Goal: Task Accomplishment & Management: Manage account settings

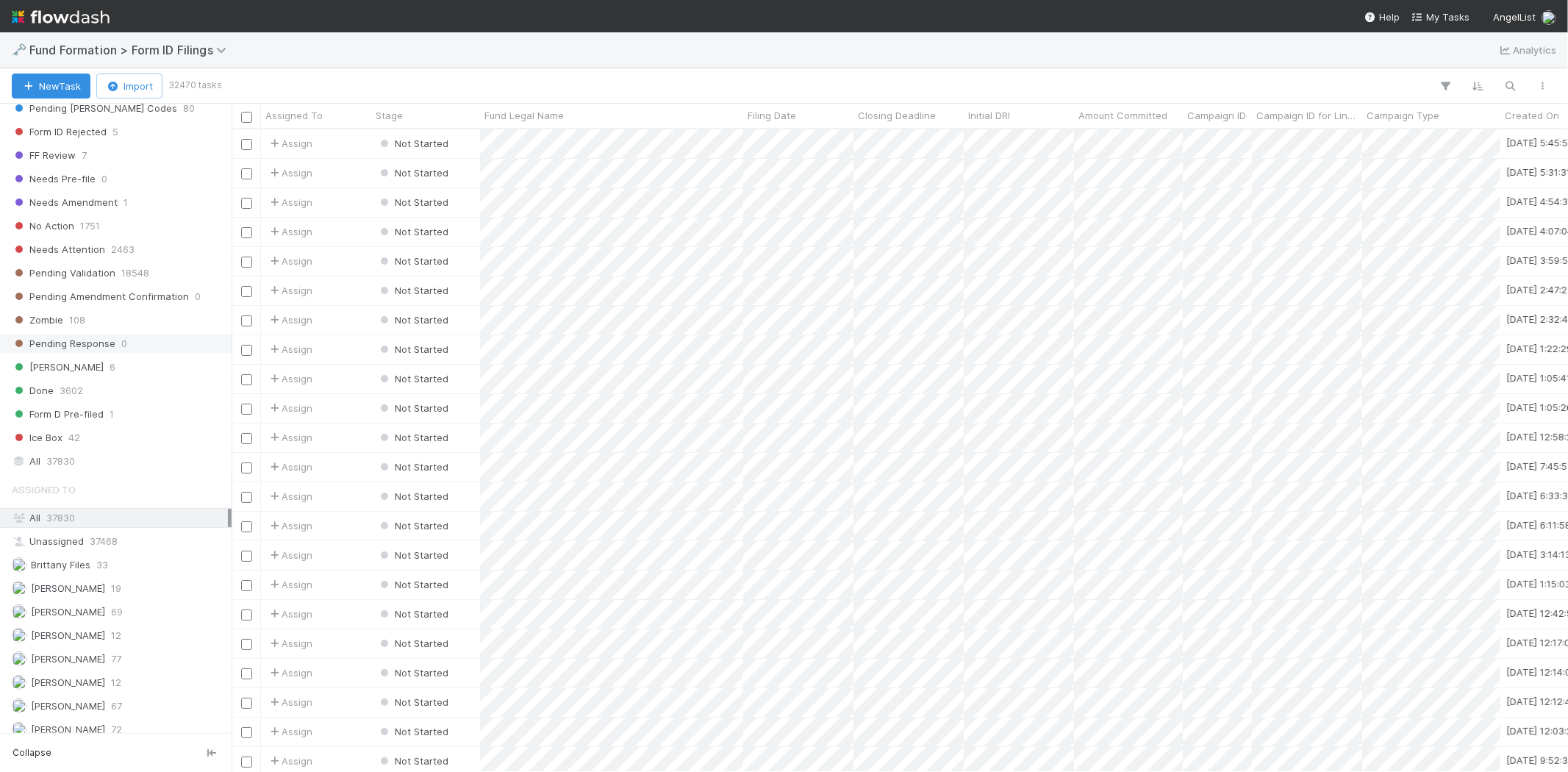
scroll to position [445, 0]
click at [146, 630] on div "Karen Jane Salcedo 12" at bounding box center [119, 624] width 216 height 18
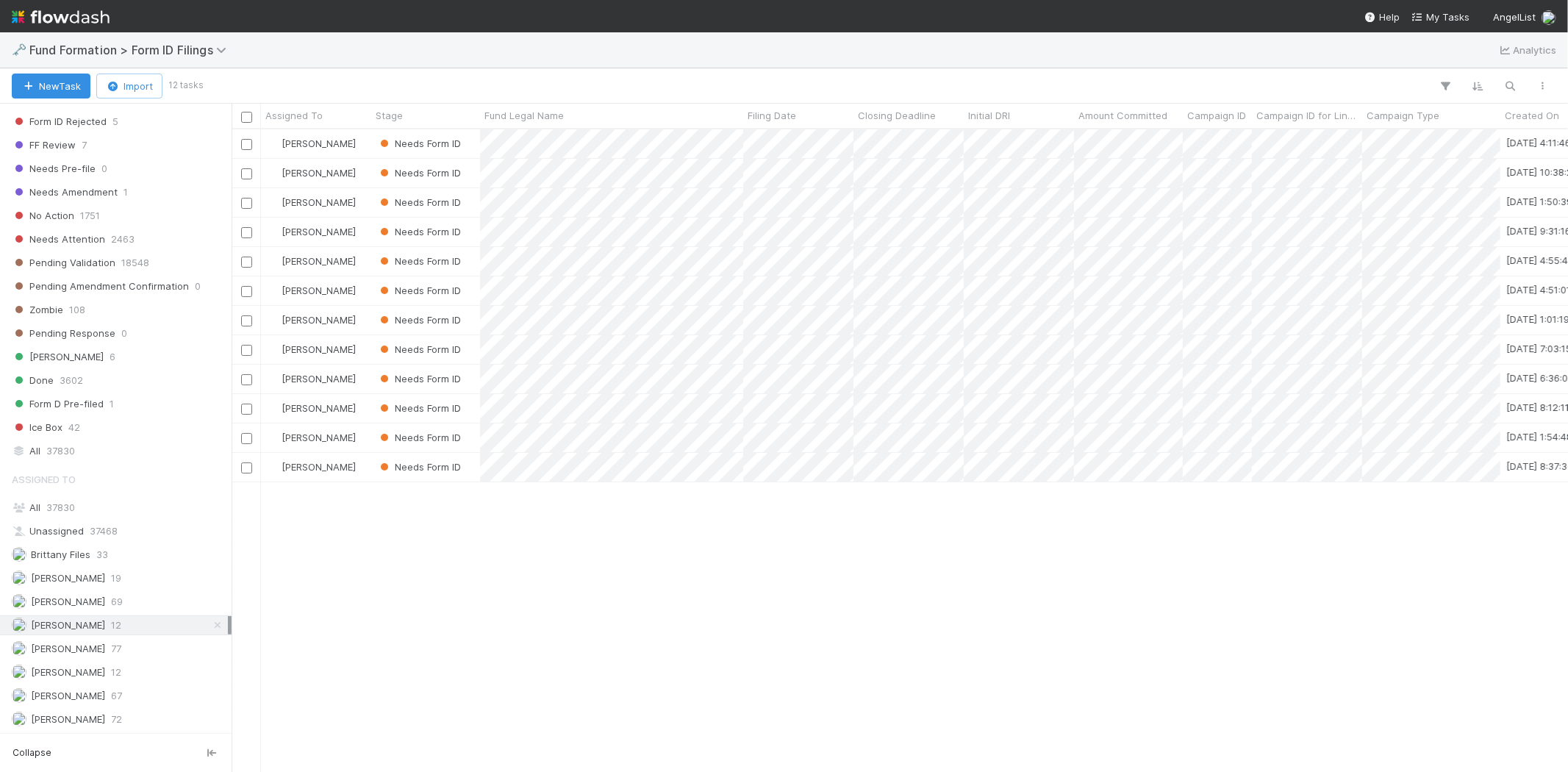
scroll to position [630, 1324]
drag, startPoint x: 926, startPoint y: 597, endPoint x: 1303, endPoint y: 157, distance: 579.4
click at [928, 590] on div "Karen Jane Salcedo Needs Form ID 8/20/25, 4:11:46 AM 8/21/25, 6:18:52 PM 0 Kare…" at bounding box center [900, 450] width 1337 height 641
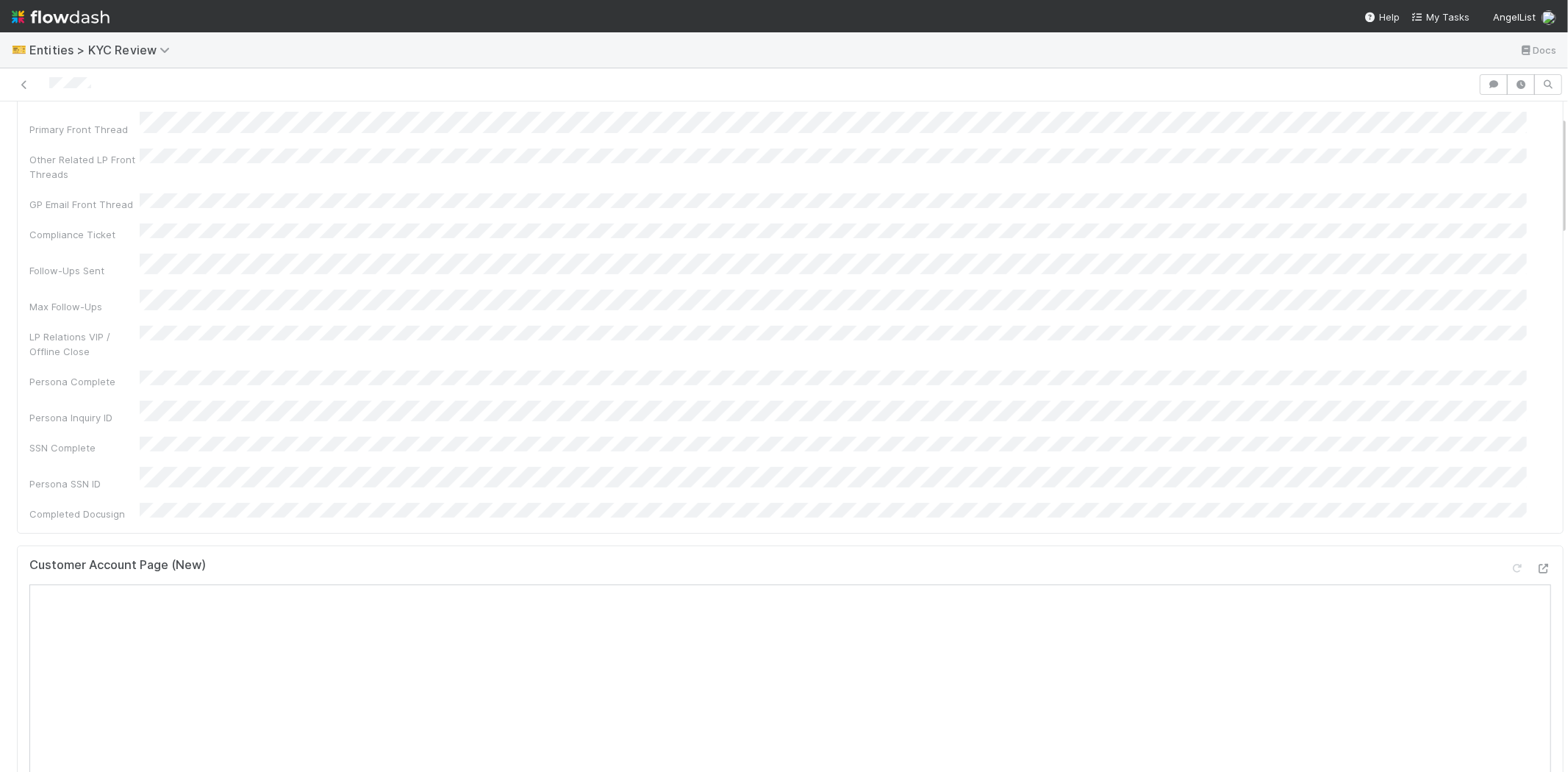
scroll to position [245, 0]
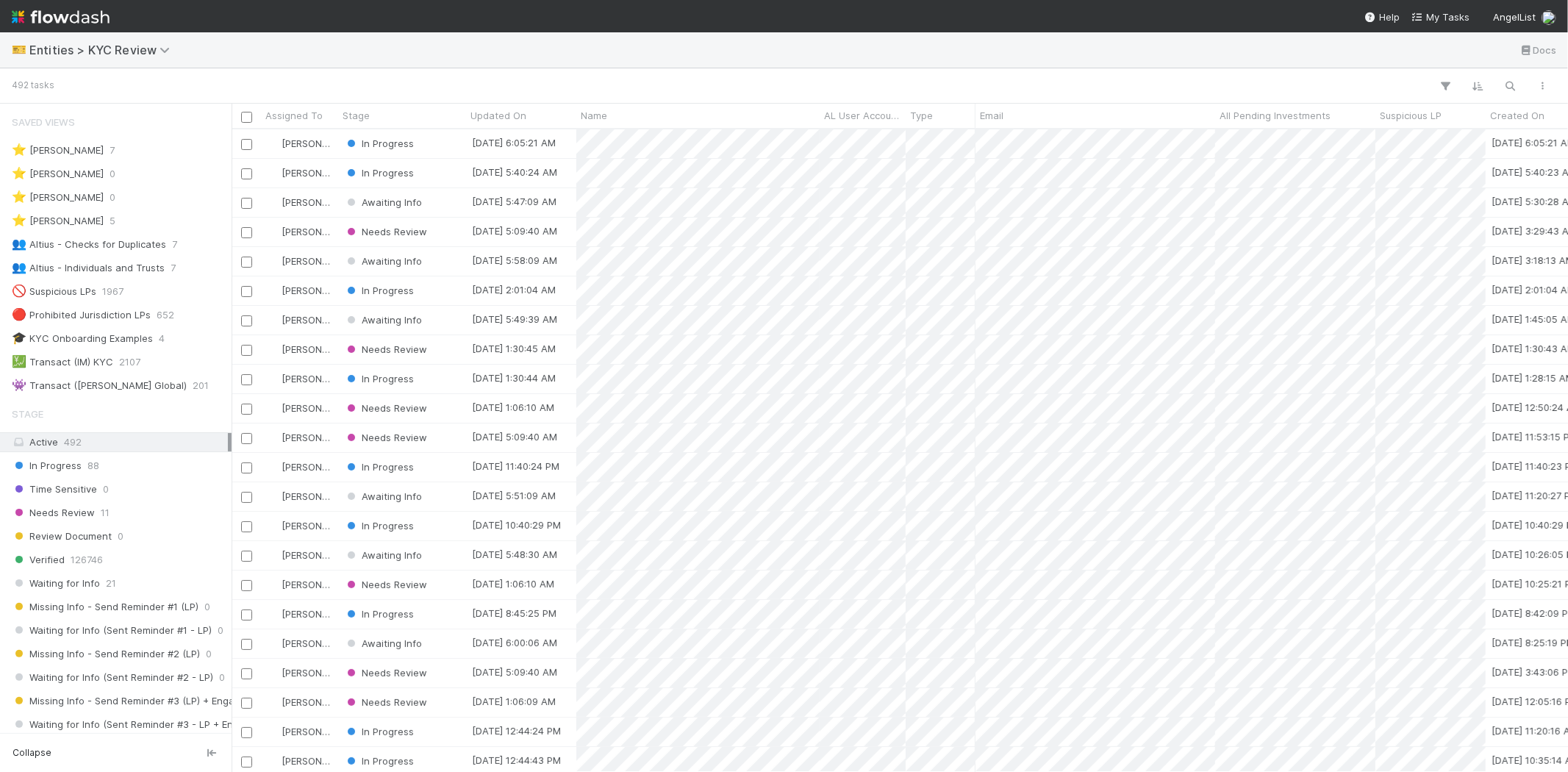
scroll to position [1108, 0]
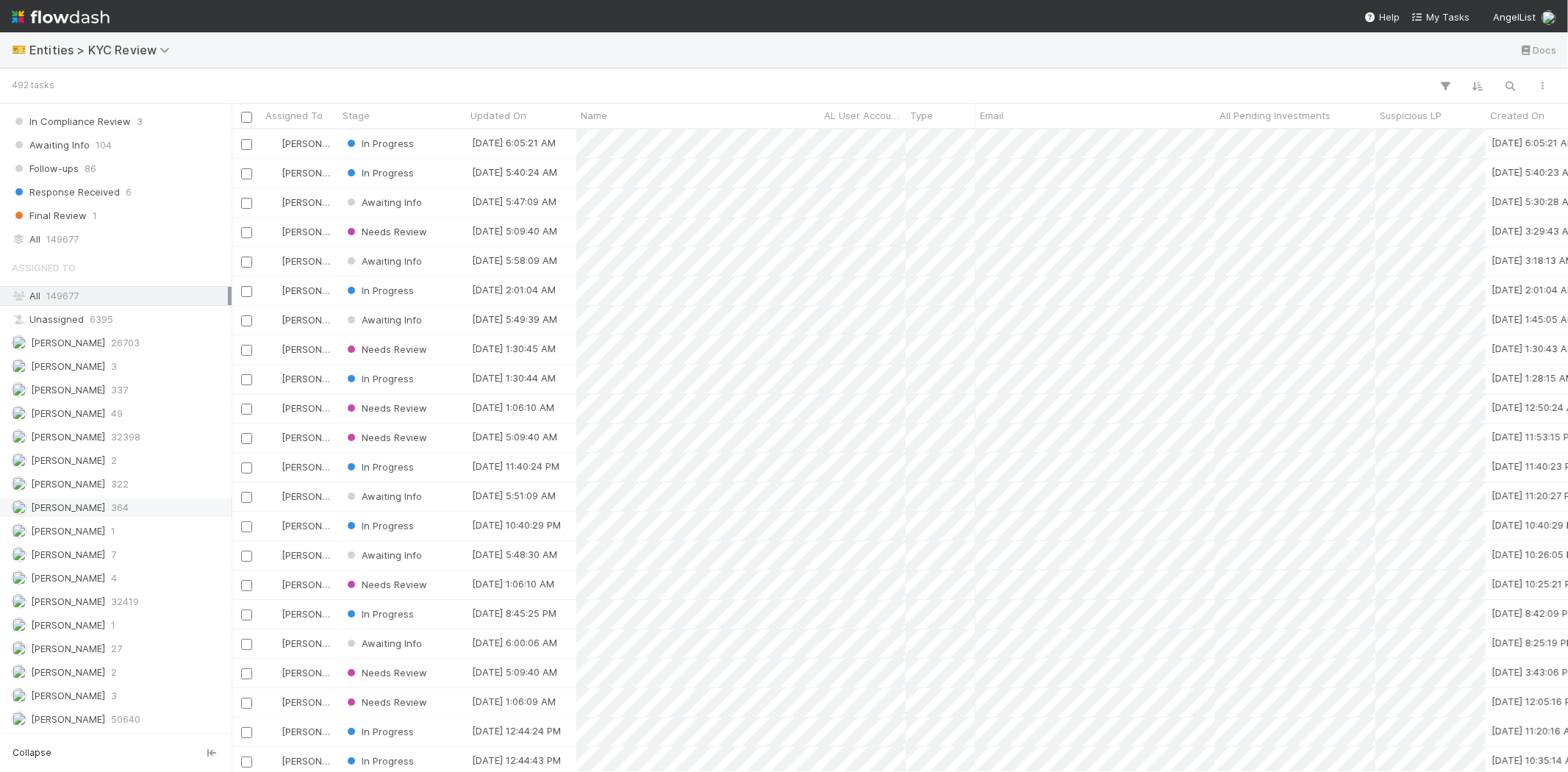
click at [124, 507] on div "Karen Jane Salcedo 364" at bounding box center [119, 507] width 216 height 18
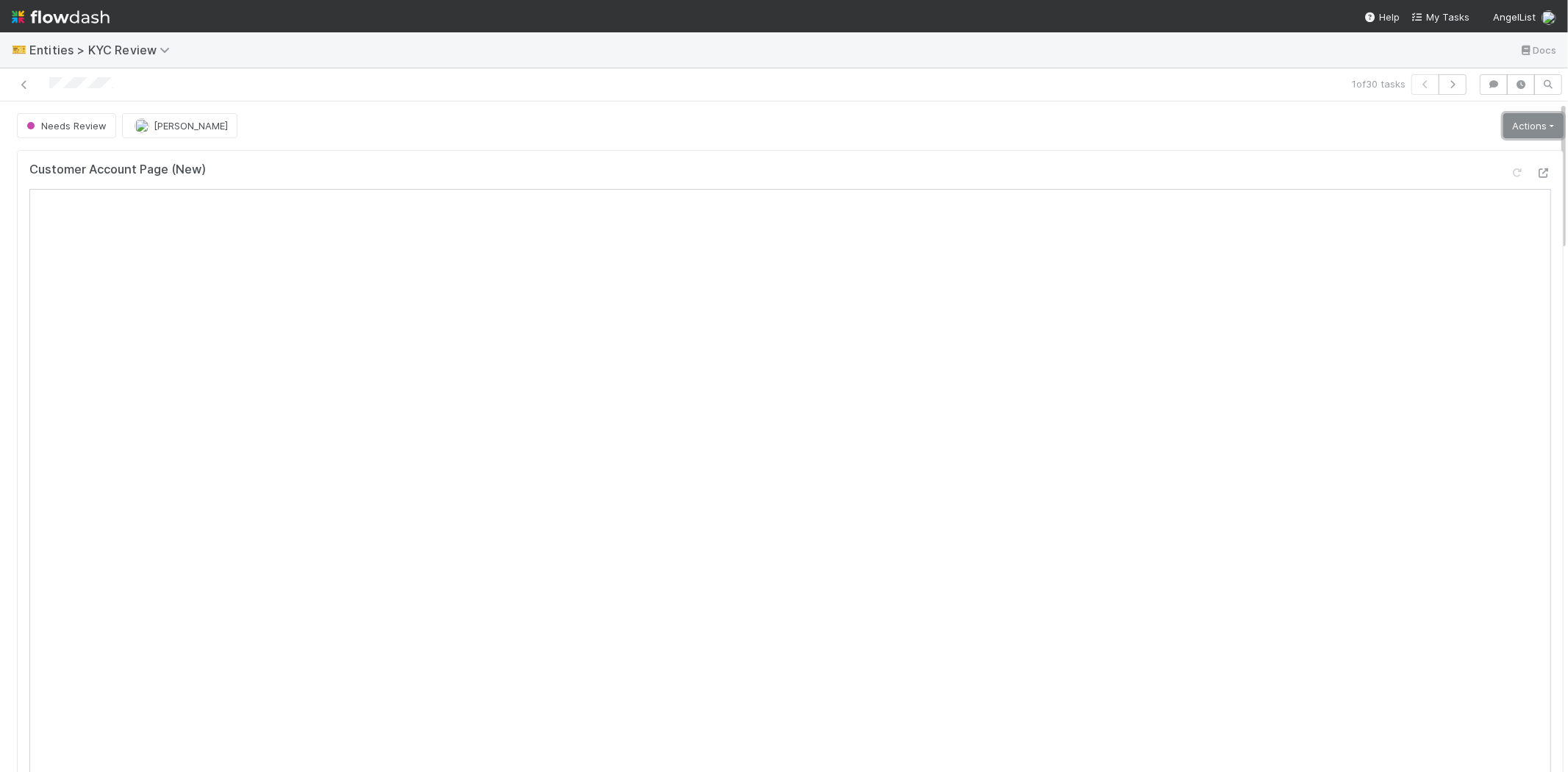
click at [1504, 130] on link "Actions" at bounding box center [1534, 126] width 61 height 25
click at [1224, 117] on div "Needs Review Karen Jane Salcedo Actions Mark as Verified New Info Requested Mov…" at bounding box center [790, 126] width 1547 height 25
click at [1520, 129] on link "Actions" at bounding box center [1534, 126] width 61 height 25
click at [1475, 262] on button "Select Template [New]" at bounding box center [1484, 259] width 162 height 21
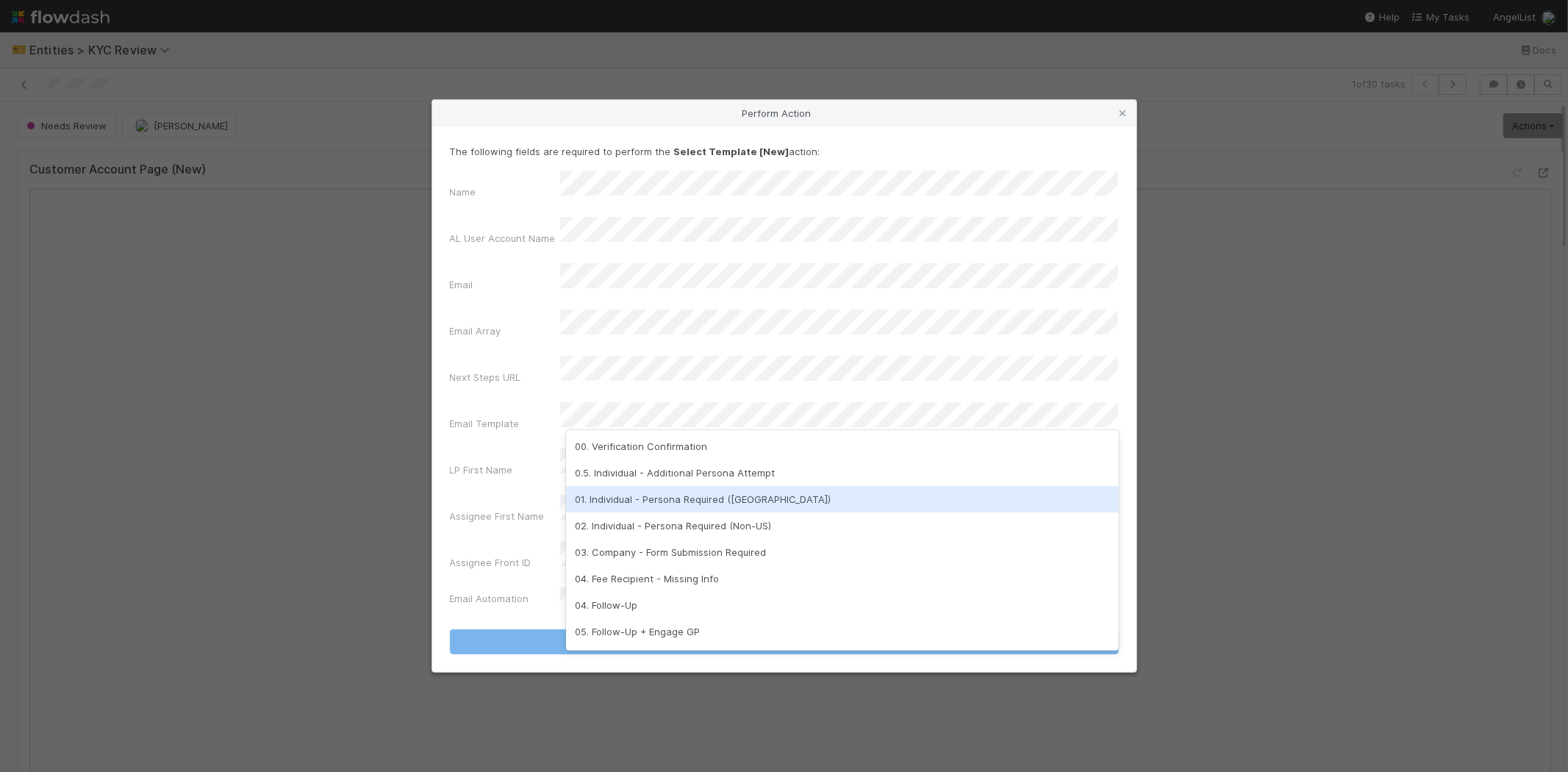
click at [655, 498] on div "01. Individual - Persona Required (US)" at bounding box center [842, 500] width 553 height 26
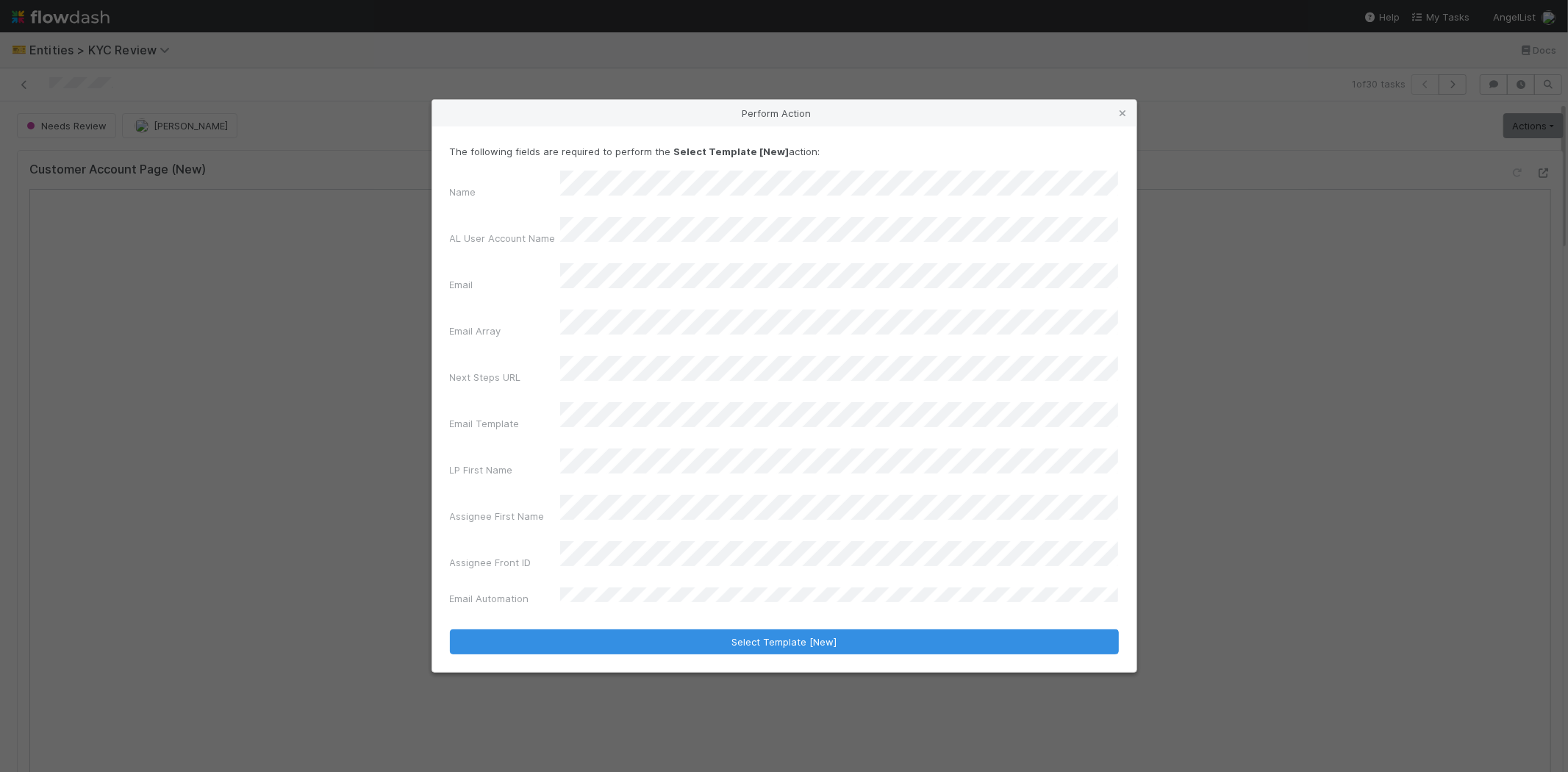
click at [520, 448] on div "LP First Name" at bounding box center [784, 465] width 669 height 35
click at [502, 416] on label"] "Email Template" at bounding box center [485, 424] width 70 height 15
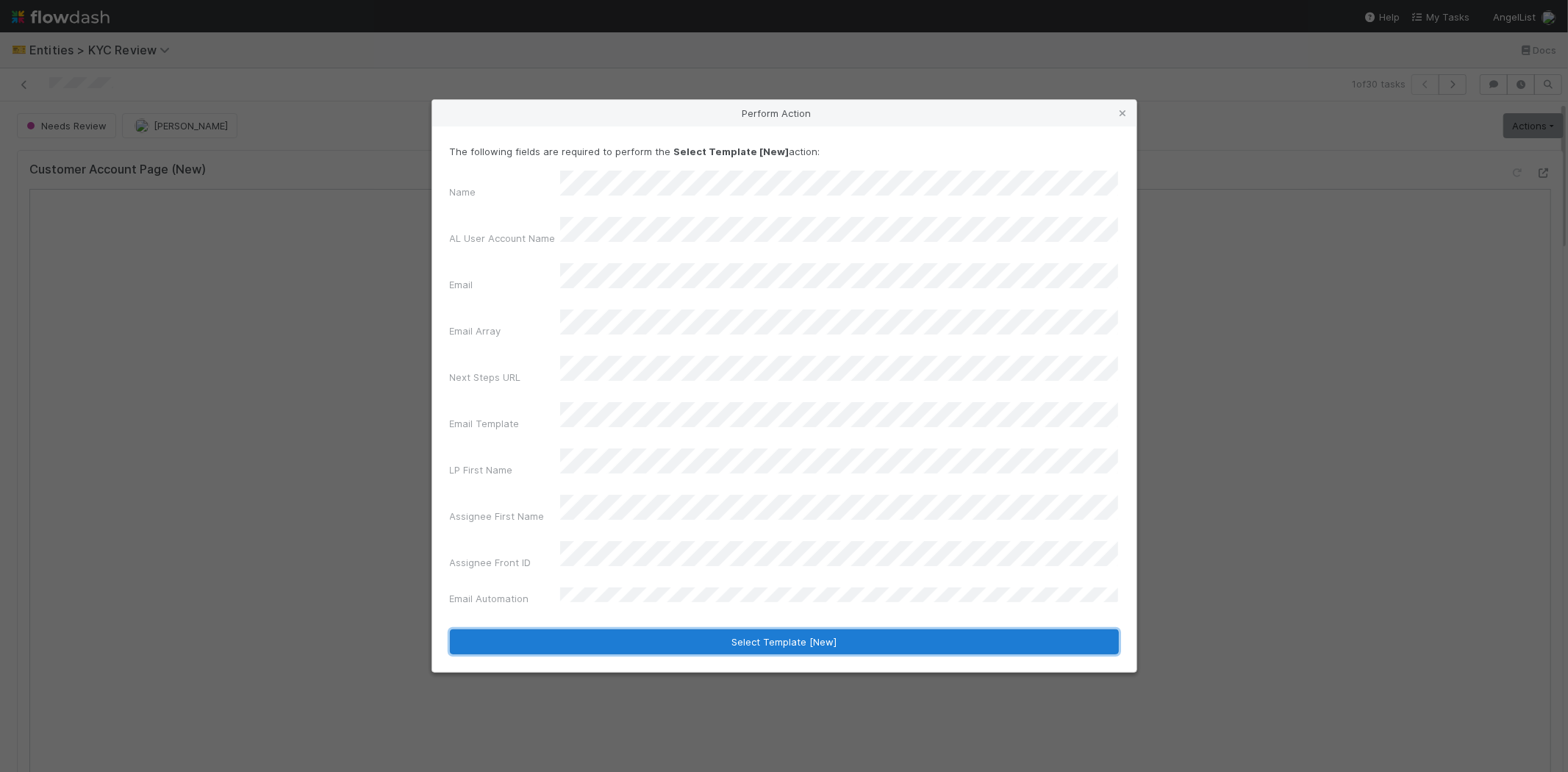
click at [537, 629] on button "Select Template [New]" at bounding box center [784, 641] width 669 height 25
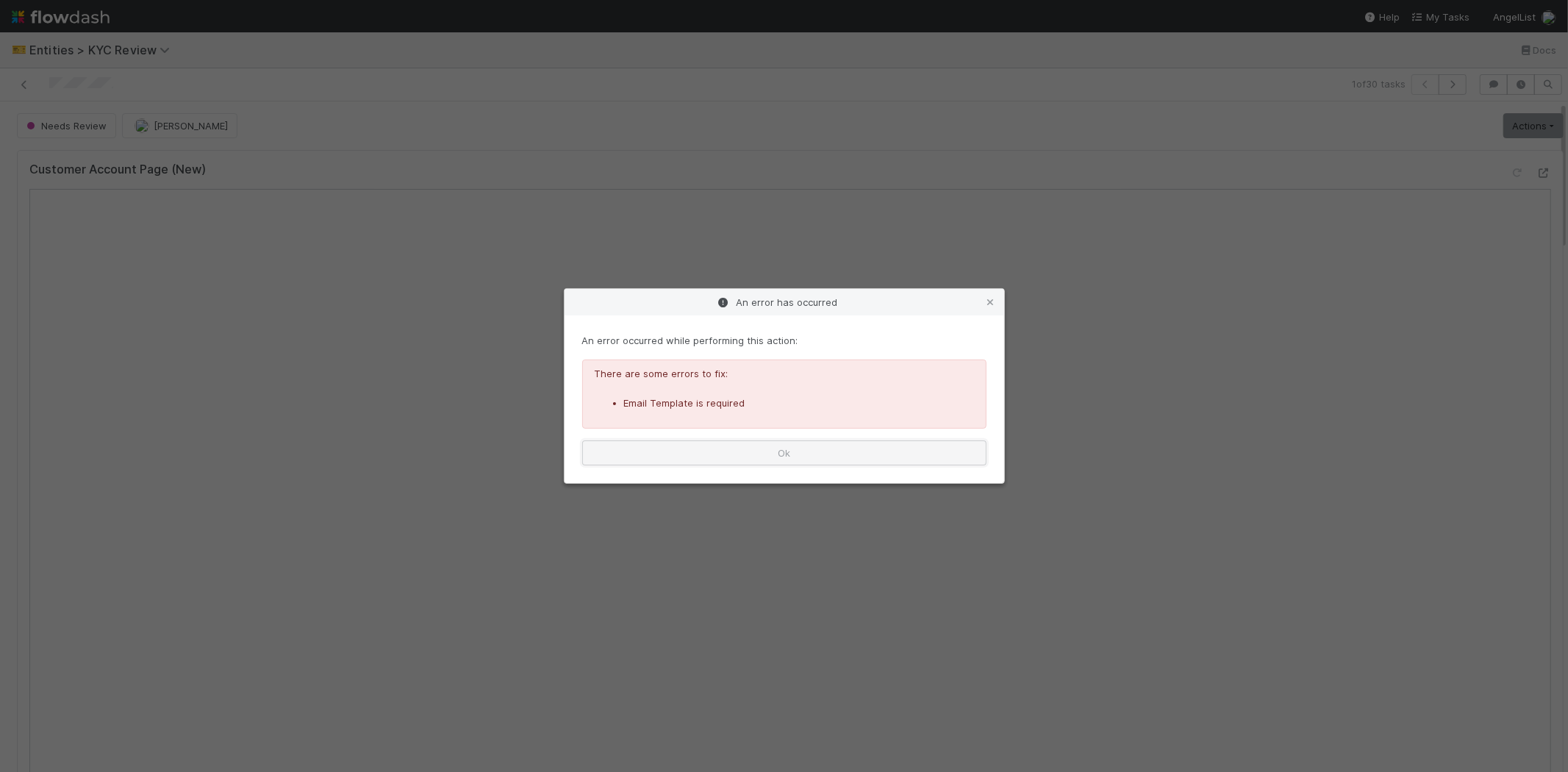
click at [728, 451] on button "Ok" at bounding box center [784, 452] width 404 height 25
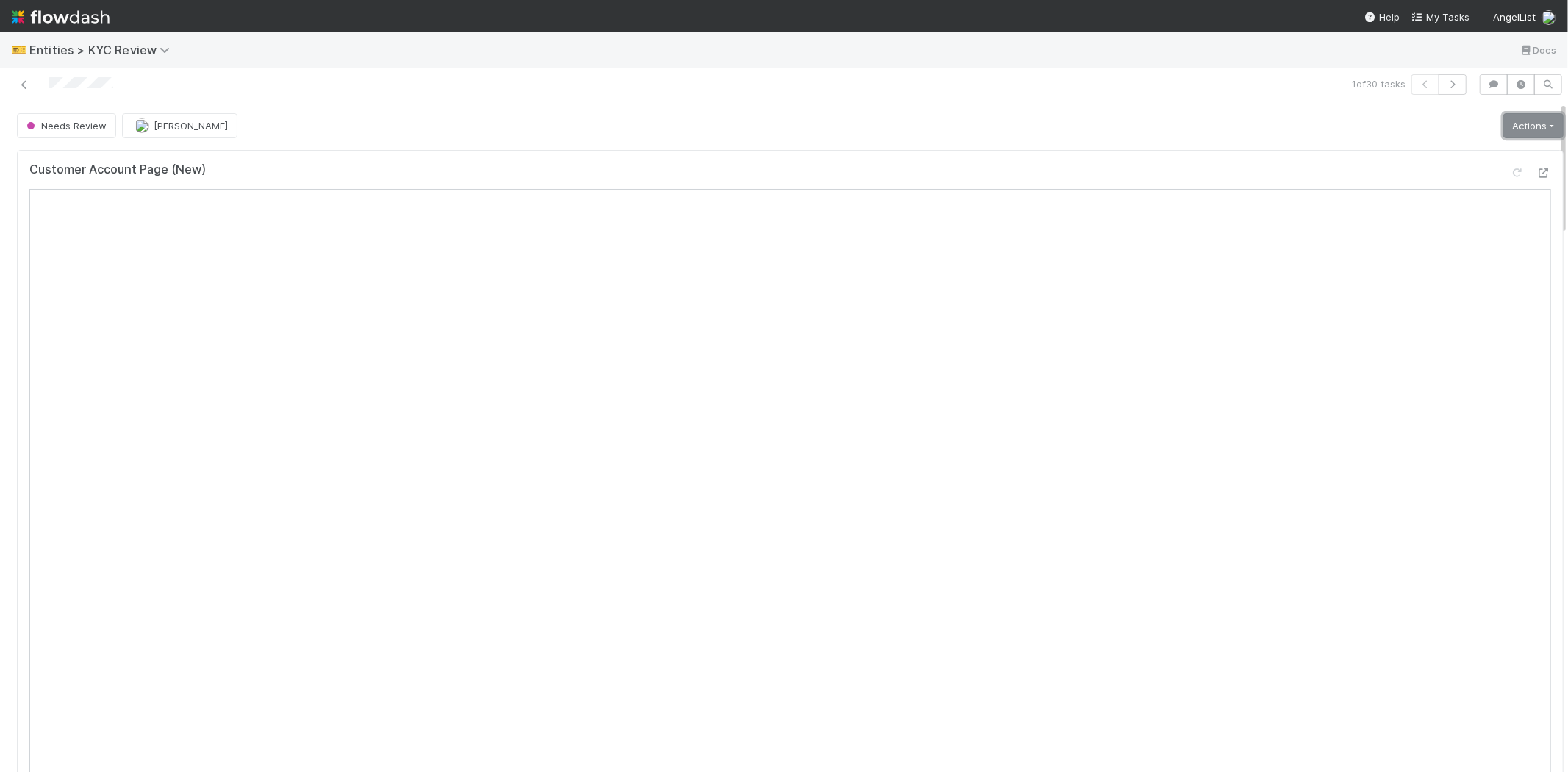
click at [1520, 122] on link "Actions" at bounding box center [1534, 126] width 61 height 25
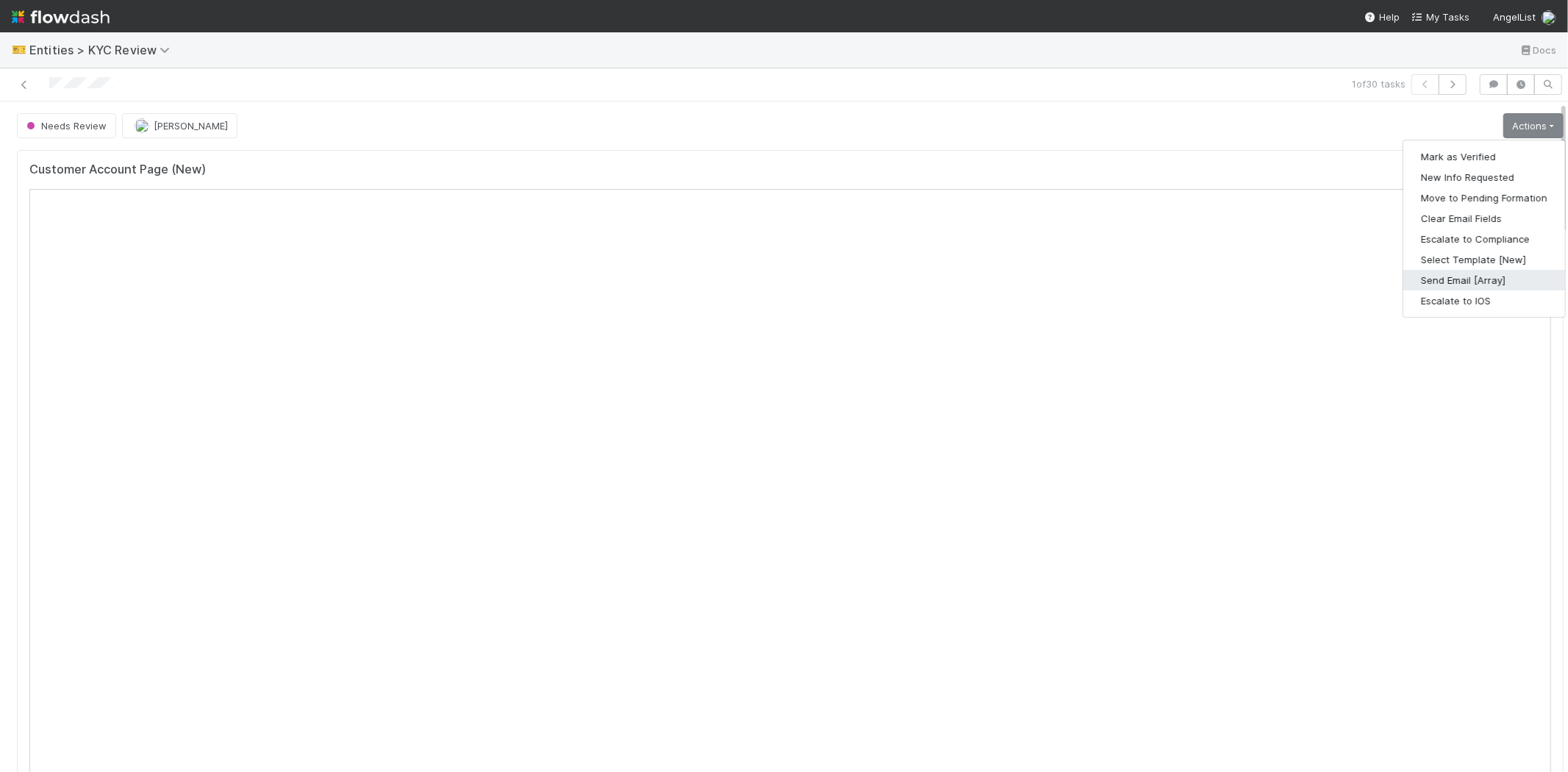
click at [1452, 276] on button "Send Email [Array]" at bounding box center [1484, 280] width 162 height 21
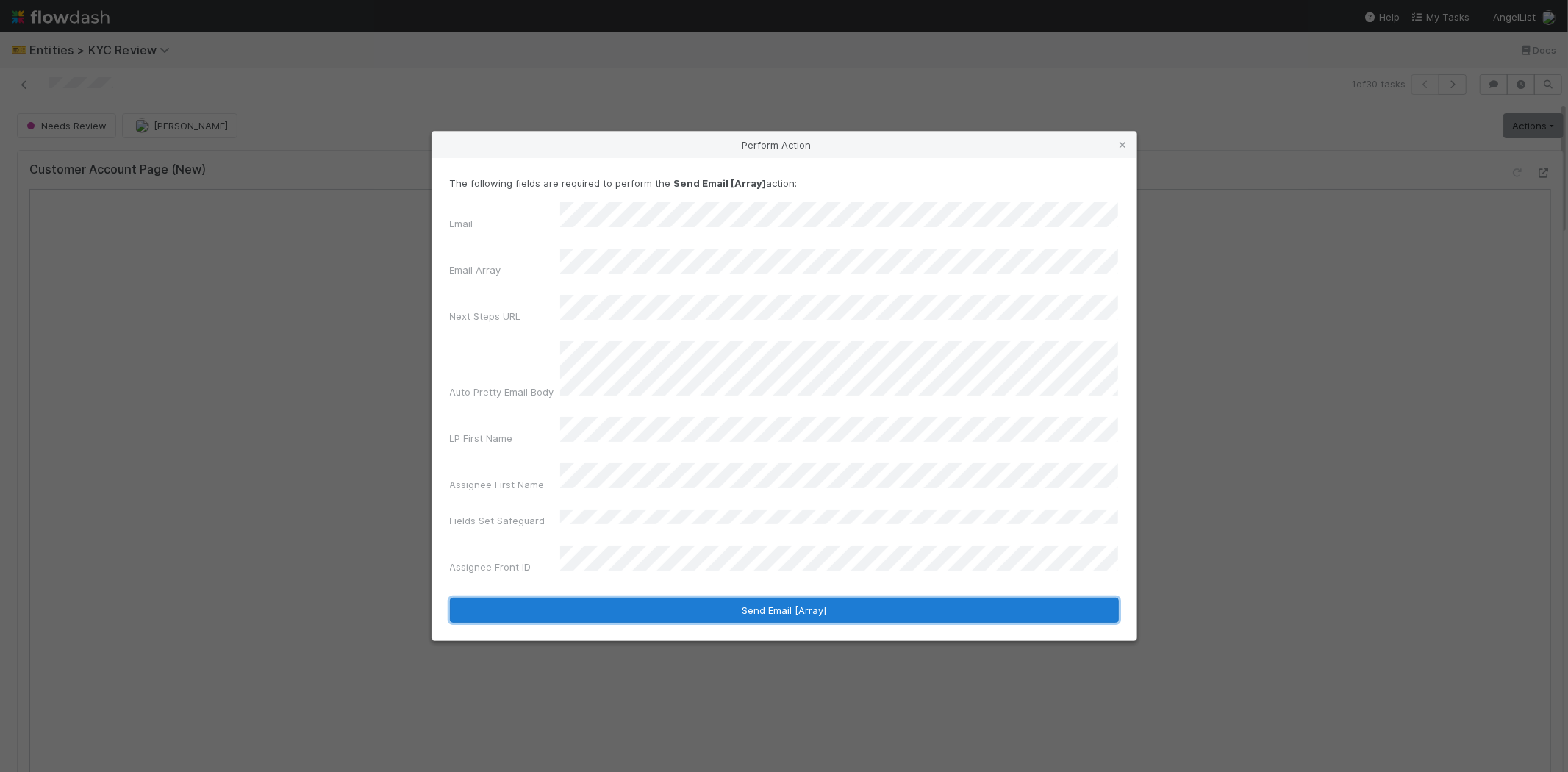
click at [571, 598] on button "Send Email [Array]" at bounding box center [784, 610] width 669 height 25
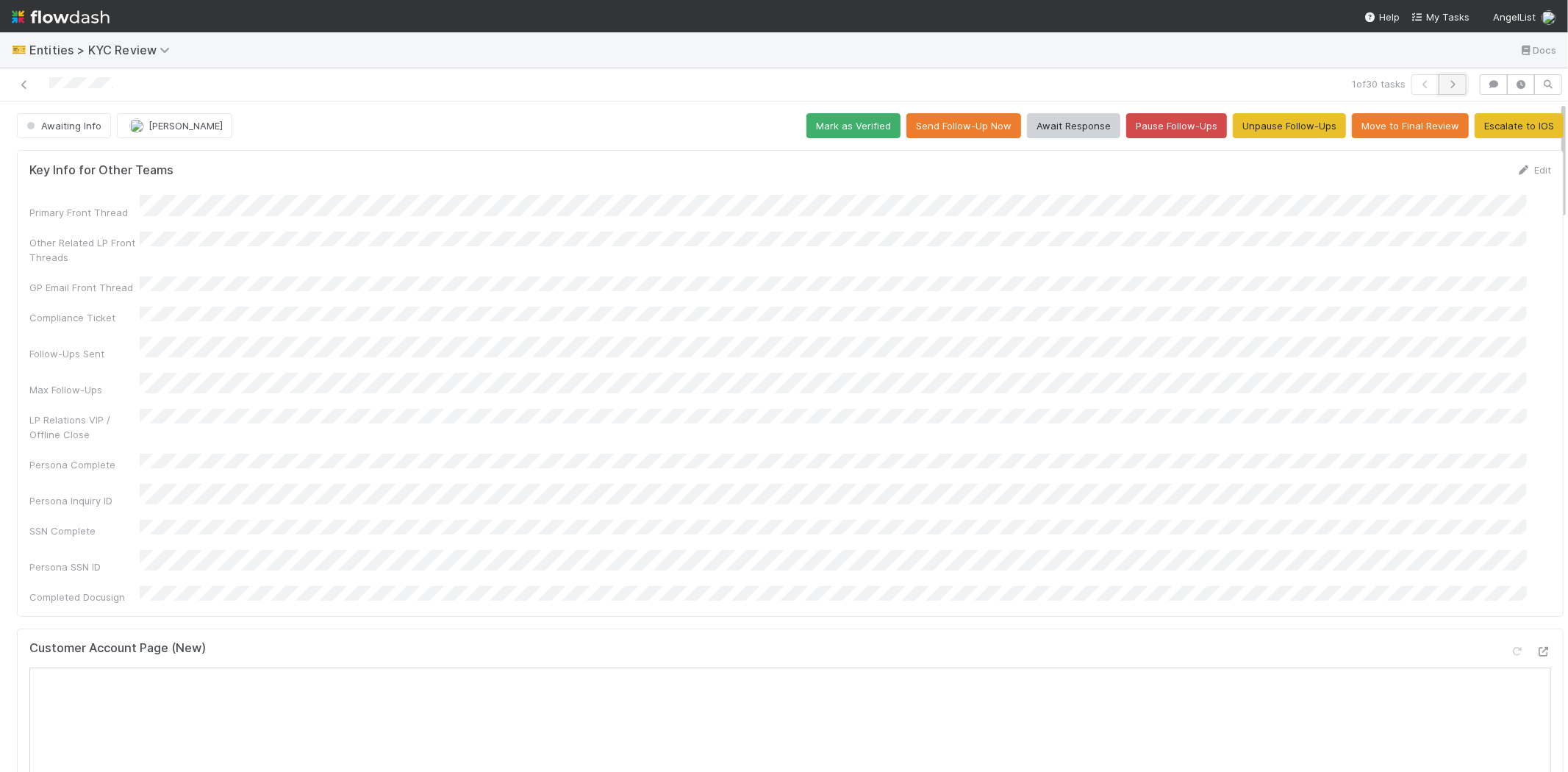
click at [1446, 85] on icon "button" at bounding box center [1453, 84] width 15 height 9
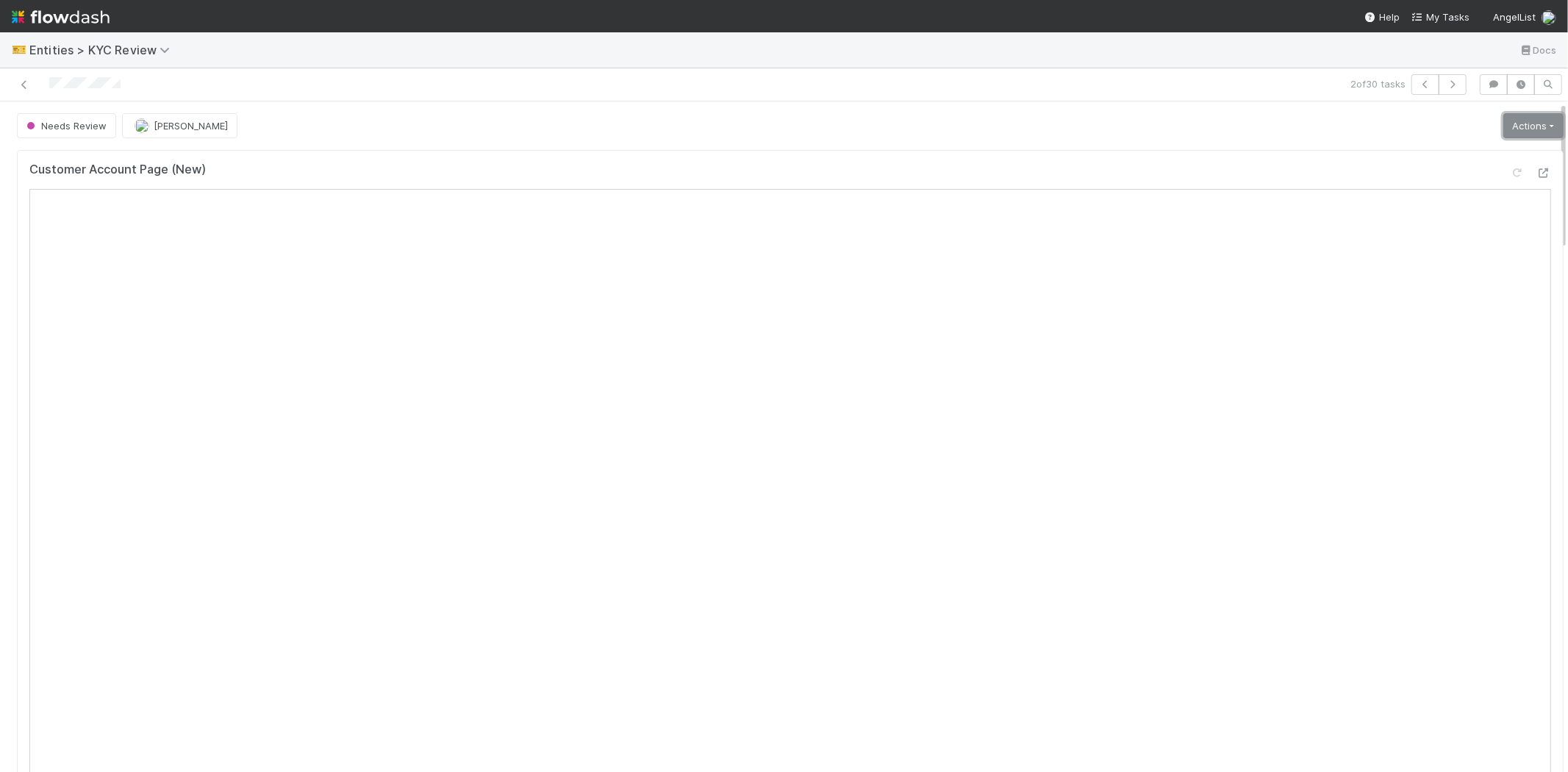
click at [1506, 128] on link "Actions" at bounding box center [1534, 126] width 61 height 25
click at [1425, 262] on button "Select Template [New]" at bounding box center [1484, 259] width 162 height 21
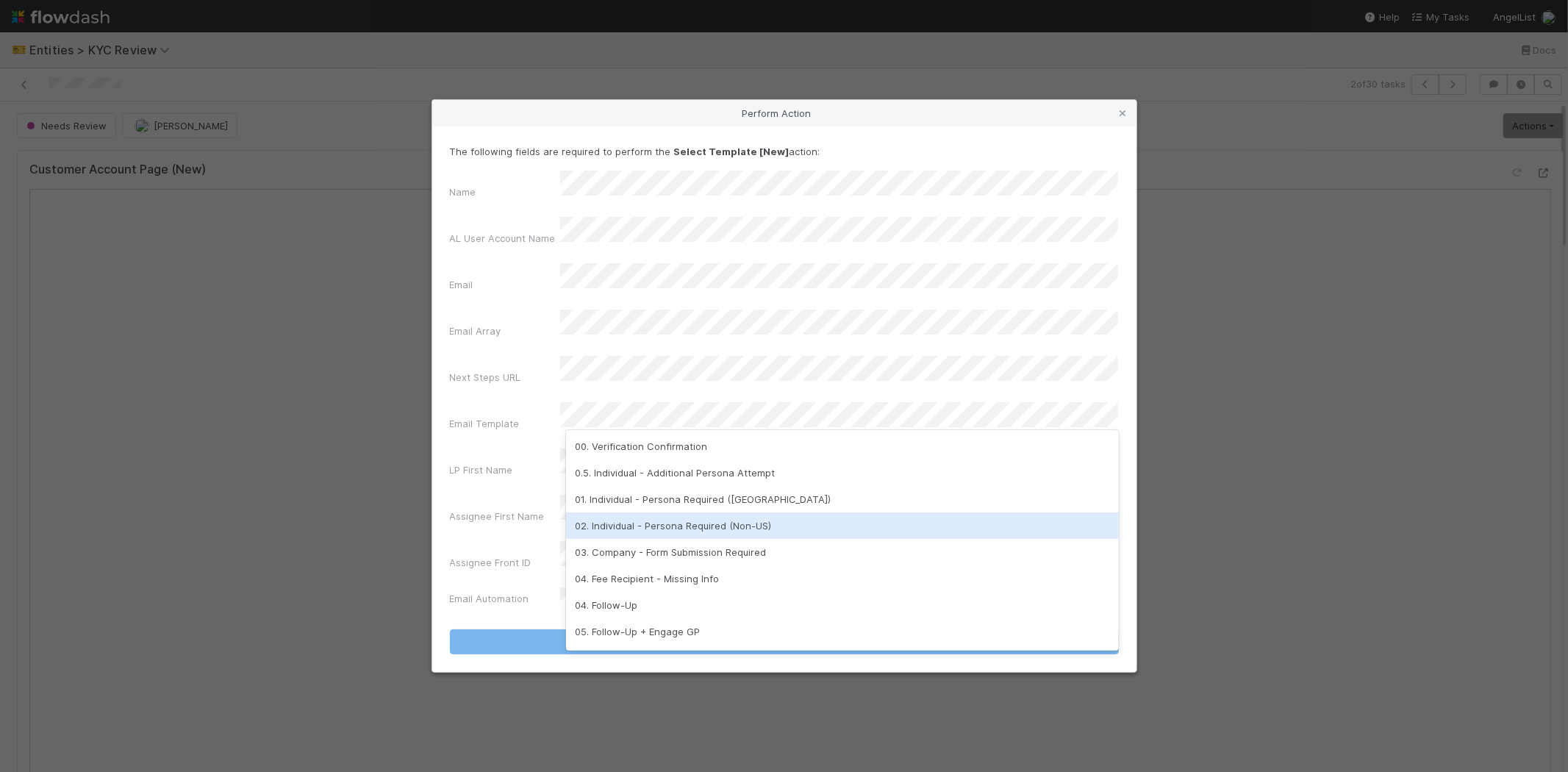
click at [684, 526] on div "02. Individual - Persona Required (Non-US)" at bounding box center [842, 526] width 553 height 26
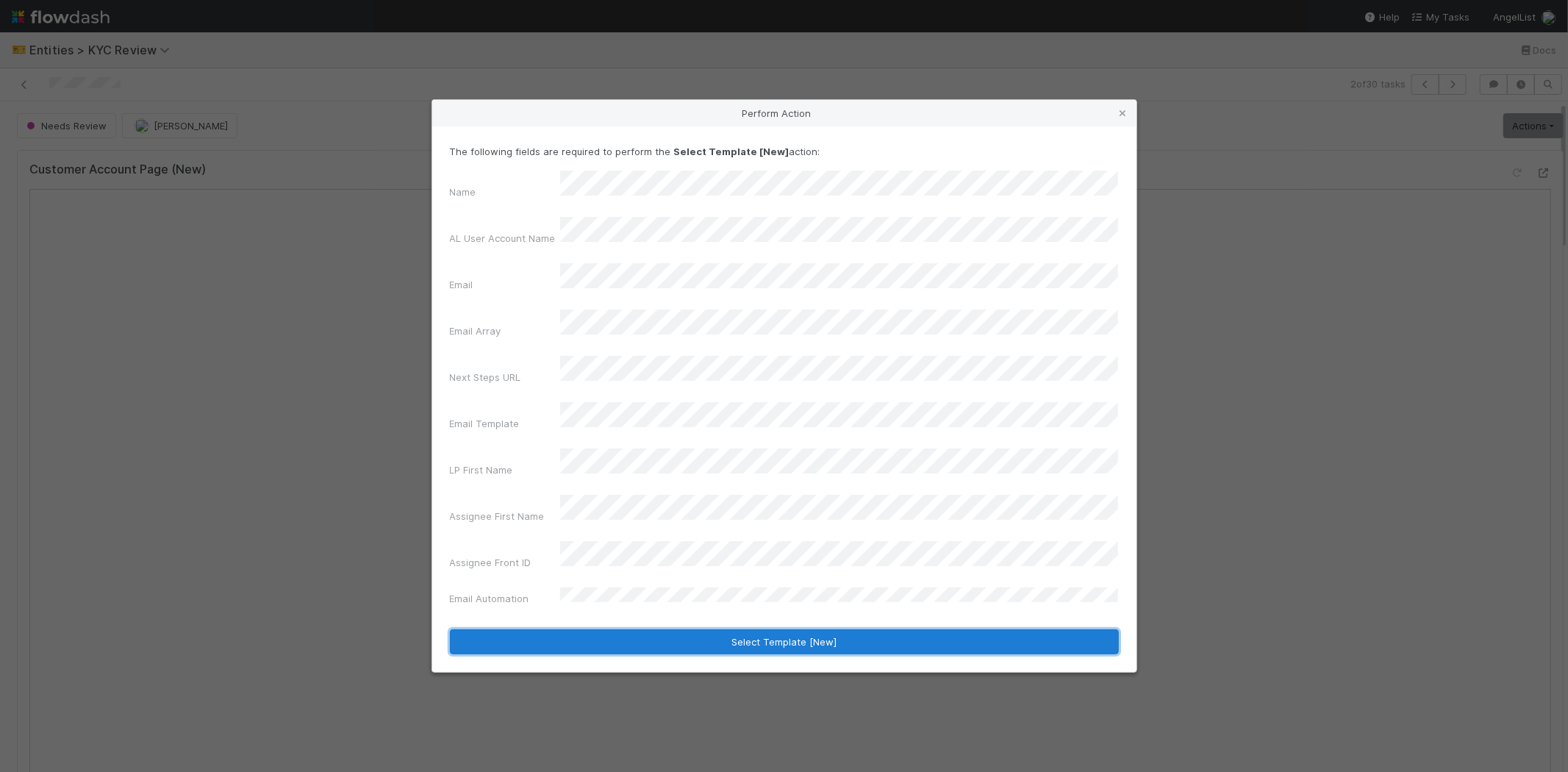
click at [591, 629] on button "Select Template [New]" at bounding box center [784, 641] width 669 height 25
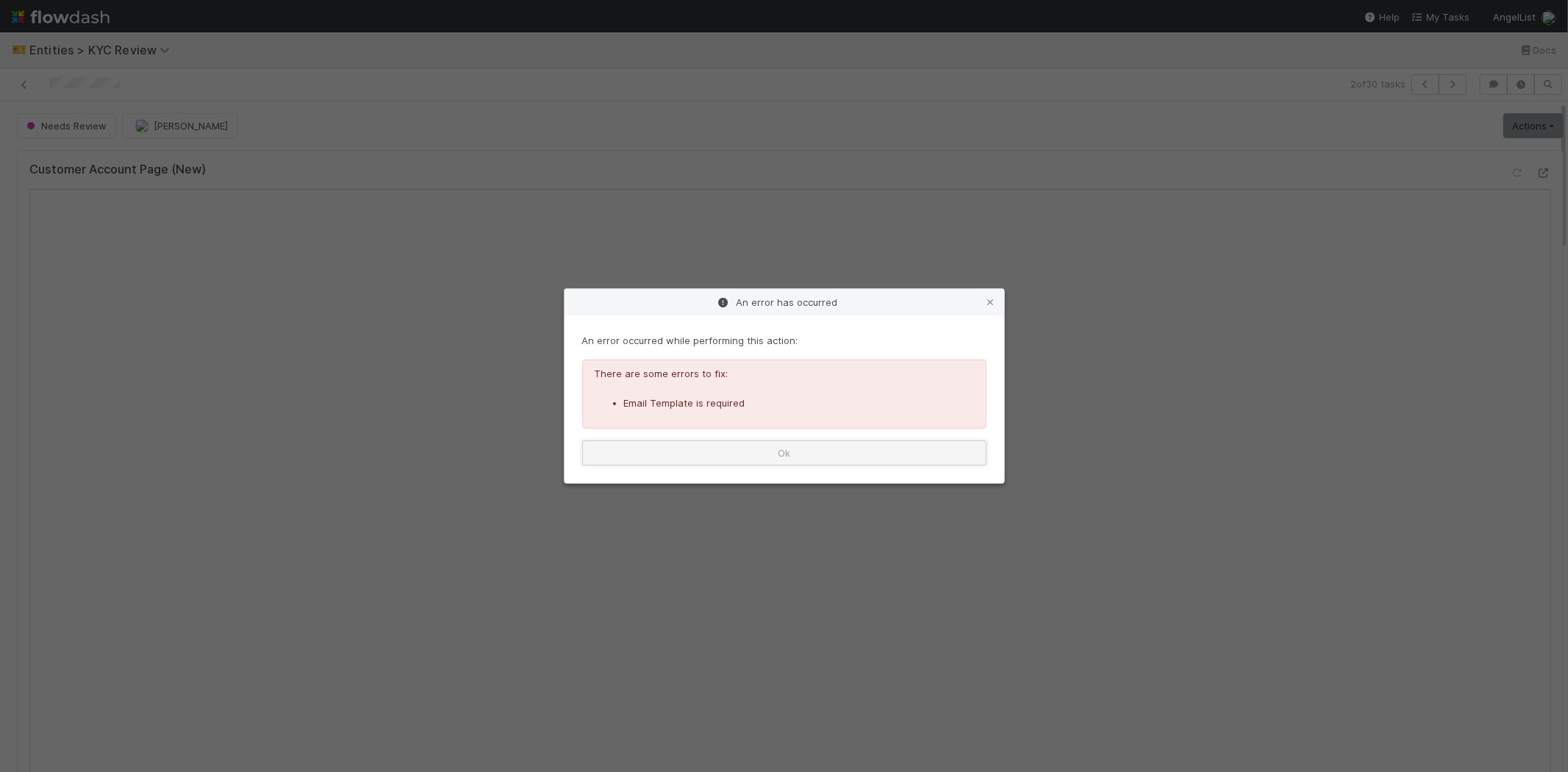
click at [750, 444] on button "Ok" at bounding box center [784, 452] width 404 height 25
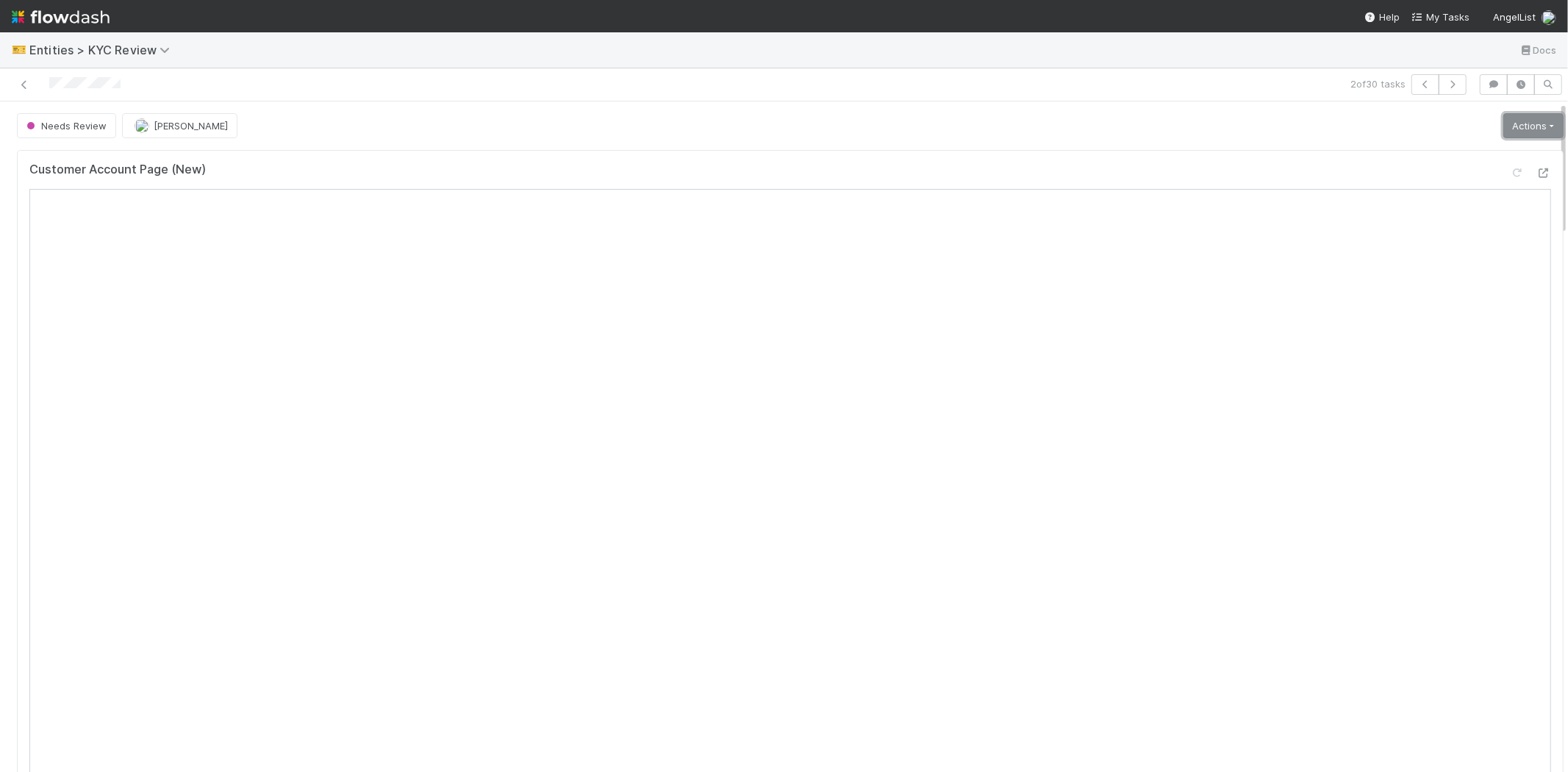
click at [1509, 120] on link "Actions" at bounding box center [1534, 126] width 61 height 25
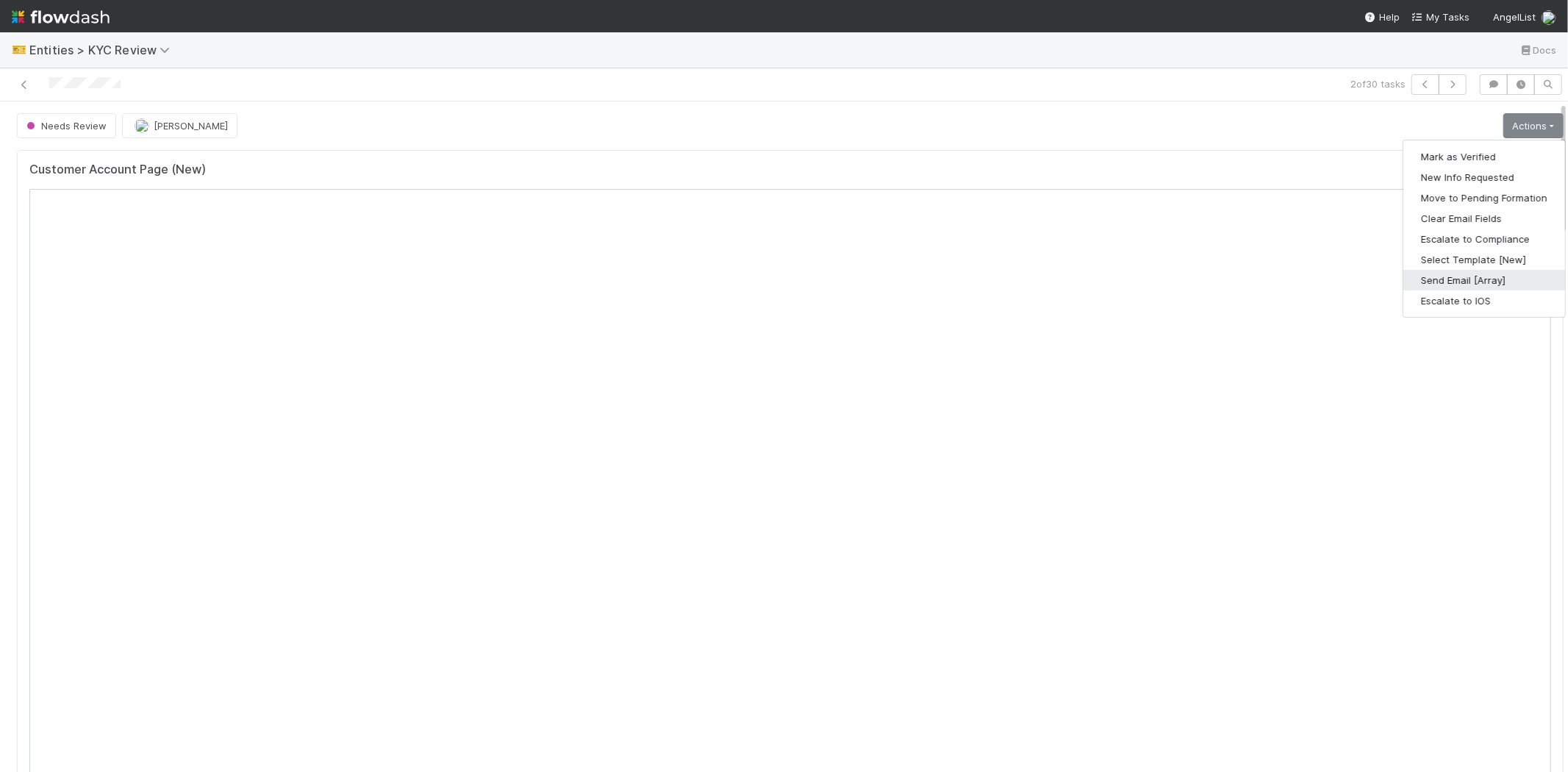
click at [1430, 283] on button "Send Email [Array]" at bounding box center [1484, 280] width 162 height 21
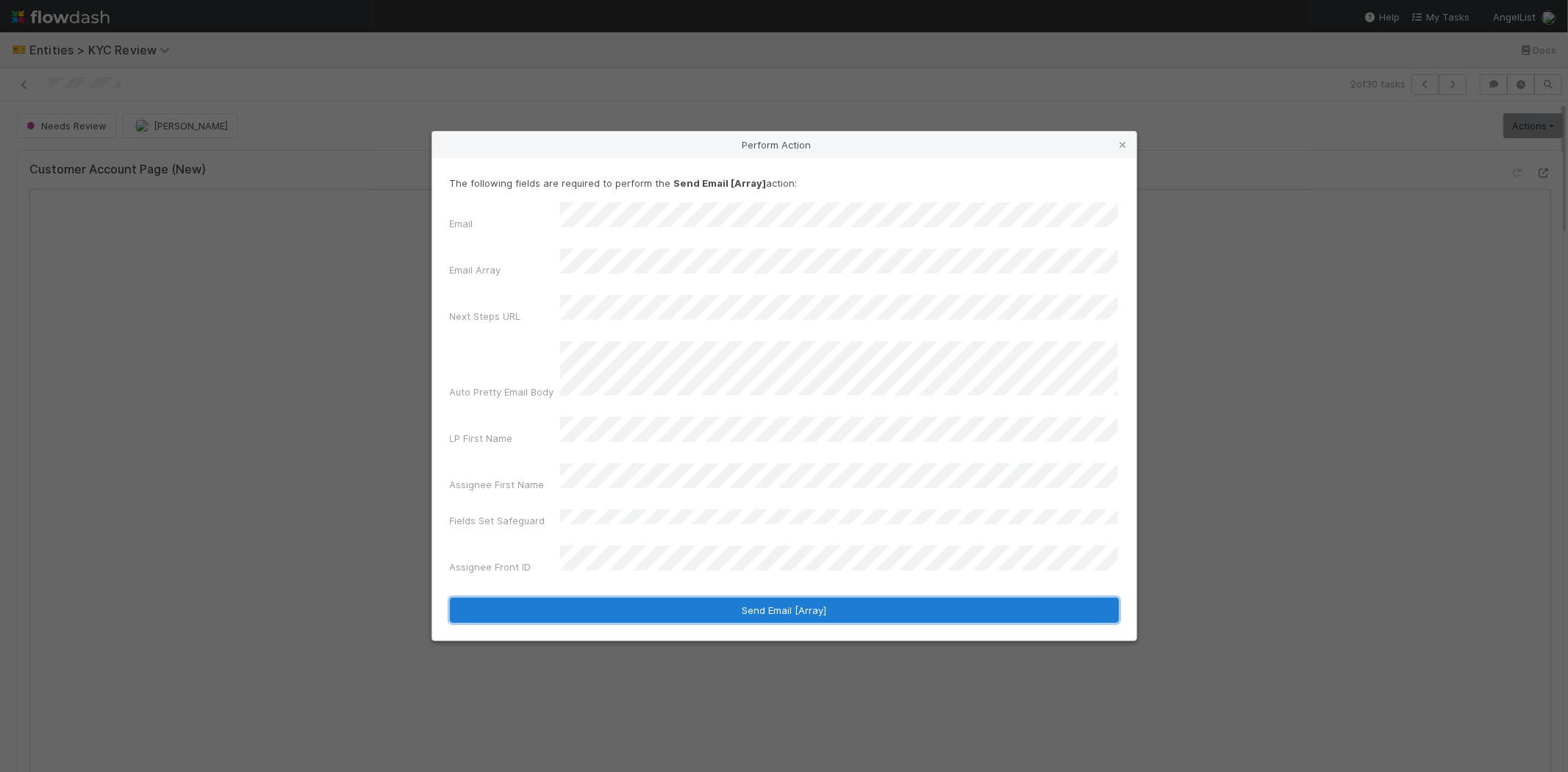
click at [582, 598] on button "Send Email [Array]" at bounding box center [784, 610] width 669 height 25
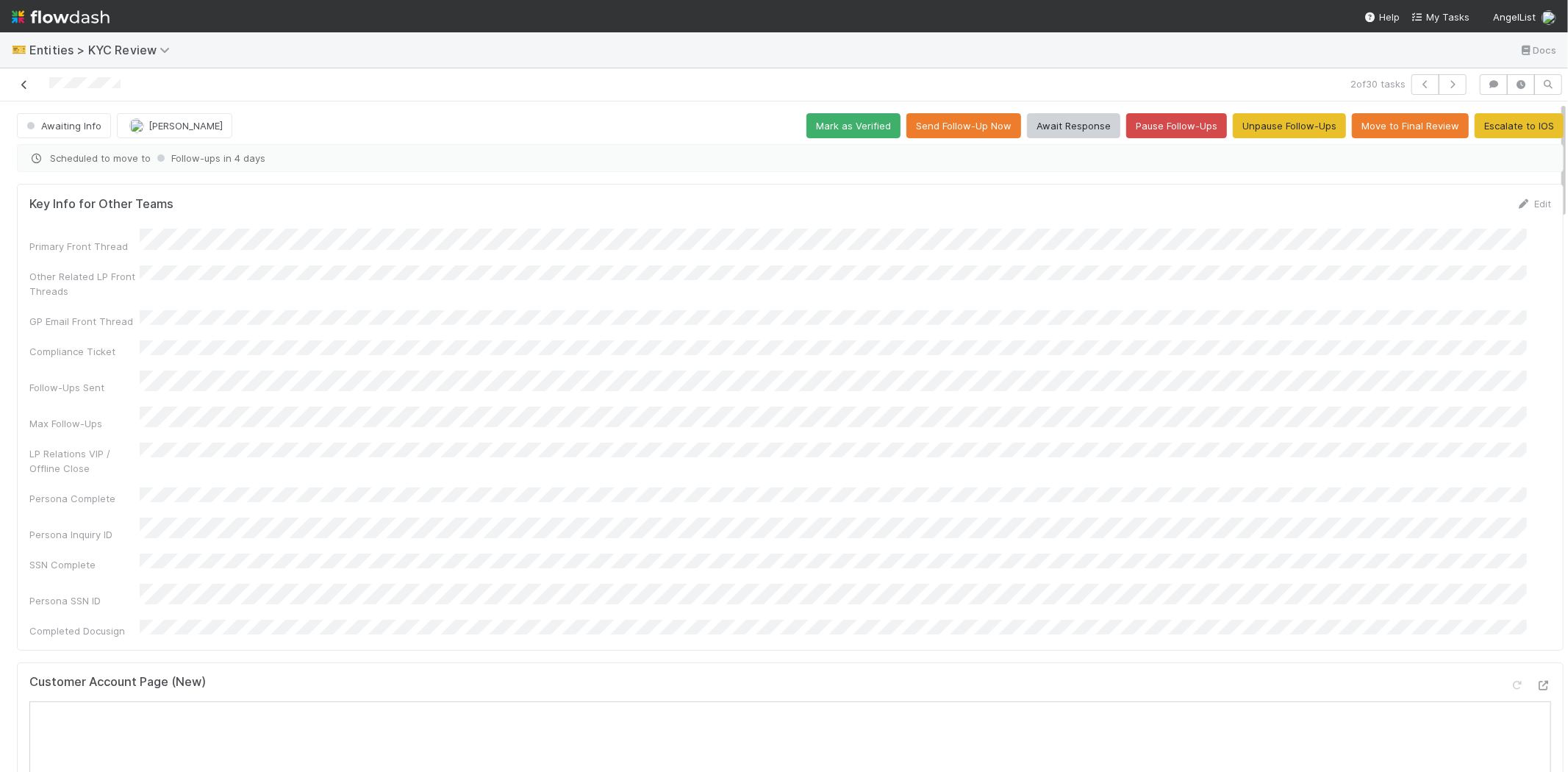
click at [20, 85] on icon at bounding box center [25, 85] width 15 height 9
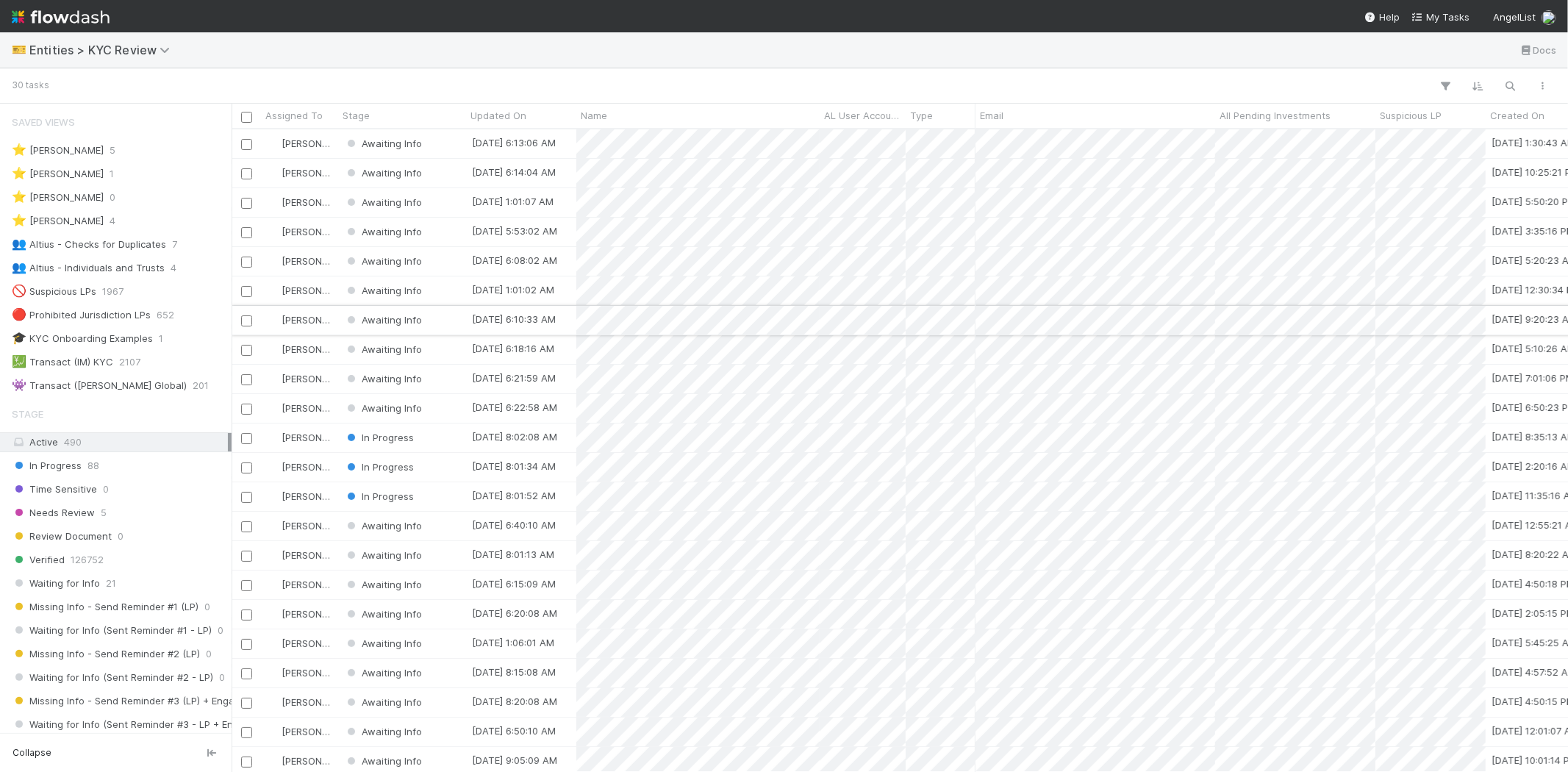
scroll to position [630, 1324]
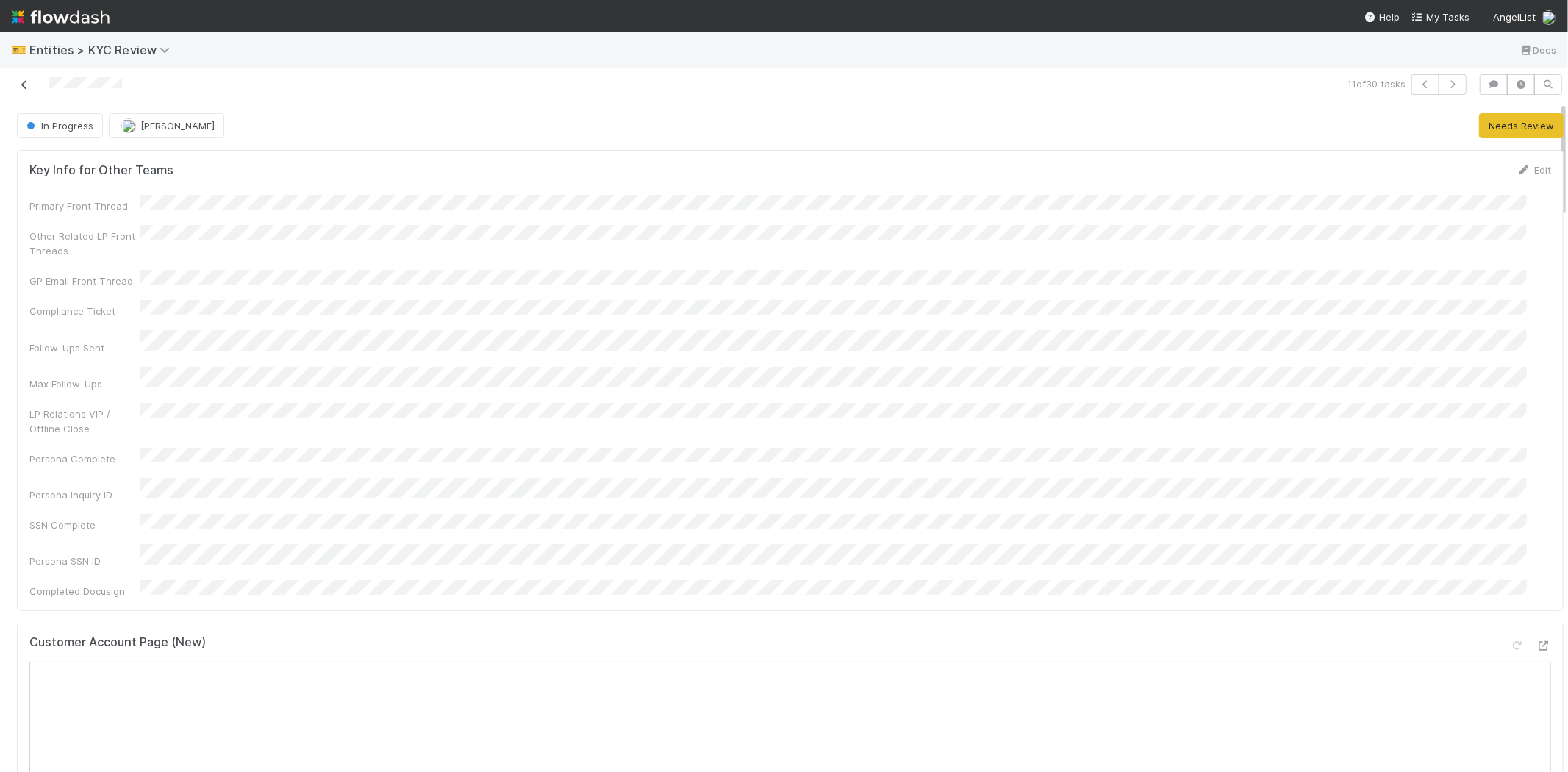
click at [17, 80] on icon at bounding box center [25, 85] width 15 height 9
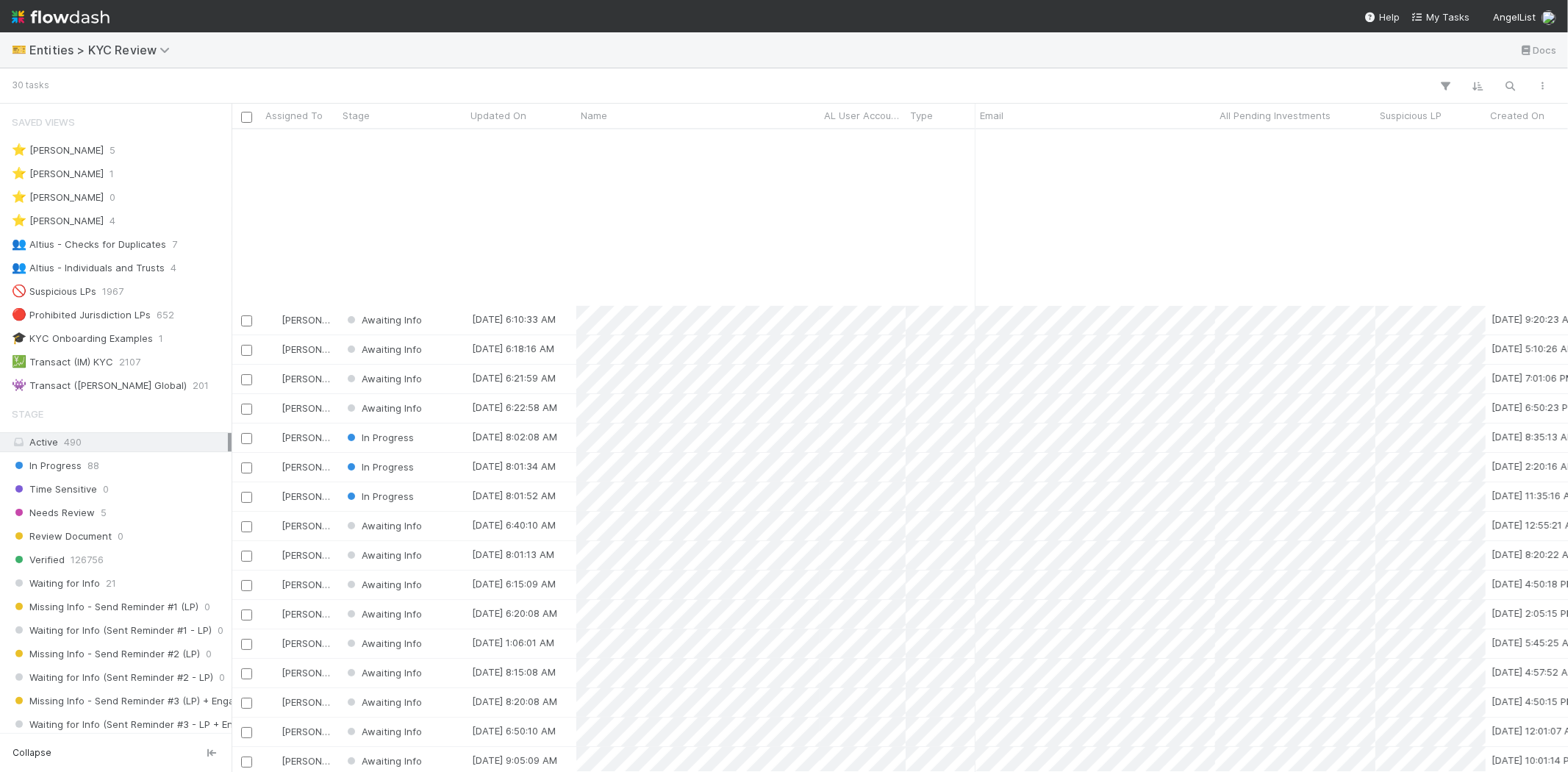
scroll to position [253, 0]
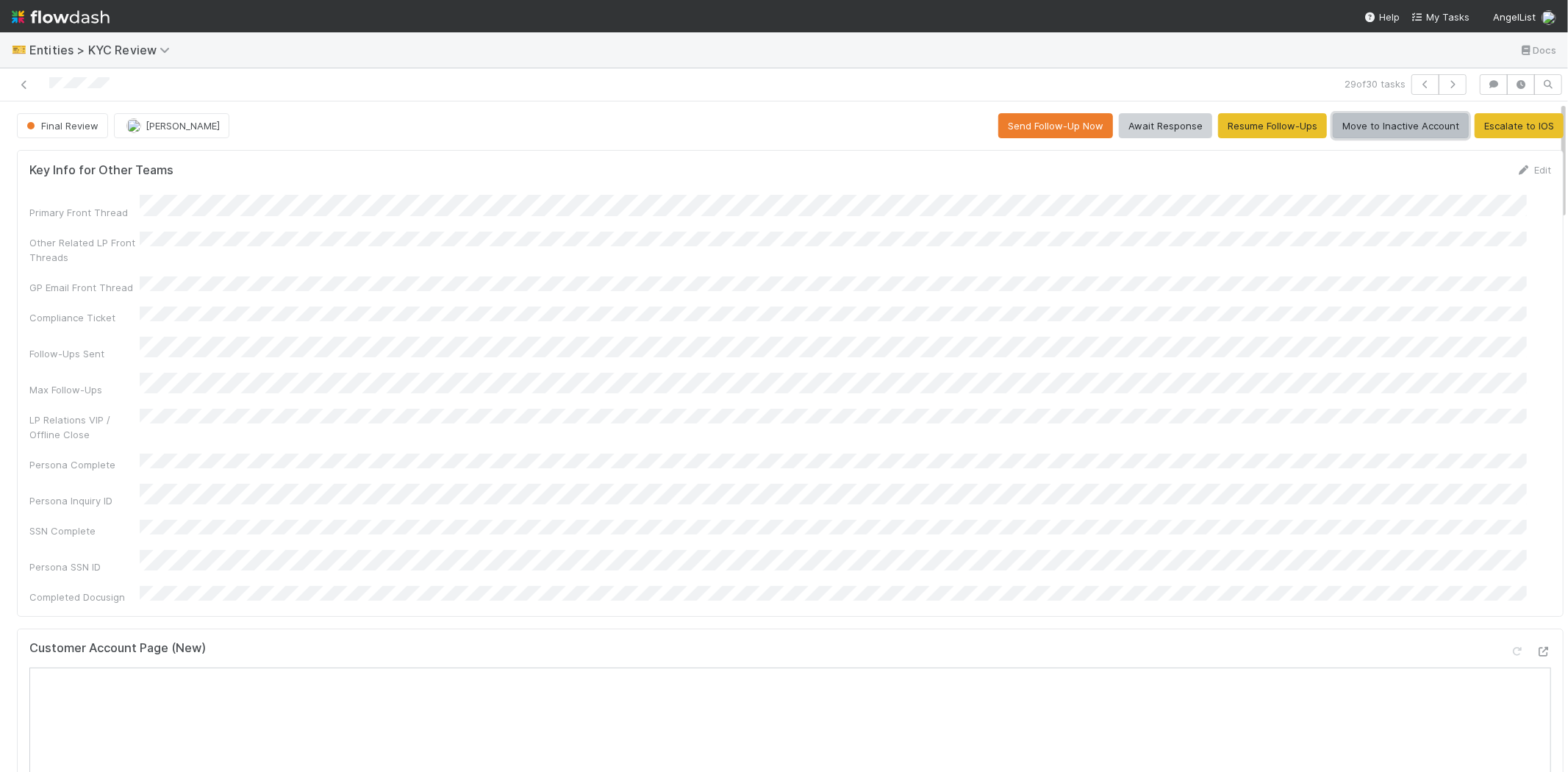
click at [1358, 136] on button "Move to Inactive Account" at bounding box center [1401, 126] width 136 height 25
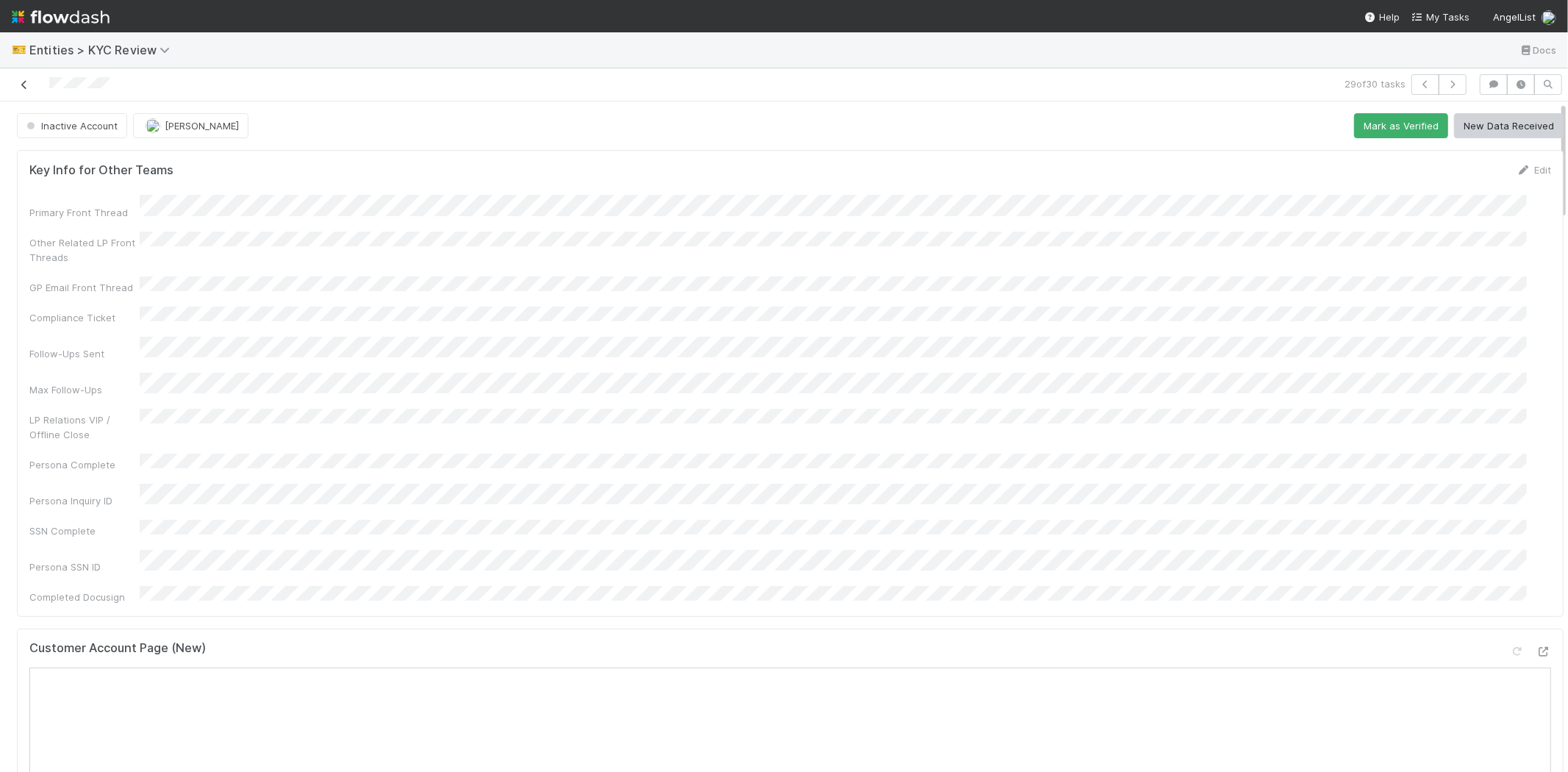
click at [23, 89] on icon at bounding box center [25, 85] width 15 height 9
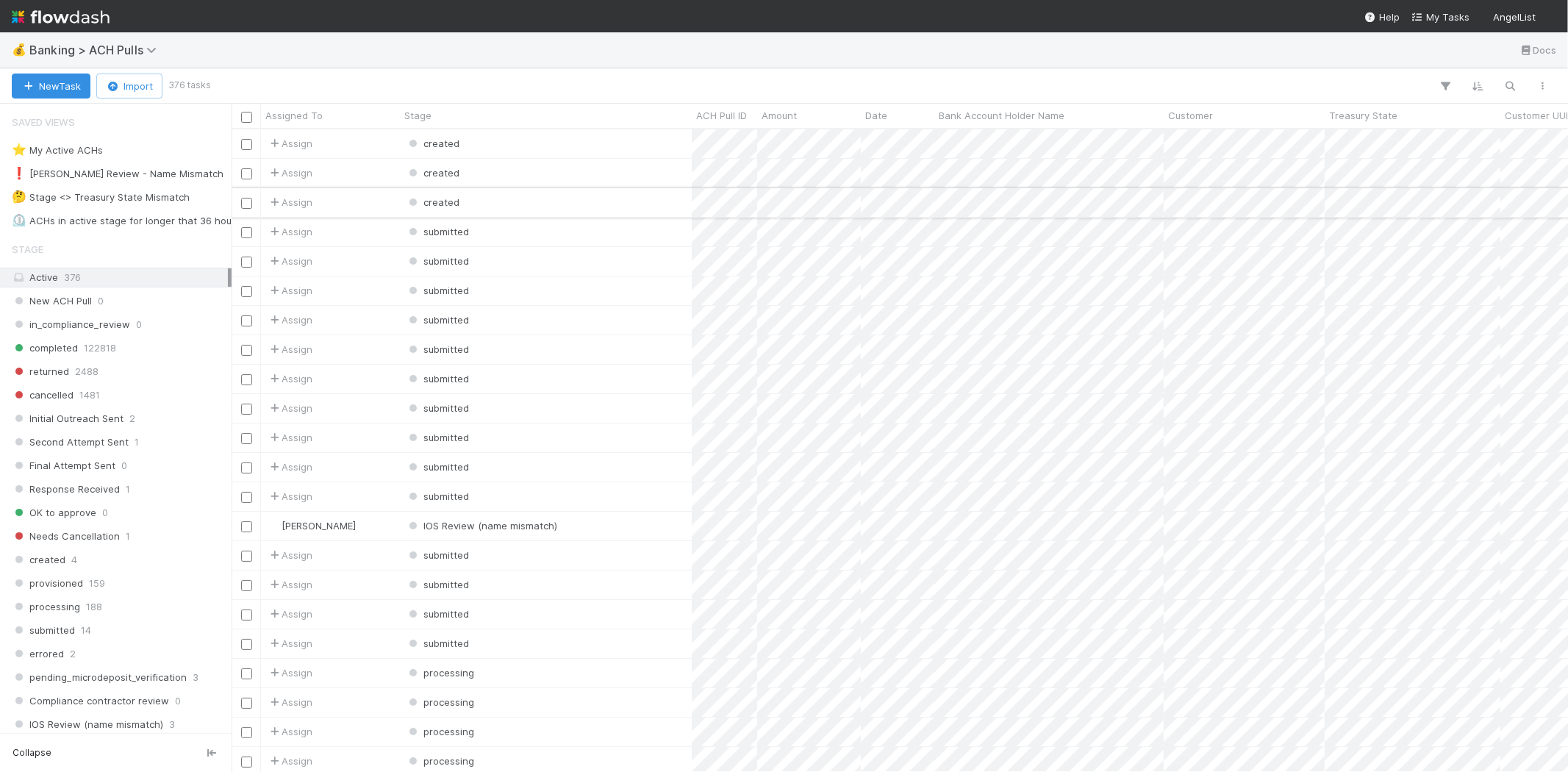
scroll to position [630, 1324]
click at [163, 166] on div "❗ Karen Review - Name Mismatch" at bounding box center [117, 173] width 212 height 18
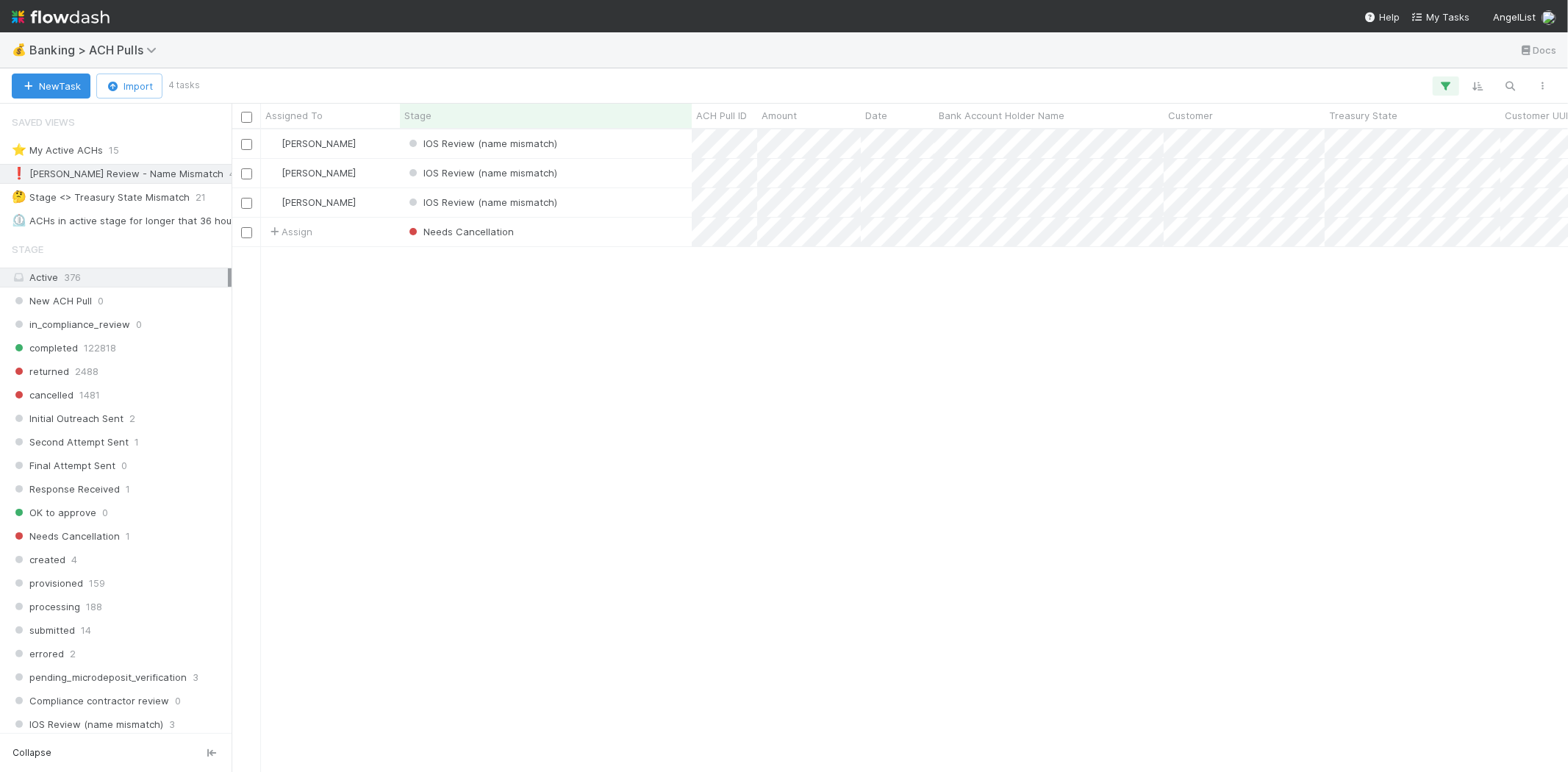
scroll to position [630, 1324]
click at [590, 131] on div "IOS Review (name mismatch)" at bounding box center [546, 144] width 291 height 28
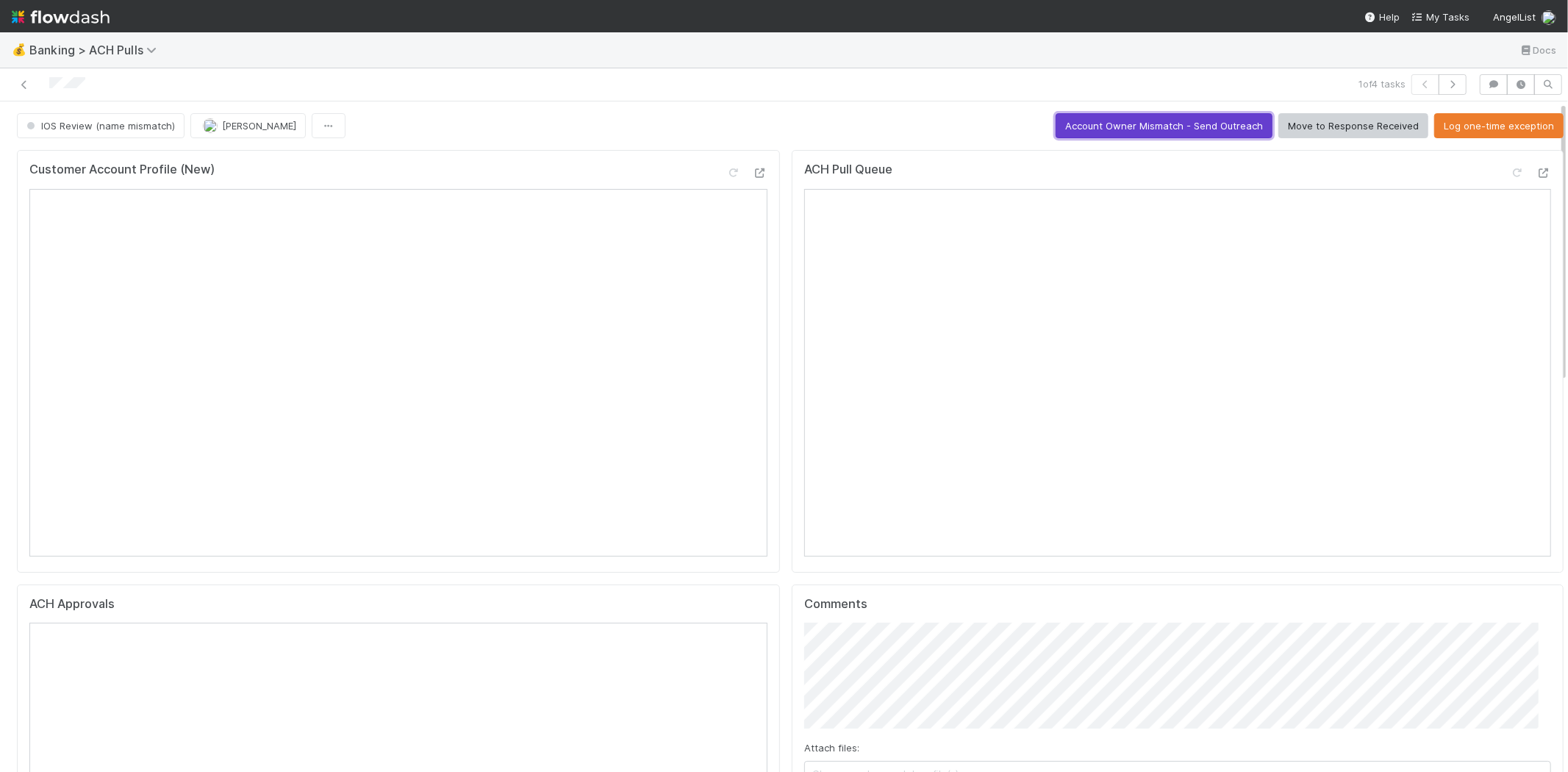
click at [1156, 114] on button "Account Owner Mismatch - Send Outreach" at bounding box center [1164, 126] width 217 height 25
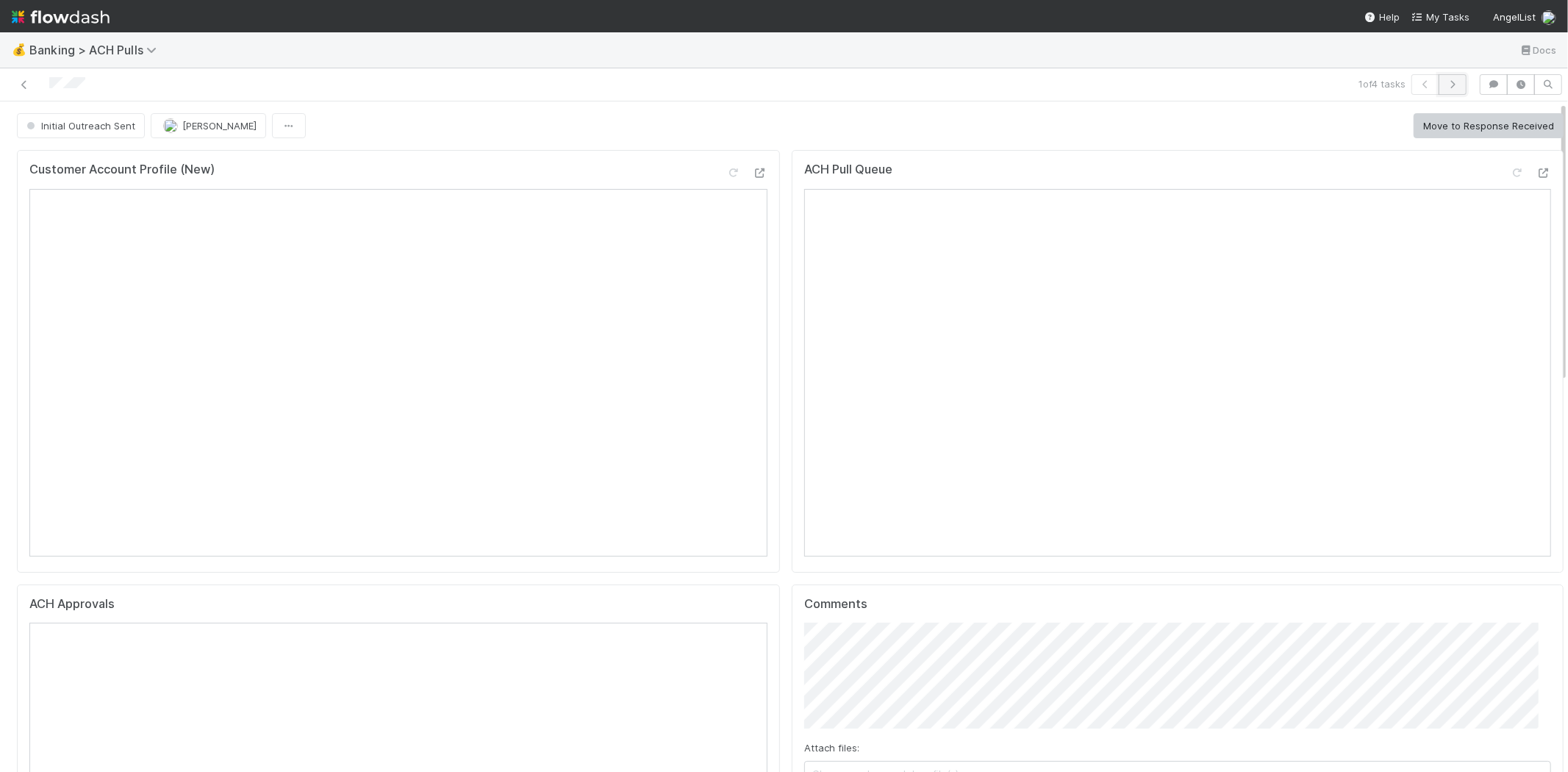
click at [1446, 80] on icon "button" at bounding box center [1453, 84] width 15 height 9
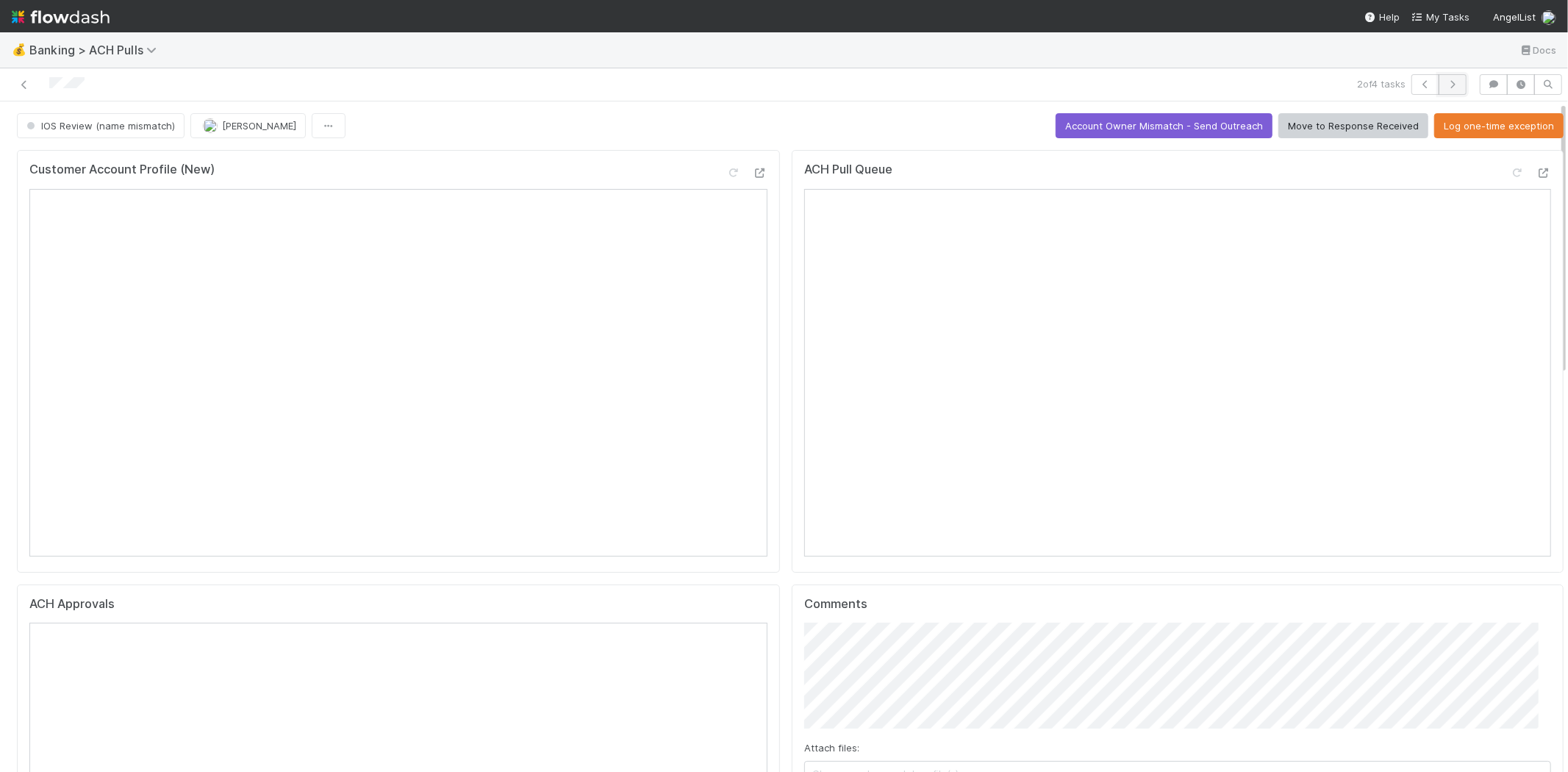
click at [1439, 77] on button "button" at bounding box center [1453, 84] width 28 height 21
click at [1090, 119] on button "Account Owner Mismatch - Send Outreach" at bounding box center [1164, 126] width 217 height 25
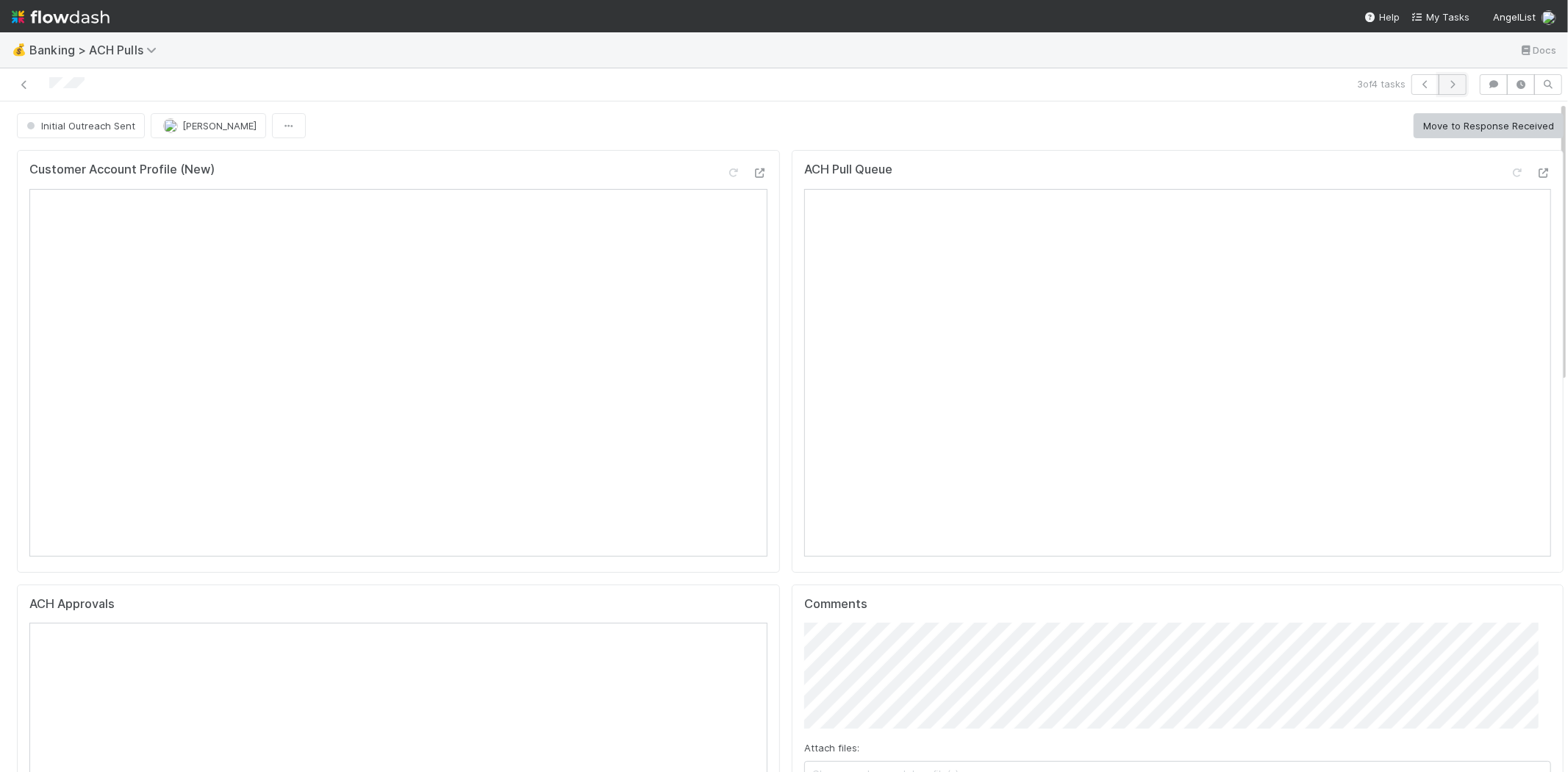
click at [1446, 80] on icon "button" at bounding box center [1453, 84] width 15 height 9
click at [132, 54] on span "Banking > ACH Pulls" at bounding box center [97, 50] width 134 height 15
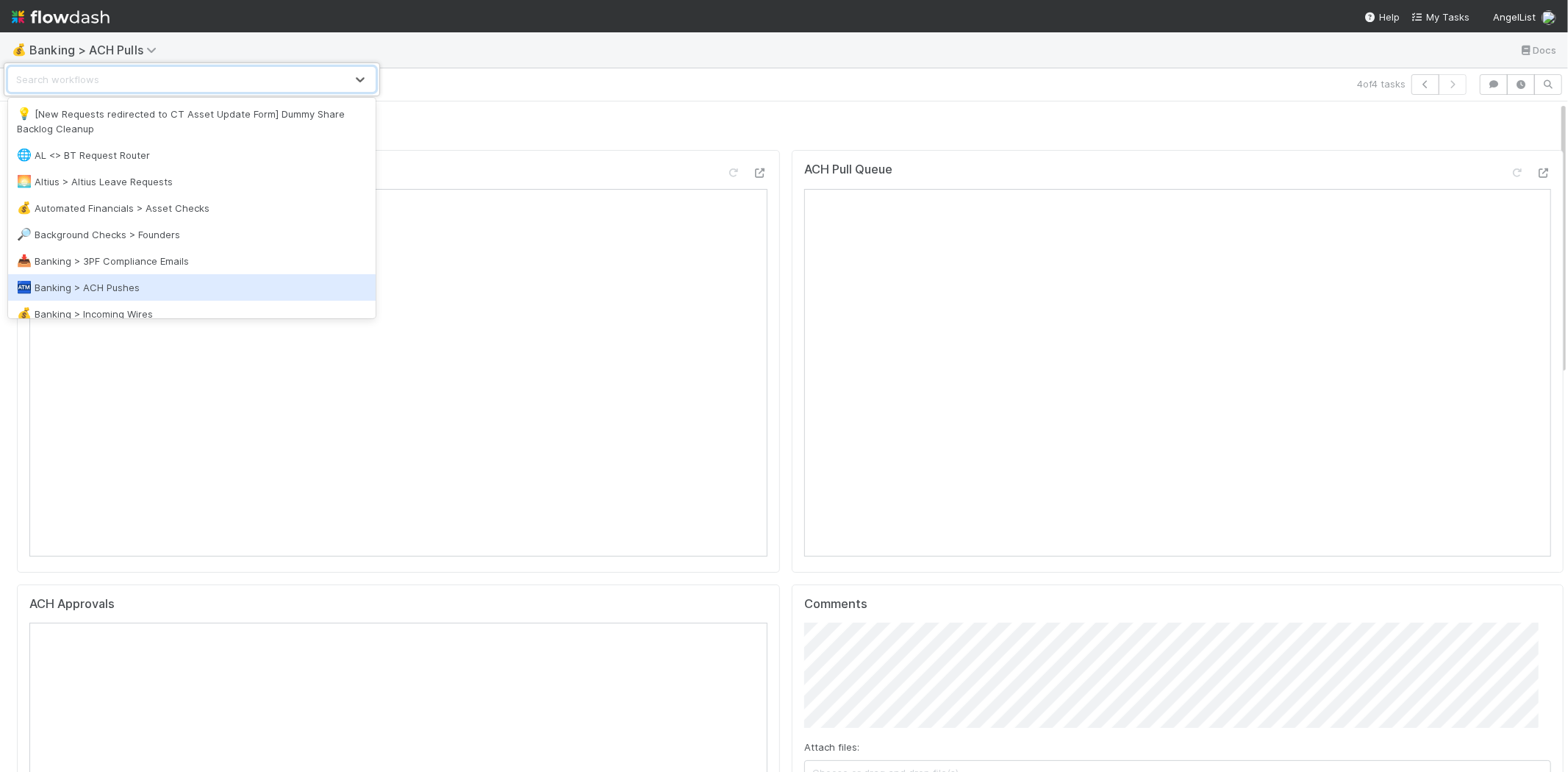
click at [141, 284] on div "🏧 Banking > ACH Pushes" at bounding box center [192, 288] width 350 height 15
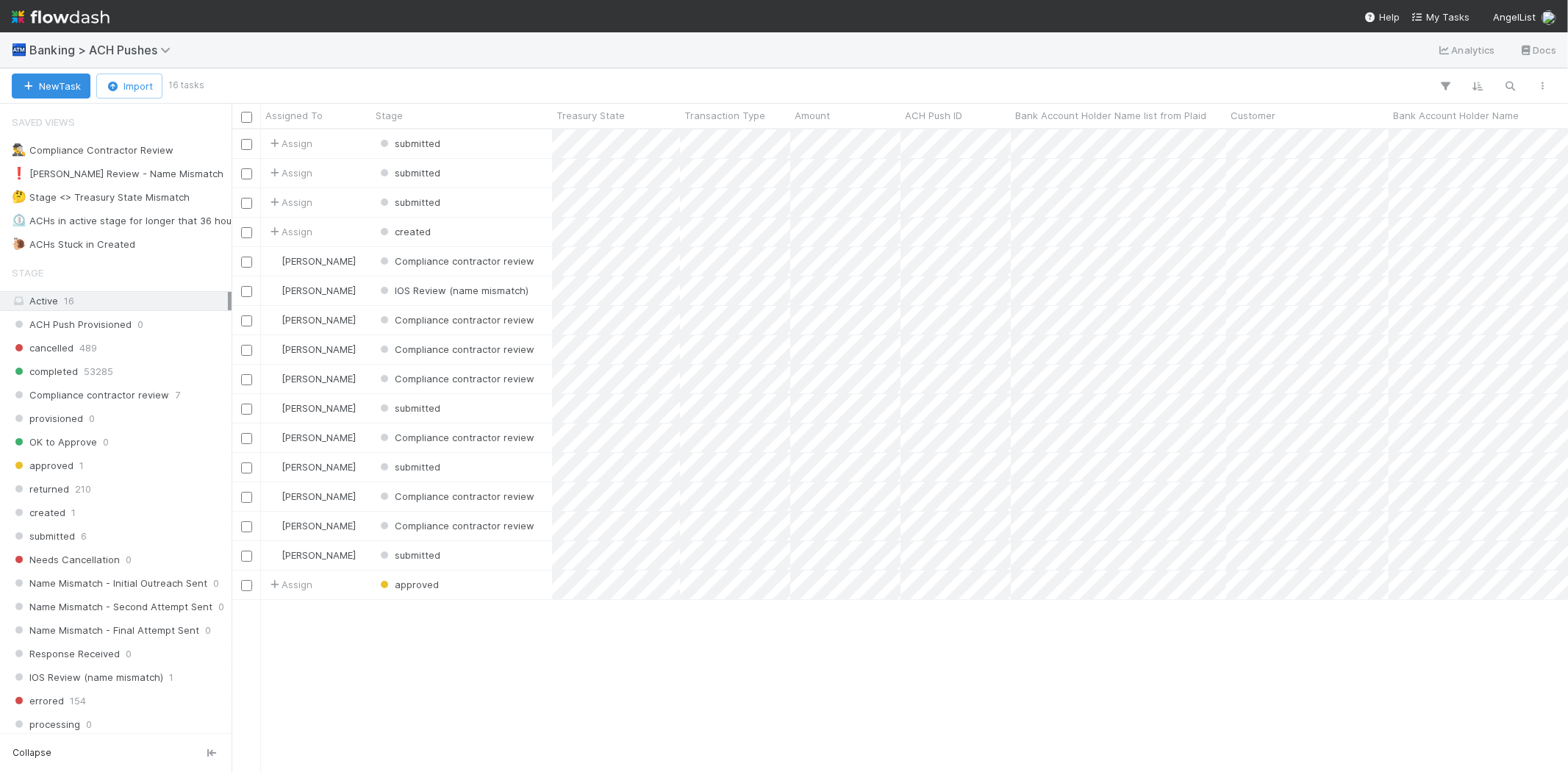
scroll to position [630, 1324]
click at [154, 172] on div "❗ Karen Review - Name Mismatch" at bounding box center [117, 173] width 212 height 18
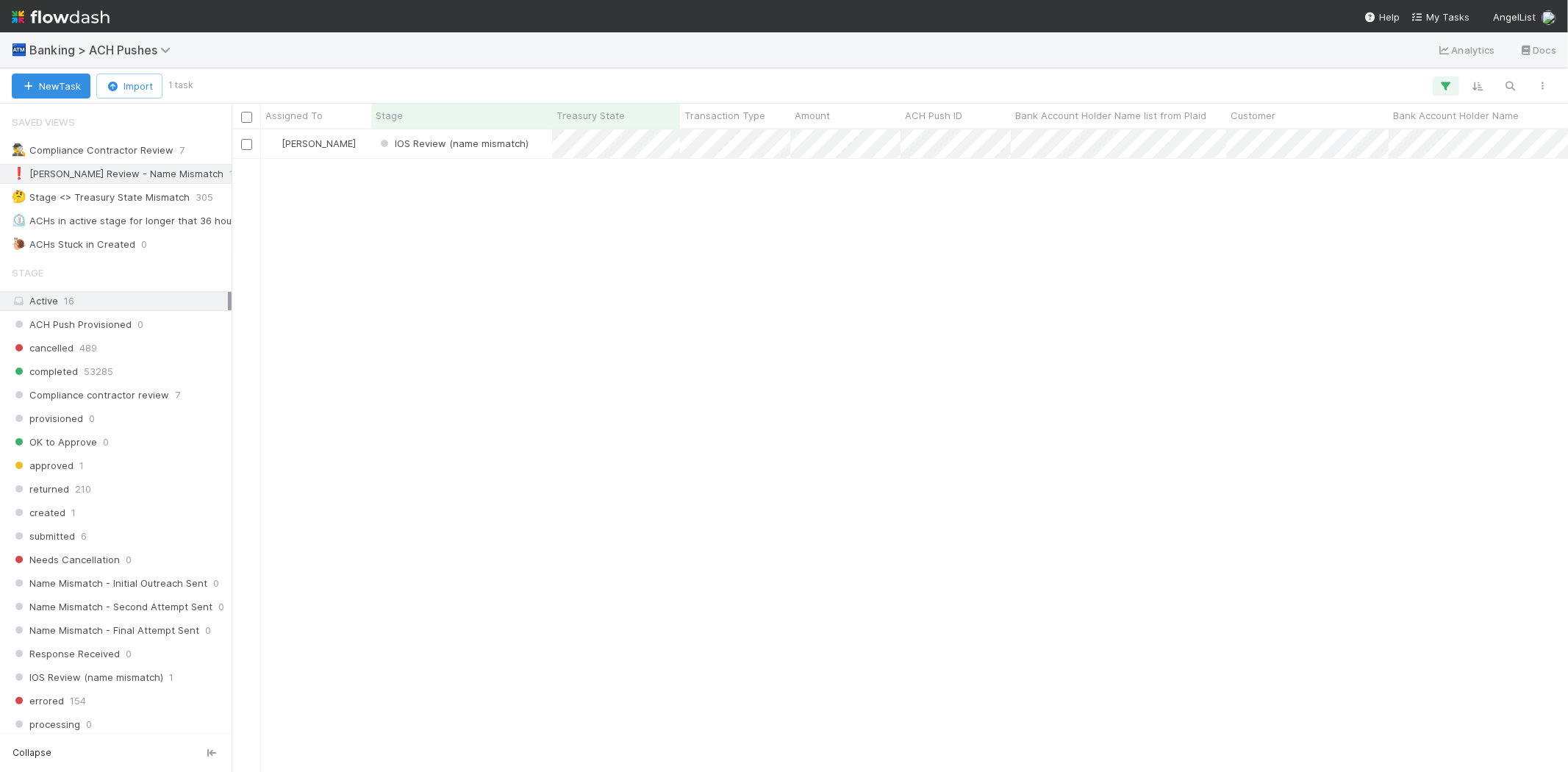
scroll to position [630, 1324]
click at [476, 335] on div "Karen Jane Salcedo IOS Review (name mismatch) 8/21/25, 6:35:26 PM 8/21/25, 6:35…" at bounding box center [900, 450] width 1337 height 641
click at [536, 145] on div "IOS Review (name mismatch)" at bounding box center [461, 144] width 181 height 28
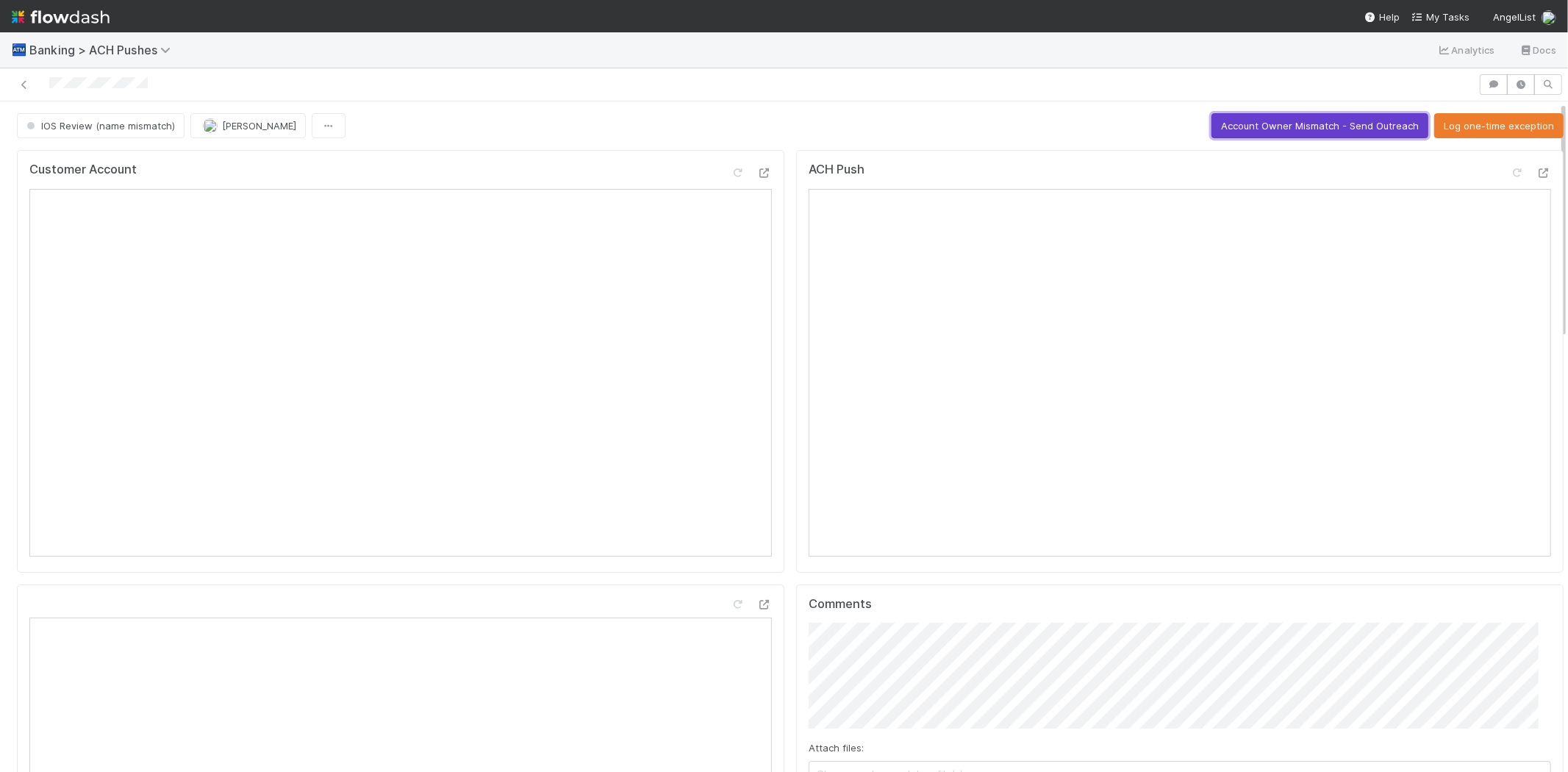
click at [1239, 120] on button "Account Owner Mismatch - Send Outreach" at bounding box center [1320, 126] width 217 height 25
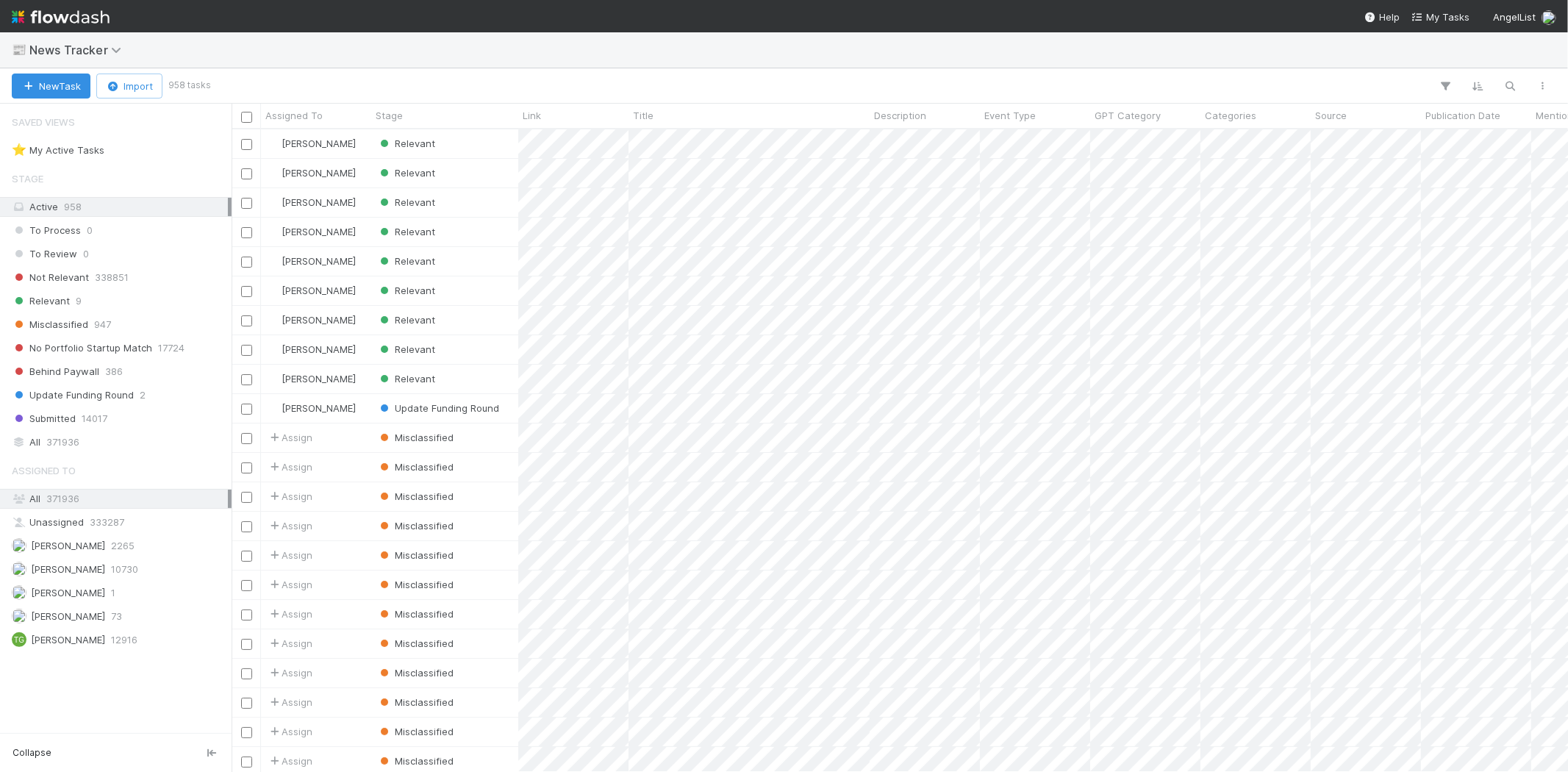
scroll to position [630, 1324]
click at [85, 294] on div "Relevant 9" at bounding box center [119, 300] width 216 height 18
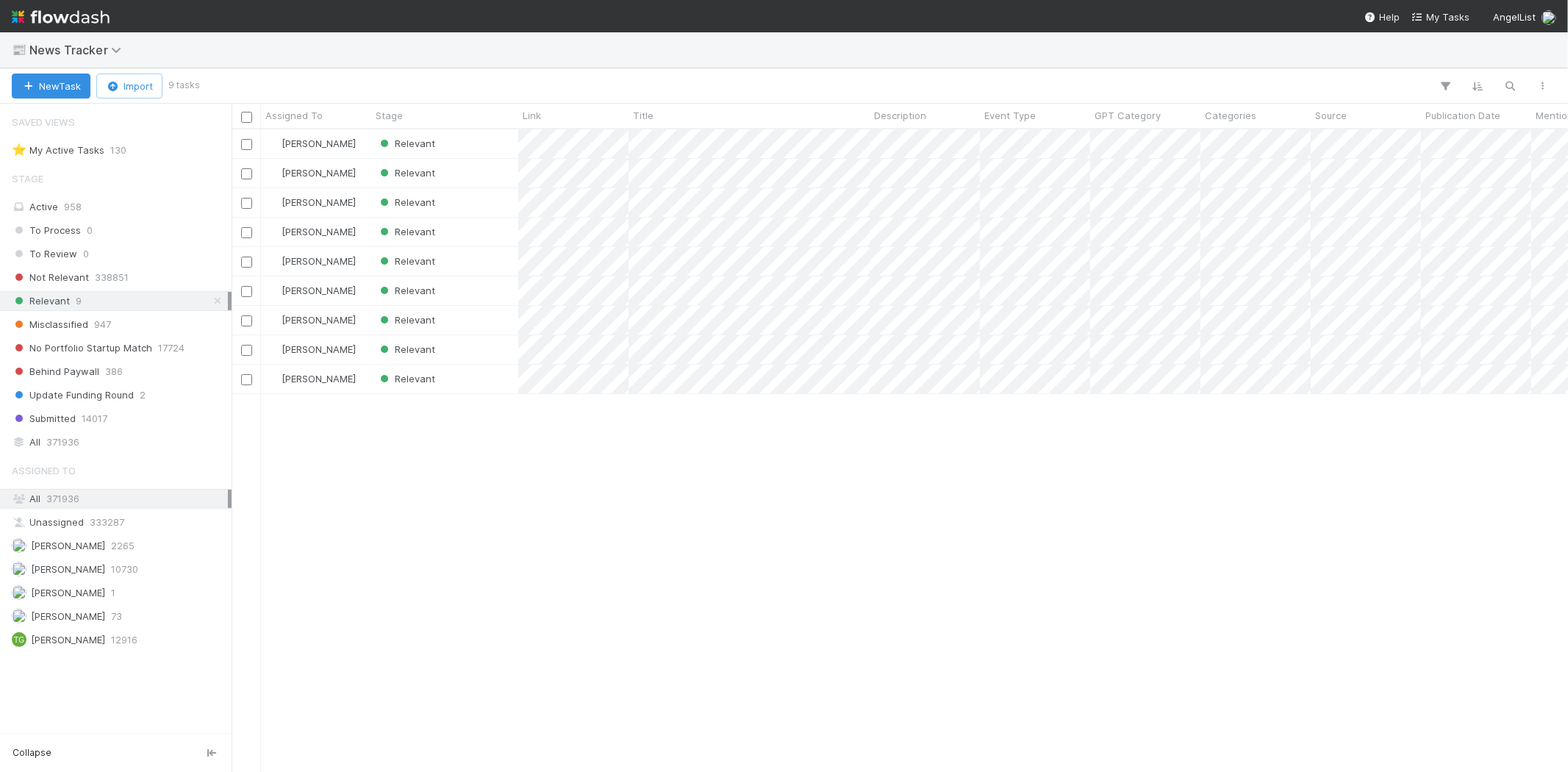
scroll to position [630, 1324]
click at [133, 563] on span "10730" at bounding box center [124, 569] width 27 height 18
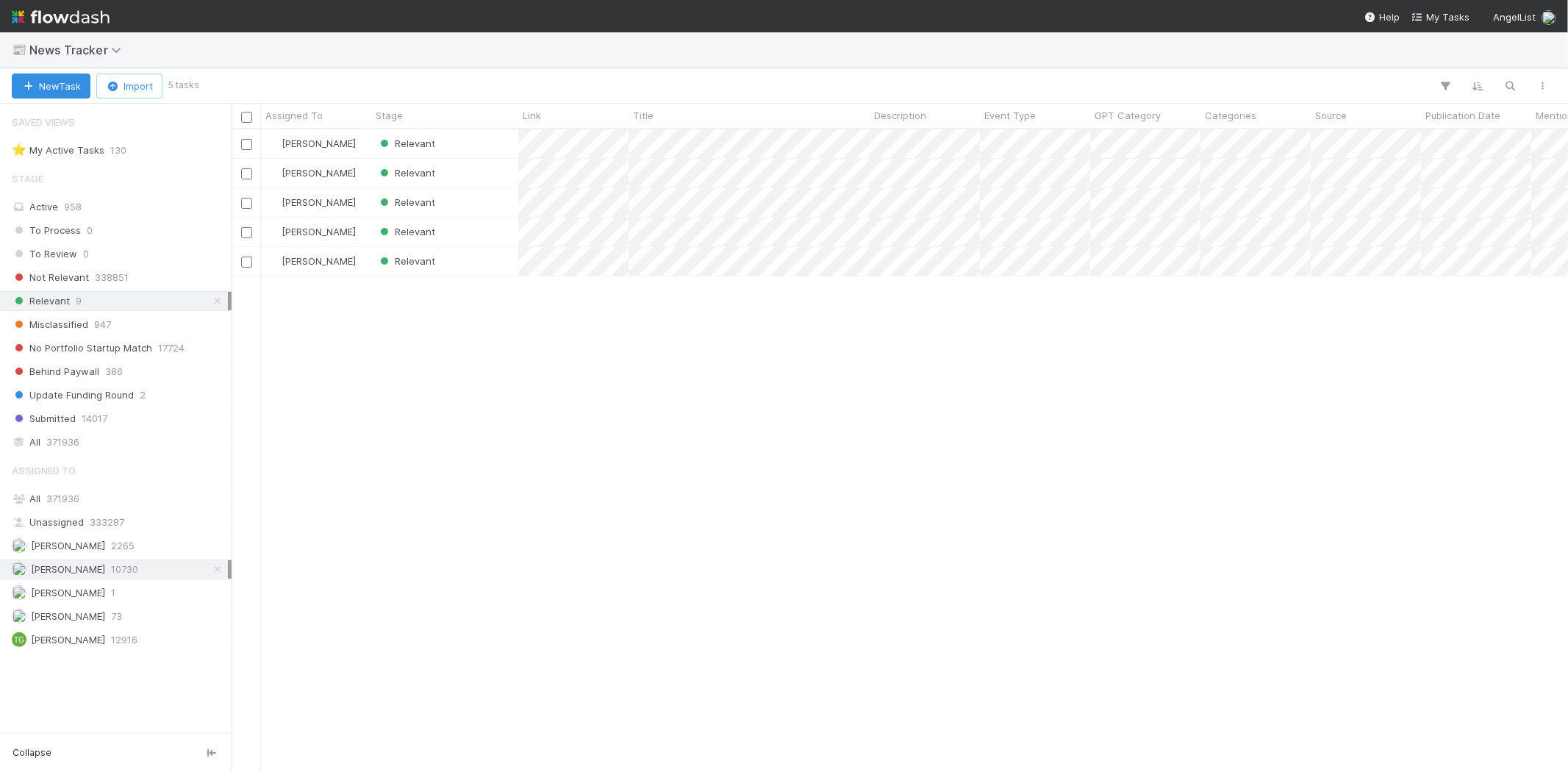
scroll to position [630, 1324]
click at [528, 377] on div "[PERSON_NAME] Relevant [PERSON_NAME] Relevant [PERSON_NAME] Relevant [PERSON_NA…" at bounding box center [900, 450] width 1337 height 641
click at [473, 142] on div "Relevant" at bounding box center [444, 144] width 147 height 28
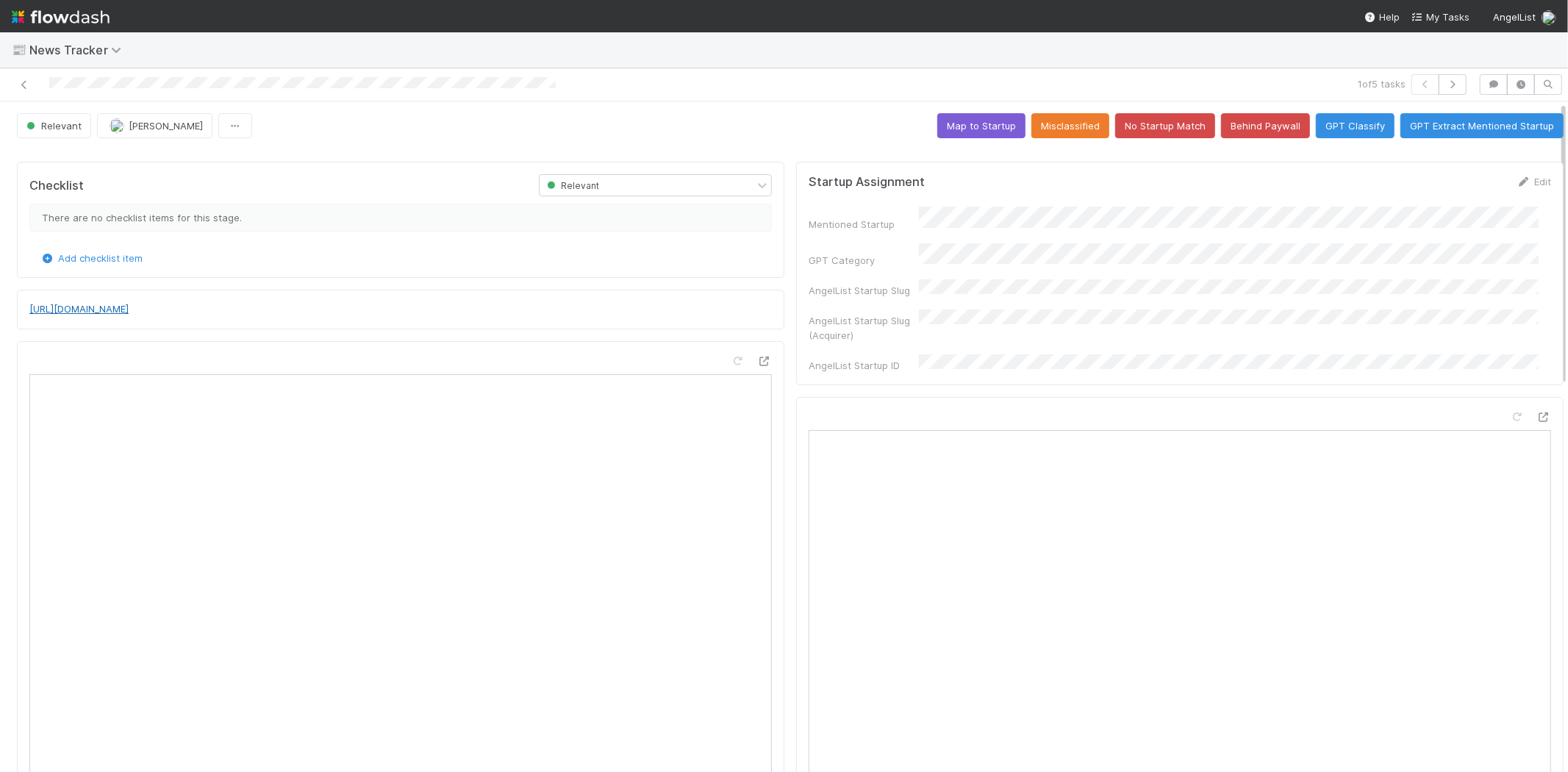
click at [129, 311] on link "[URL][DOMAIN_NAME]" at bounding box center [79, 308] width 99 height 11
click at [1154, 114] on button "No Startup Match" at bounding box center [1166, 126] width 100 height 25
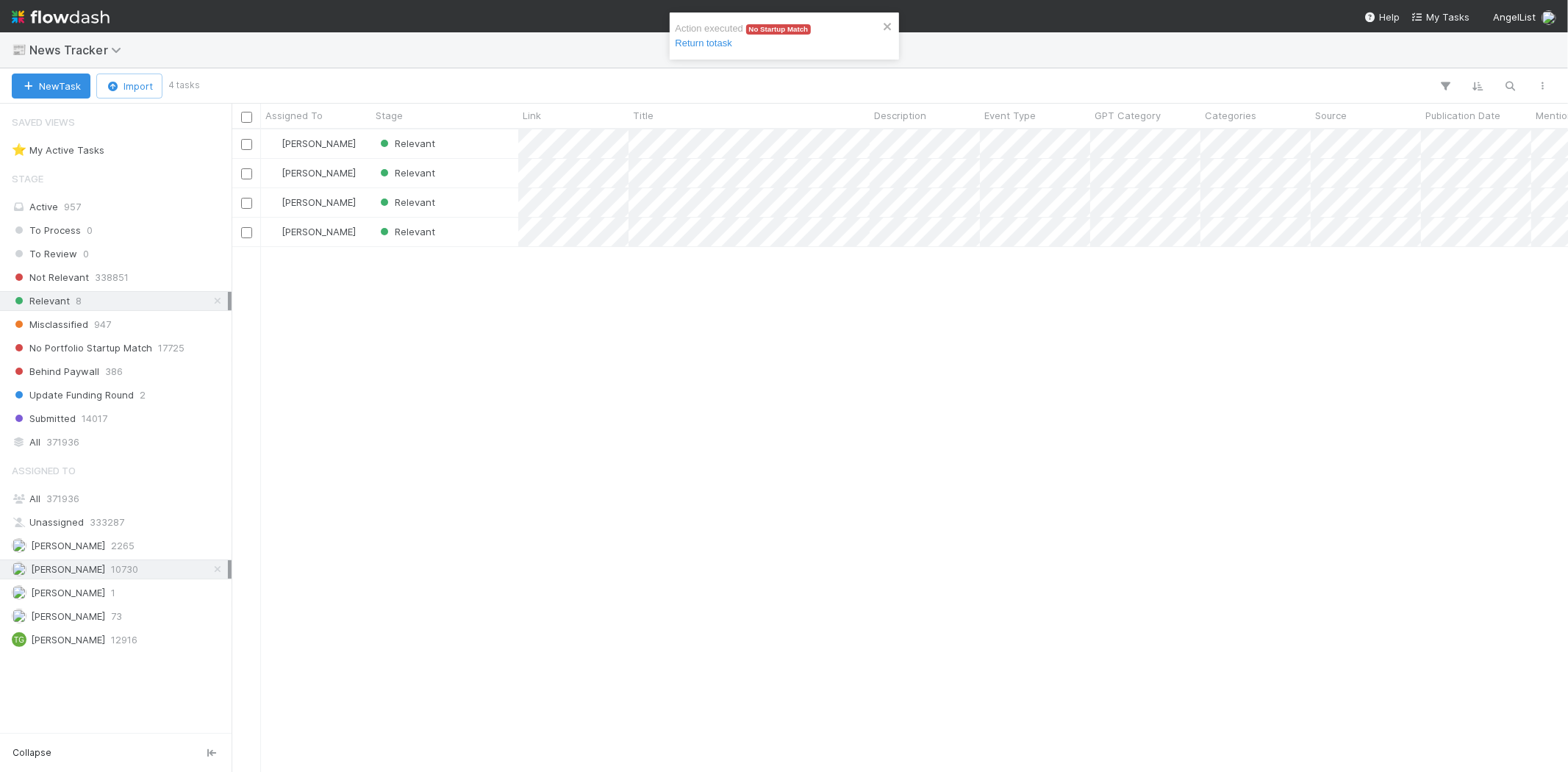
scroll to position [630, 1324]
click at [456, 144] on div "Relevant" at bounding box center [444, 144] width 147 height 28
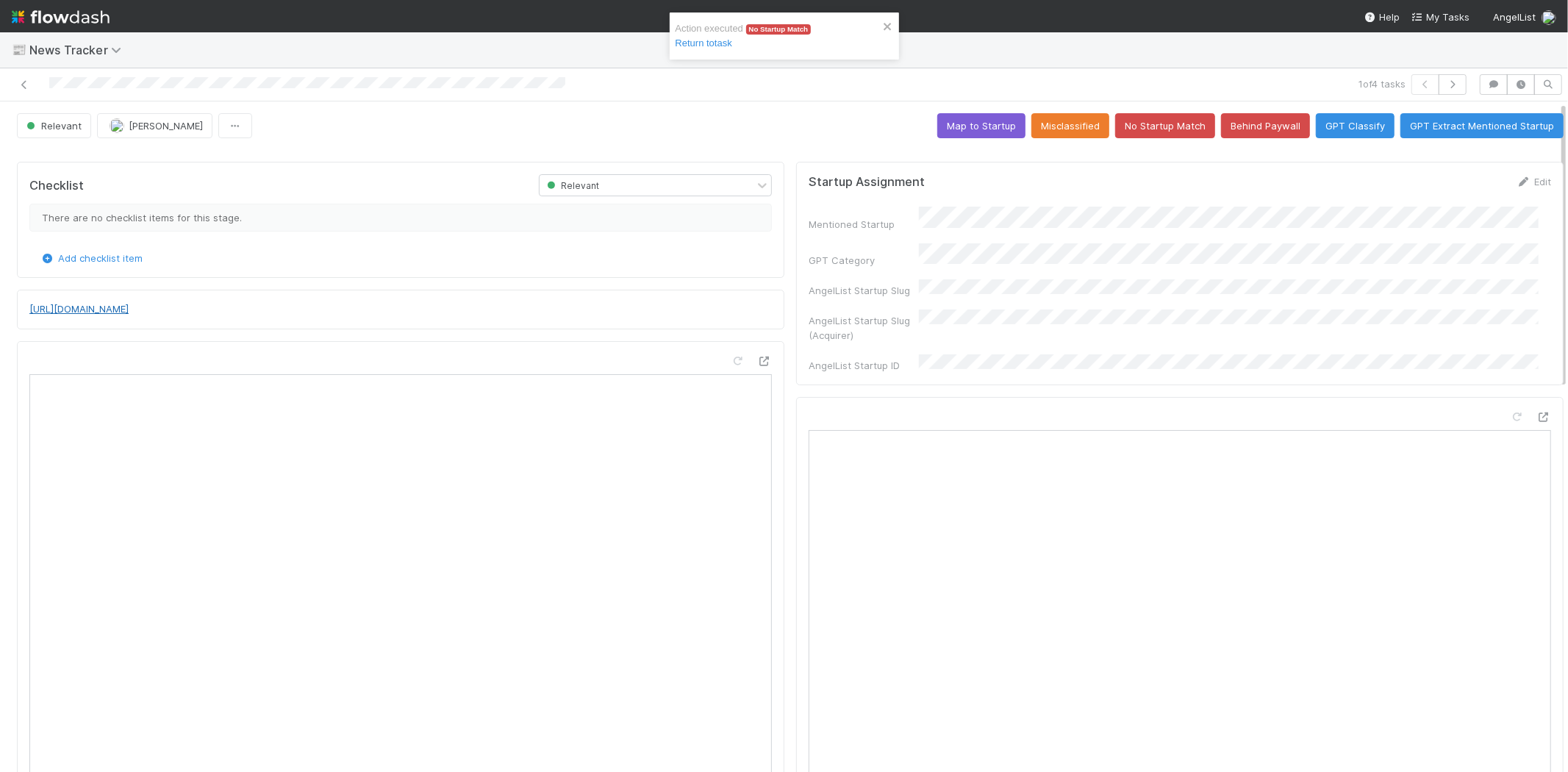
click at [129, 311] on link "https://www.geekwire.com/2025/robotics-startup-fieldai-backed-by-gates-and-bezo…" at bounding box center [79, 308] width 99 height 11
click at [1130, 127] on button "No Startup Match" at bounding box center [1166, 126] width 100 height 25
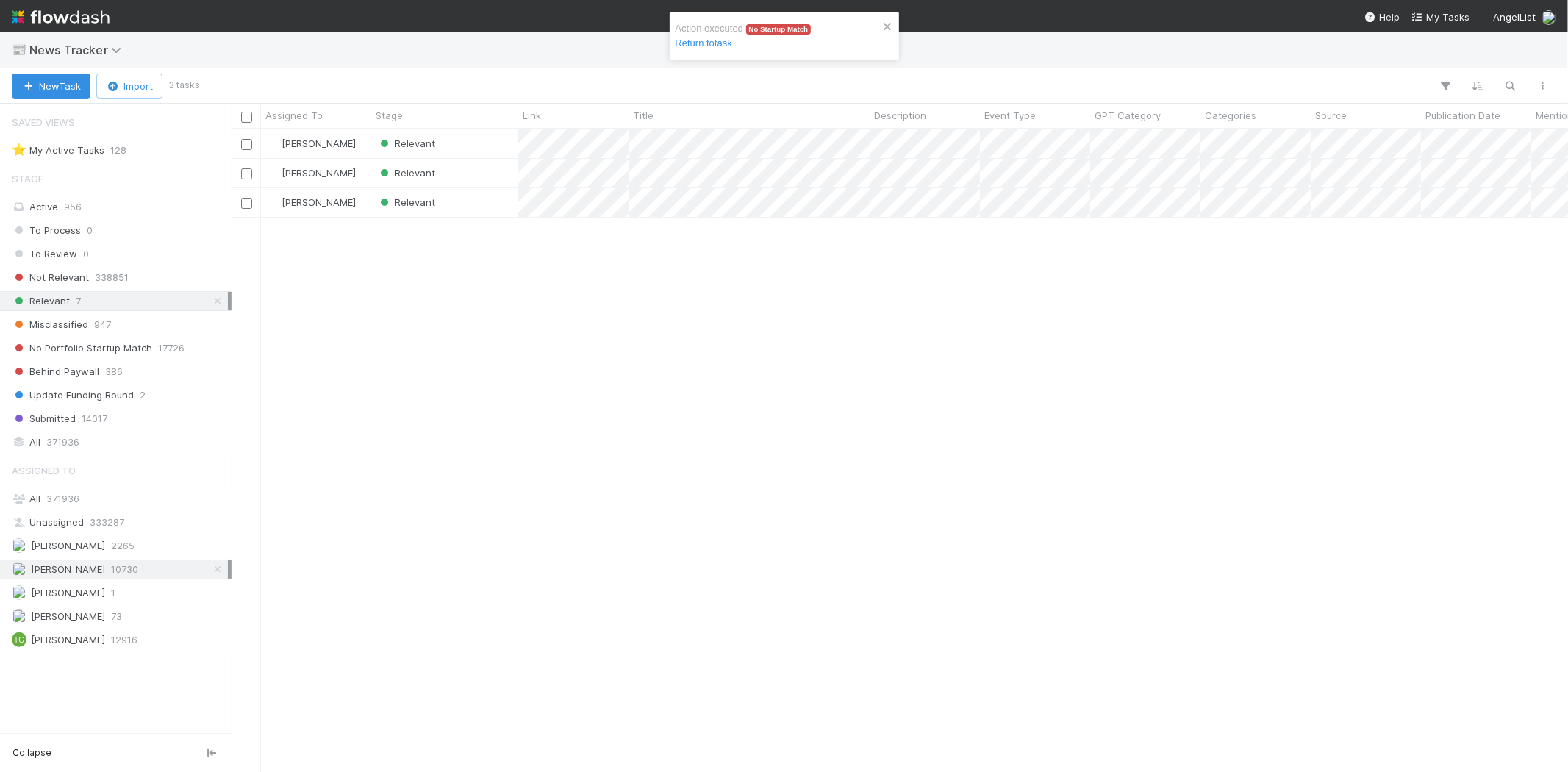
scroll to position [12, 11]
drag, startPoint x: 501, startPoint y: 384, endPoint x: 447, endPoint y: 213, distance: 179.3
click at [498, 377] on div "Karen Jane Salcedo Relevant Karen Jane Salcedo Relevant Karen Jane Salcedo Rele…" at bounding box center [900, 450] width 1337 height 641
click at [467, 137] on div "Relevant" at bounding box center [444, 144] width 147 height 28
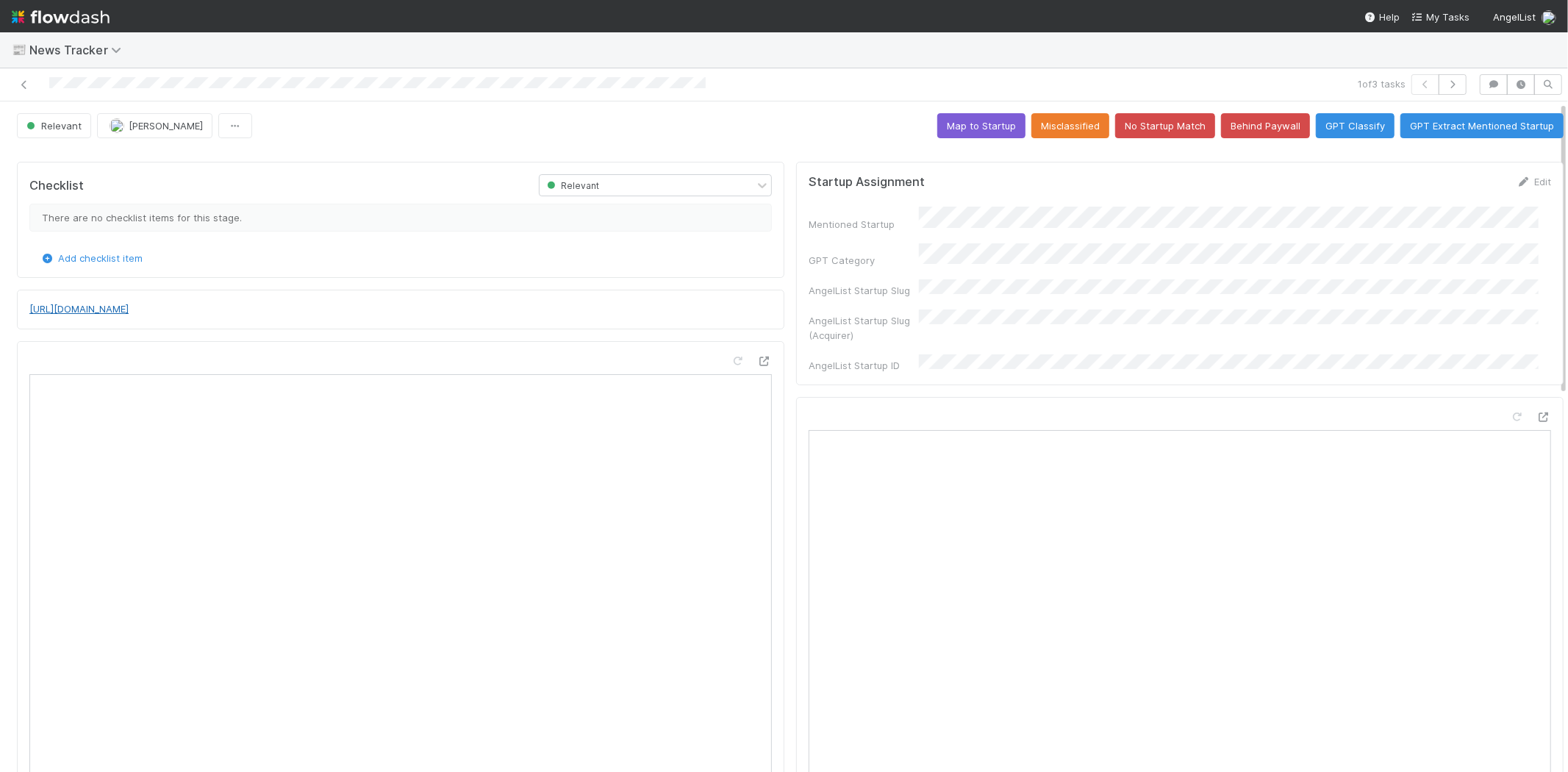
click at [129, 312] on link "http://www.businesswire.com/news/home/20250821972930/fr/?feedref=JjAwJuNHiystnC…" at bounding box center [79, 308] width 99 height 11
click at [1149, 117] on button "No Startup Match" at bounding box center [1166, 126] width 100 height 25
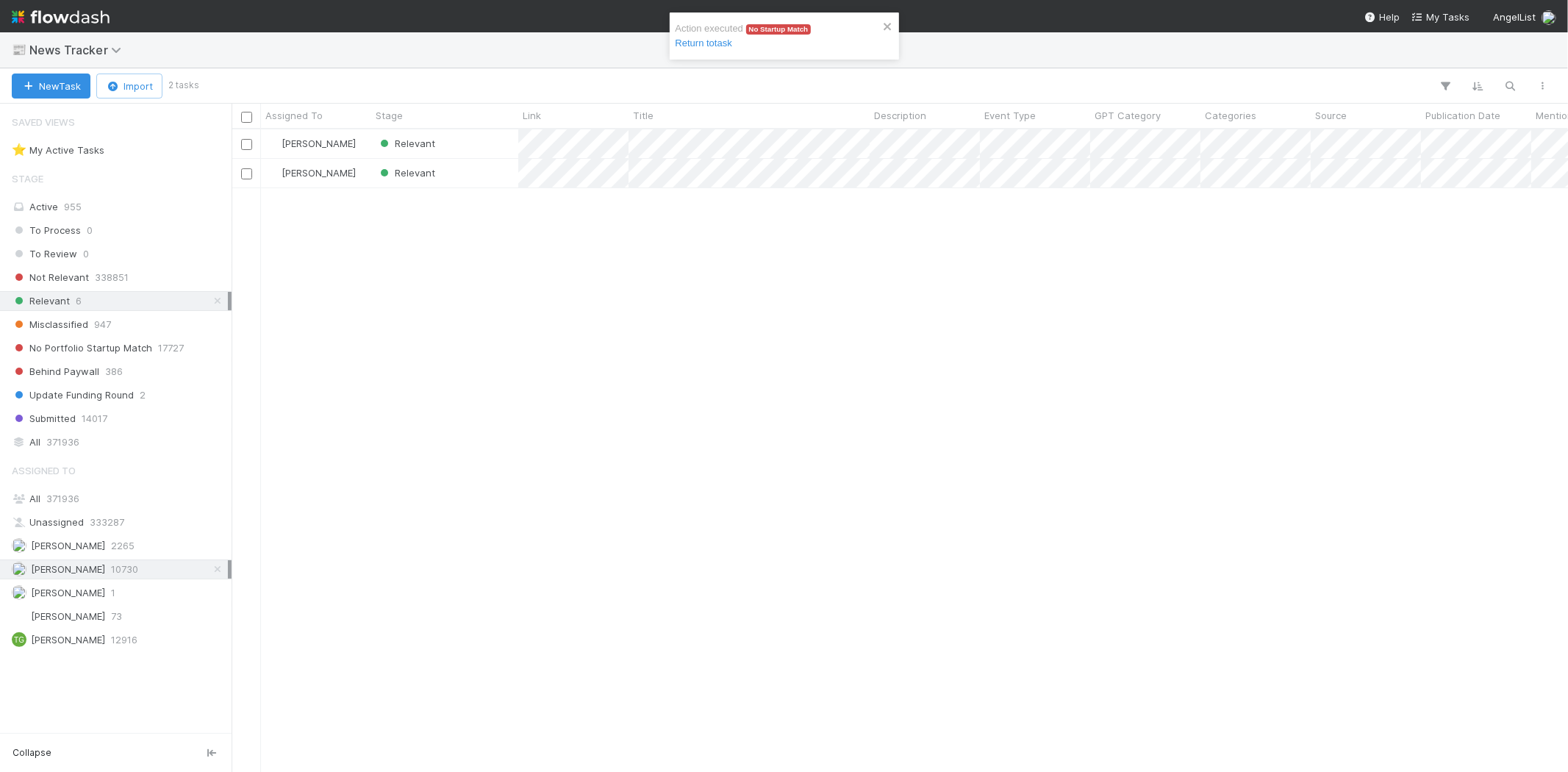
scroll to position [630, 1324]
click at [467, 142] on div "Relevant" at bounding box center [444, 144] width 147 height 28
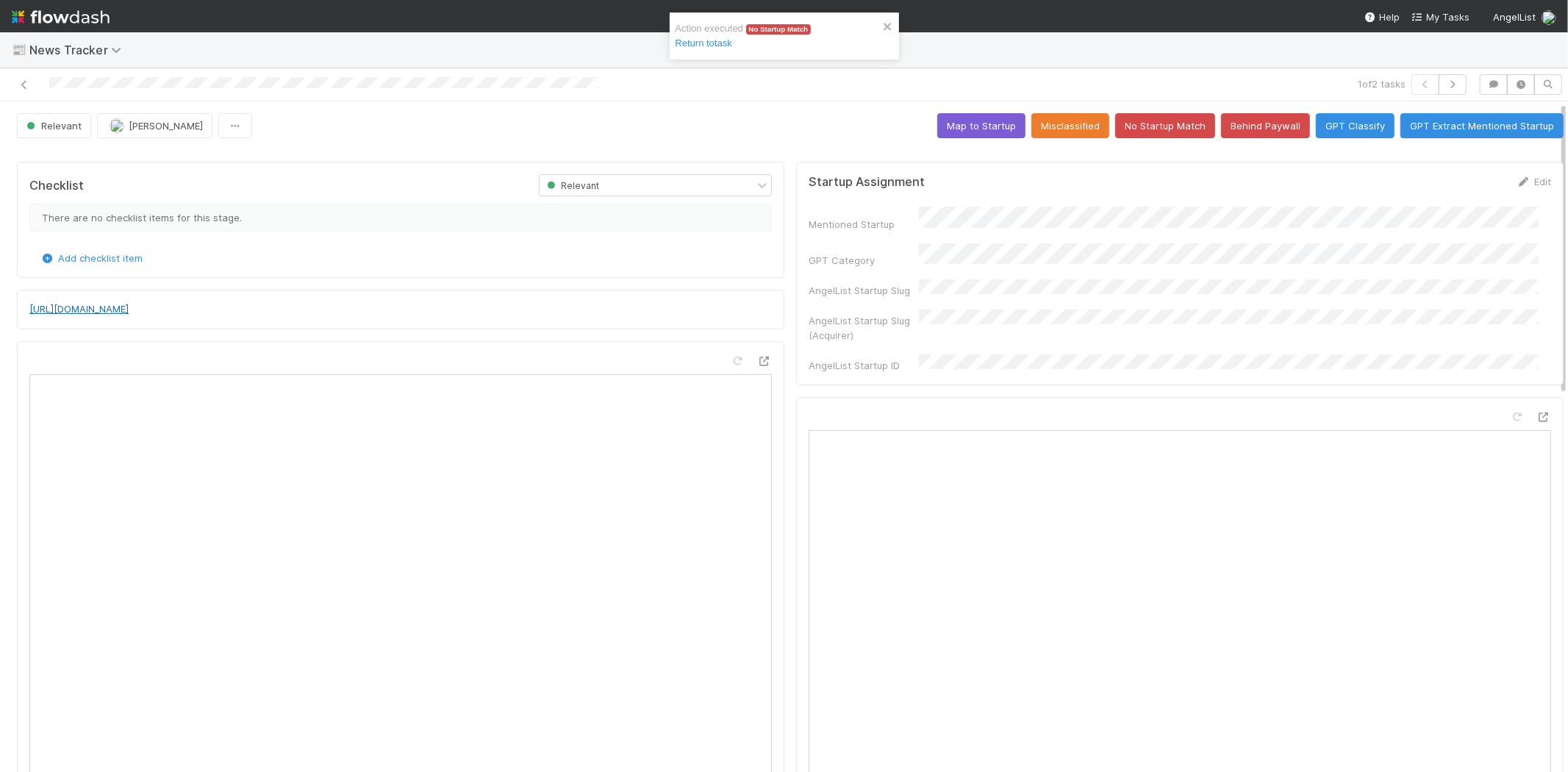
click at [129, 313] on link "http://www.businesswire.com/news/home/20250821424098/en/CIBC-Innovation-Banking…" at bounding box center [79, 308] width 99 height 11
click at [1153, 120] on button "No Startup Match" at bounding box center [1166, 126] width 100 height 25
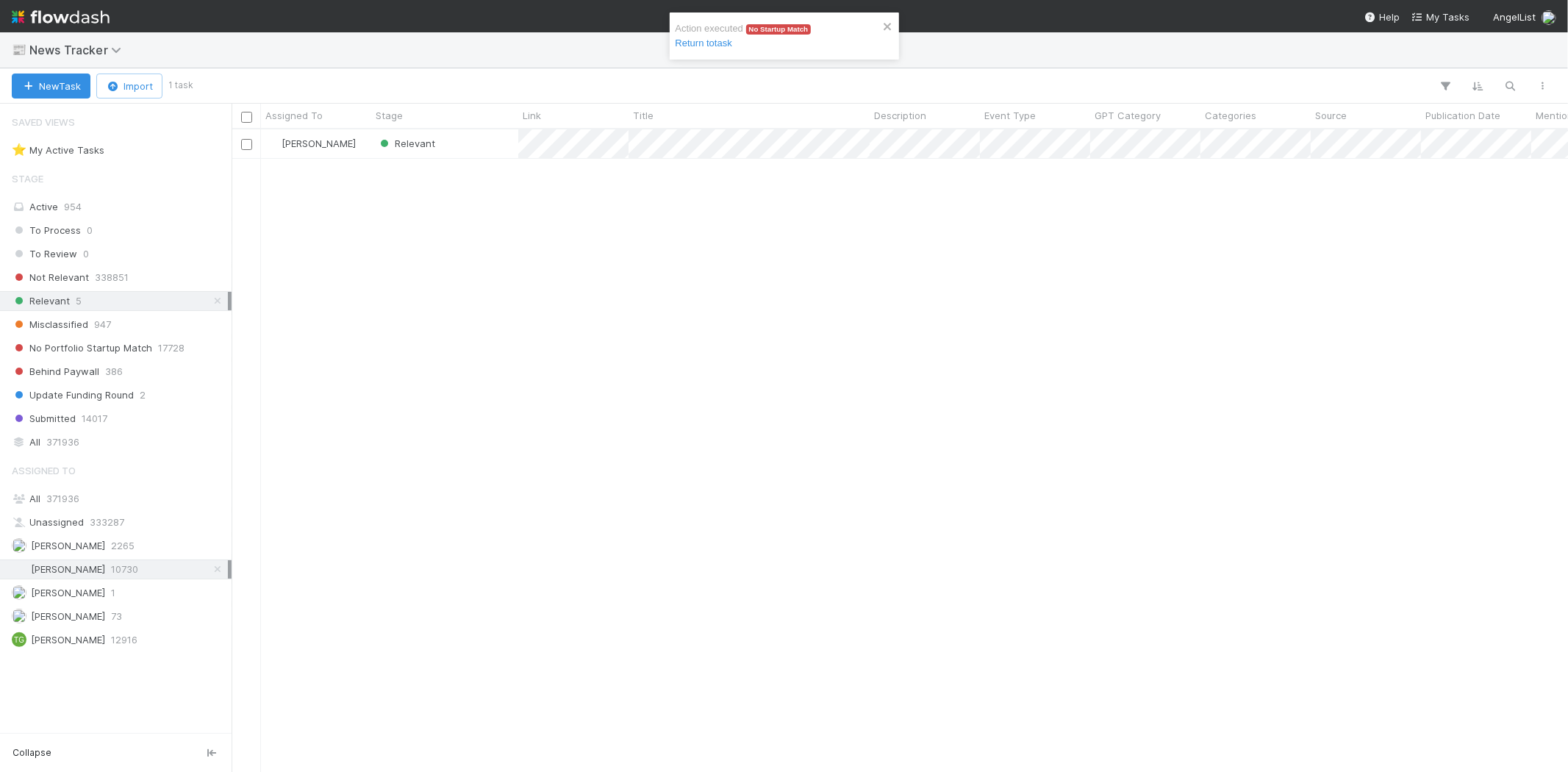
scroll to position [630, 1324]
click at [496, 272] on div "Karen Jane Salcedo Relevant" at bounding box center [900, 450] width 1337 height 641
click at [482, 342] on div "Karen Jane Salcedo Relevant" at bounding box center [900, 450] width 1337 height 641
click at [465, 140] on div "Relevant" at bounding box center [444, 144] width 147 height 28
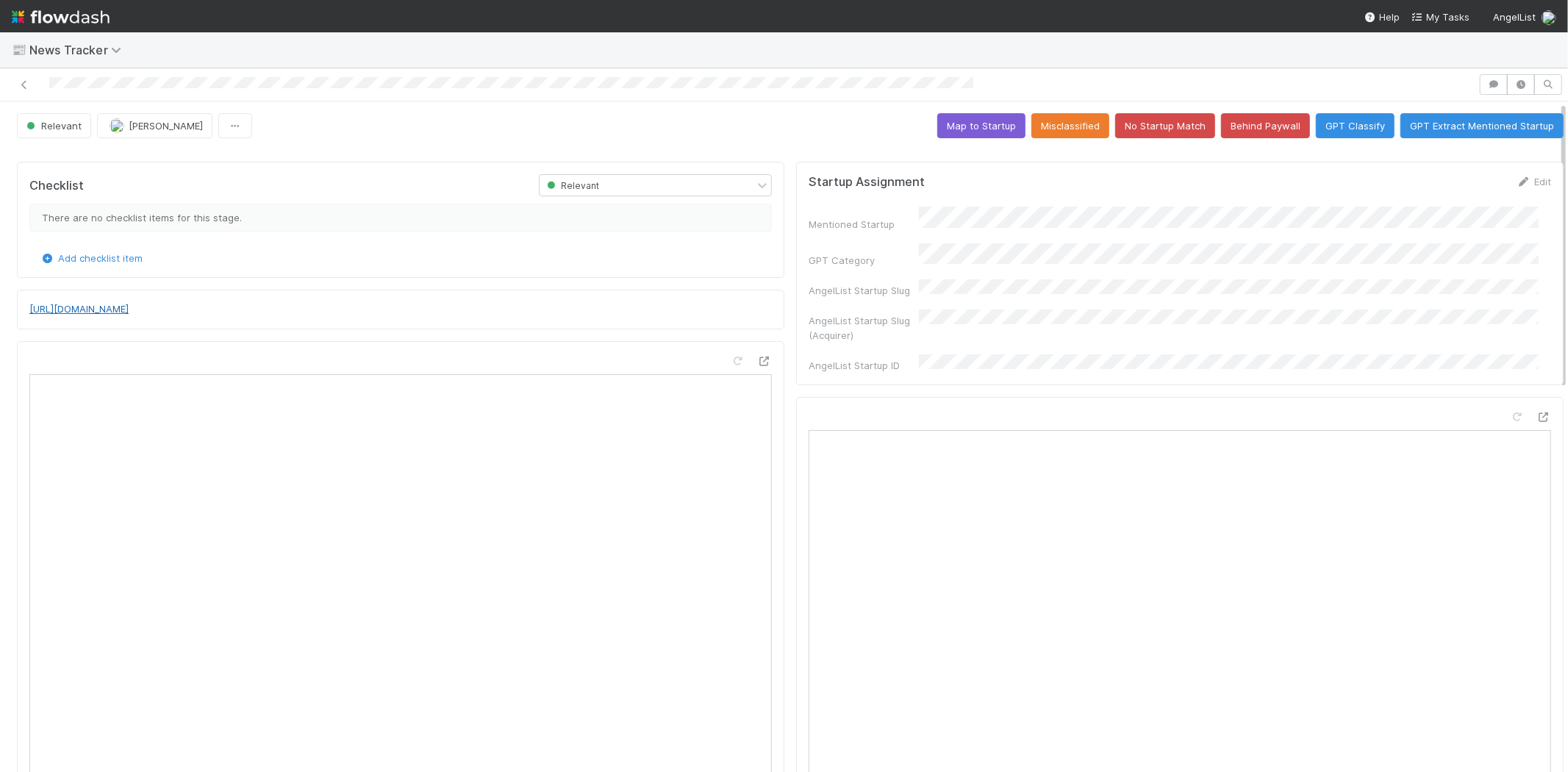
click at [129, 314] on link "http://www.businesswire.com/news/home/20250820257556/en/Wisdom-the-AI-Powered-D…" at bounding box center [79, 308] width 99 height 11
click at [1150, 128] on button "No Startup Match" at bounding box center [1166, 126] width 100 height 25
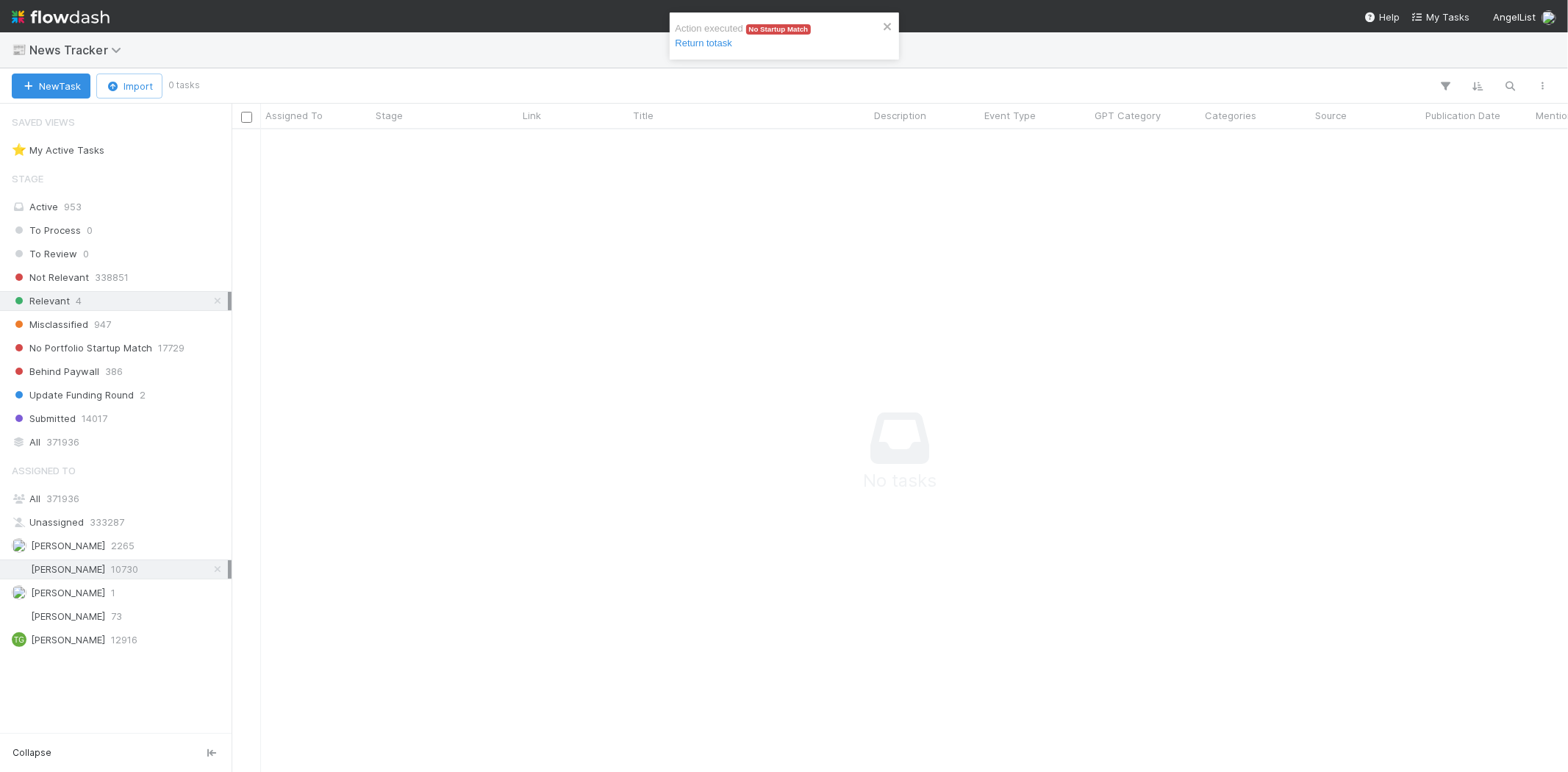
scroll to position [12, 12]
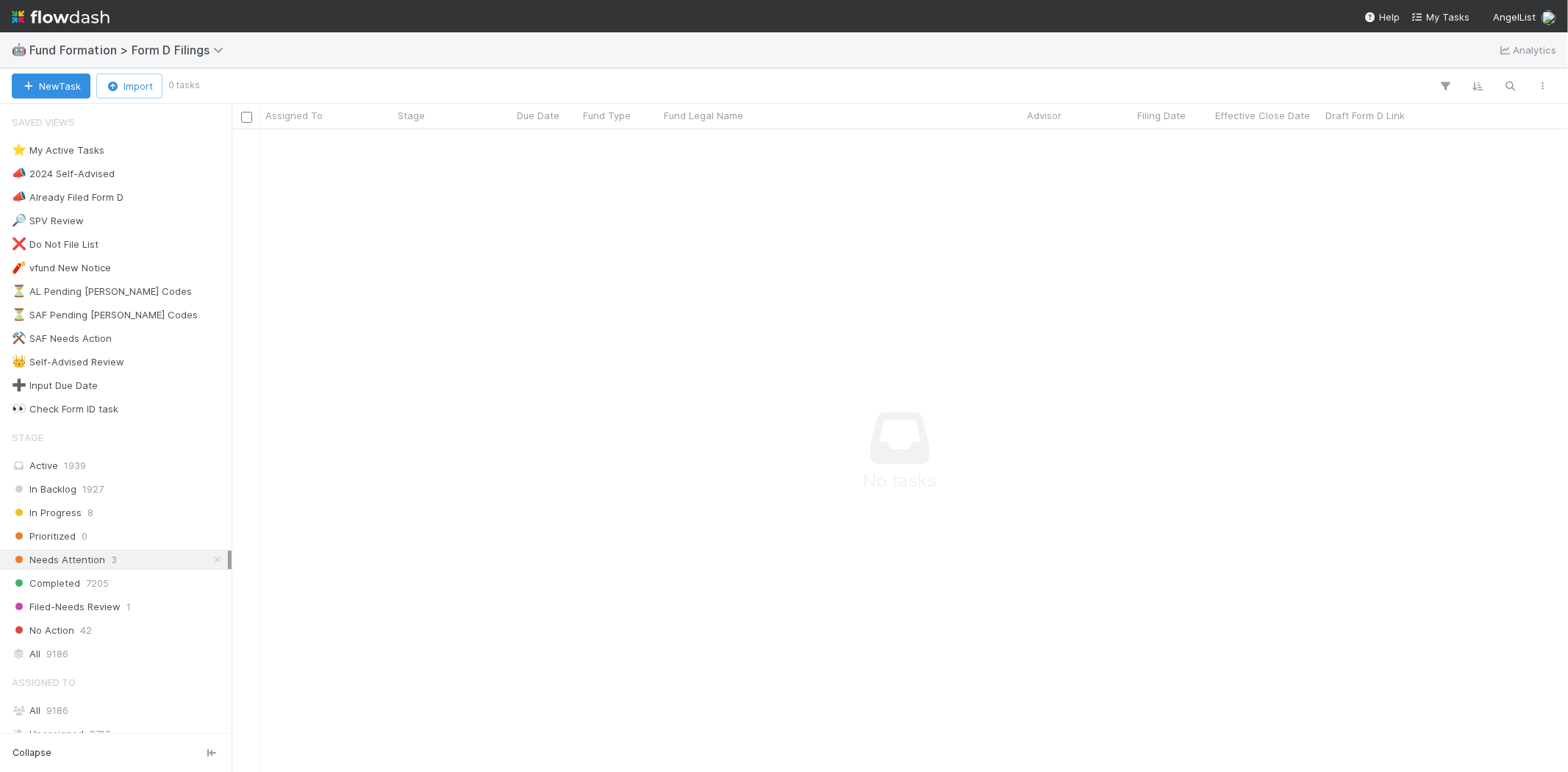
scroll to position [618, 1312]
click at [675, 364] on div at bounding box center [1582, 445] width 2702 height 631
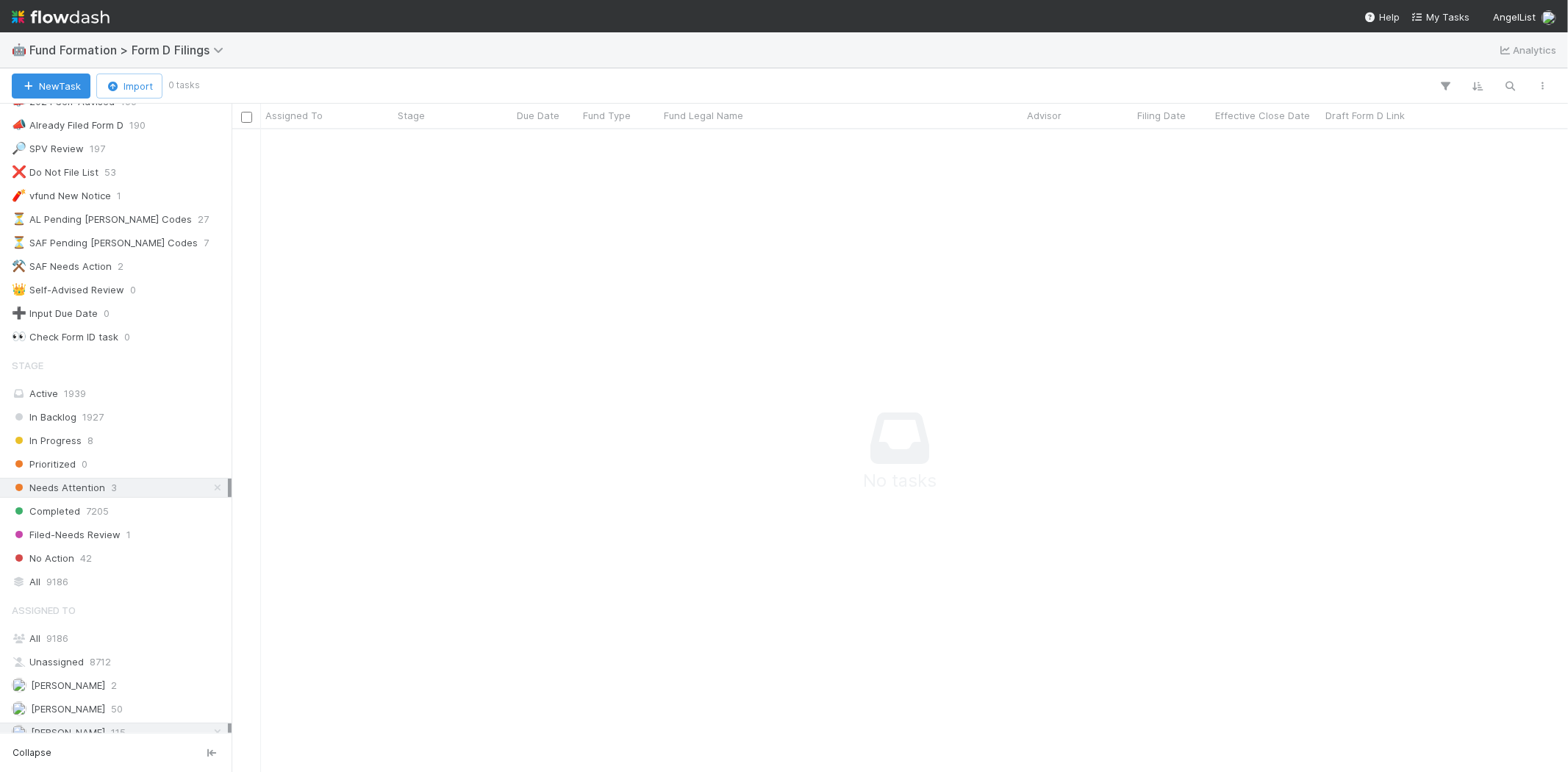
scroll to position [160, 0]
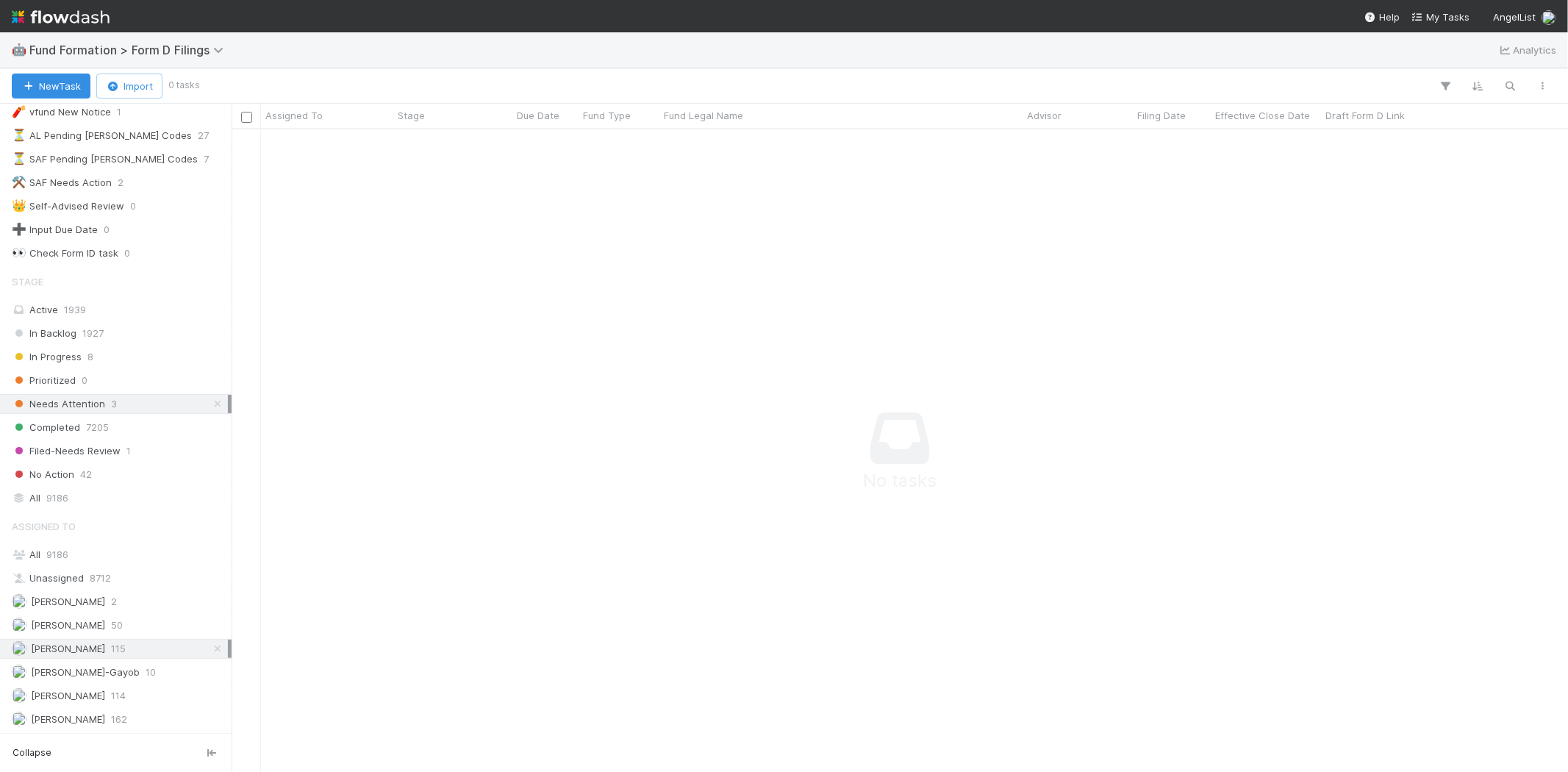
click at [100, 364] on div "Stage Active 1939 In Backlog 1927 In Progress 8 Prioritized 0 Needs Attention 3…" at bounding box center [115, 387] width 232 height 241
click at [96, 371] on div "Prioritized 0" at bounding box center [119, 379] width 216 height 18
click at [90, 348] on span "8" at bounding box center [90, 357] width 6 height 18
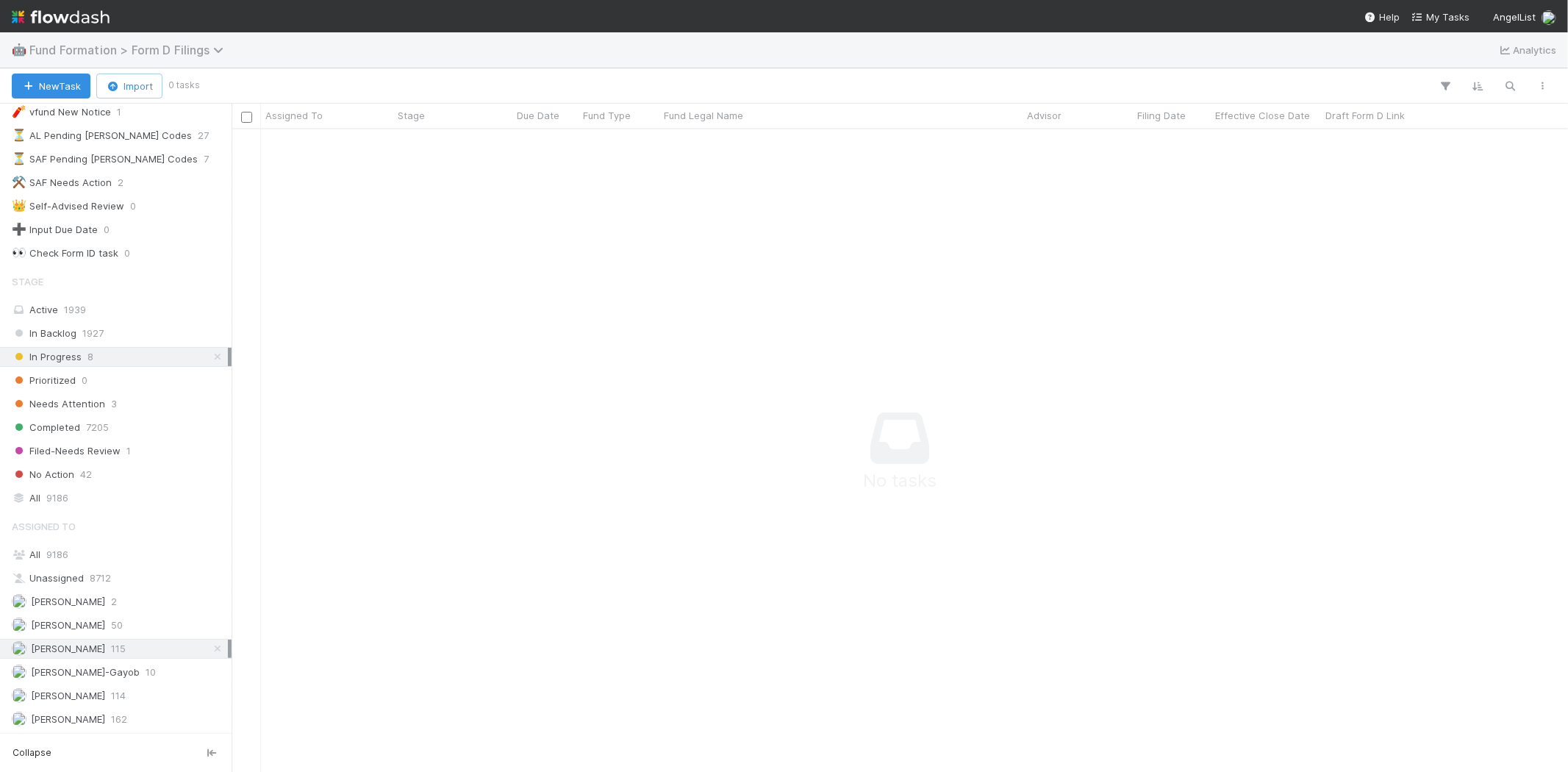
click at [181, 53] on span "Fund Formation > Form D Filings" at bounding box center [130, 50] width 202 height 15
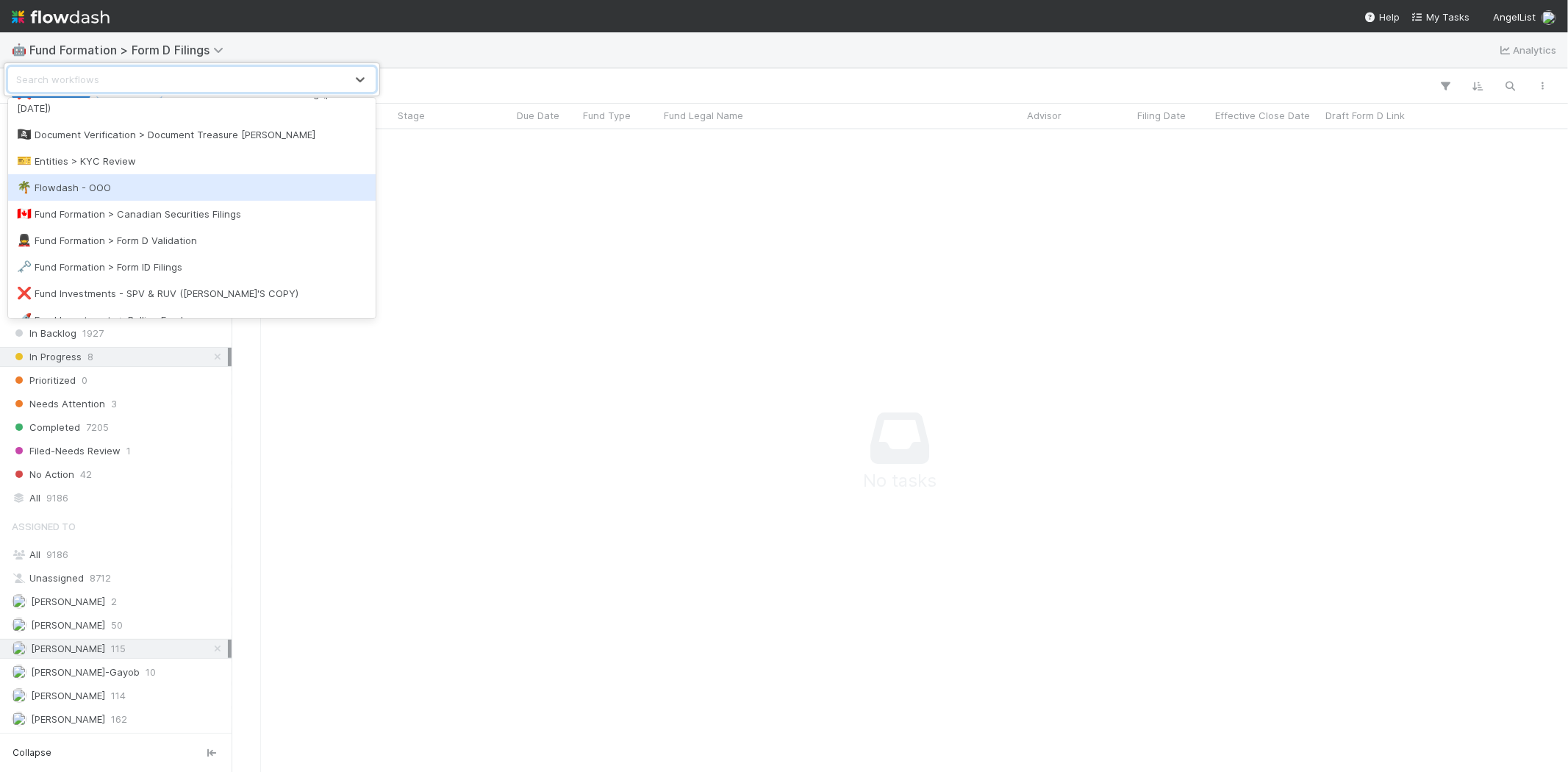
scroll to position [408, 0]
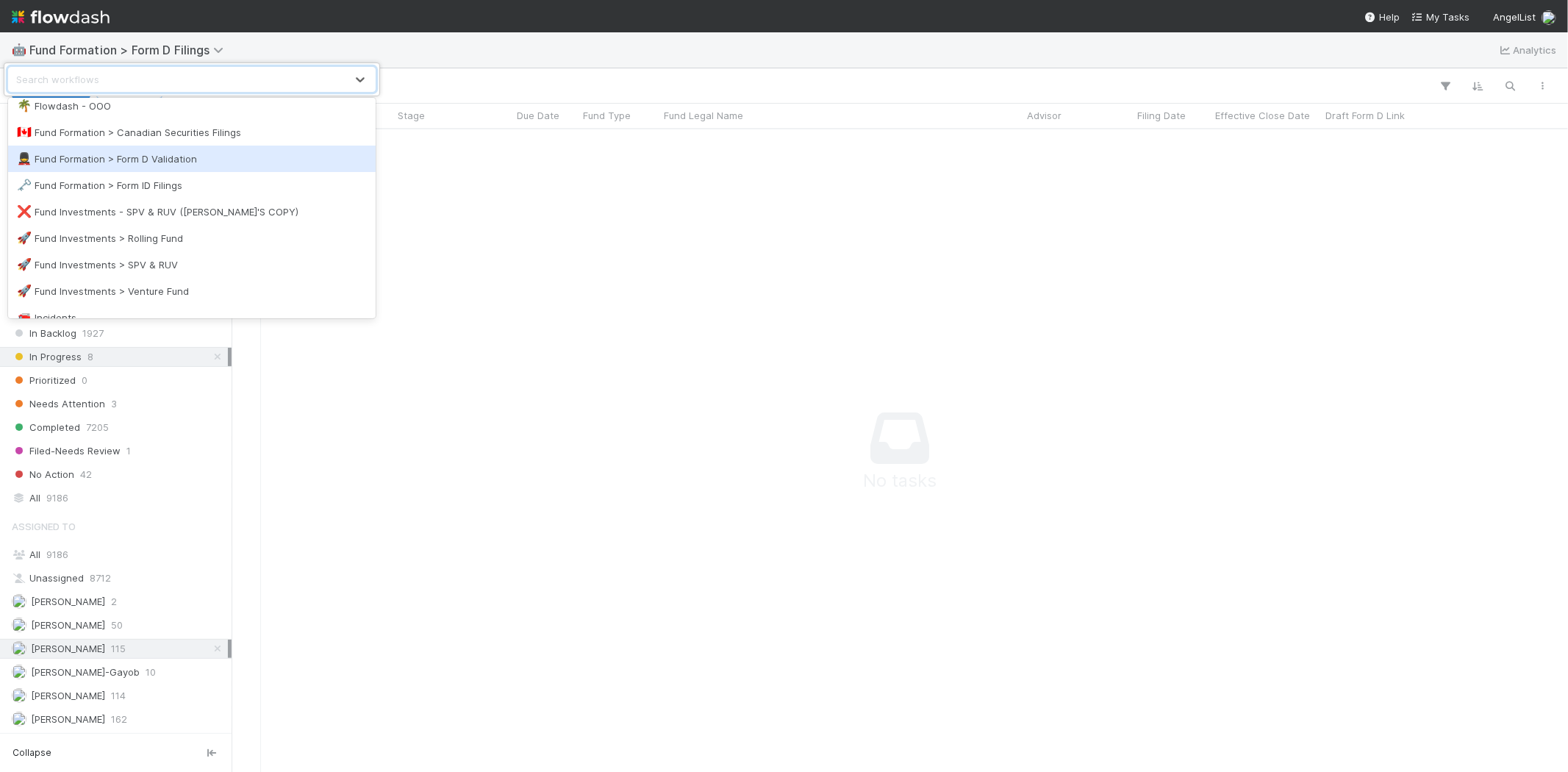
click at [178, 153] on div "💂 Fund Formation > Form D Validation" at bounding box center [192, 159] width 350 height 15
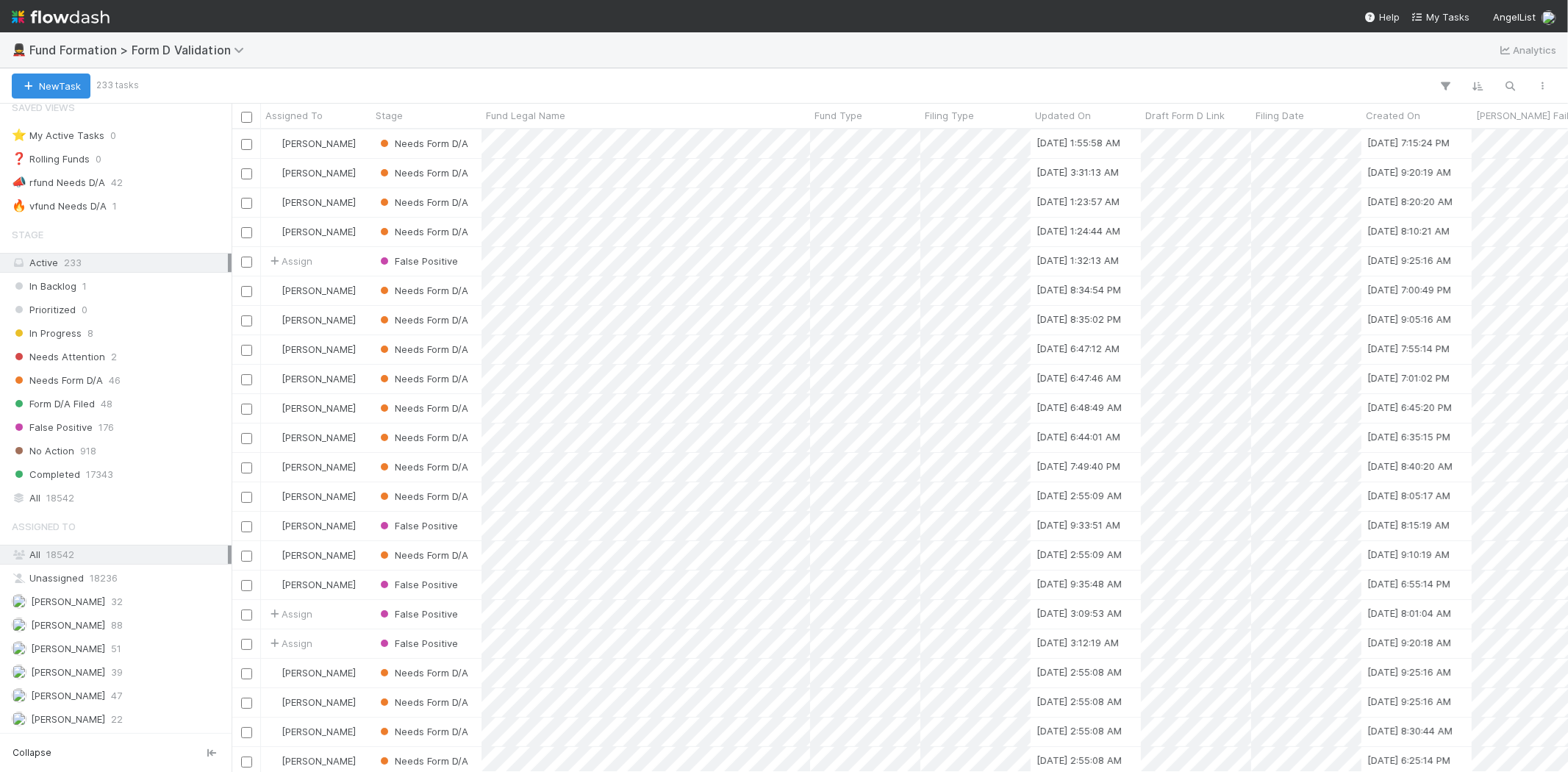
scroll to position [18, 0]
click at [140, 664] on div "Karen Jane Salcedo 39" at bounding box center [119, 672] width 216 height 18
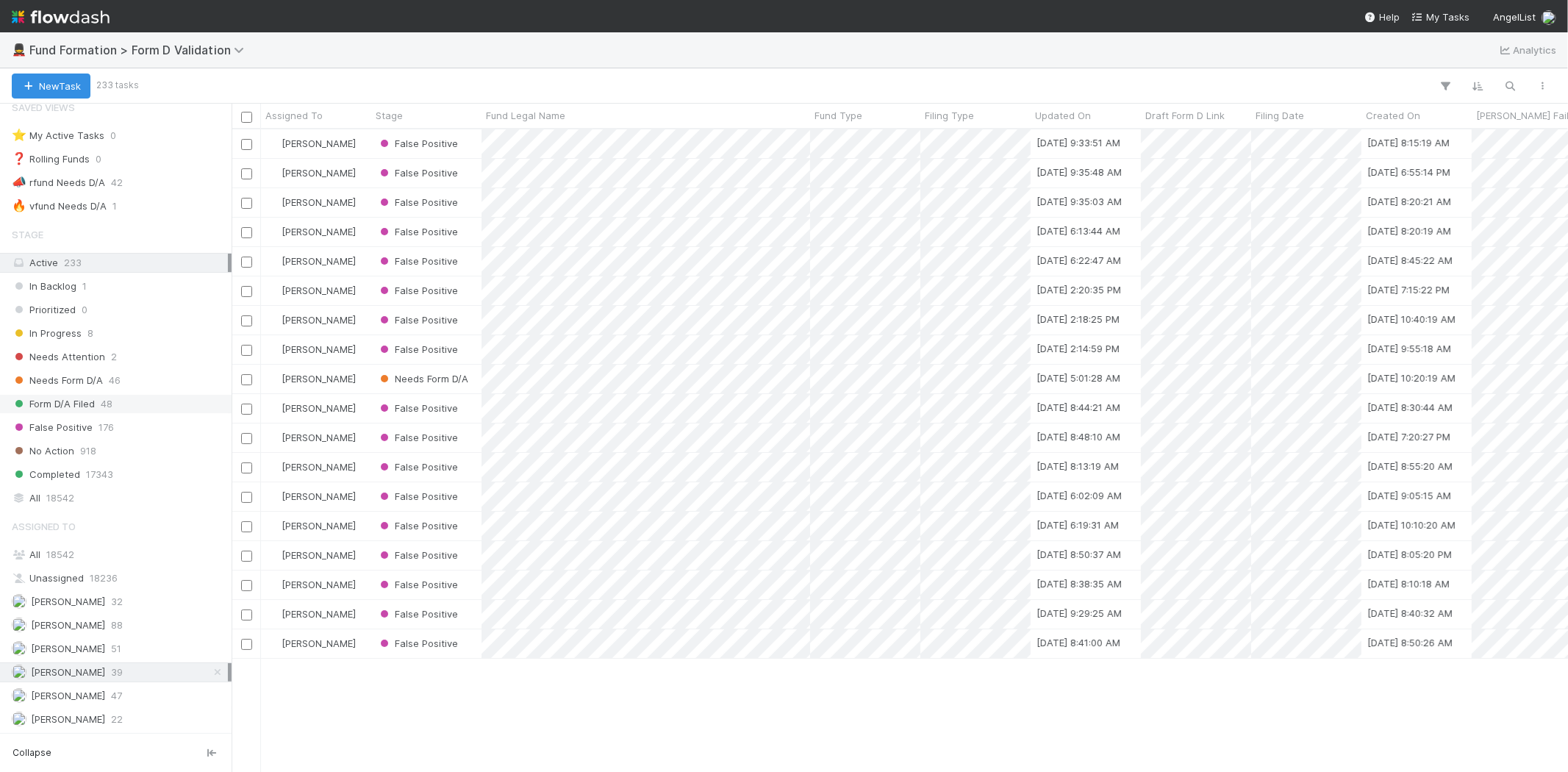
scroll to position [630, 1324]
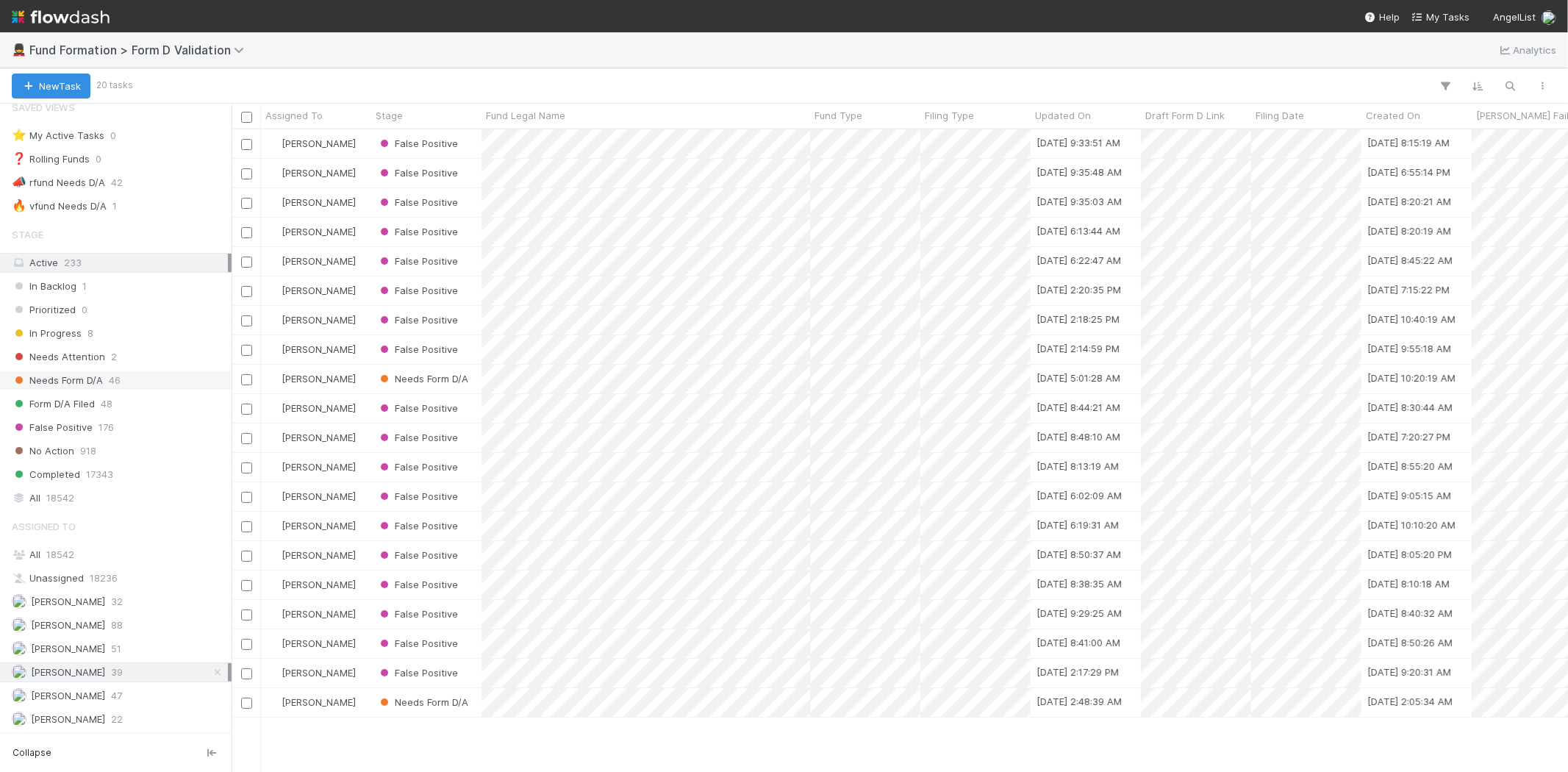
click at [115, 373] on span "46" at bounding box center [115, 379] width 11 height 18
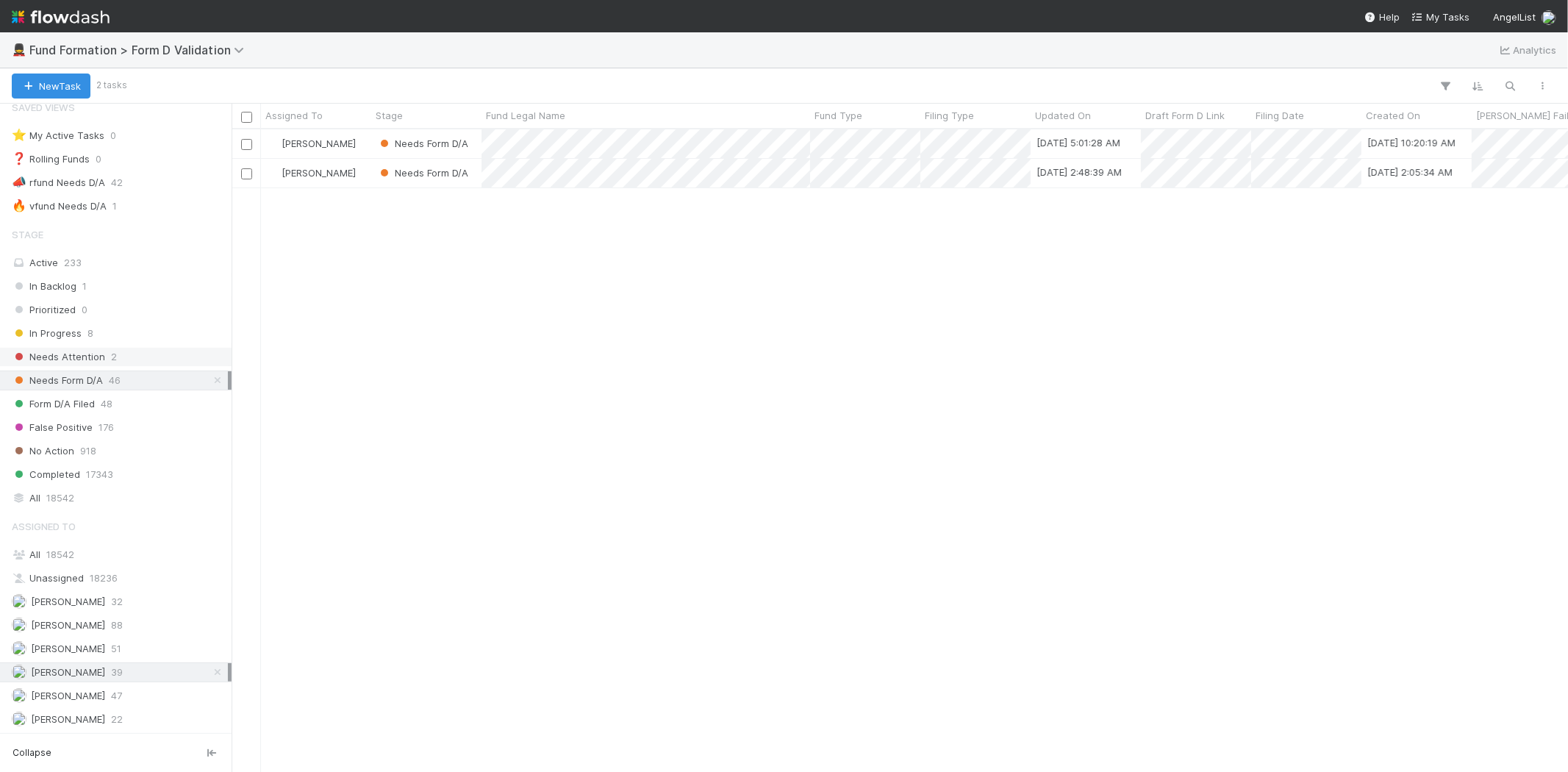
scroll to position [630, 1324]
click at [116, 348] on div "Needs Attention 2" at bounding box center [119, 357] width 216 height 18
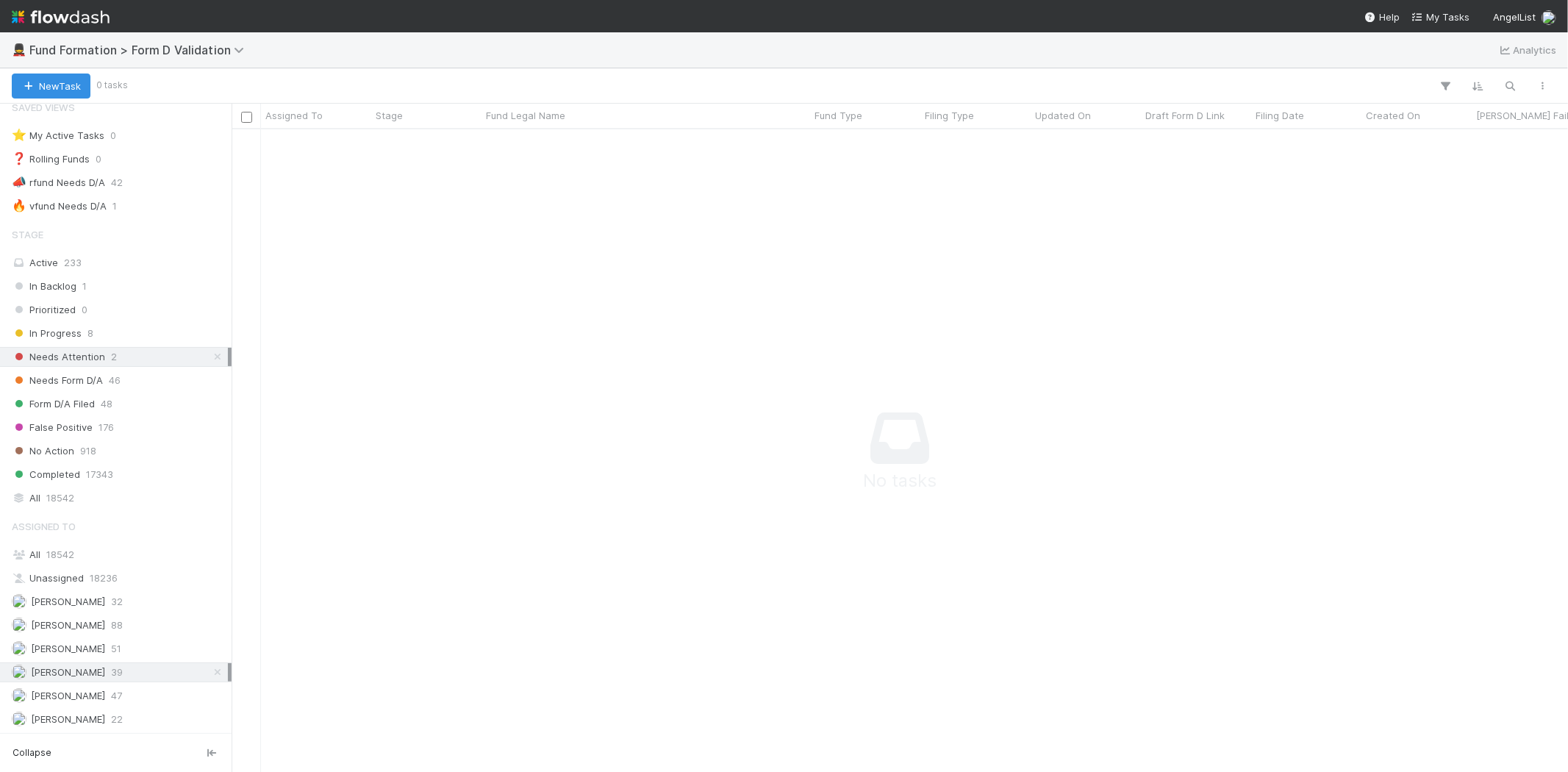
scroll to position [618, 1312]
click at [115, 328] on div "In Progress 8" at bounding box center [119, 333] width 216 height 18
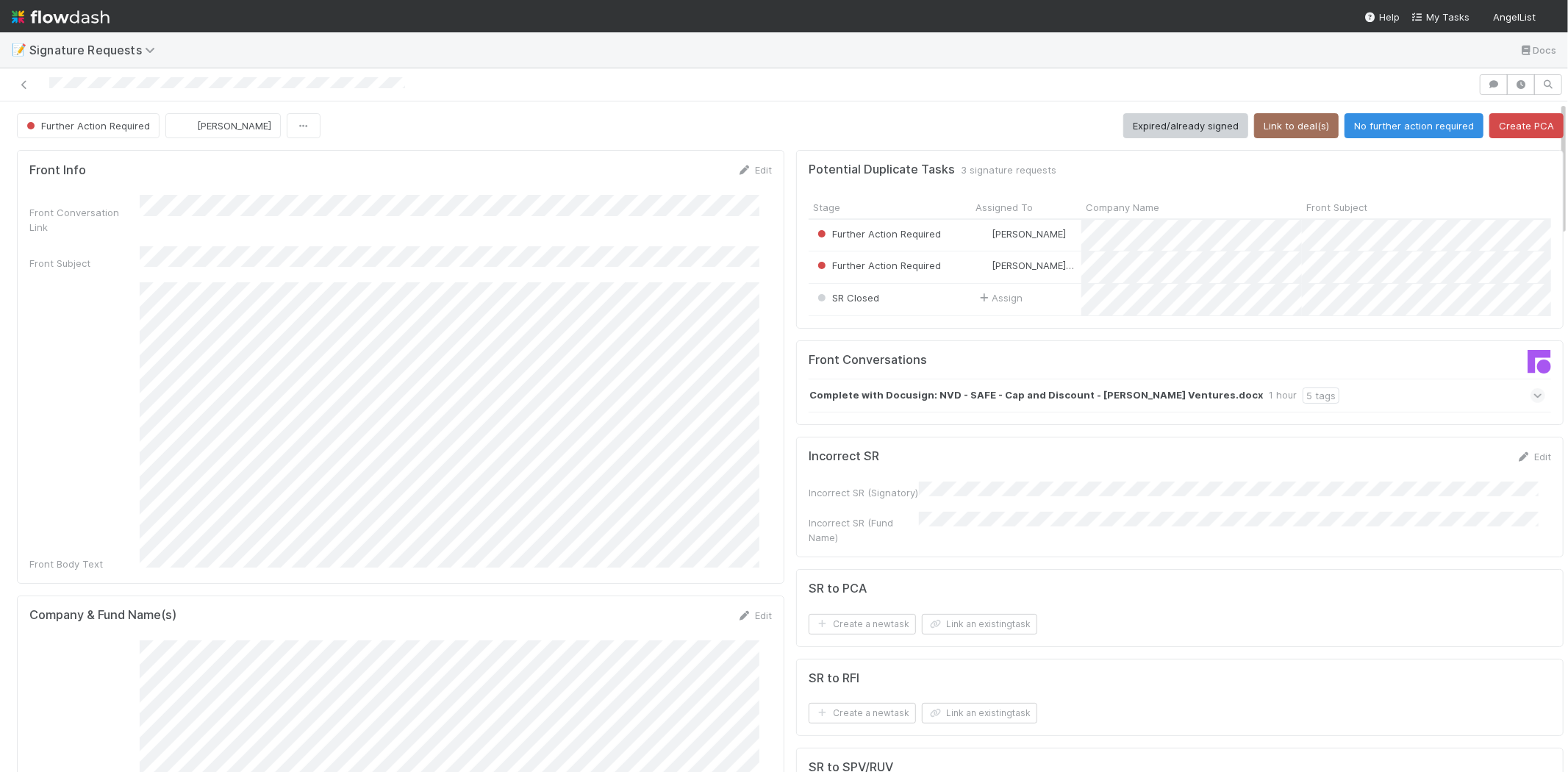
scroll to position [408, 0]
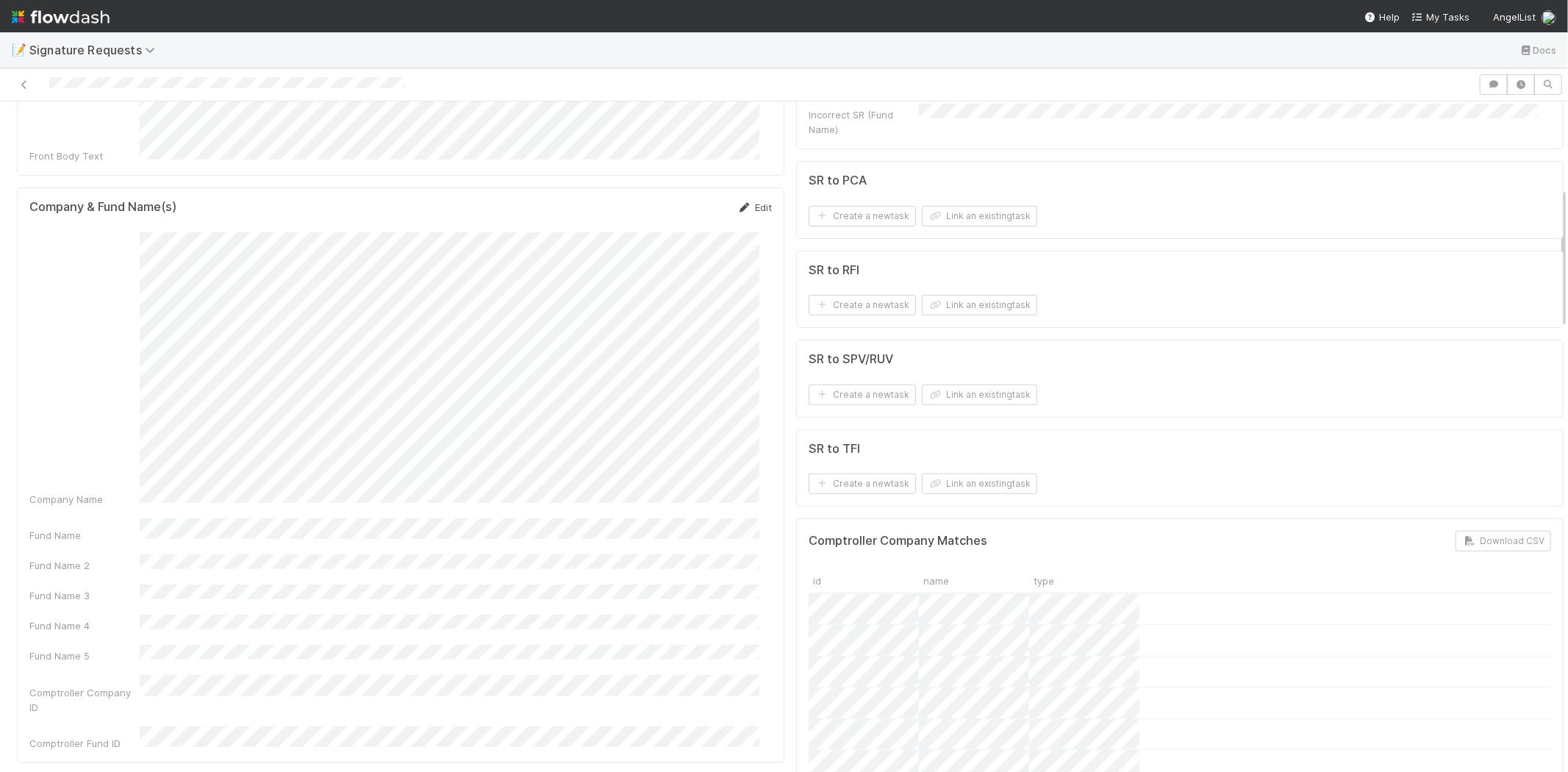
click at [744, 202] on link "Edit" at bounding box center [754, 207] width 35 height 11
click at [100, 249] on div "Company Name Fund Name Fund Name 2 Fund Name 3 Fund Name 4 Fund Name 5 Comptrol…" at bounding box center [400, 405] width 743 height 326
click at [673, 200] on button "Save" at bounding box center [694, 212] width 42 height 25
click at [975, 395] on button "Link an existing task" at bounding box center [979, 395] width 115 height 21
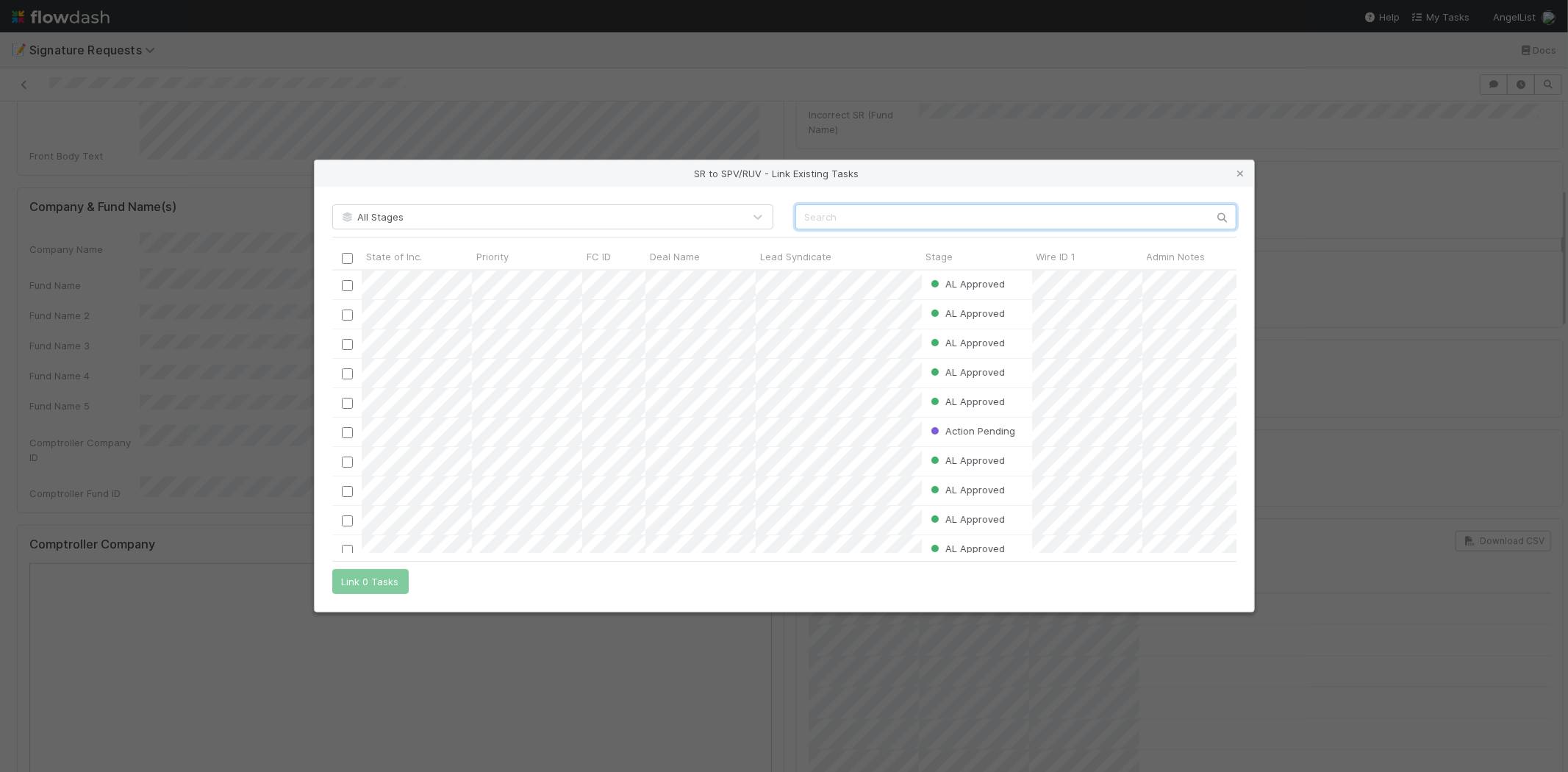
click at [833, 218] on input "text" at bounding box center [1016, 217] width 441 height 25
paste input "57174"
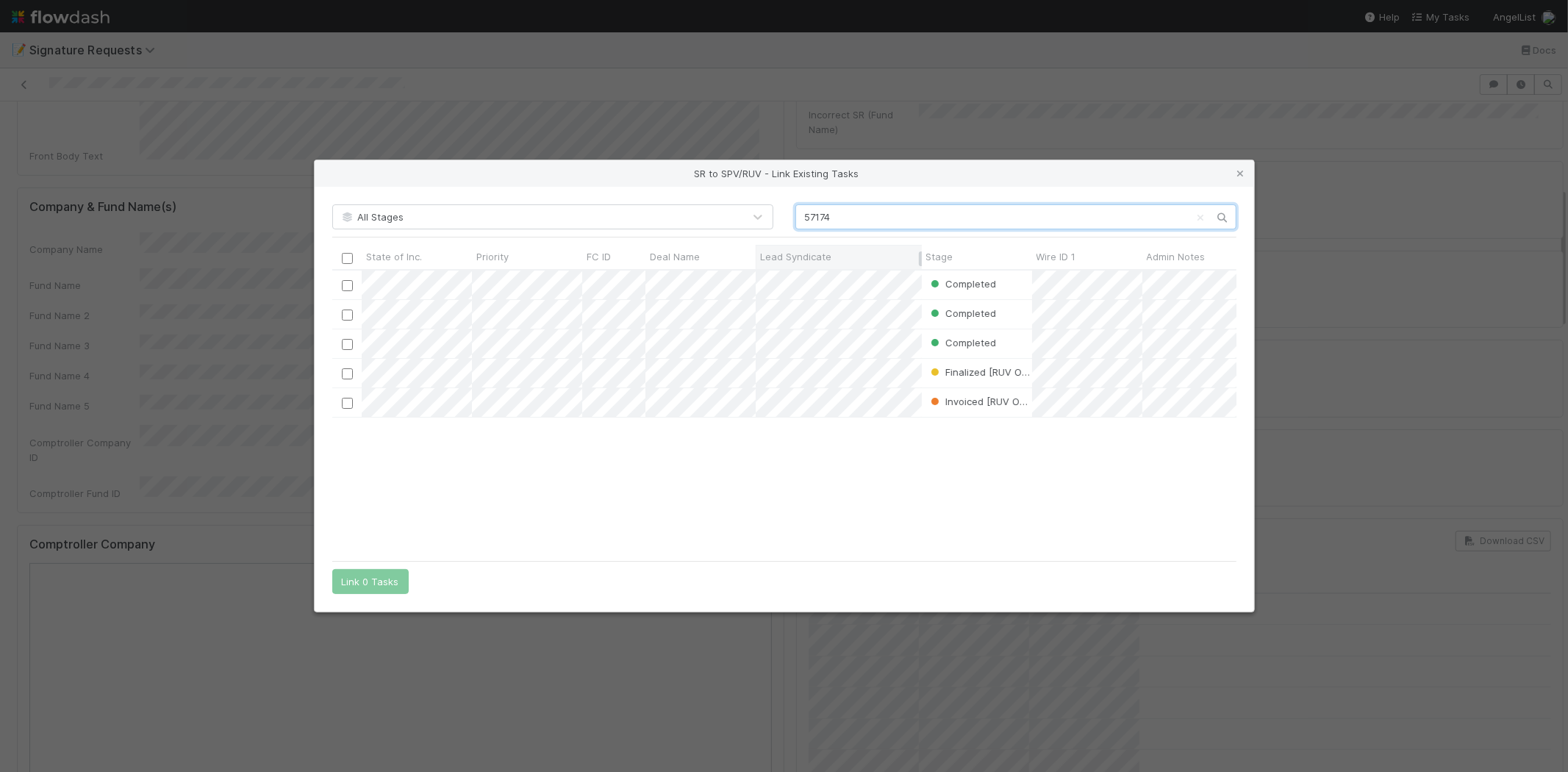
scroll to position [271, 892]
type input "57174"
click at [539, 461] on div "Completed [PERSON_NAME] [DATE] 6:03:37 AM [DATE] 4:56:42 AM Completed [PERSON_N…" at bounding box center [784, 412] width 905 height 282
click at [553, 468] on div "Completed [PERSON_NAME] [DATE] 6:03:37 AM [DATE] 4:56:42 AM Completed [PERSON_N…" at bounding box center [784, 412] width 905 height 282
click at [345, 288] on input "checkbox" at bounding box center [347, 286] width 11 height 11
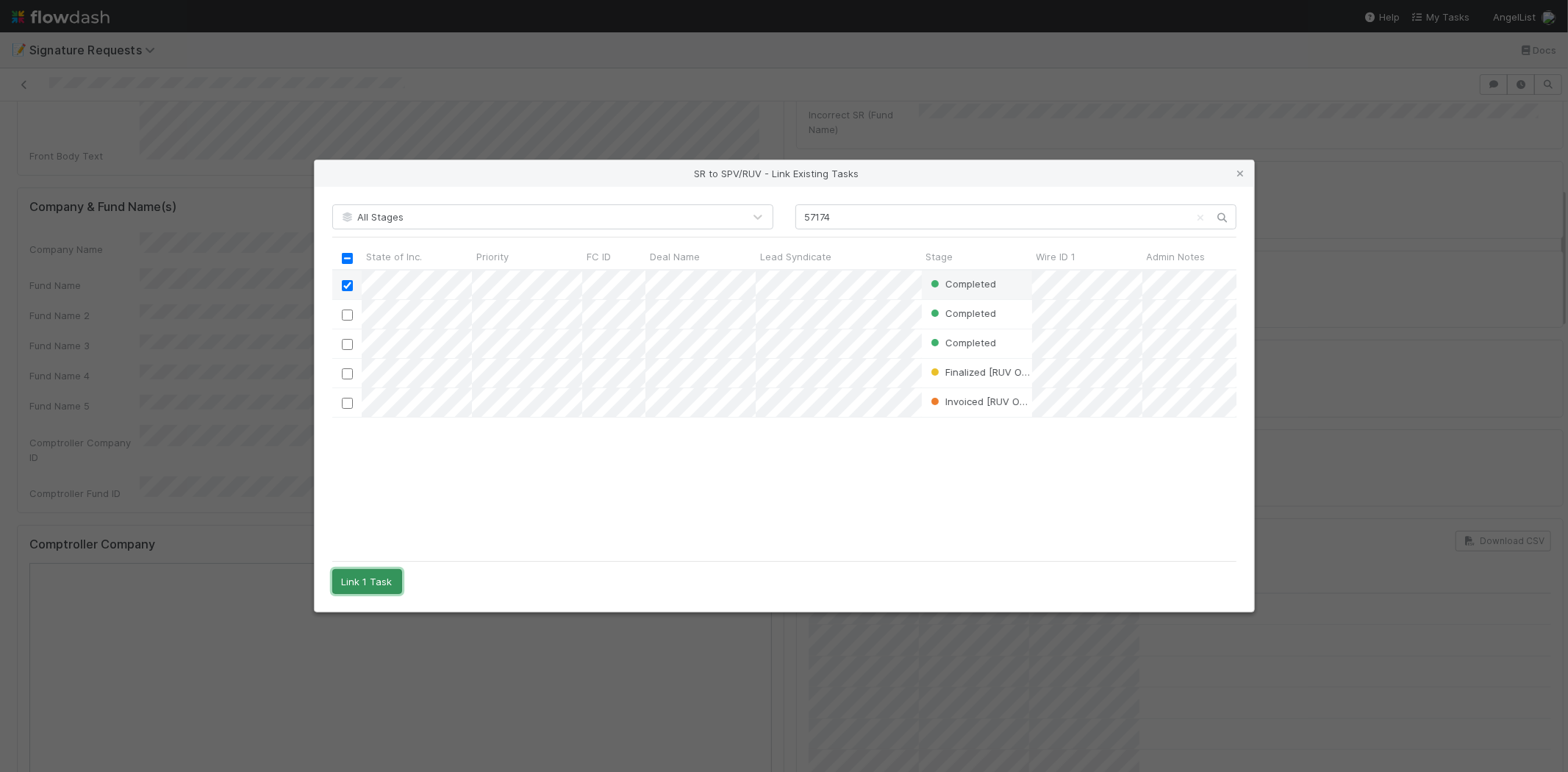
click at [364, 577] on button "Link 1 Task" at bounding box center [367, 581] width 70 height 25
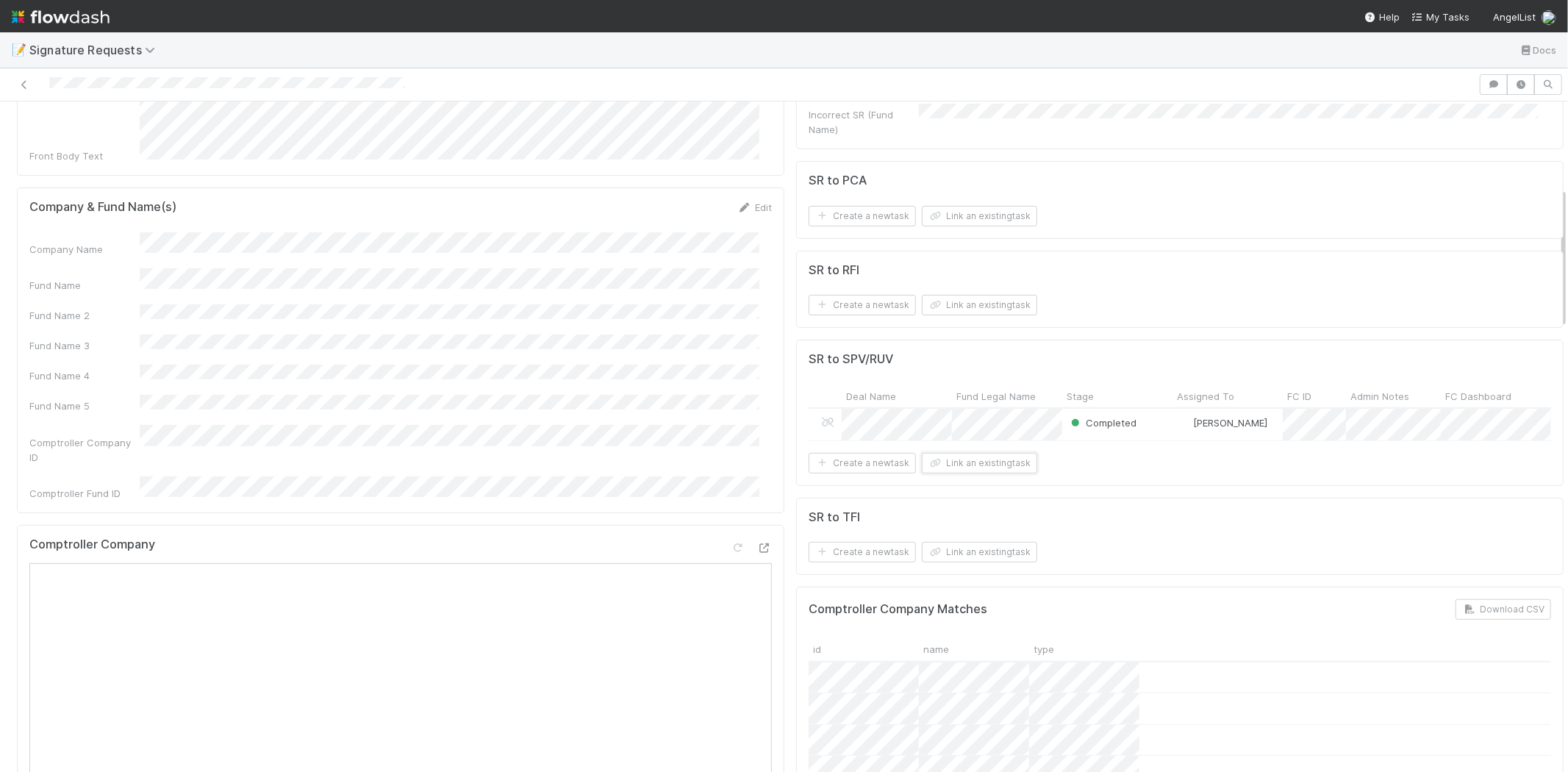
scroll to position [0, 0]
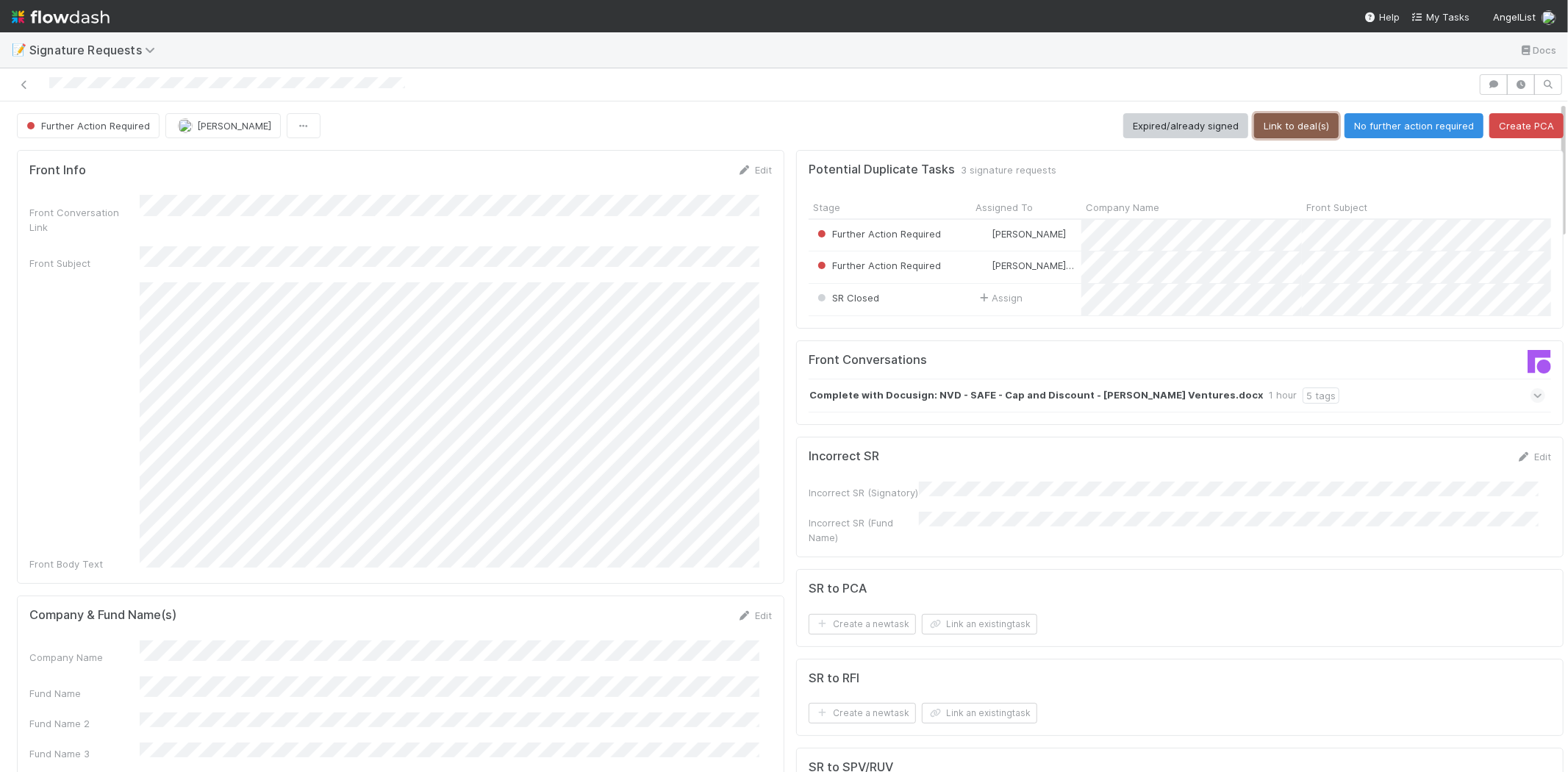
click at [1269, 114] on button "Link to deal(s)" at bounding box center [1296, 126] width 84 height 25
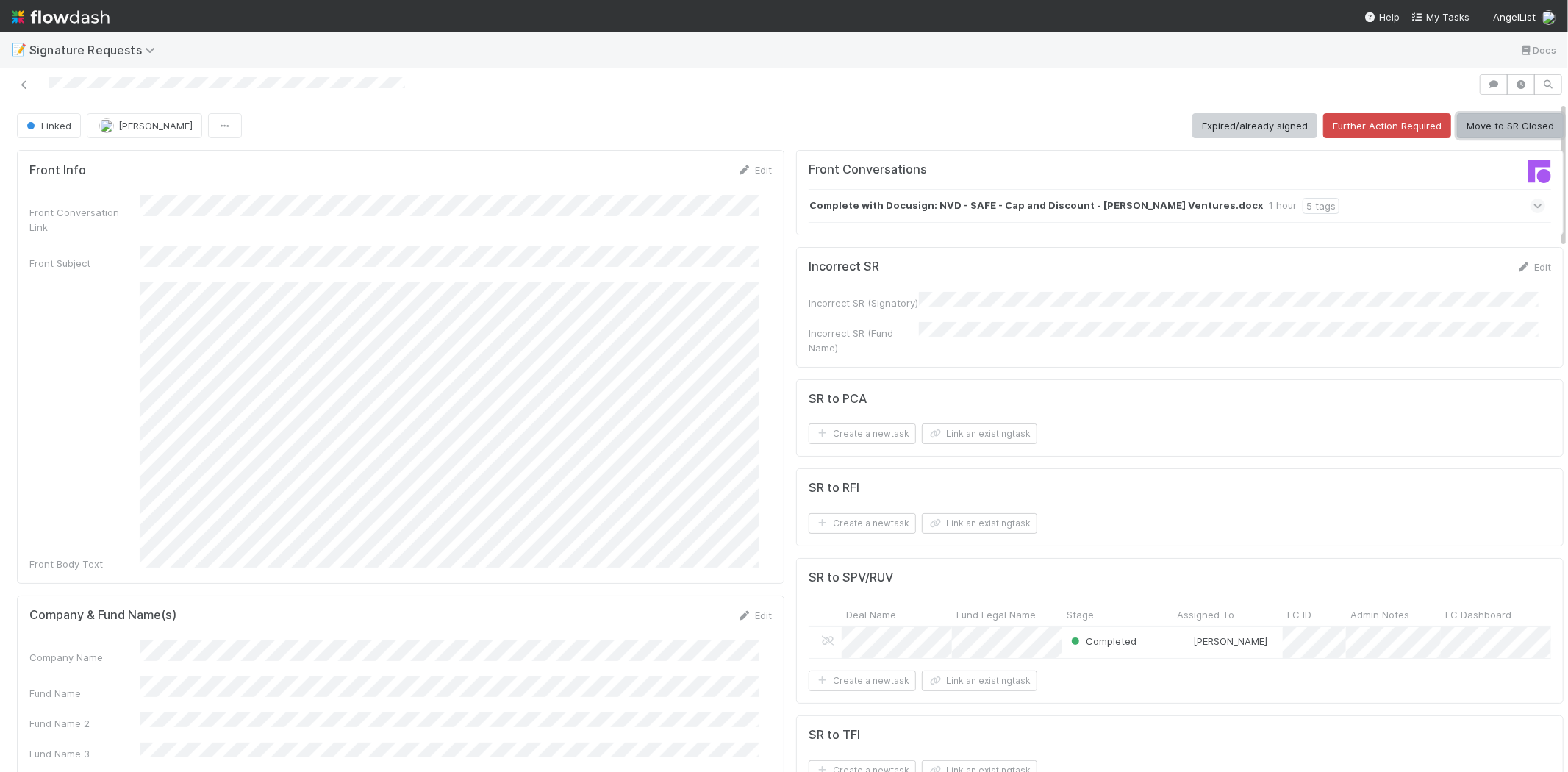
click at [1461, 132] on button "Move to SR Closed" at bounding box center [1510, 126] width 107 height 25
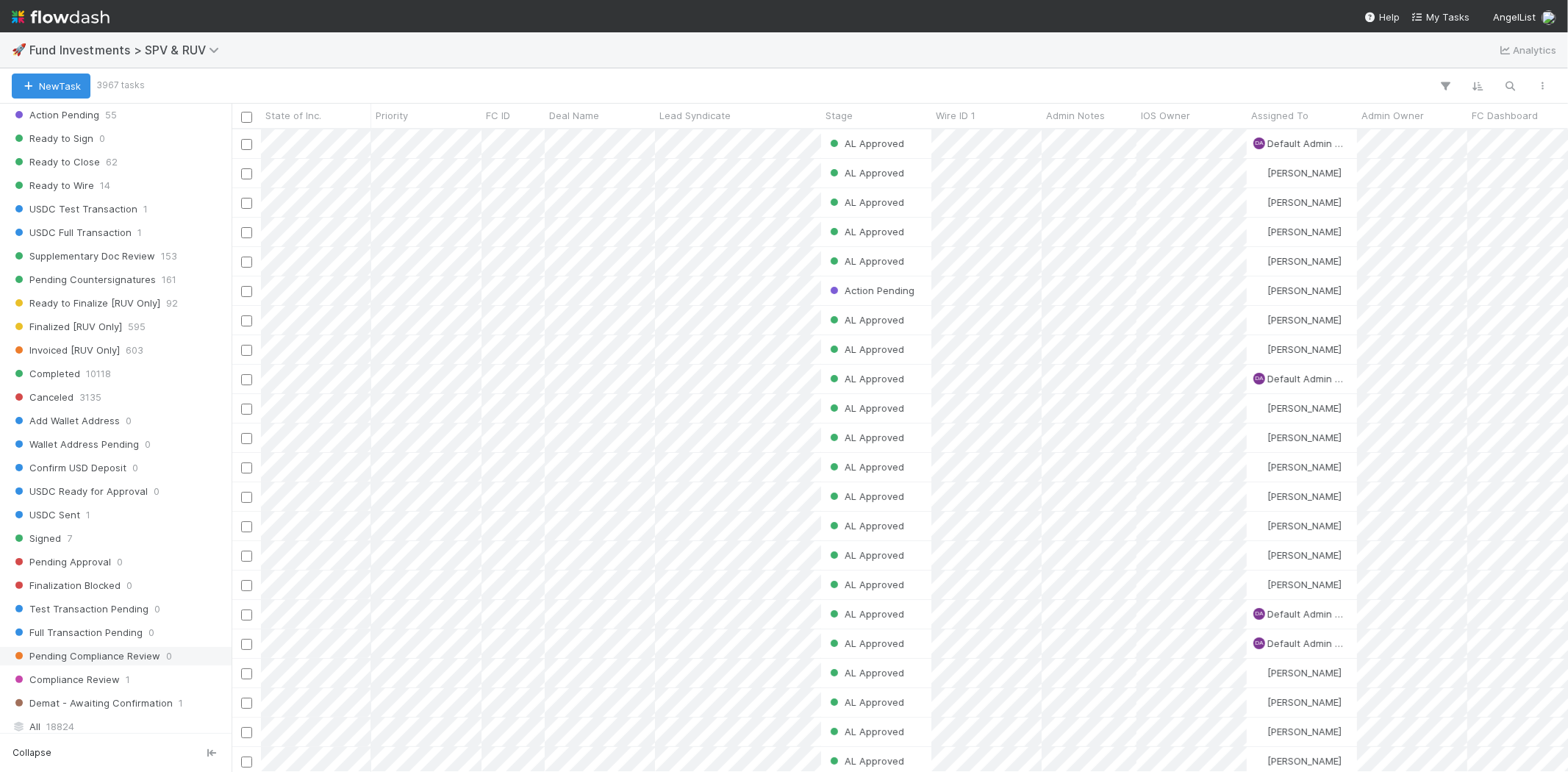
scroll to position [816, 0]
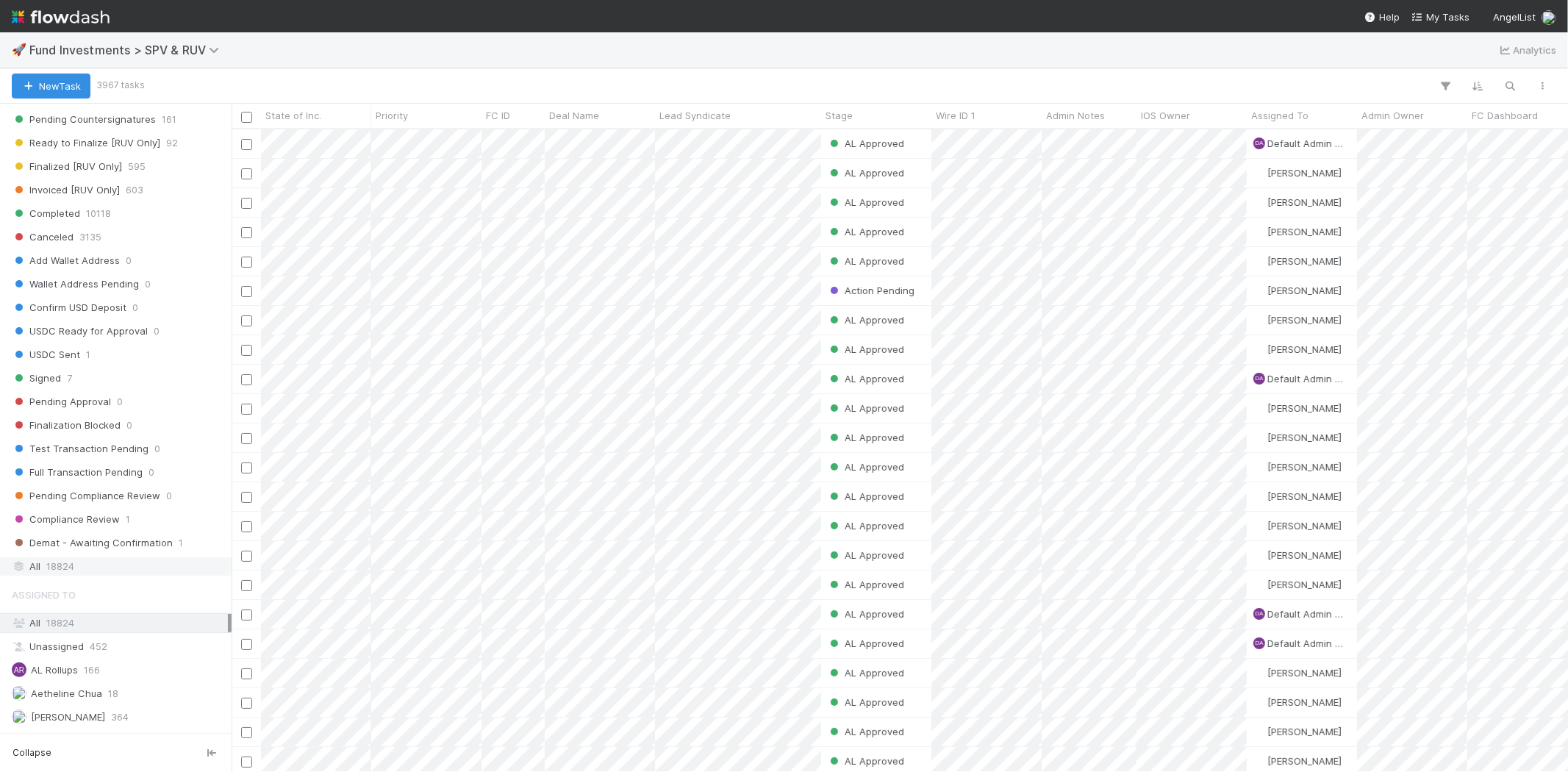
click at [44, 575] on div "All 18824" at bounding box center [119, 566] width 216 height 18
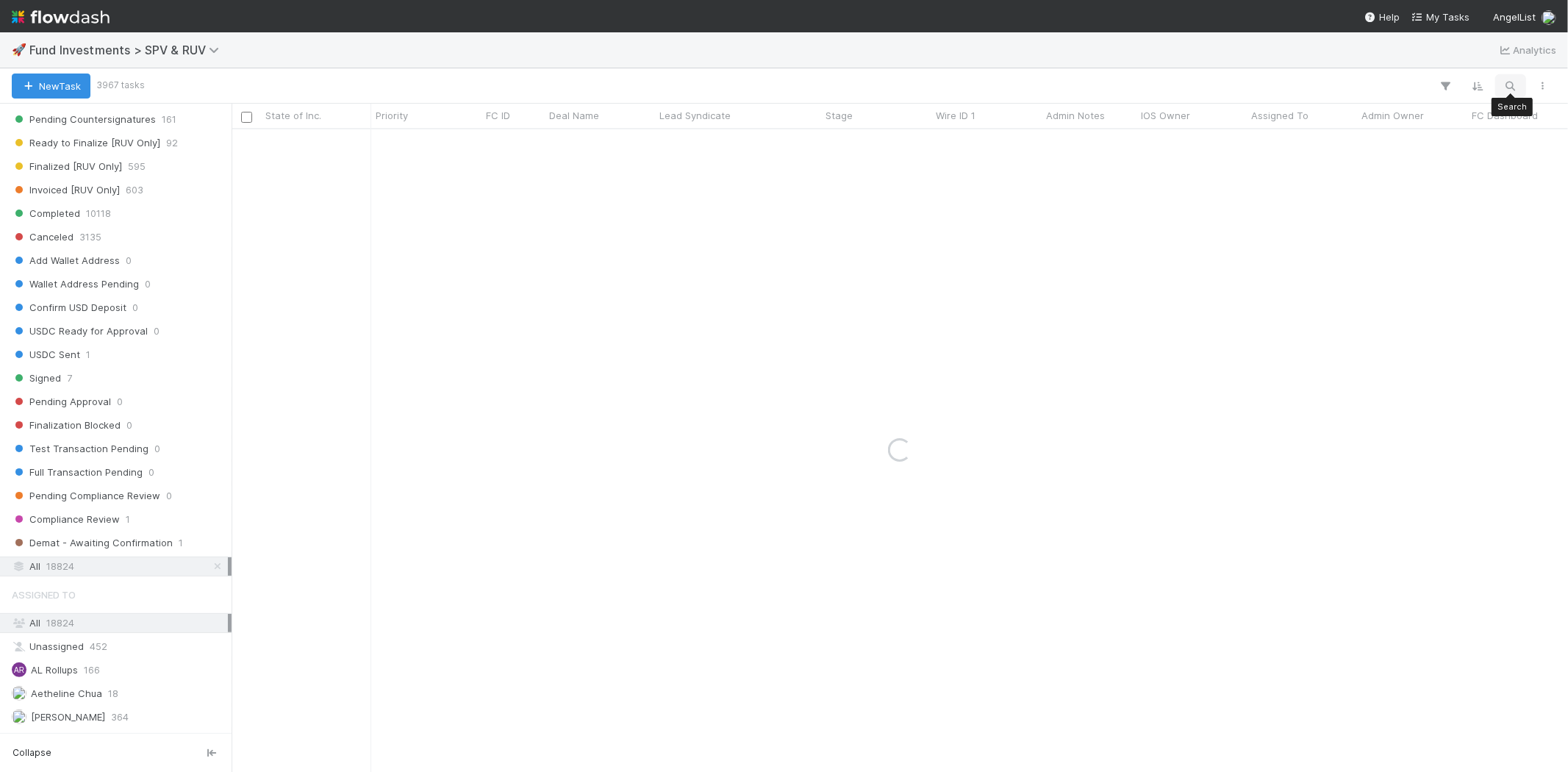
click at [1411, 88] on icon "button" at bounding box center [1511, 86] width 15 height 13
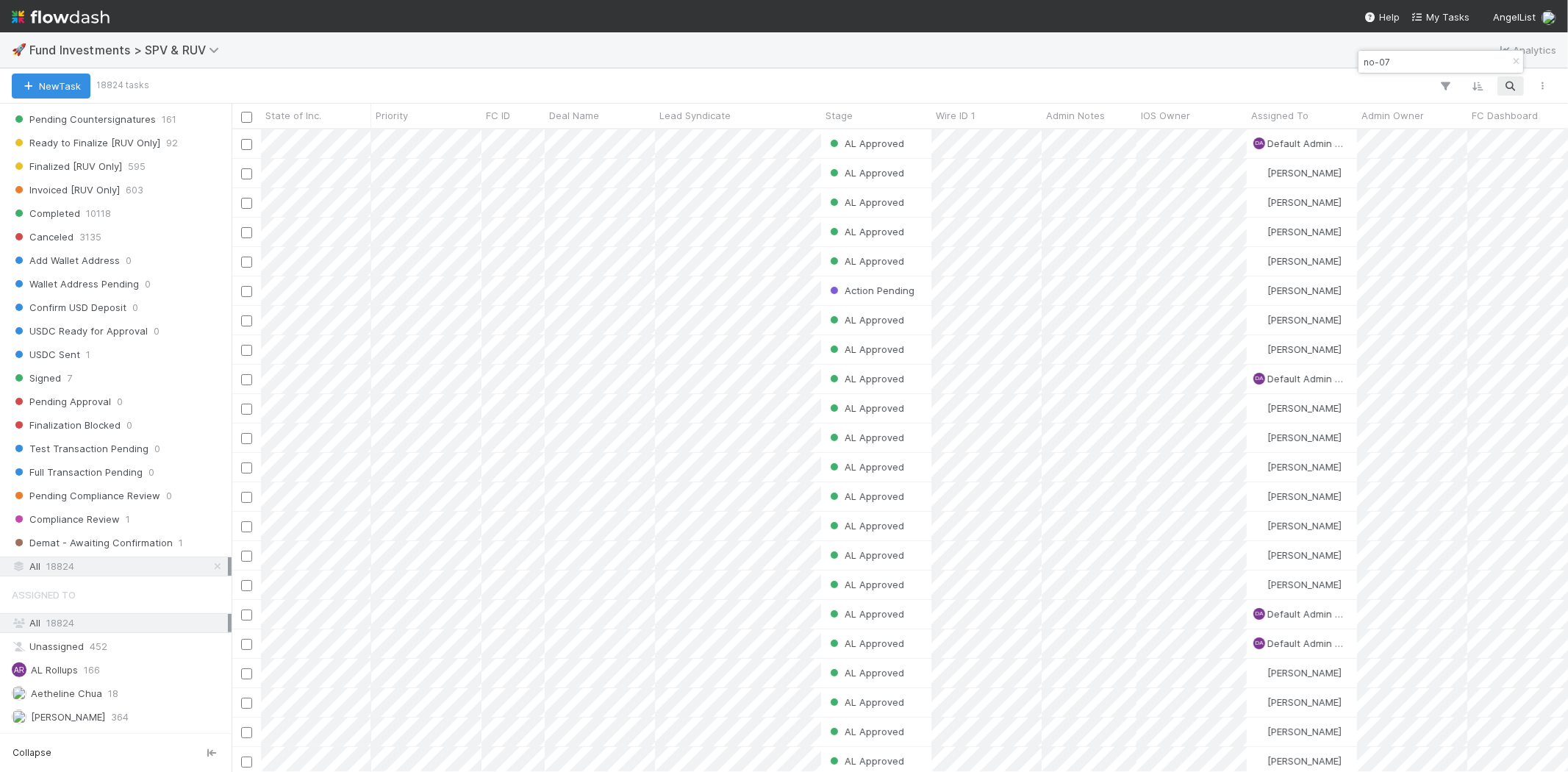
scroll to position [630, 1324]
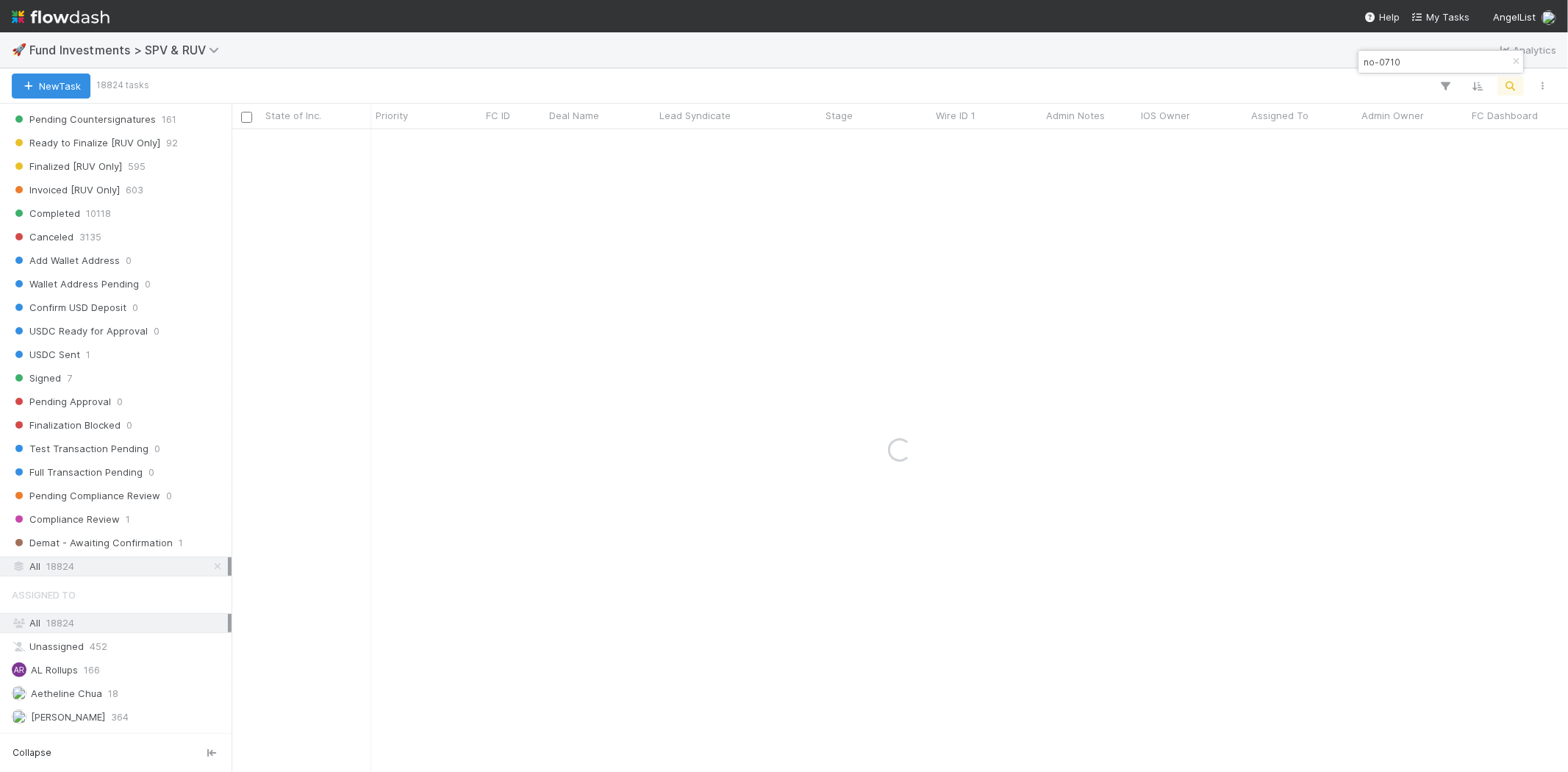
type input "no-0710"
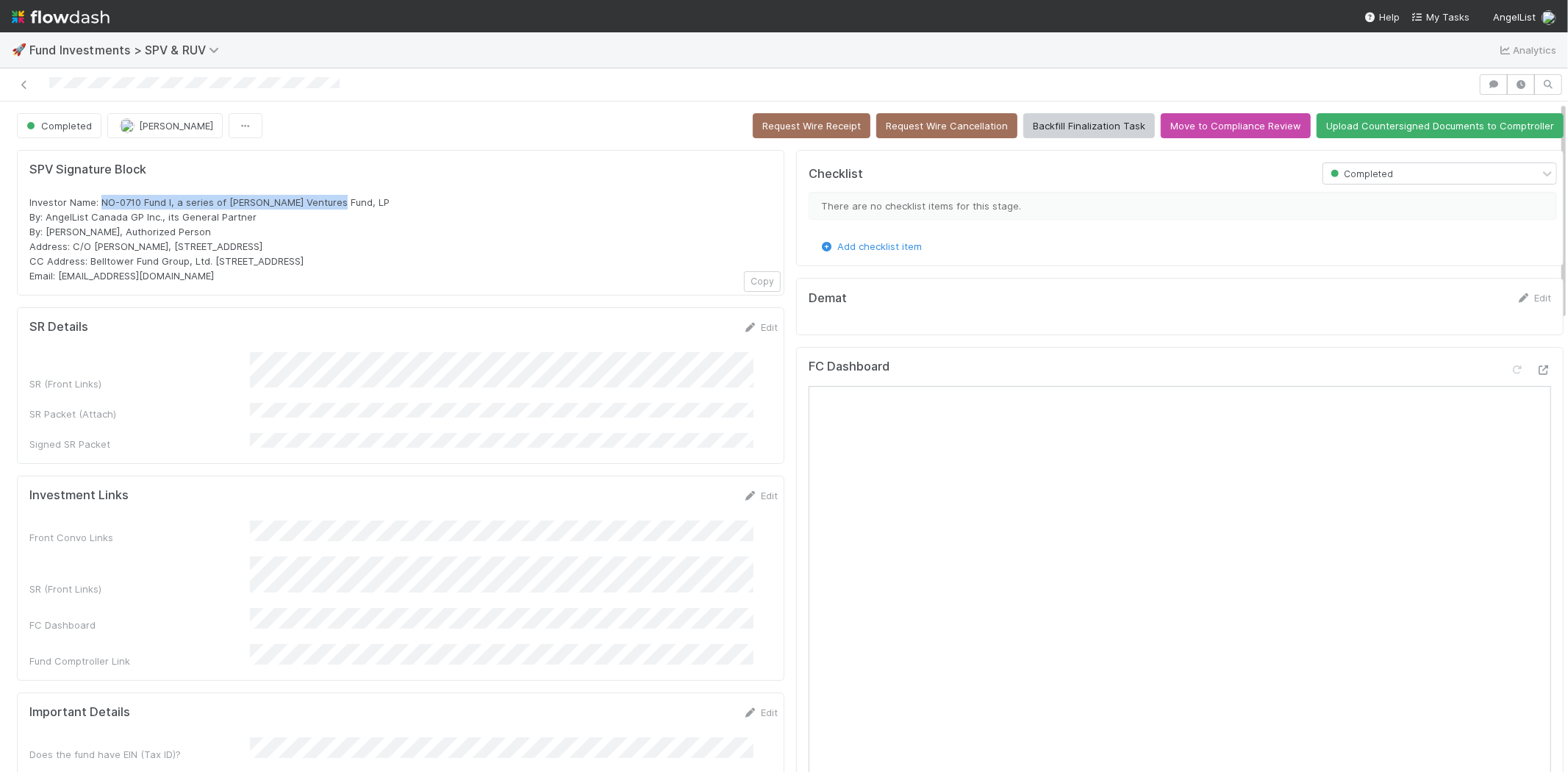
drag, startPoint x: 100, startPoint y: 197, endPoint x: 343, endPoint y: 196, distance: 243.0
click at [343, 196] on div "Investor Name: NO-0710 Fund I, a series of Feld Ventures Fund, LP By: AngelList…" at bounding box center [400, 238] width 743 height 88
copy span "NO-0710 Fund I, a series of Feld Ventures Fund, LP"
drag, startPoint x: 377, startPoint y: 239, endPoint x: 419, endPoint y: 186, distance: 67.6
click at [378, 239] on span "Investor Name: NO-0710 Fund I, a series of Feld Ventures Fund, LP By: AngelList…" at bounding box center [209, 238] width 361 height 85
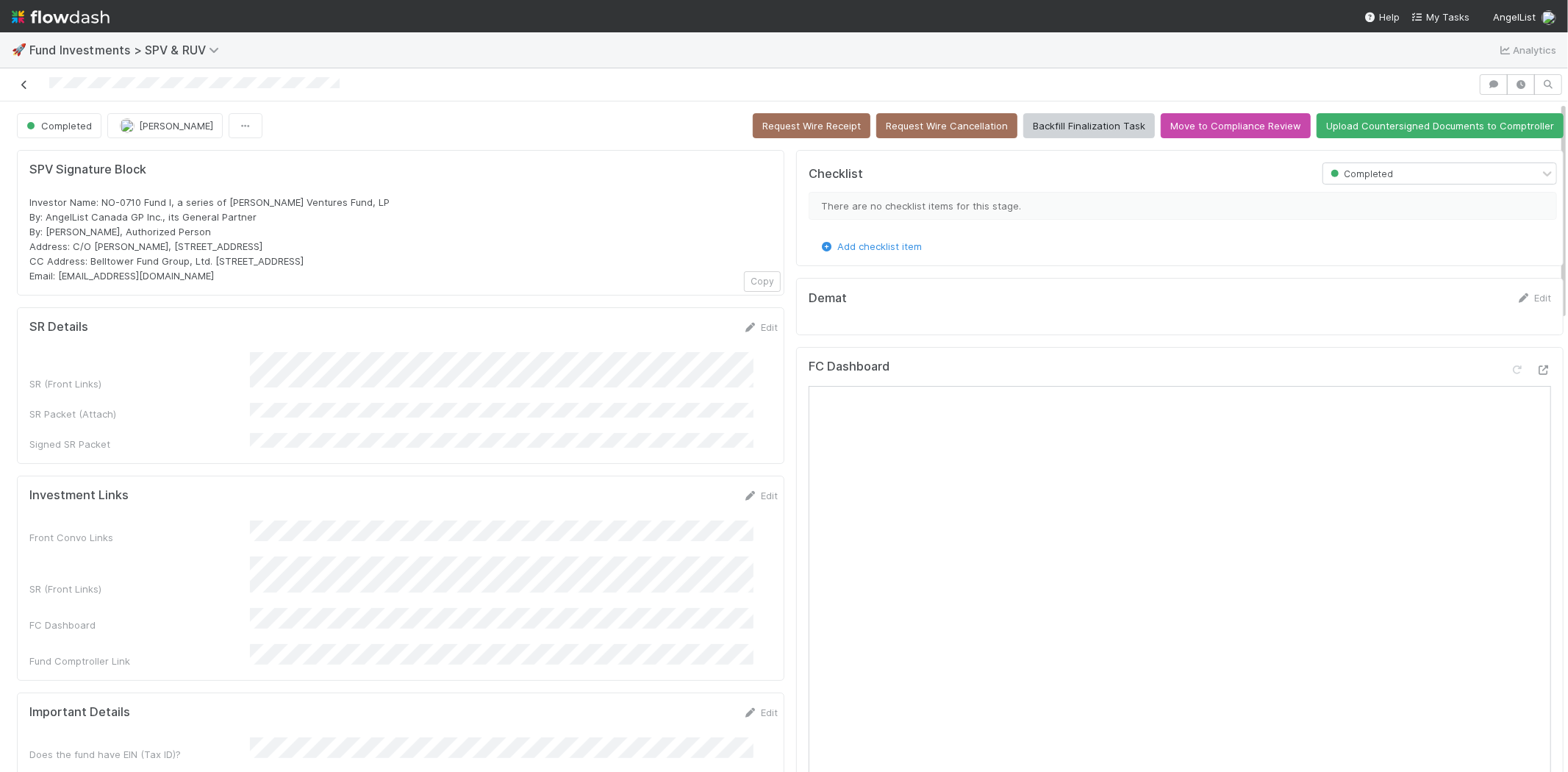
click at [24, 84] on icon at bounding box center [25, 85] width 15 height 9
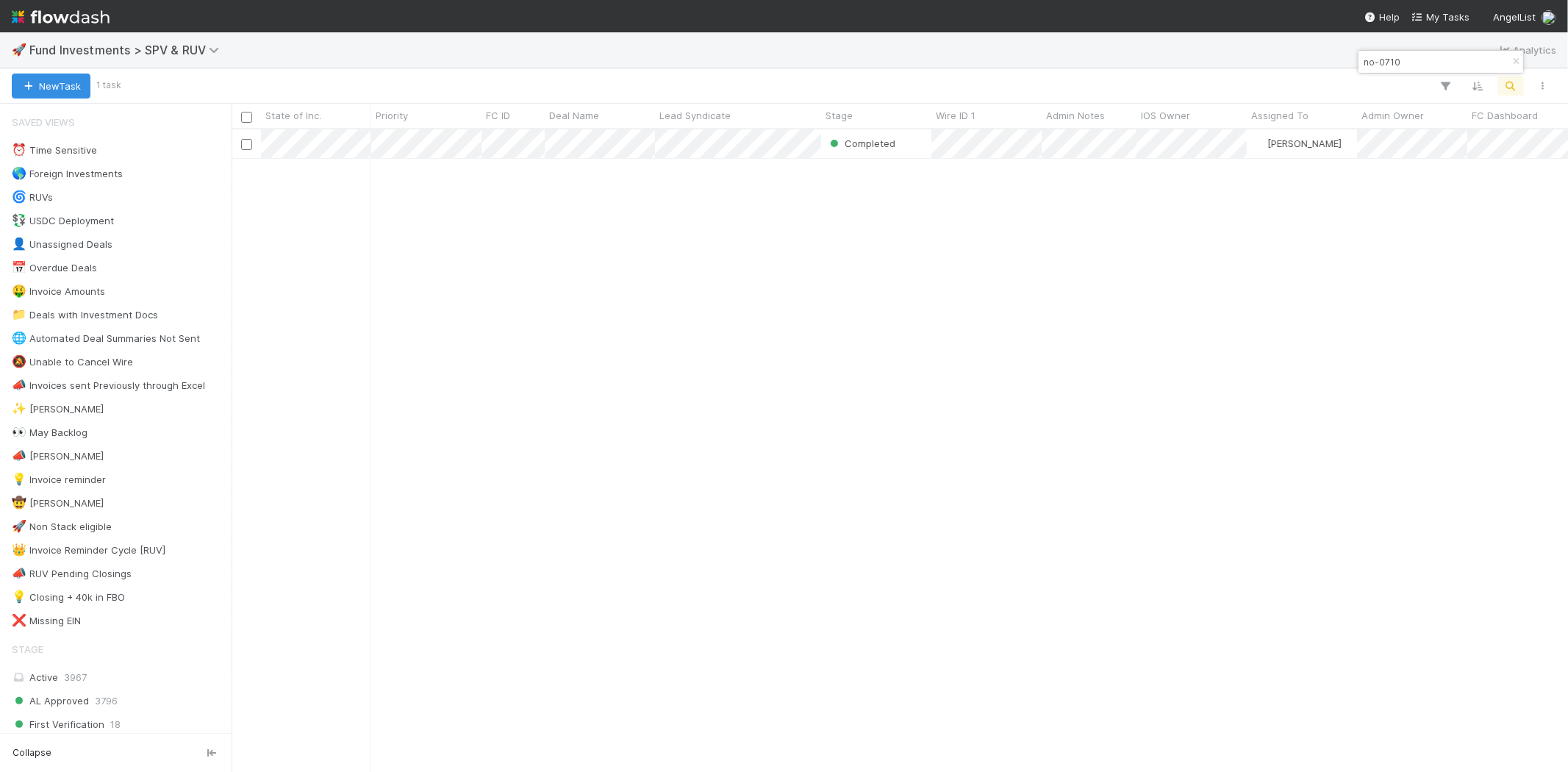
scroll to position [630, 1324]
click at [1411, 70] on input "no-0710" at bounding box center [1434, 61] width 147 height 18
click at [1401, 61] on input "pa-" at bounding box center [1434, 61] width 147 height 18
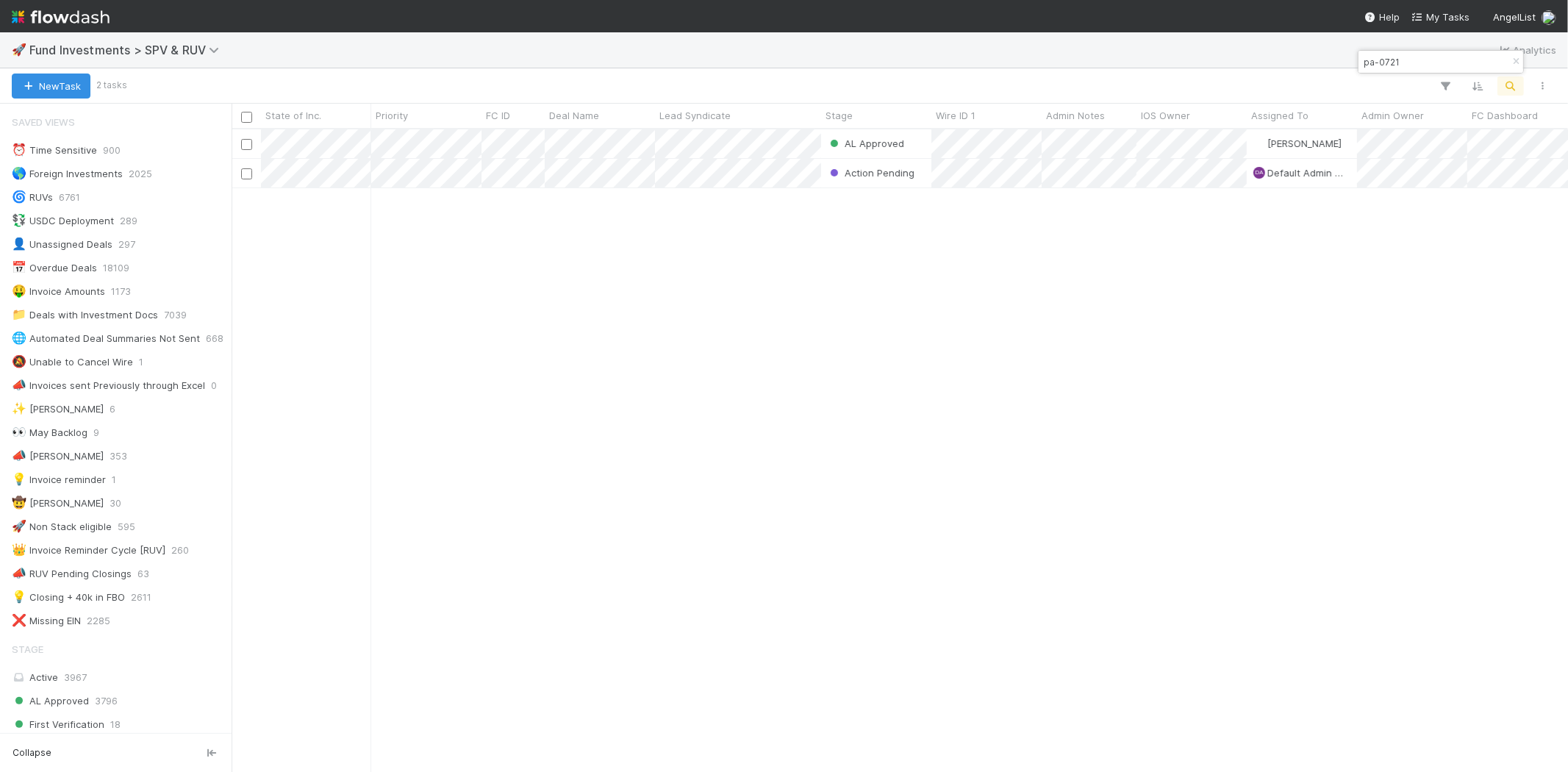
type input "pa-0721"
click at [717, 397] on div "AL Approved Sam Josephson 7/31/25, 7:17:33 AM 8/20/25, 11:01:50 PM 0 0 0 0 0 Ac…" at bounding box center [900, 450] width 1337 height 641
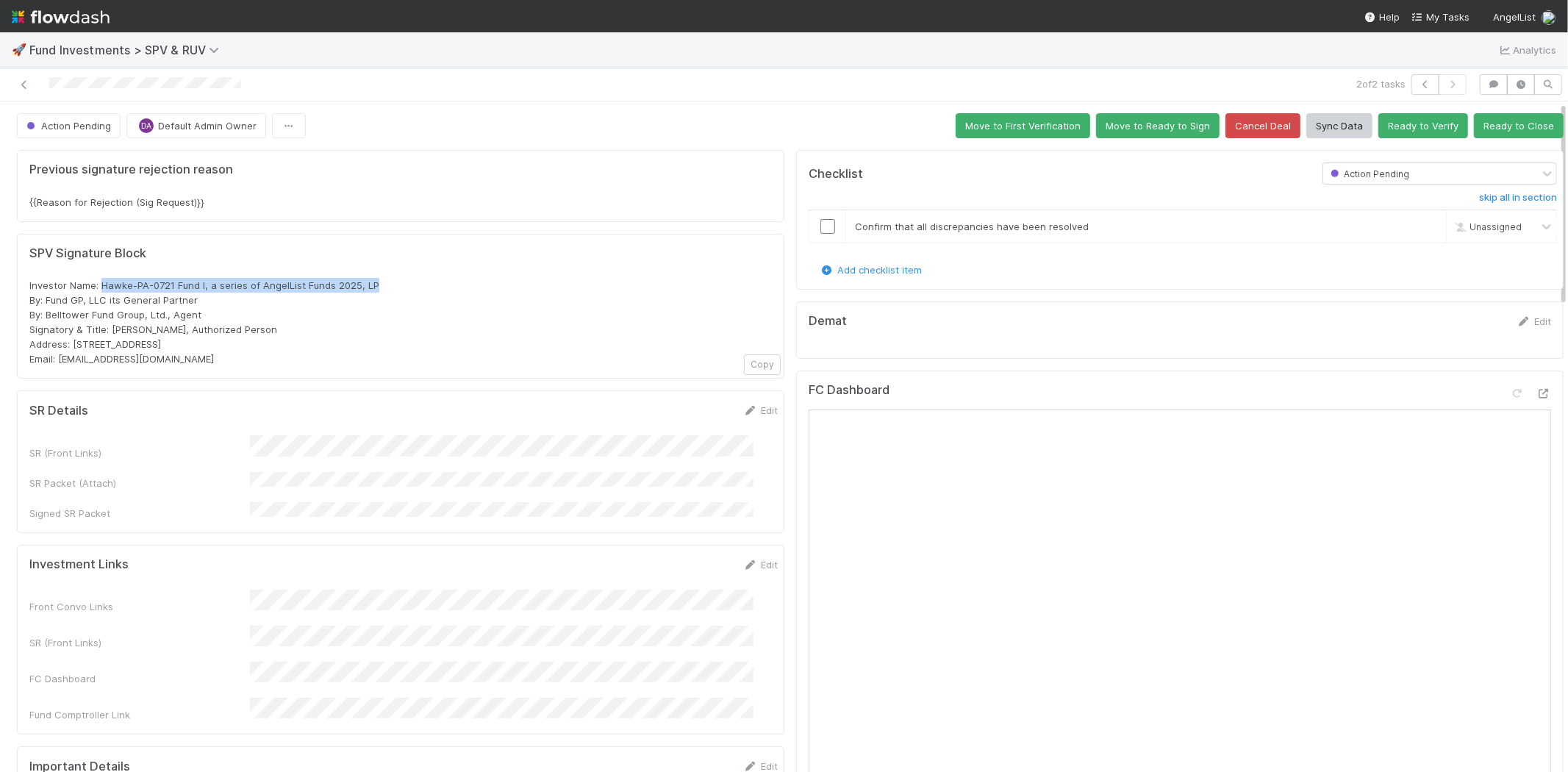
drag, startPoint x: 101, startPoint y: 285, endPoint x: 383, endPoint y: 291, distance: 282.1
click at [383, 291] on div "Investor Name: Hawke-PA-0721 Fund I, a series of AngelList Funds 2025, LP By: F…" at bounding box center [400, 322] width 743 height 88
copy span "Hawke-PA-0721 Fund I, a series of AngelList Funds 2025, LP"
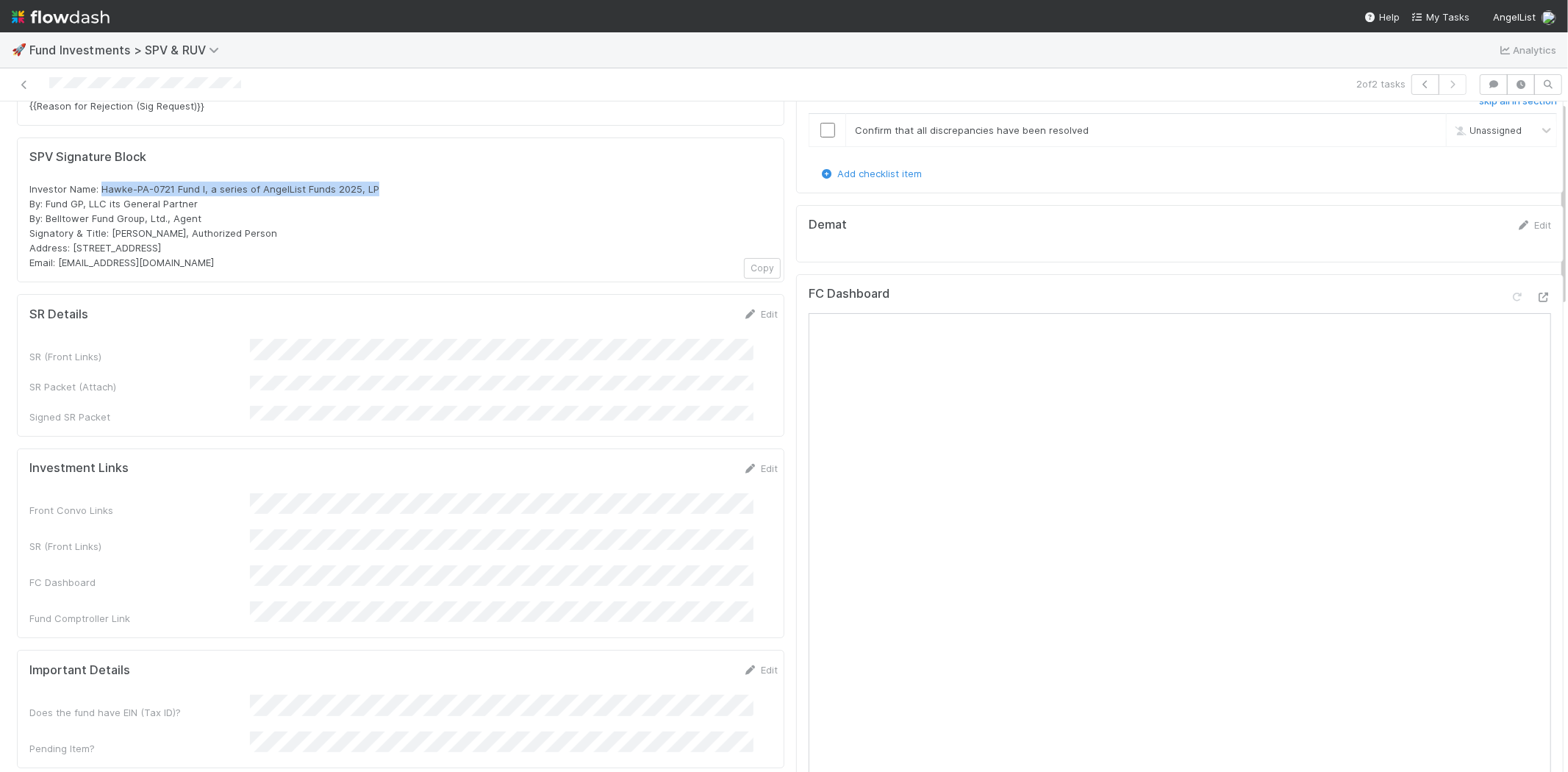
scroll to position [245, 0]
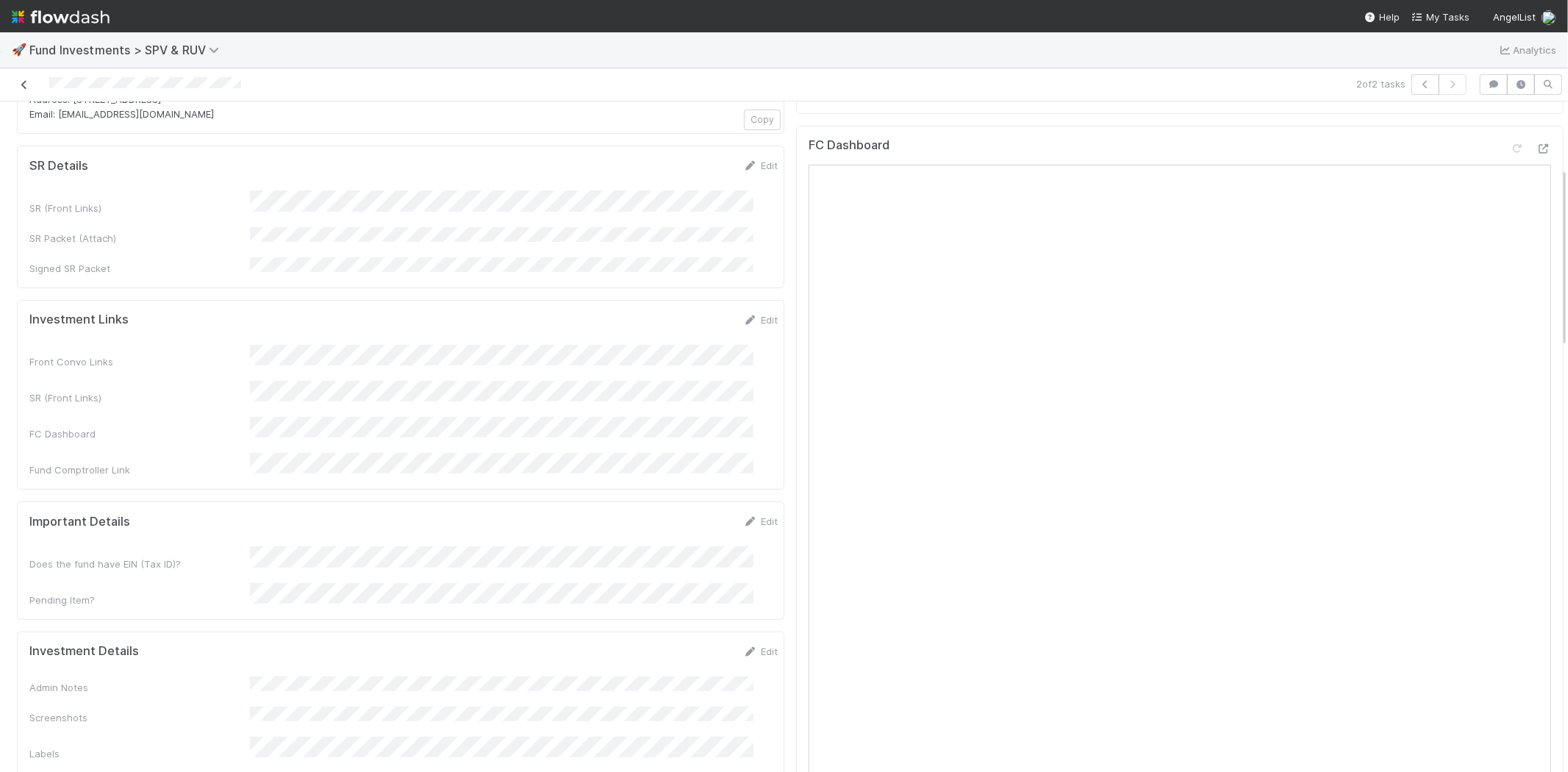
click at [21, 89] on icon at bounding box center [25, 85] width 15 height 9
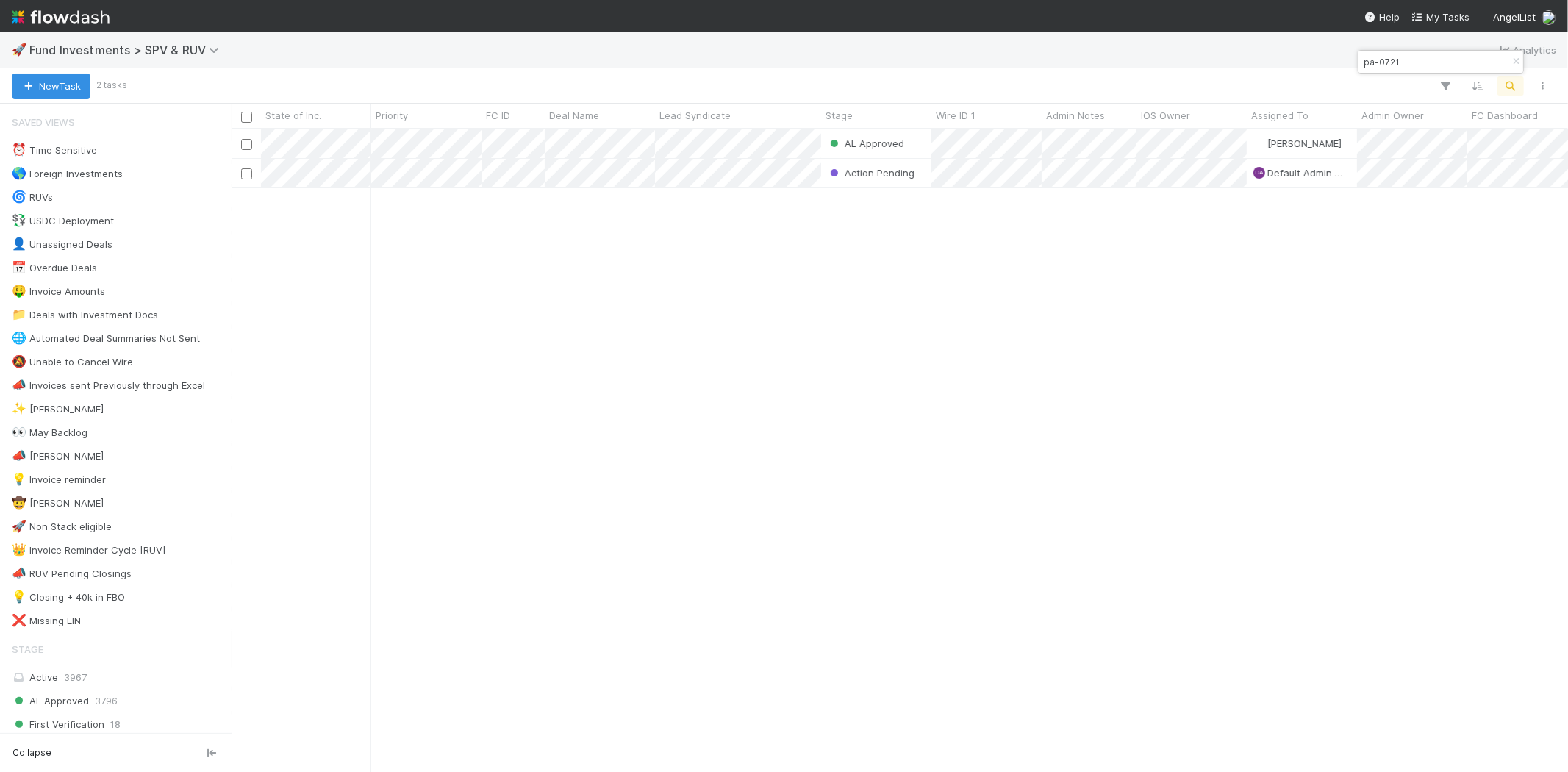
scroll to position [630, 1324]
click at [1395, 67] on input "pa-0721" at bounding box center [1434, 61] width 147 height 18
click at [1376, 61] on input "pa-0721" at bounding box center [1434, 61] width 147 height 18
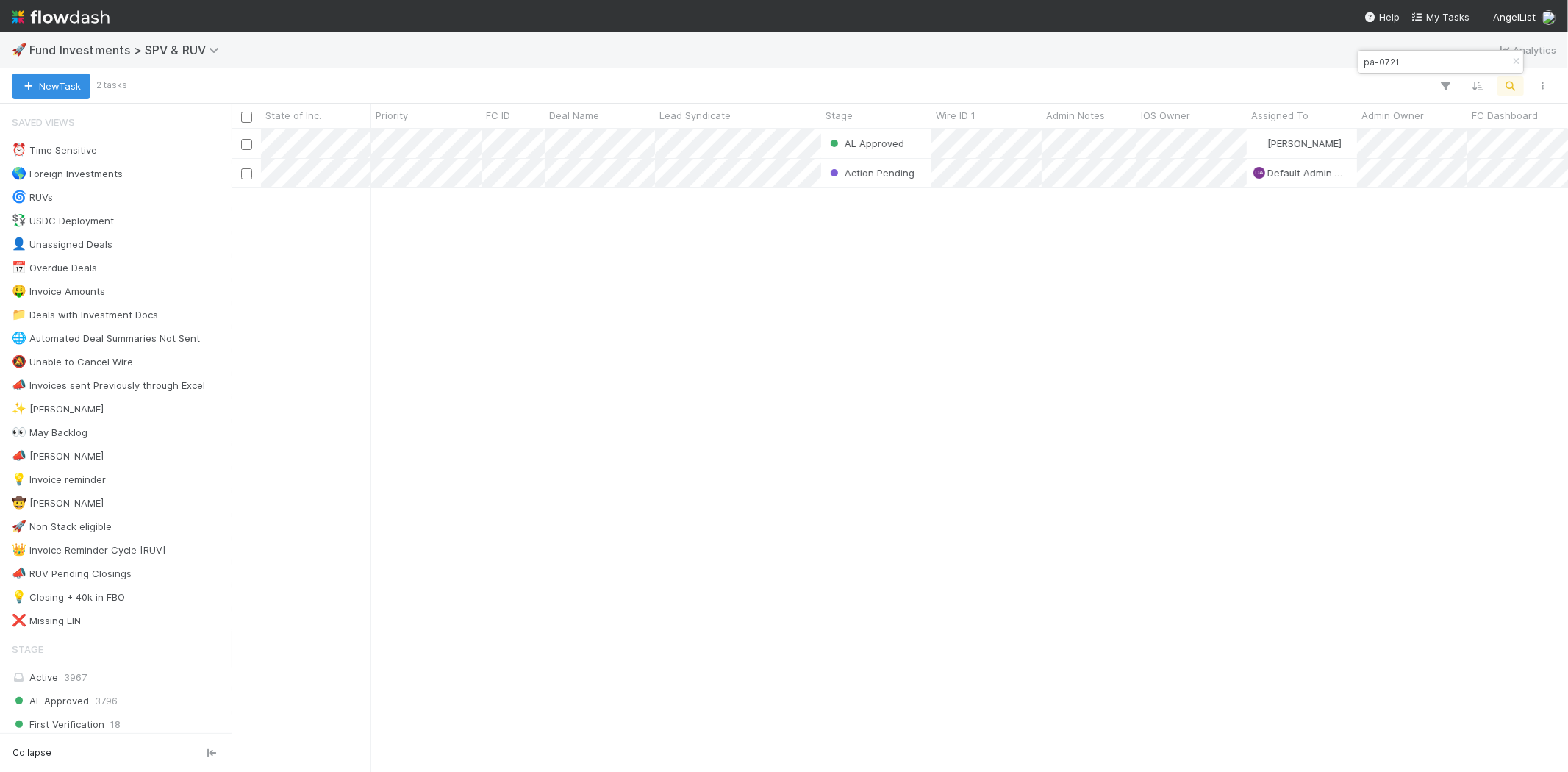
click at [1376, 61] on input "pa-0721" at bounding box center [1434, 61] width 147 height 18
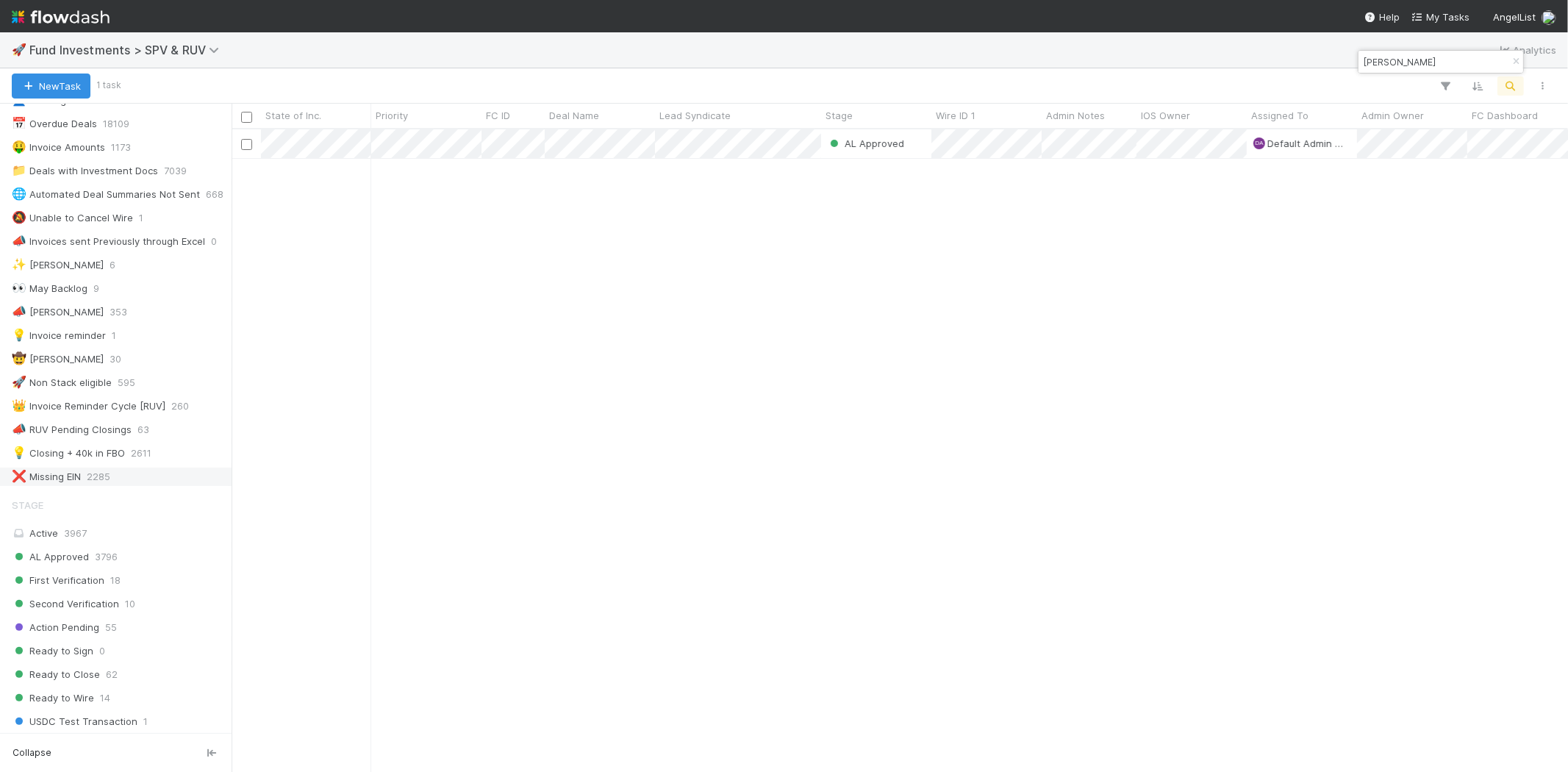
scroll to position [408, 0]
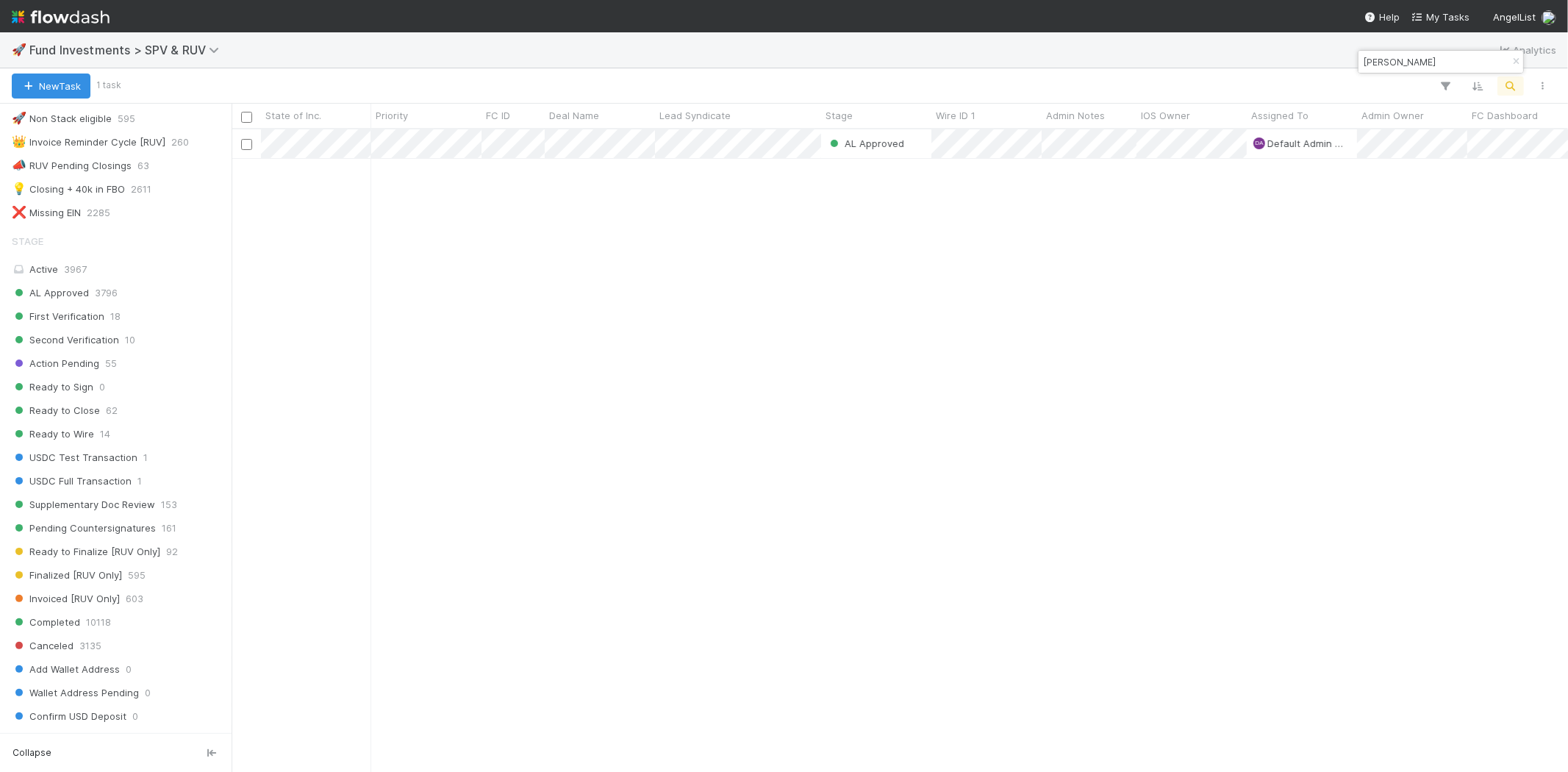
type input "[PERSON_NAME]"
drag, startPoint x: 688, startPoint y: 382, endPoint x: 642, endPoint y: 305, distance: 89.7
click at [690, 378] on div "AL Approved DA Default Admin Owner 8/22/25, 6:13:47 AM 8/22/25, 6:13:48 AM 0 0 …" at bounding box center [900, 450] width 1337 height 641
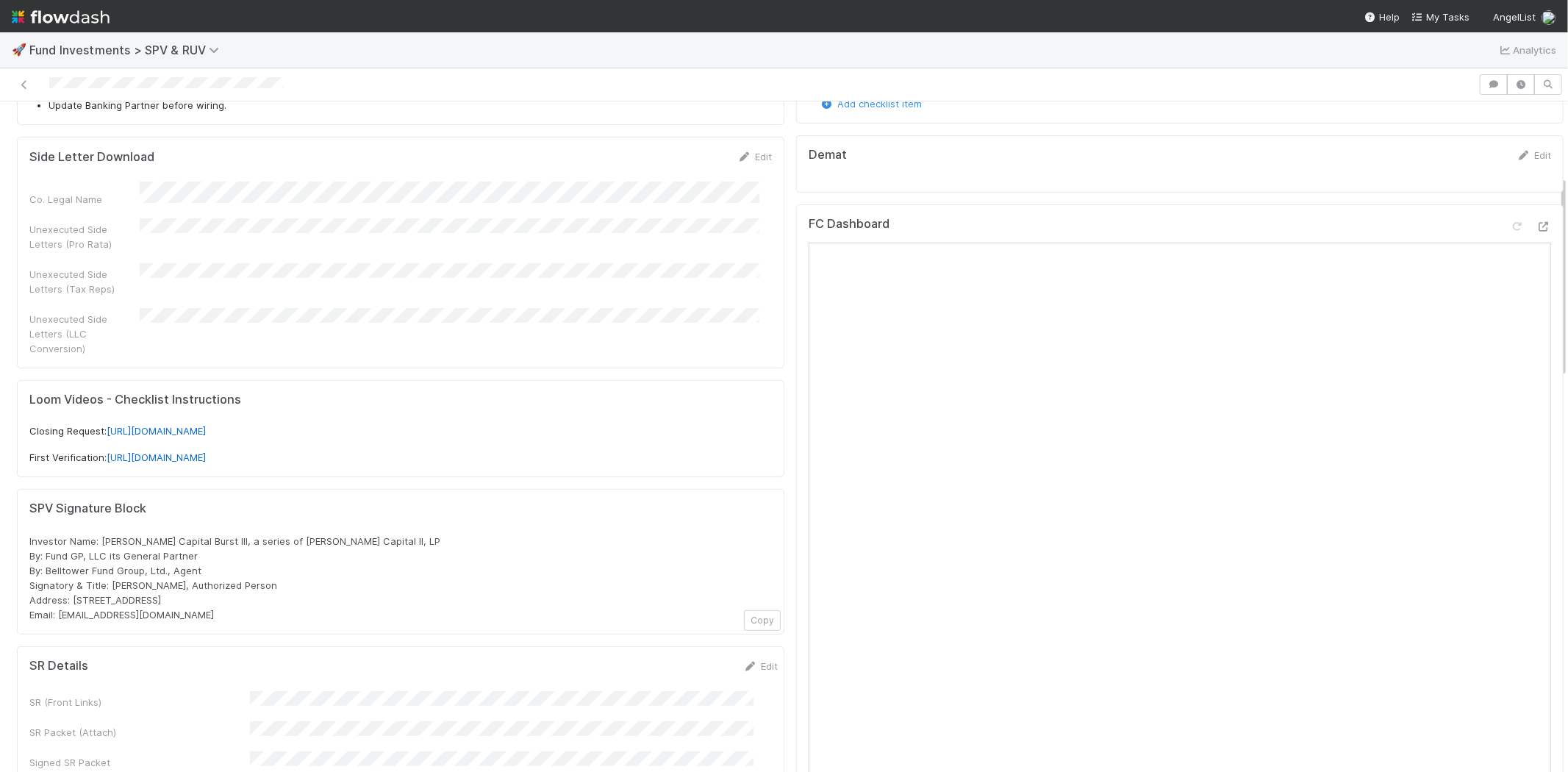
scroll to position [245, 0]
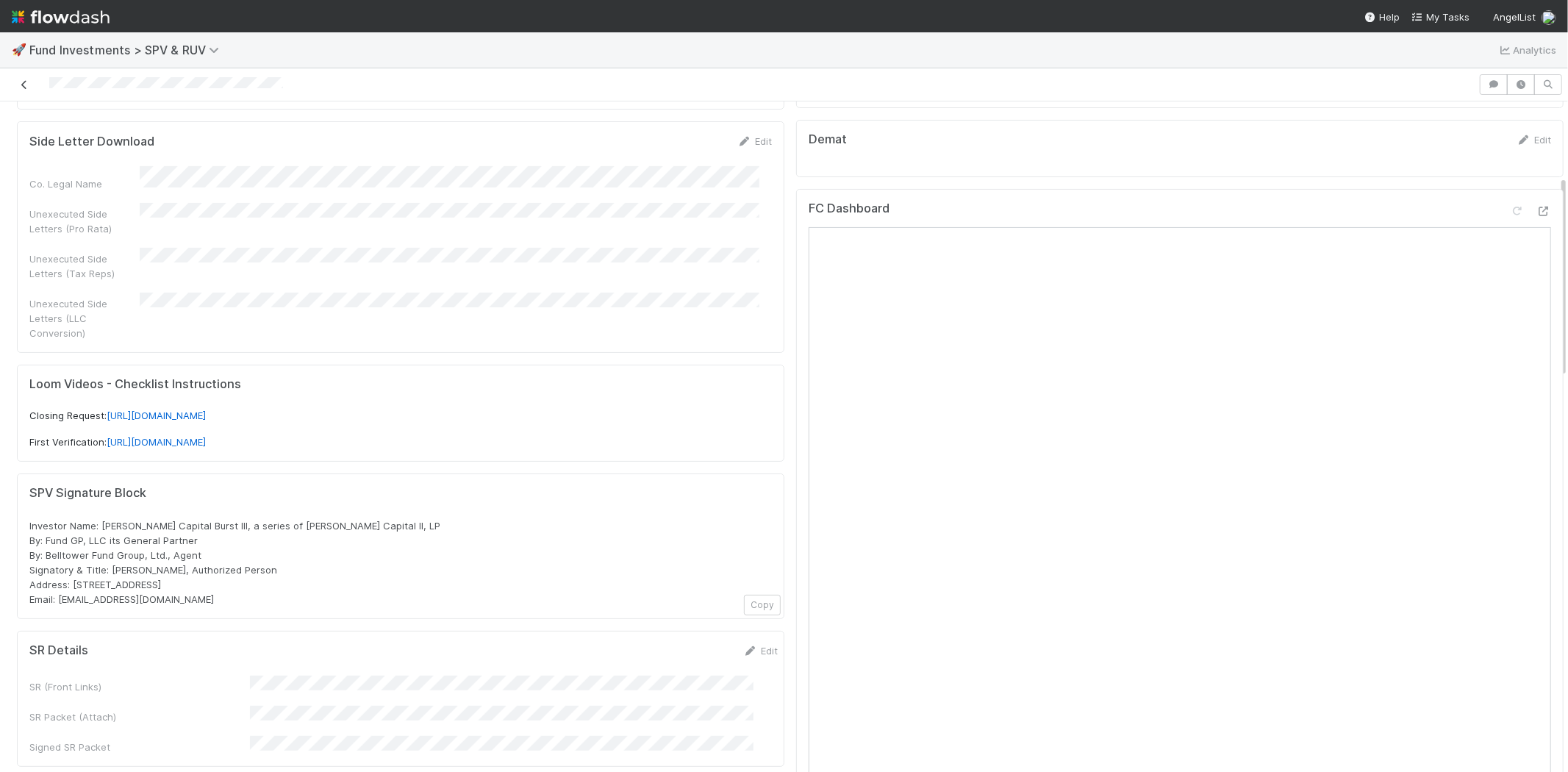
click at [18, 80] on icon at bounding box center [25, 85] width 15 height 9
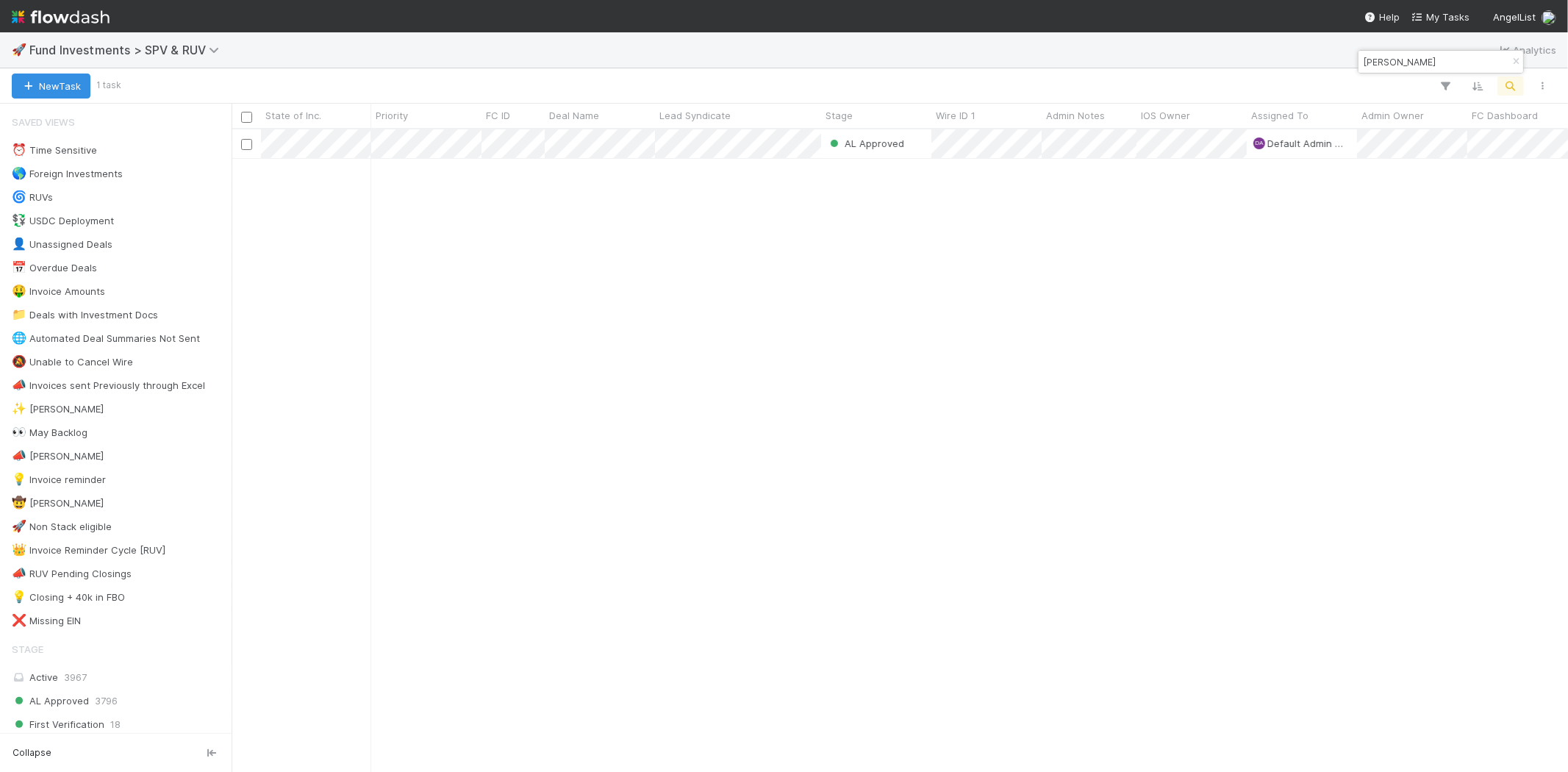
scroll to position [630, 1324]
click at [823, 393] on div "AL Approved DA Default Admin Owner 8/22/25, 6:13:47 AM 8/22/25, 6:13:48 AM 0 0 …" at bounding box center [900, 450] width 1337 height 641
click at [1411, 60] on input "[PERSON_NAME]" at bounding box center [1434, 61] width 147 height 18
click at [1411, 58] on input "[PERSON_NAME]" at bounding box center [1434, 61] width 147 height 18
type input "rauch capital burst clxviii"
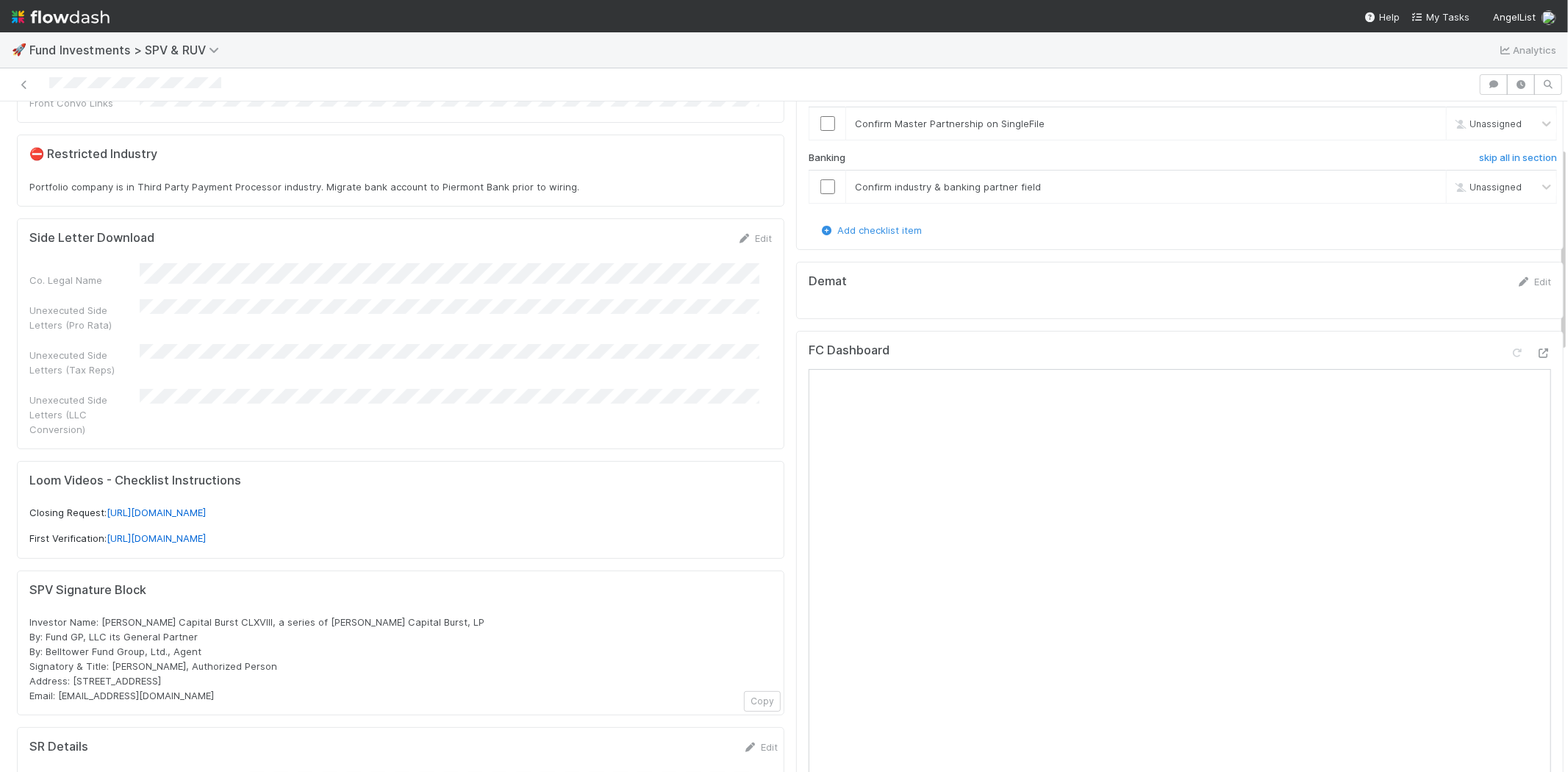
scroll to position [163, 0]
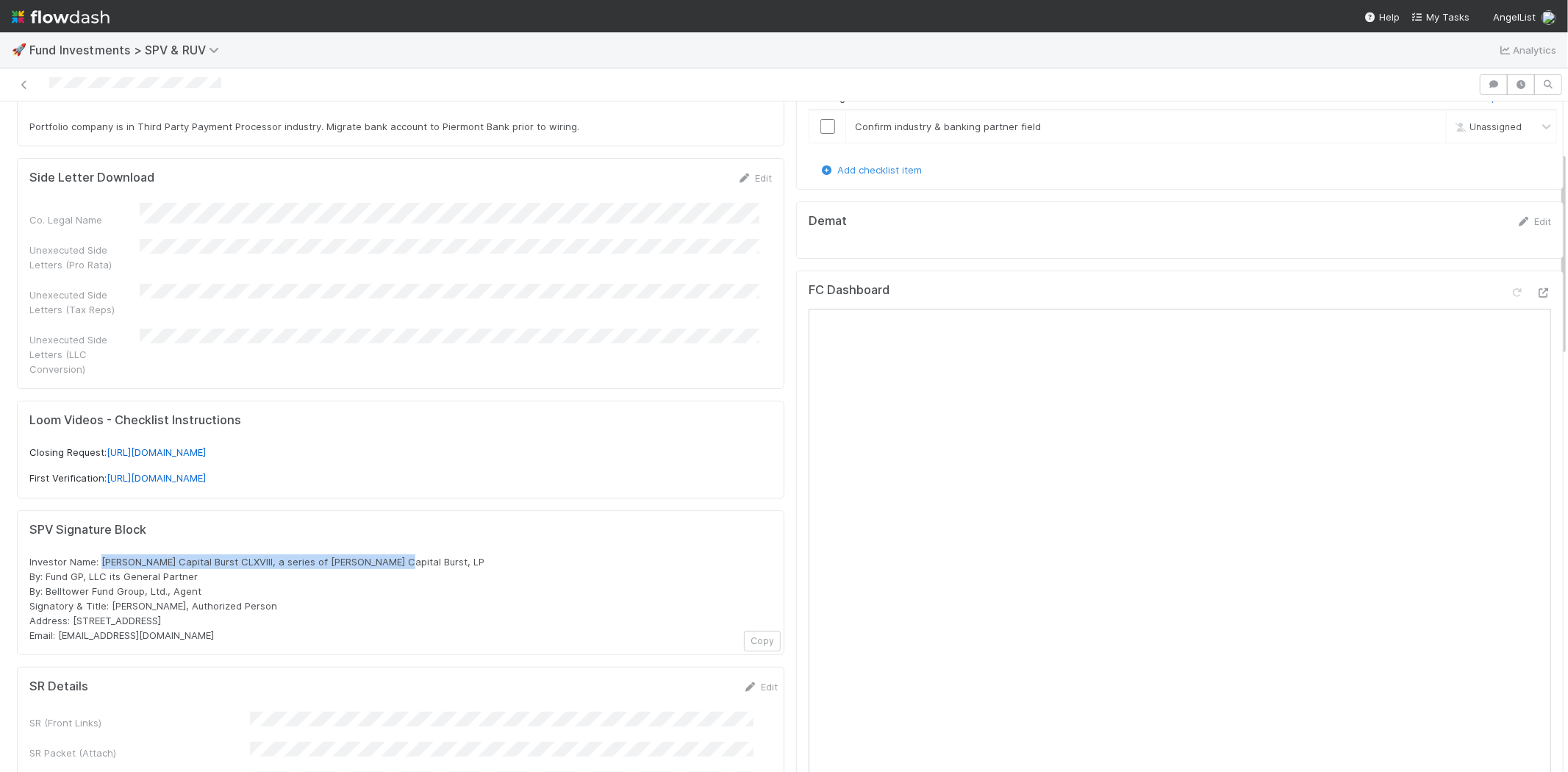
drag, startPoint x: 100, startPoint y: 541, endPoint x: 414, endPoint y: 524, distance: 314.5
click at [414, 524] on div "SPV Signature Block Investor Name: Rauch Capital Burst CLXVIII, a series of Rau…" at bounding box center [400, 582] width 743 height 120
copy span "Rauch Capital Burst CLXVIII, a series of Rauch Capital Burst, LP"
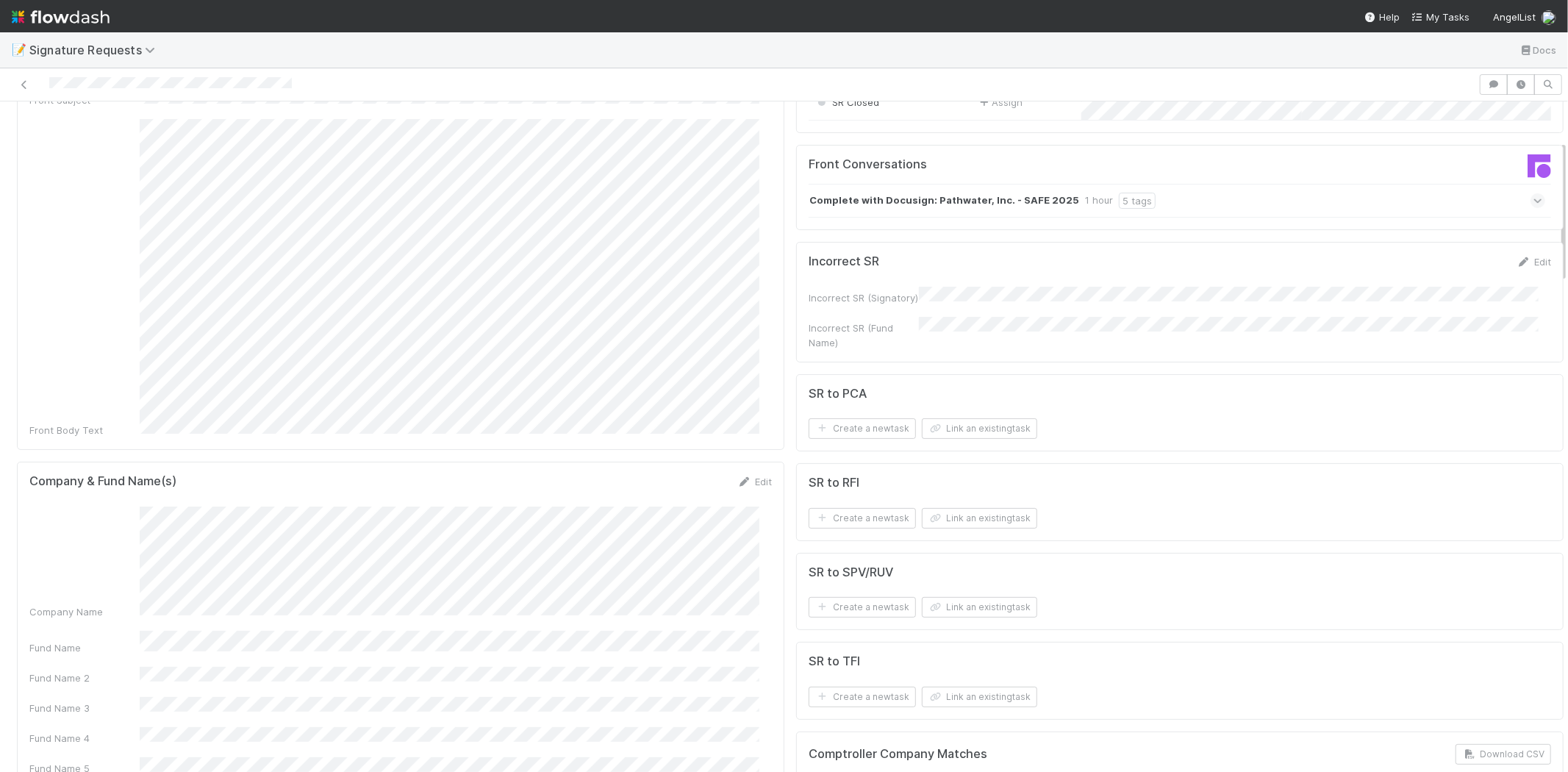
scroll to position [326, 0]
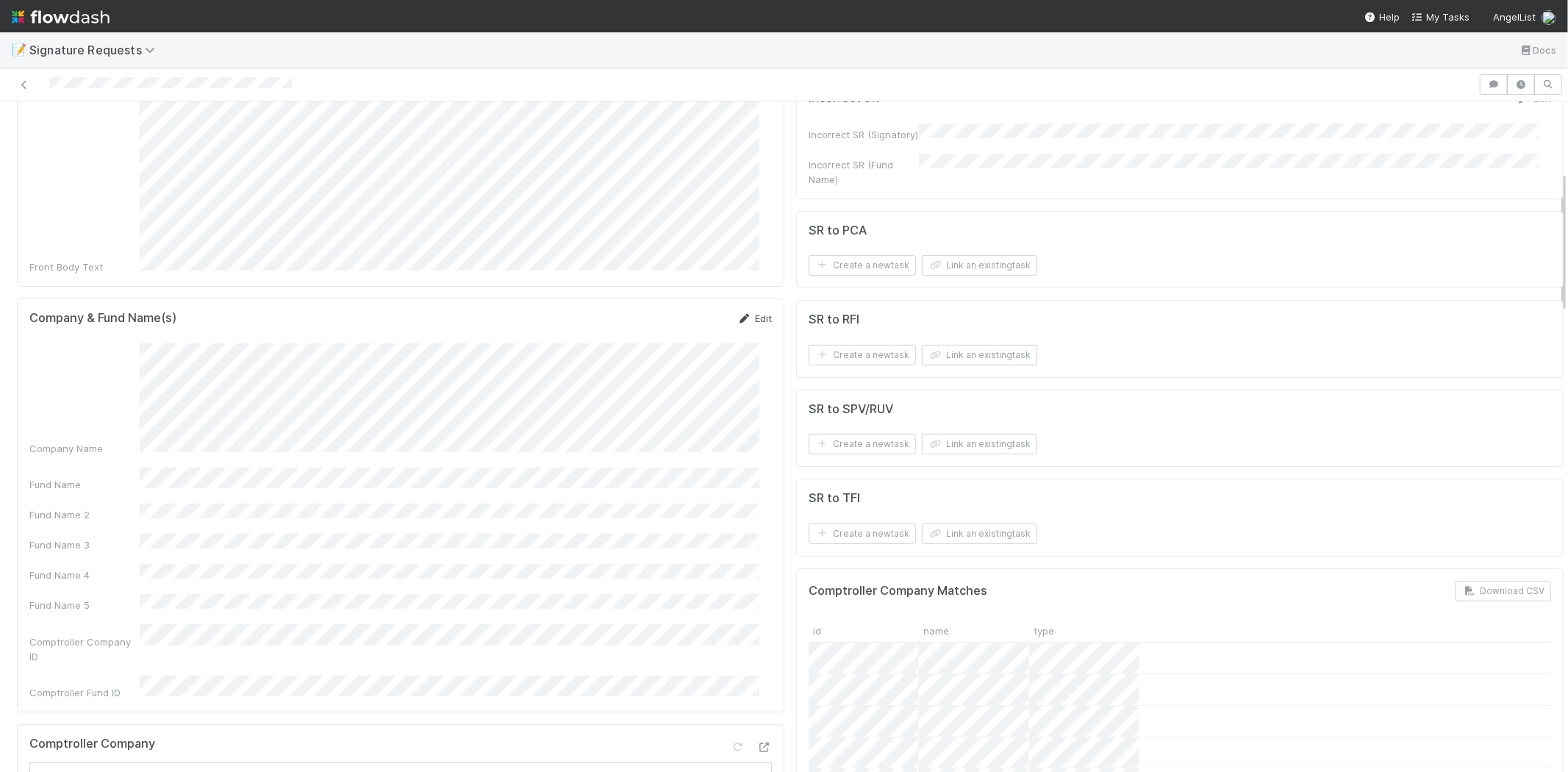
click at [746, 312] on link "Edit" at bounding box center [754, 318] width 35 height 11
click at [83, 394] on div "Fund Name" at bounding box center [400, 408] width 743 height 28
click at [673, 311] on button "Save" at bounding box center [694, 324] width 42 height 25
click at [956, 453] on button "Link an existing task" at bounding box center [979, 444] width 115 height 21
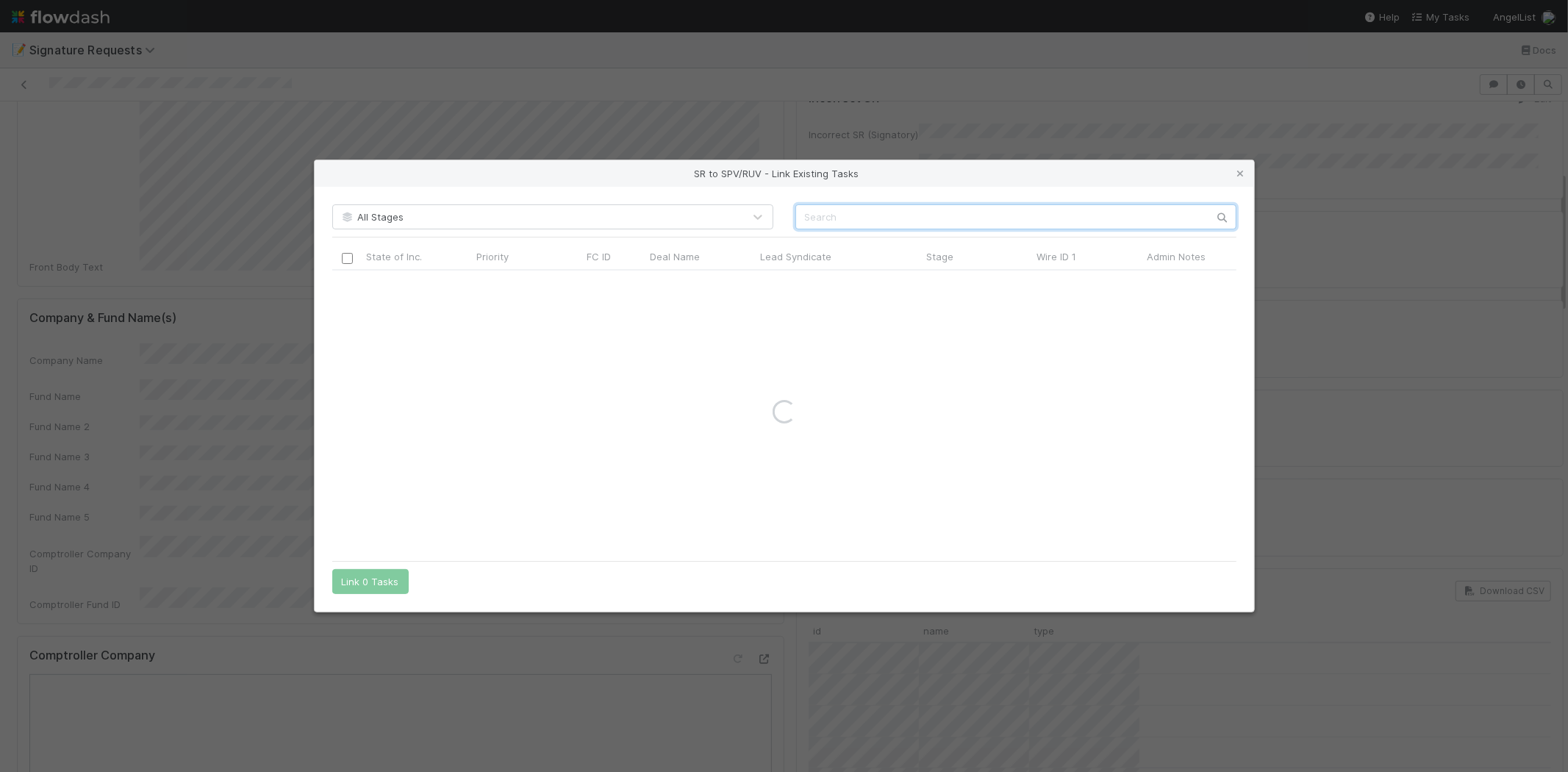
click at [826, 215] on input "text" at bounding box center [1016, 217] width 441 height 25
paste input "57377"
type input "57377"
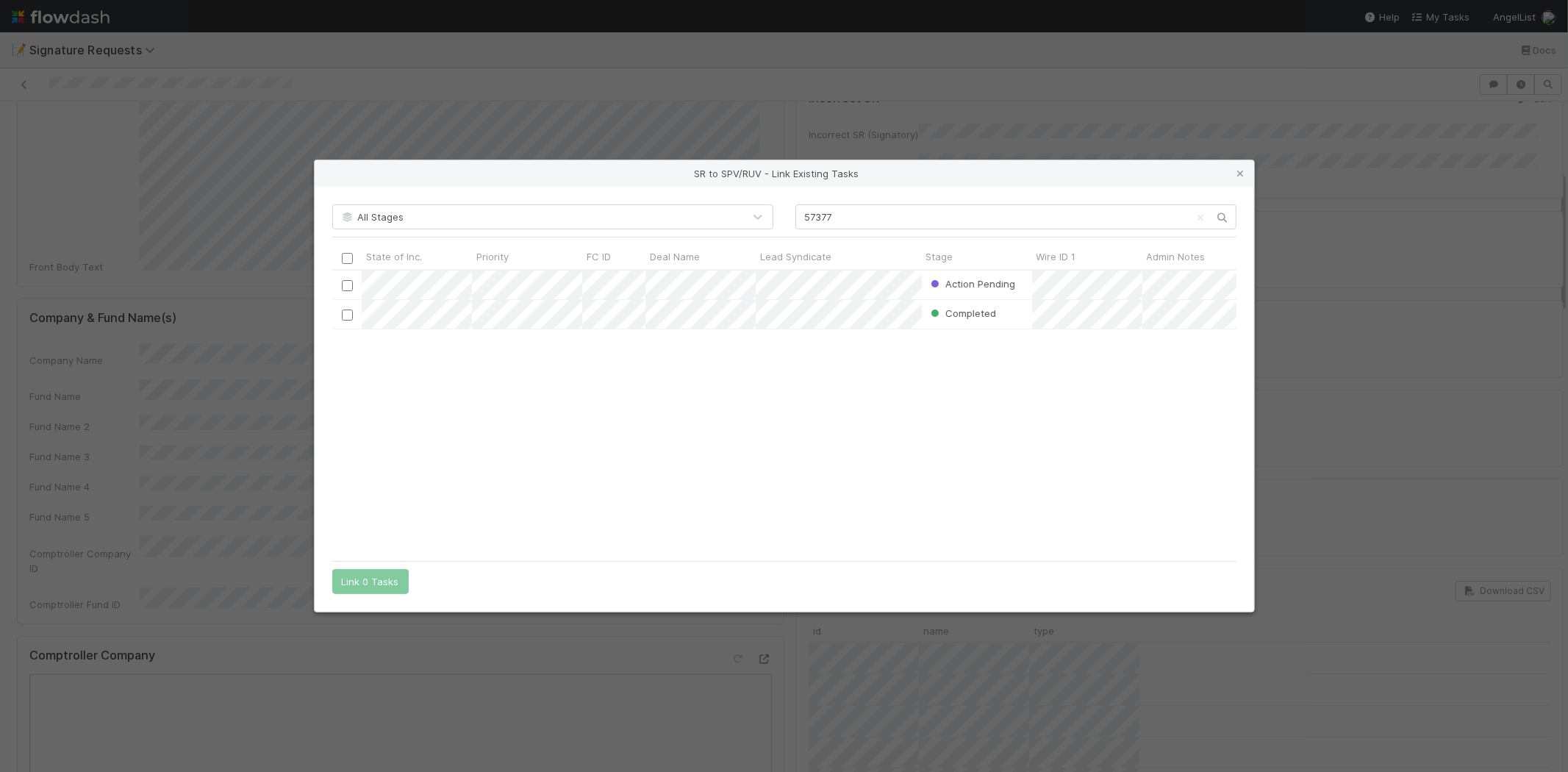
scroll to position [271, 892]
click at [657, 430] on div "Action Pending DA Default Admin Owner 7/24/25, 3:44:15 AM 8/22/25, 6:25:38 AM C…" at bounding box center [784, 412] width 905 height 282
click at [348, 285] on input "checkbox" at bounding box center [347, 286] width 11 height 11
click at [371, 575] on button "Link 1 Task" at bounding box center [367, 581] width 70 height 25
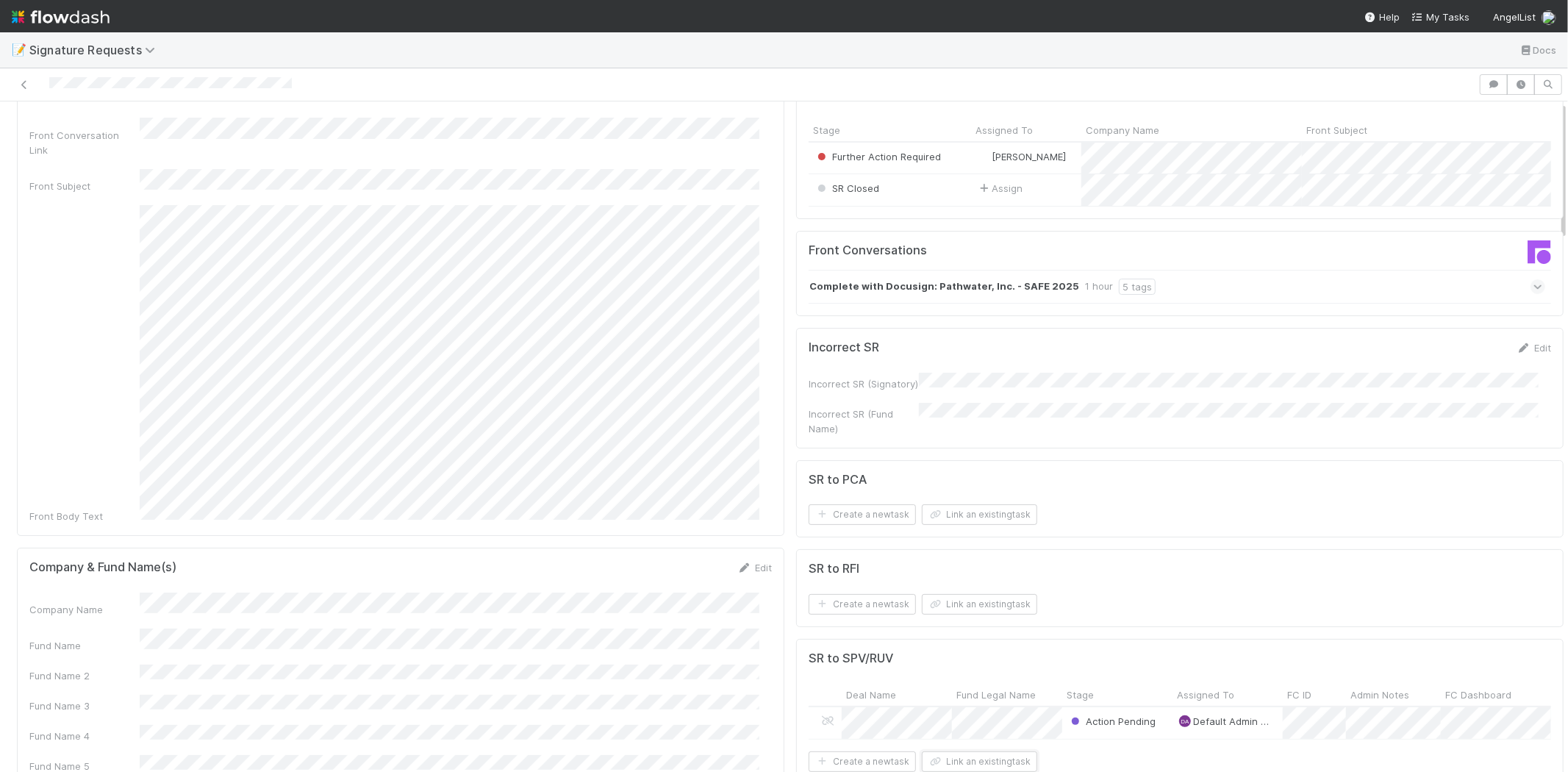
scroll to position [0, 0]
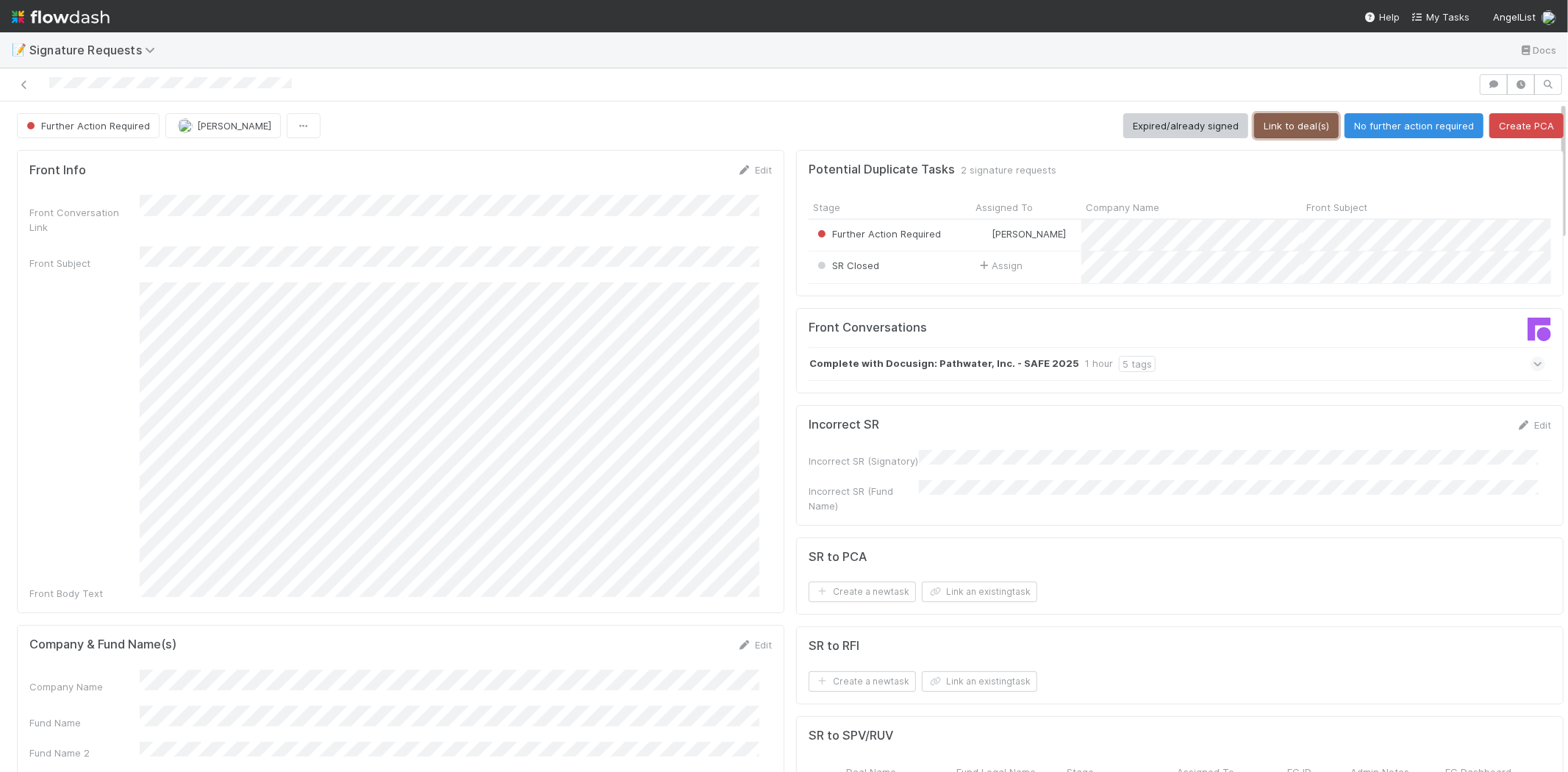
click at [1275, 129] on button "Link to deal(s)" at bounding box center [1296, 126] width 84 height 25
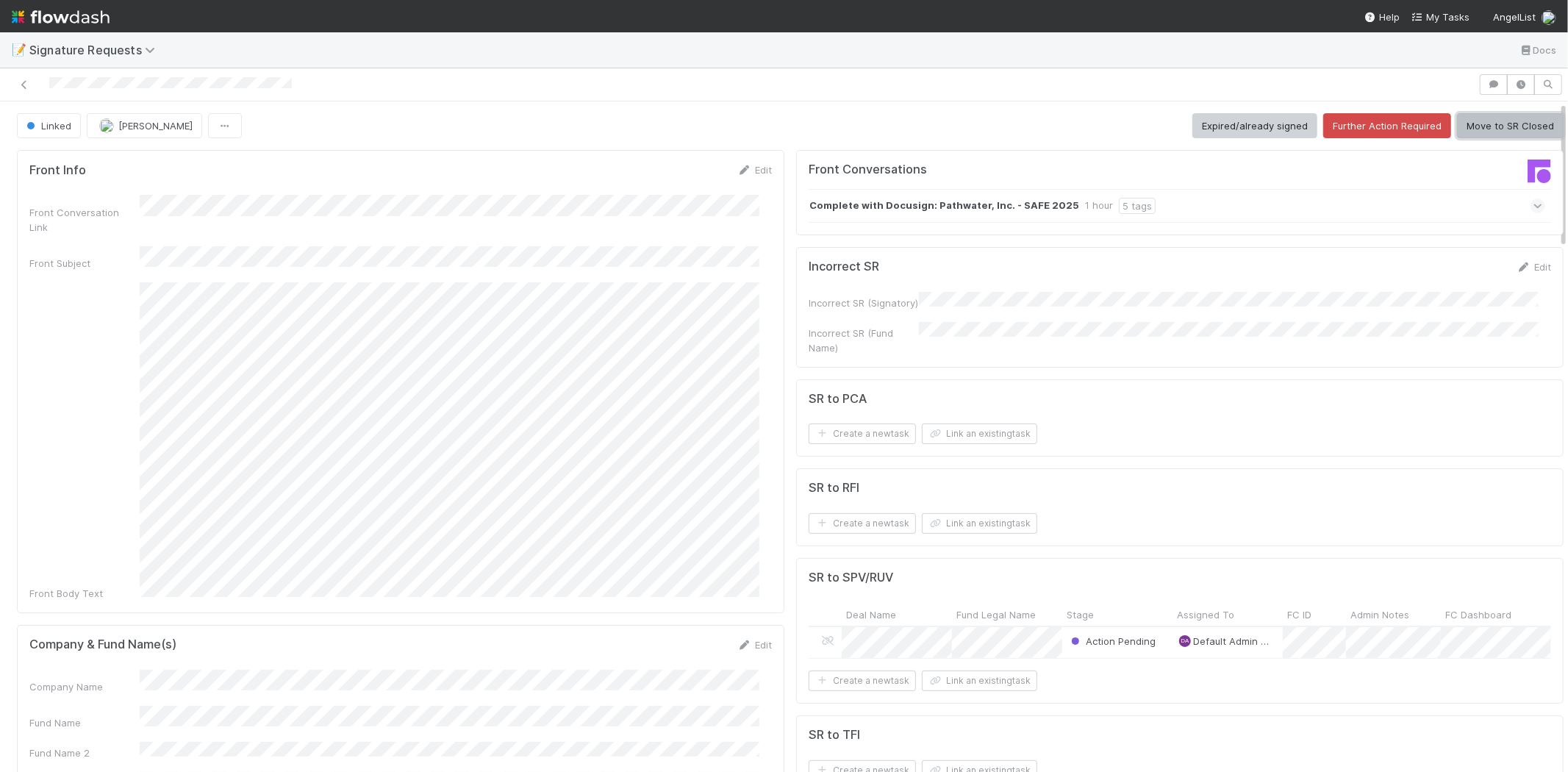
click at [1475, 114] on button "Move to SR Closed" at bounding box center [1510, 126] width 107 height 25
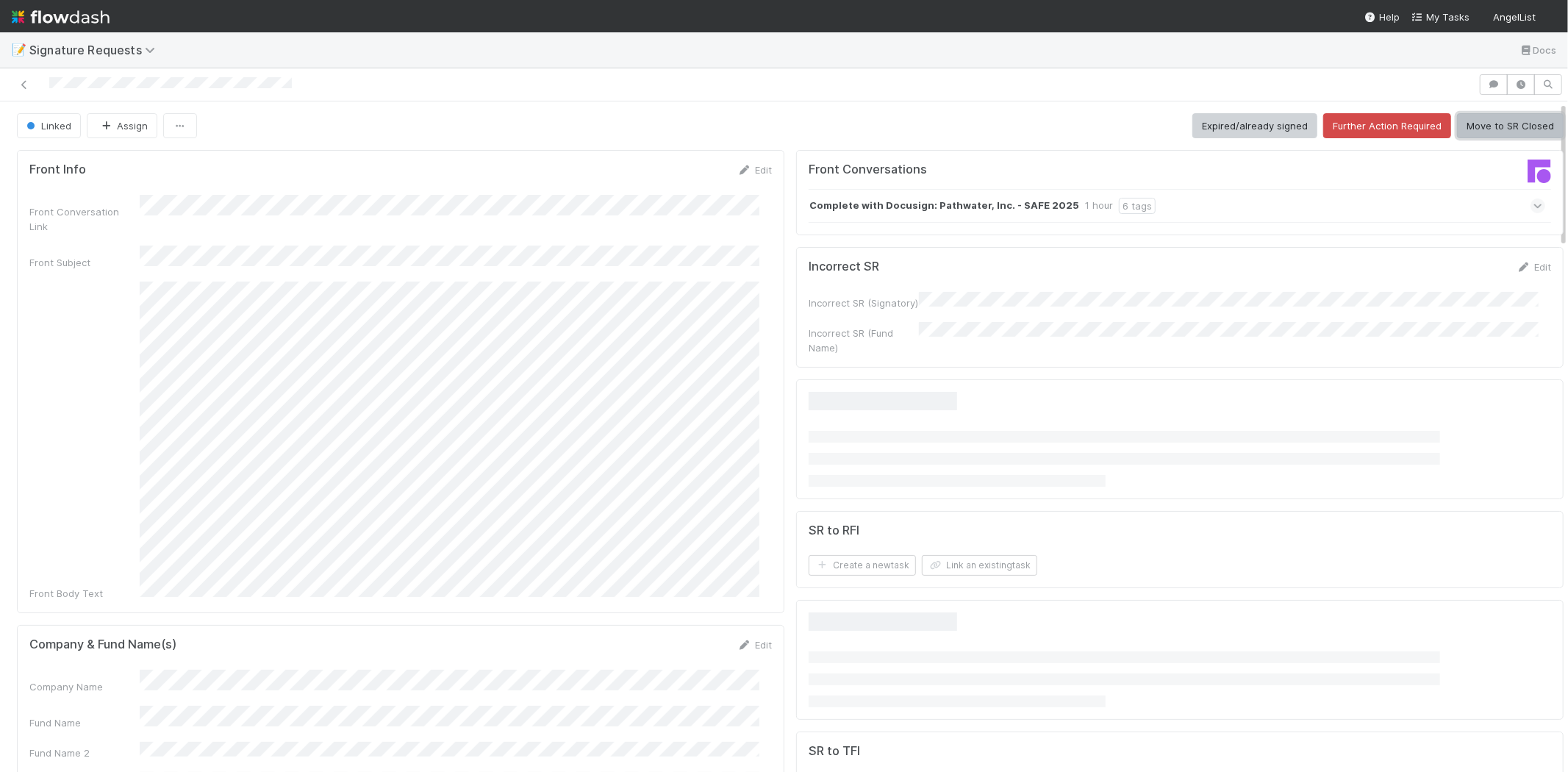
click at [1457, 128] on button "Move to SR Closed" at bounding box center [1510, 126] width 107 height 25
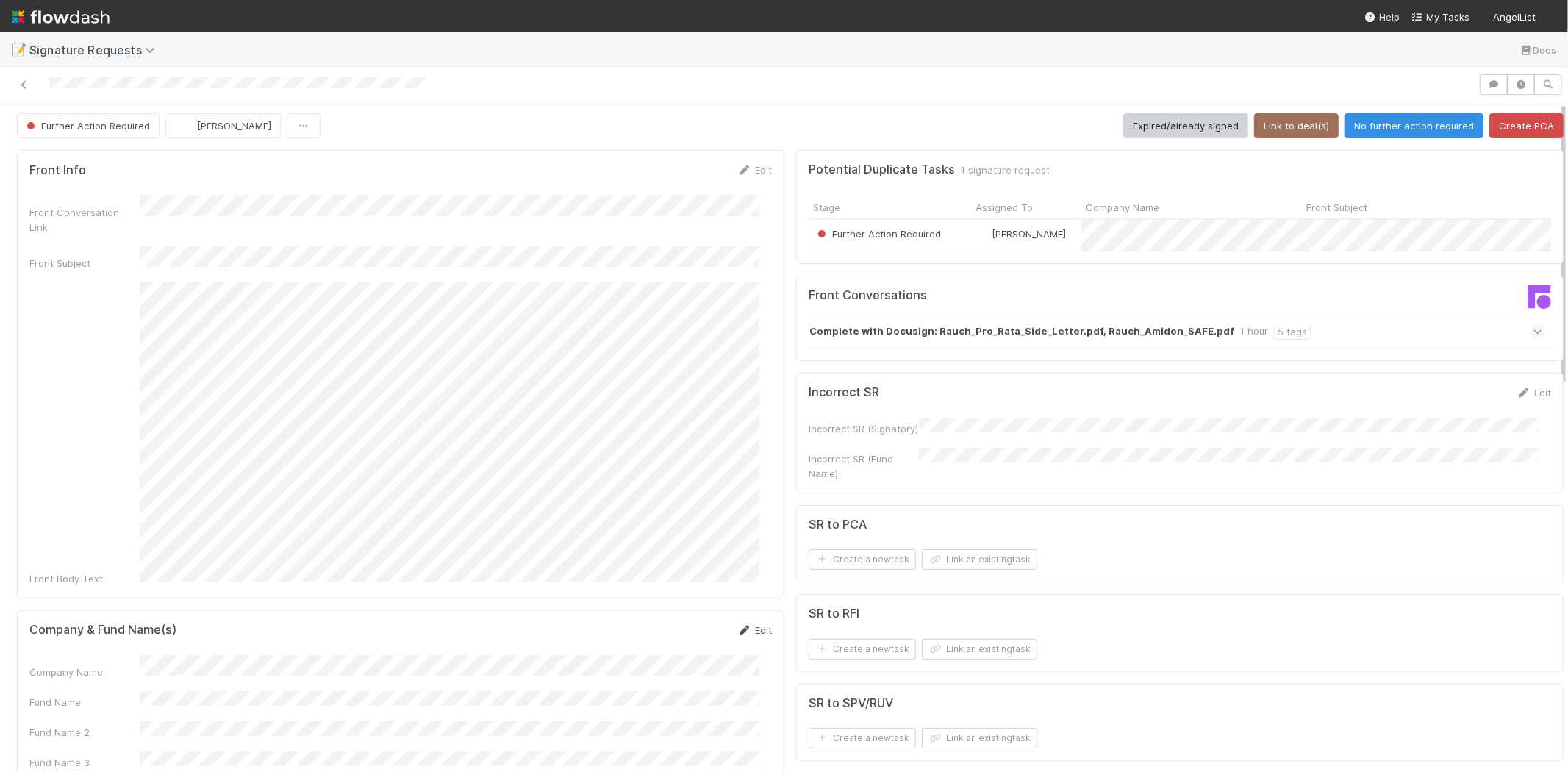
click at [751, 624] on link "Edit" at bounding box center [754, 630] width 35 height 11
click at [754, 623] on button "Cancel" at bounding box center [746, 635] width 51 height 25
click at [1372, 128] on button "No further action required" at bounding box center [1414, 126] width 139 height 25
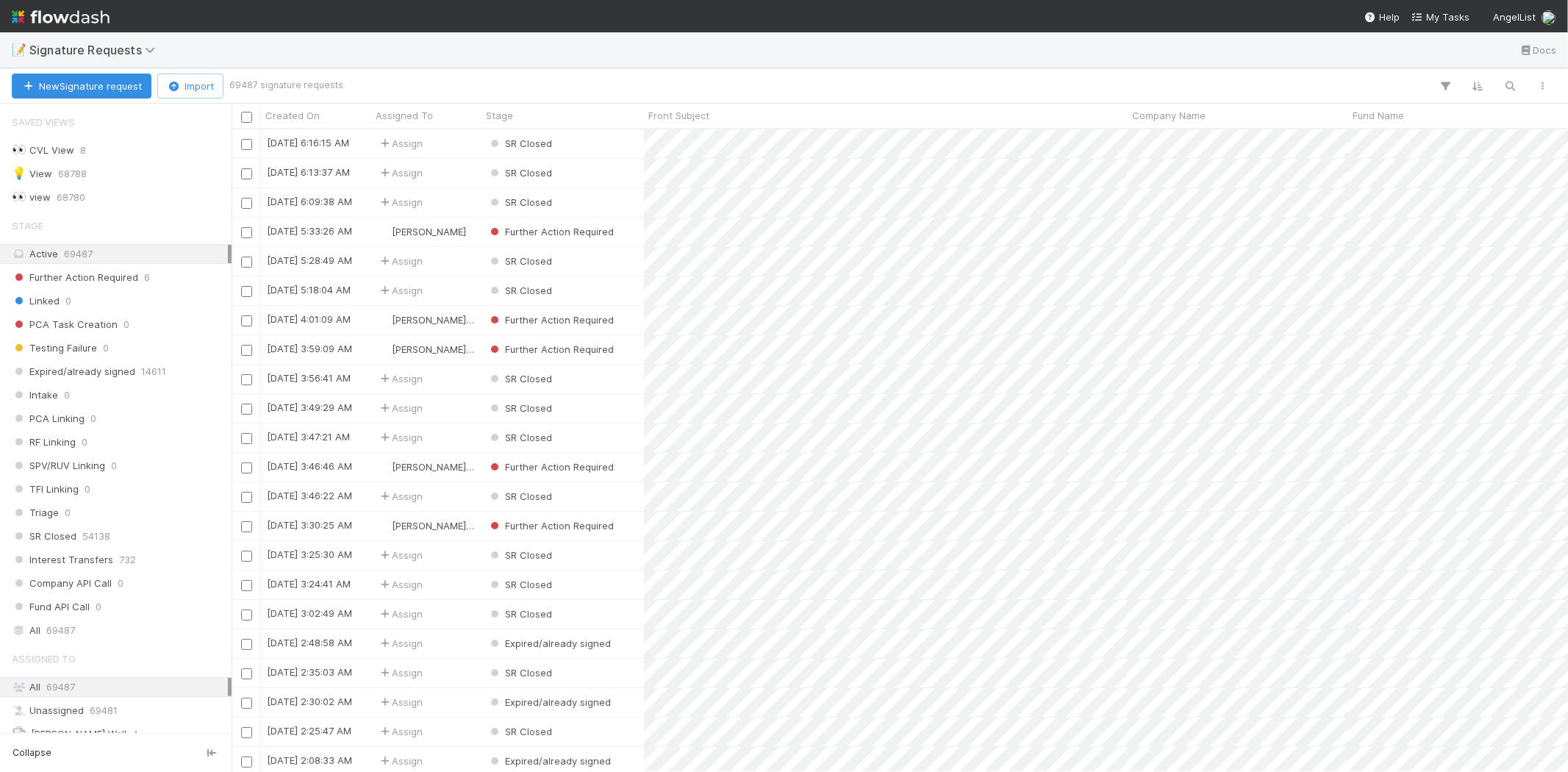
scroll to position [66, 0]
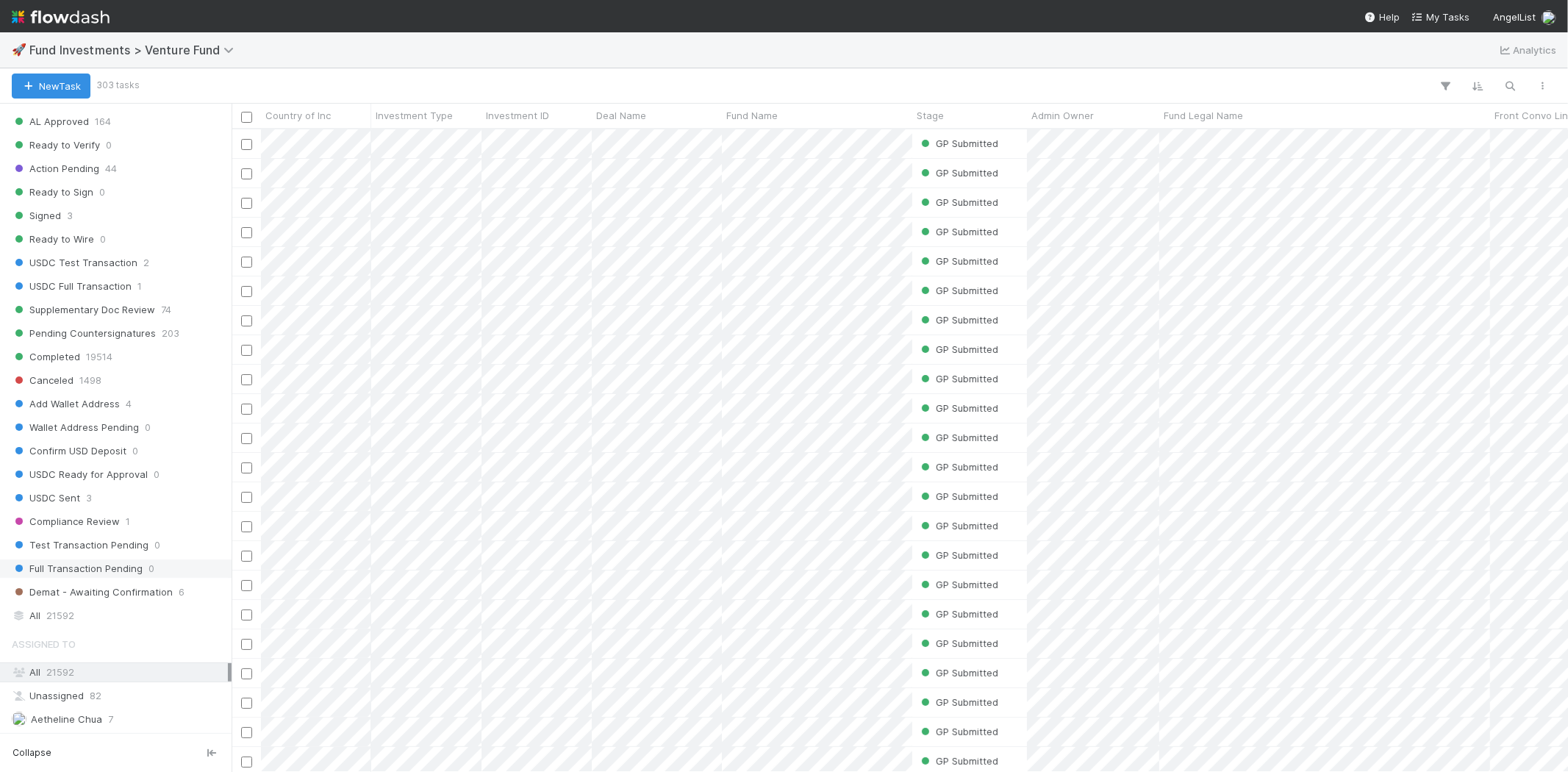
scroll to position [735, 0]
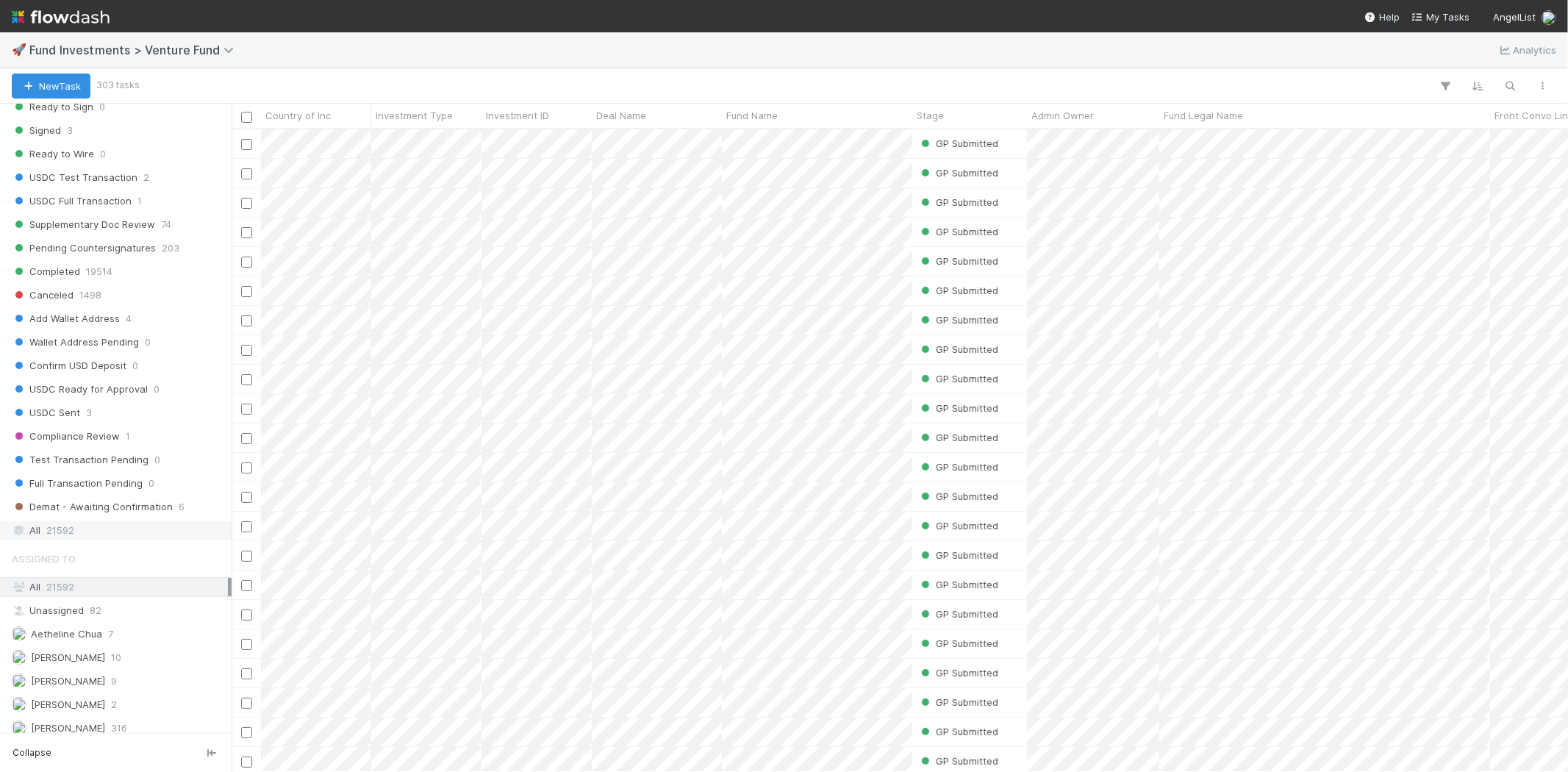
click at [62, 539] on span "21592" at bounding box center [61, 530] width 28 height 18
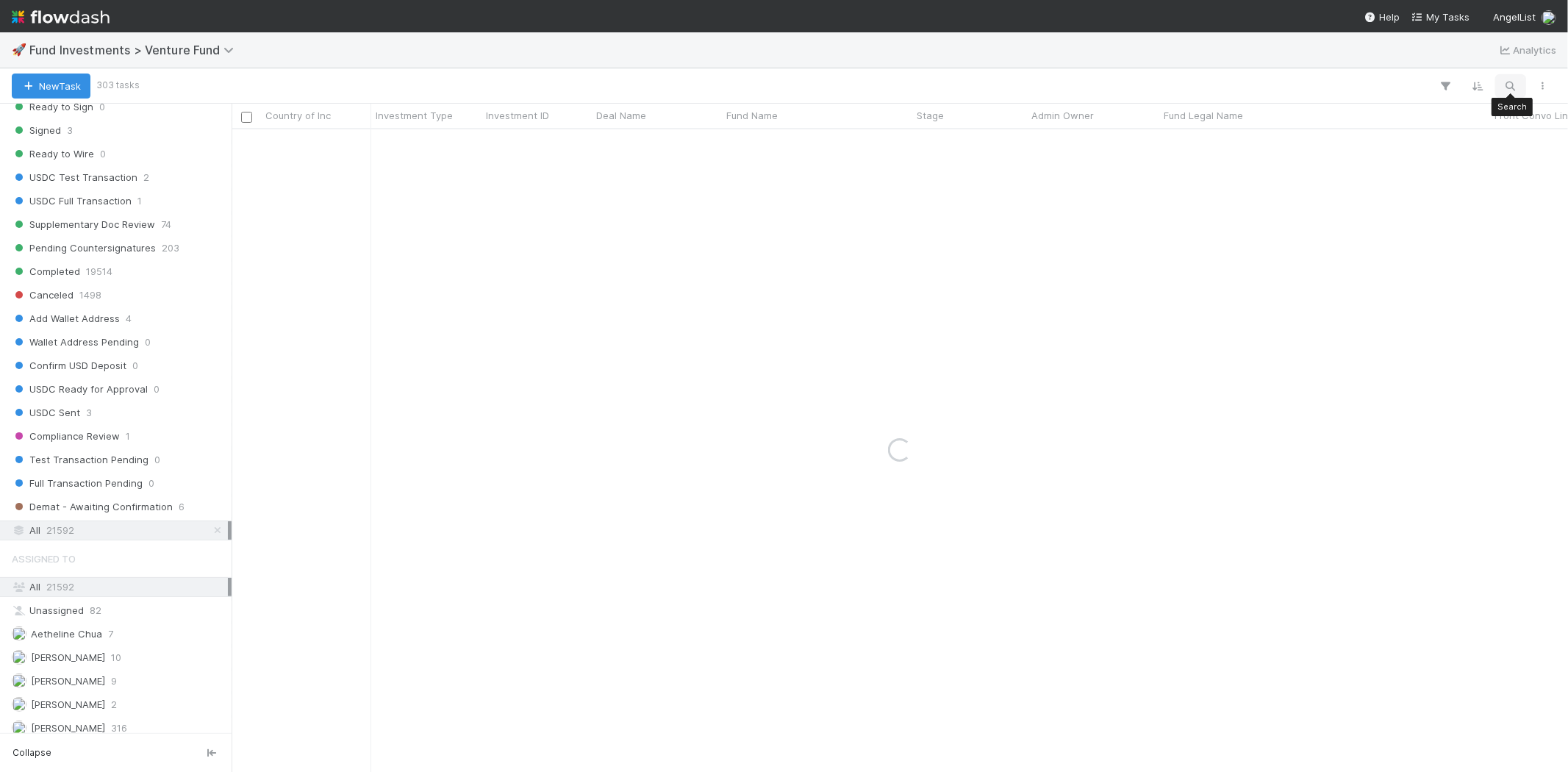
click at [1515, 86] on icon "button" at bounding box center [1511, 86] width 15 height 13
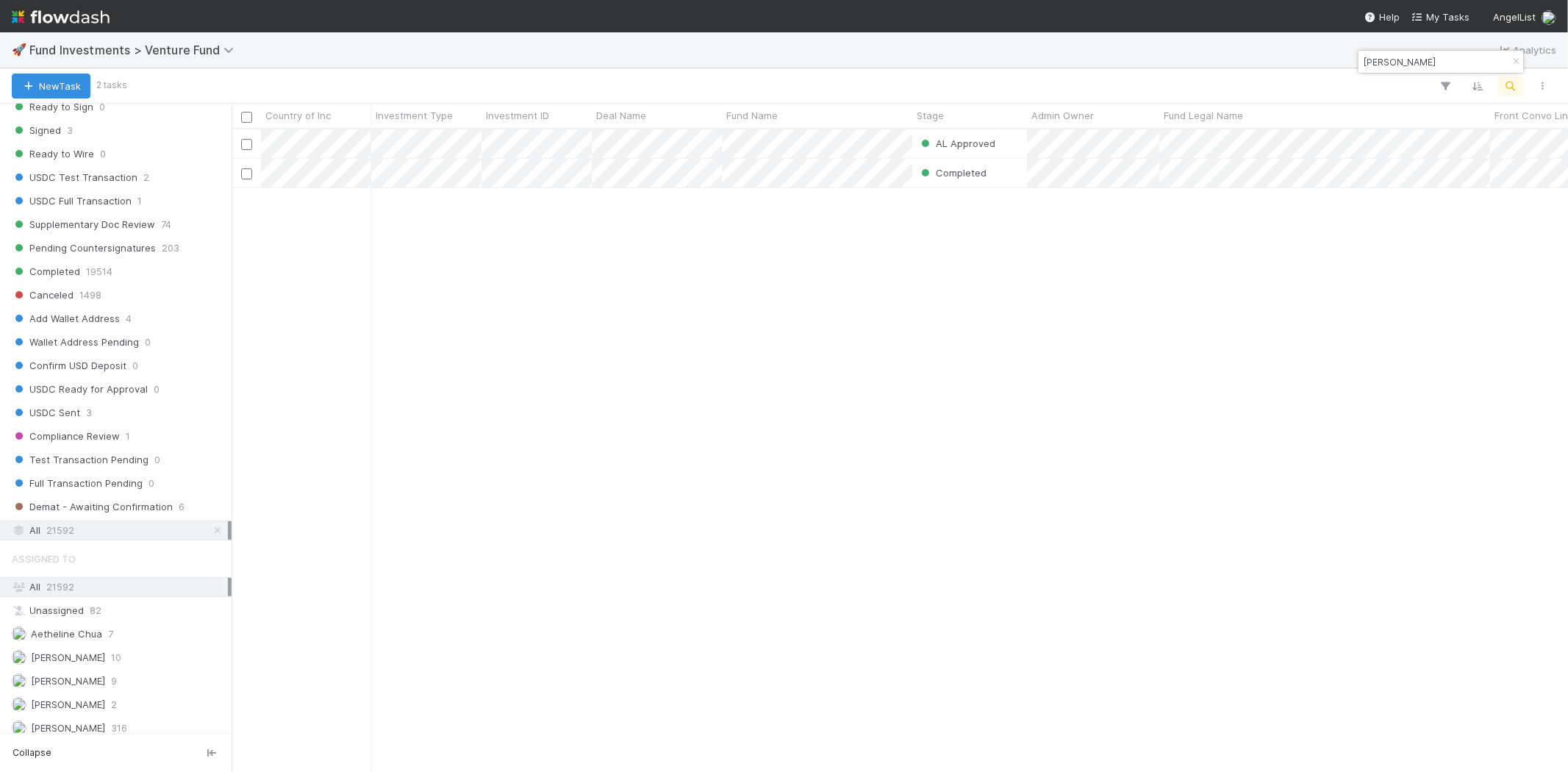
scroll to position [630, 1324]
type input "[PERSON_NAME]"
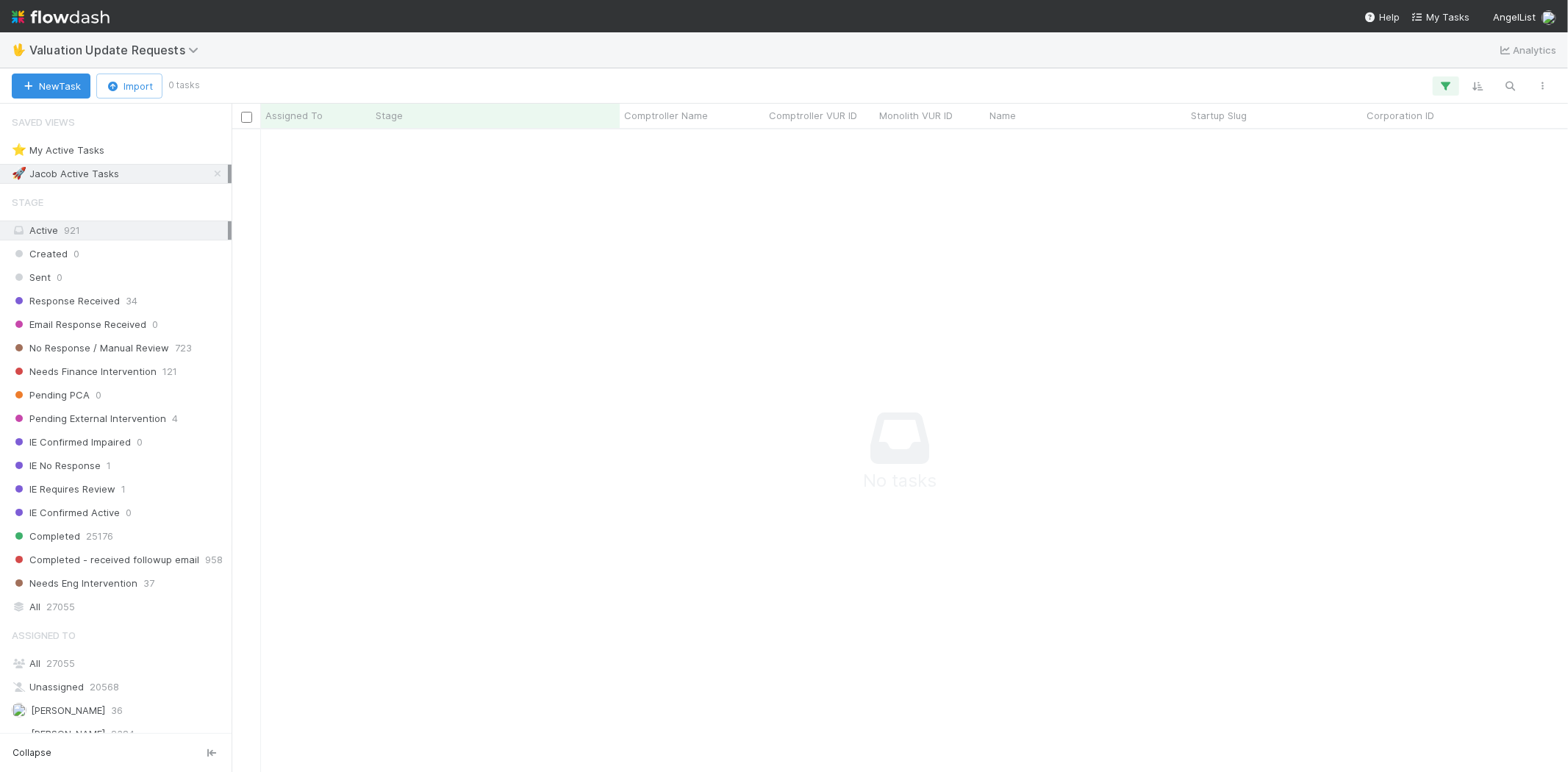
scroll to position [12, 12]
click at [1446, 77] on button "button" at bounding box center [1446, 86] width 26 height 19
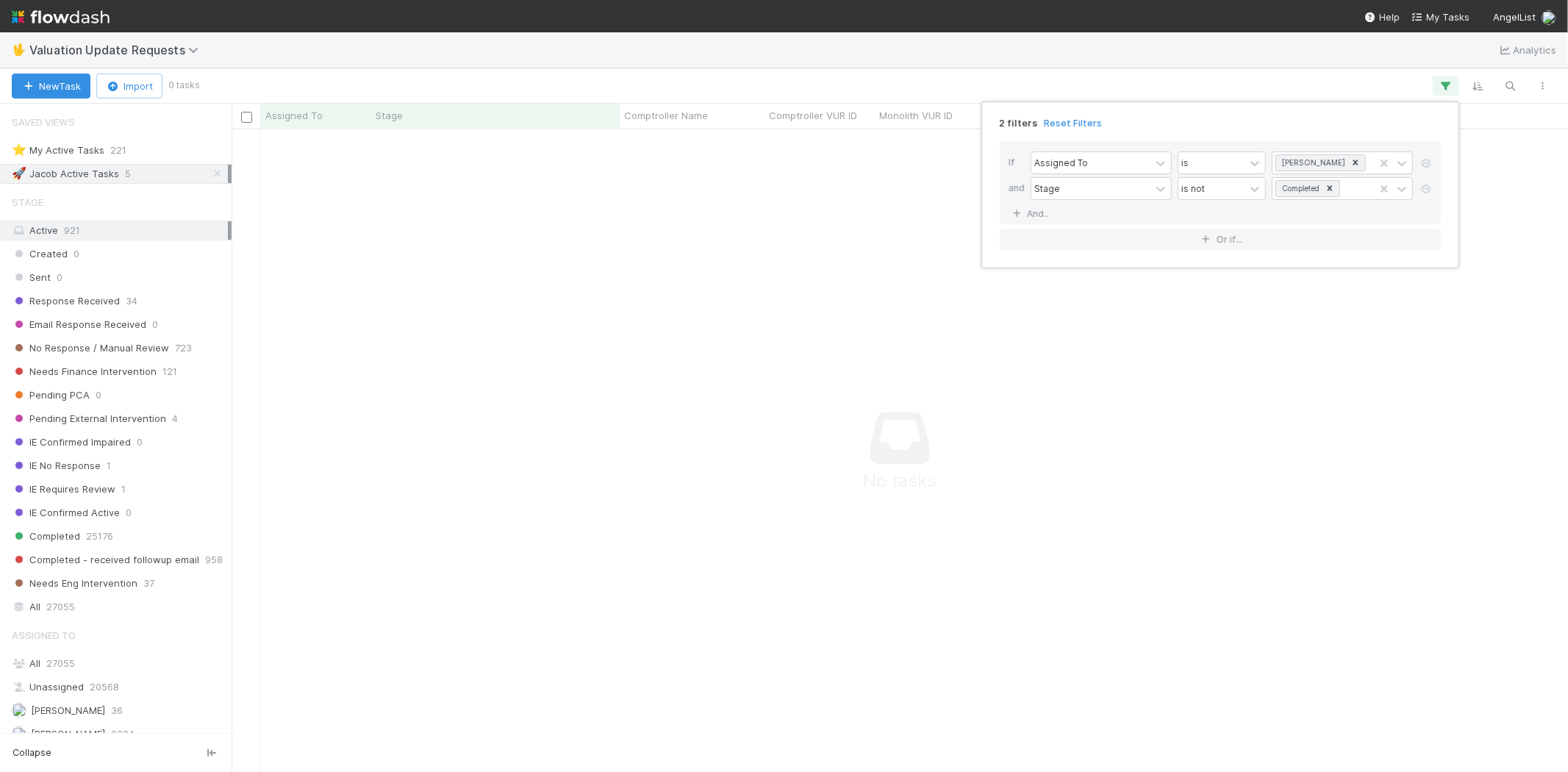
click at [1081, 114] on div "2 filters Reset Filters" at bounding box center [1220, 118] width 465 height 22
click at [1071, 121] on link "Reset Filters" at bounding box center [1072, 123] width 58 height 12
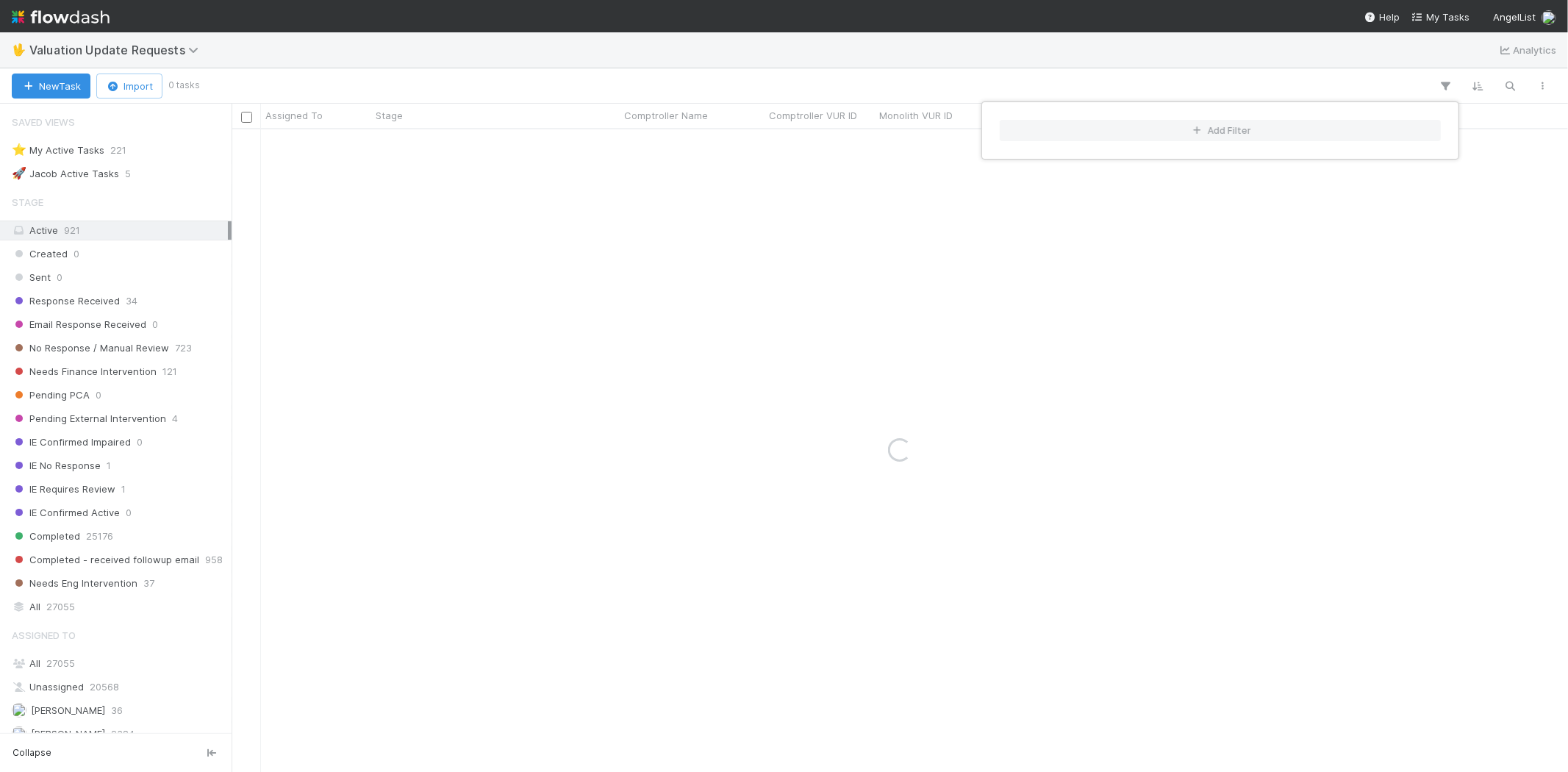
click at [803, 85] on div "Add Filter" at bounding box center [784, 386] width 1568 height 772
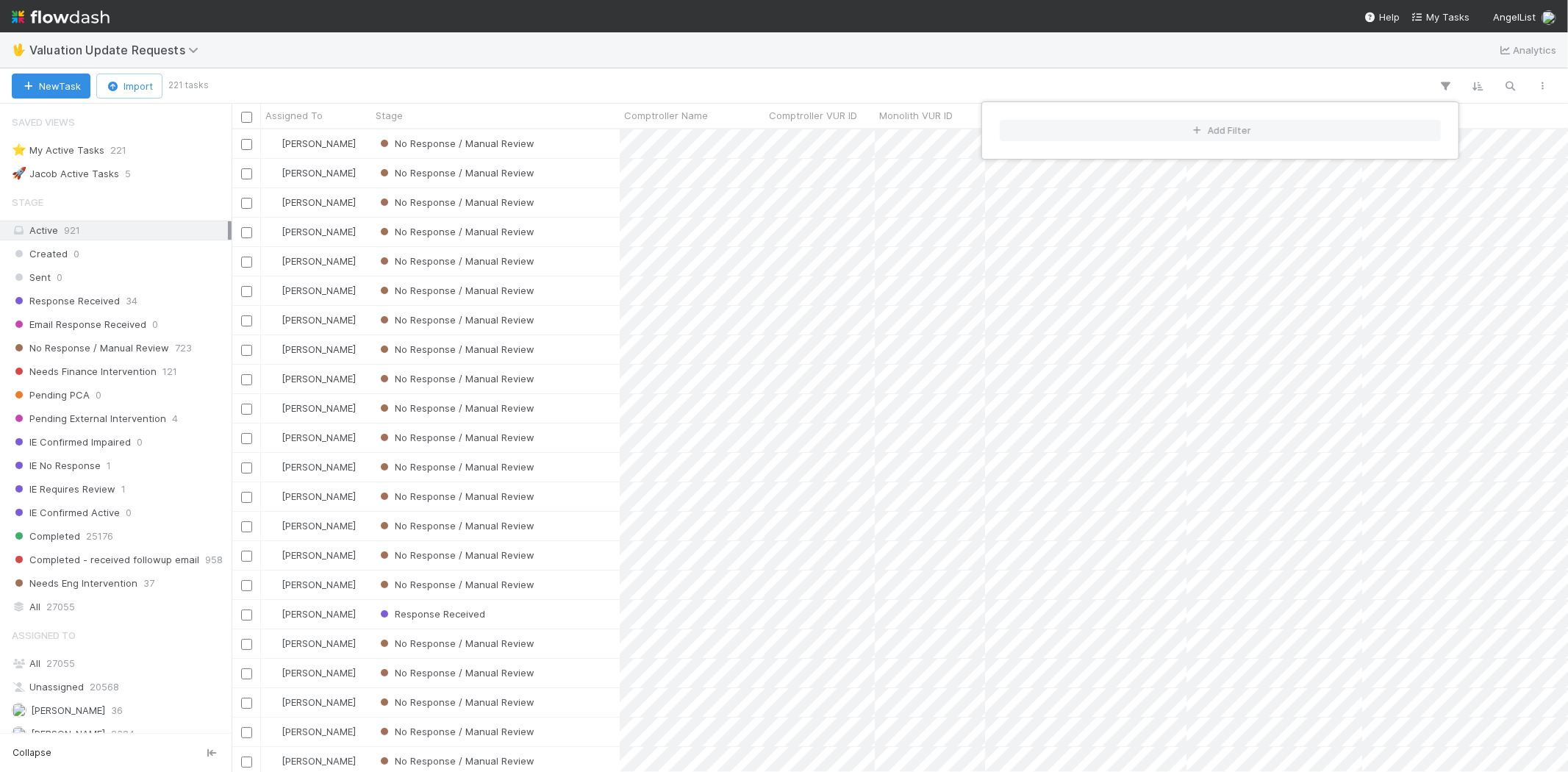
scroll to position [630, 1324]
click at [567, 61] on div "Add Filter" at bounding box center [784, 386] width 1568 height 772
click at [114, 294] on span "Response Received" at bounding box center [65, 300] width 108 height 18
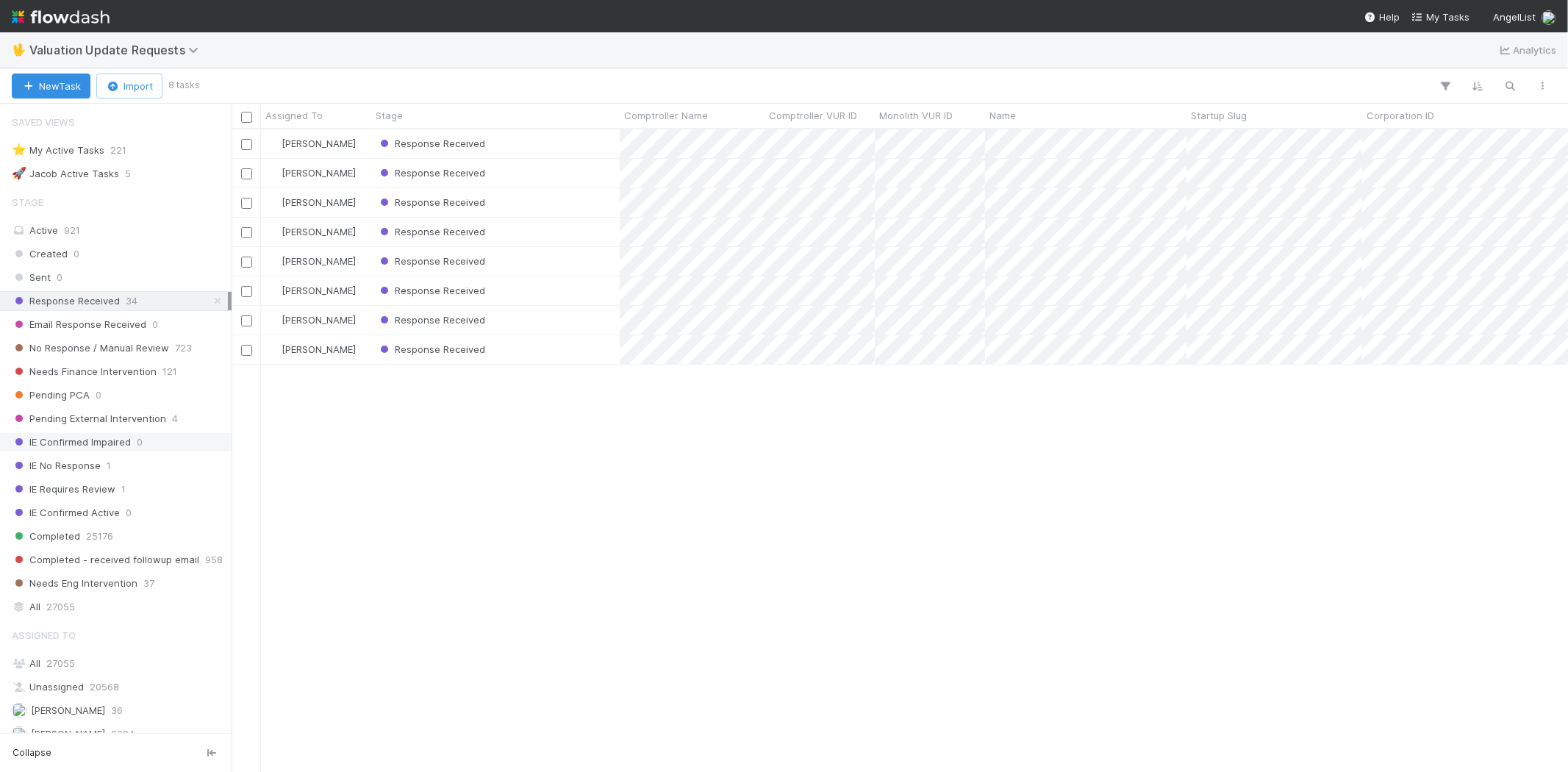
scroll to position [81, 0]
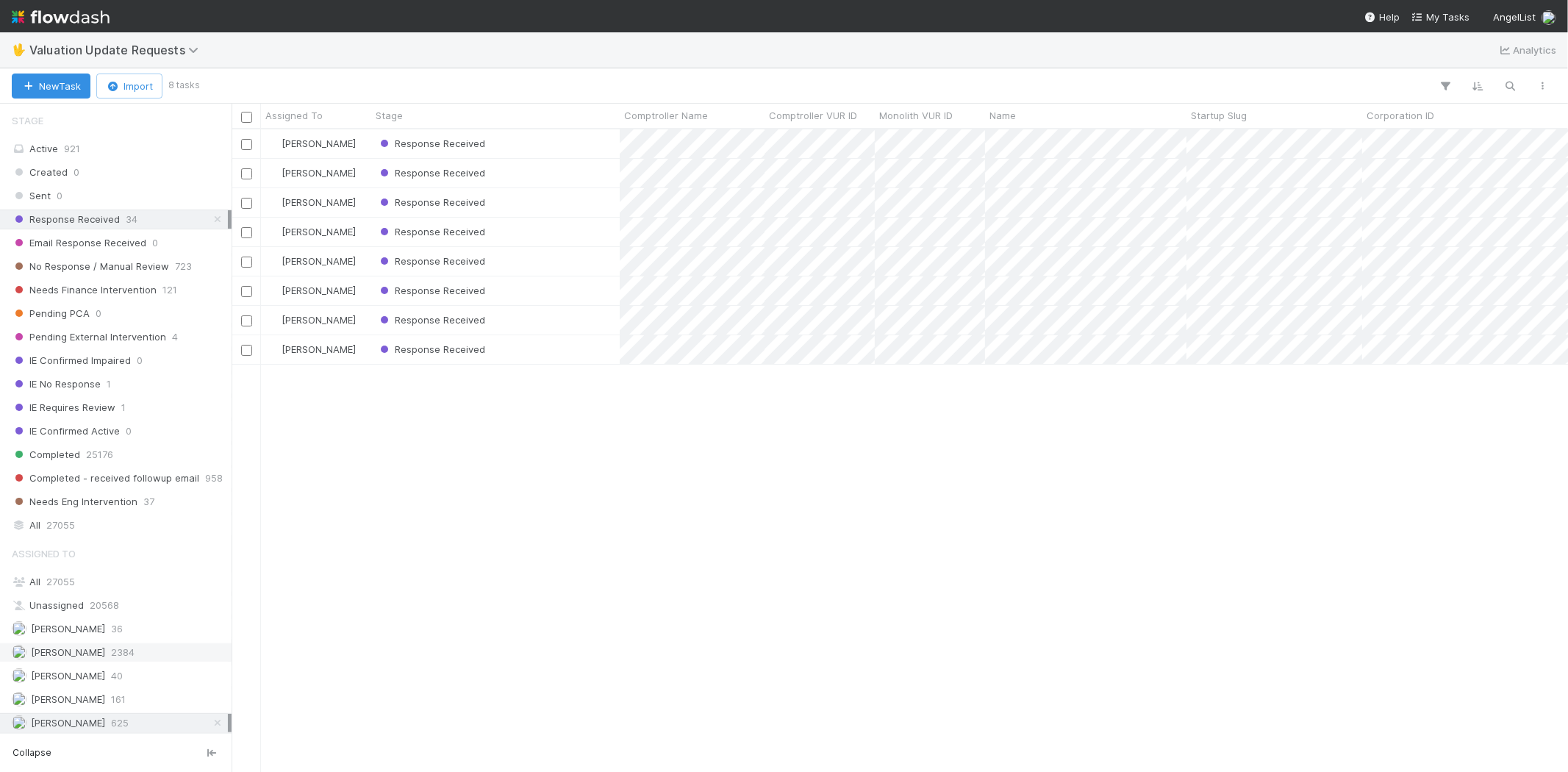
click at [123, 648] on span "2384" at bounding box center [122, 652] width 24 height 18
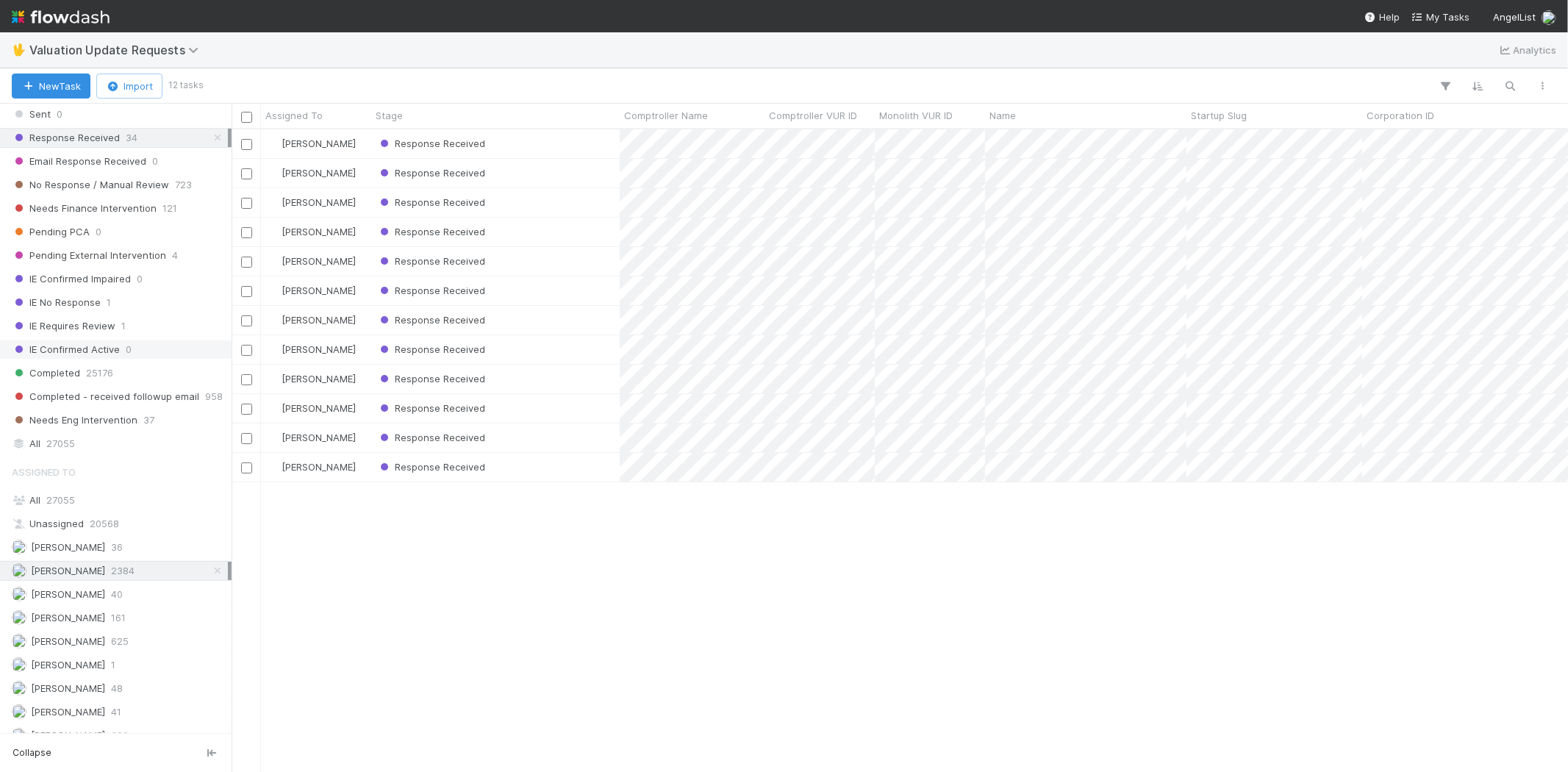
scroll to position [245, 0]
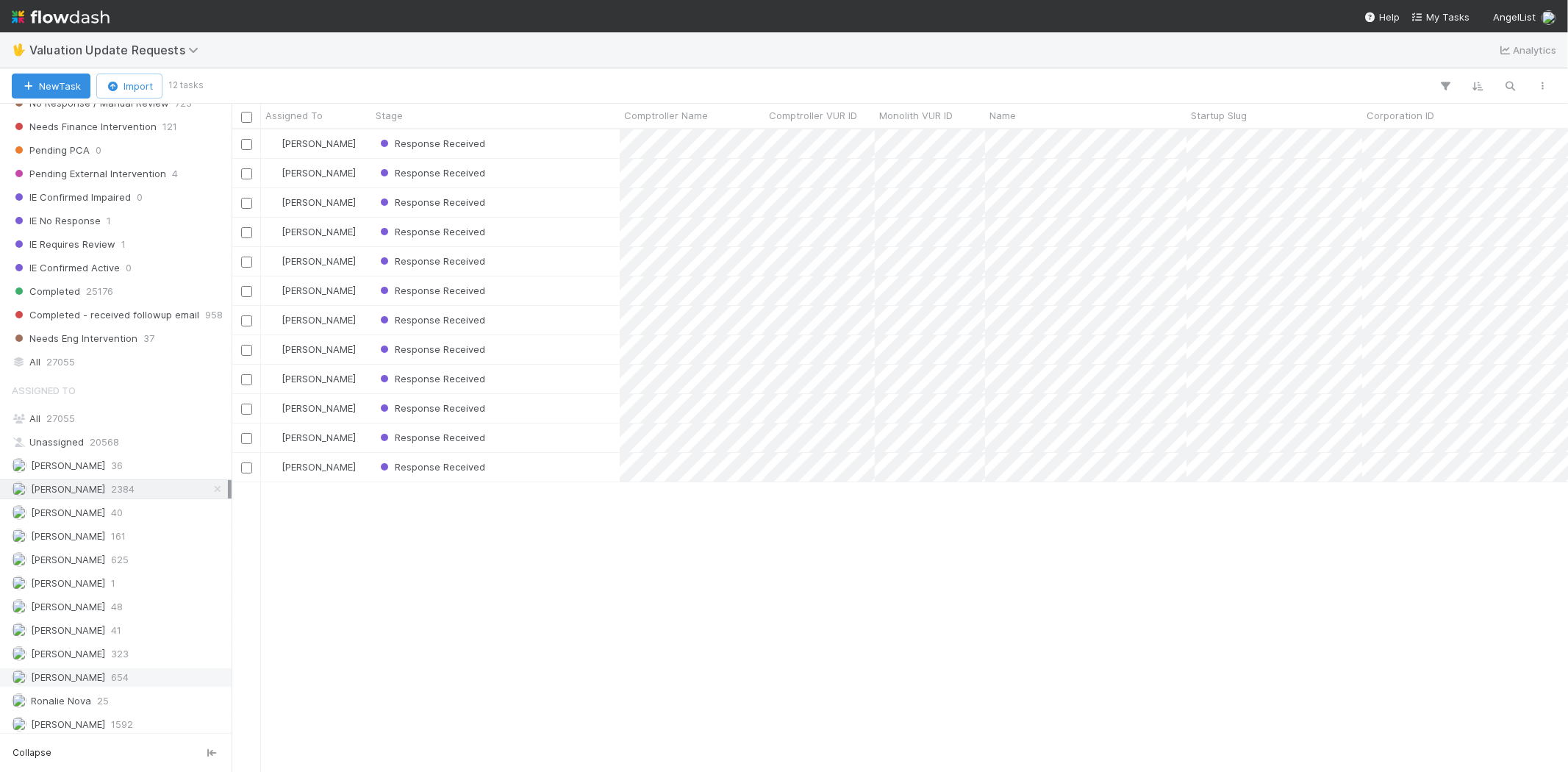
click at [124, 682] on span "654" at bounding box center [119, 676] width 18 height 18
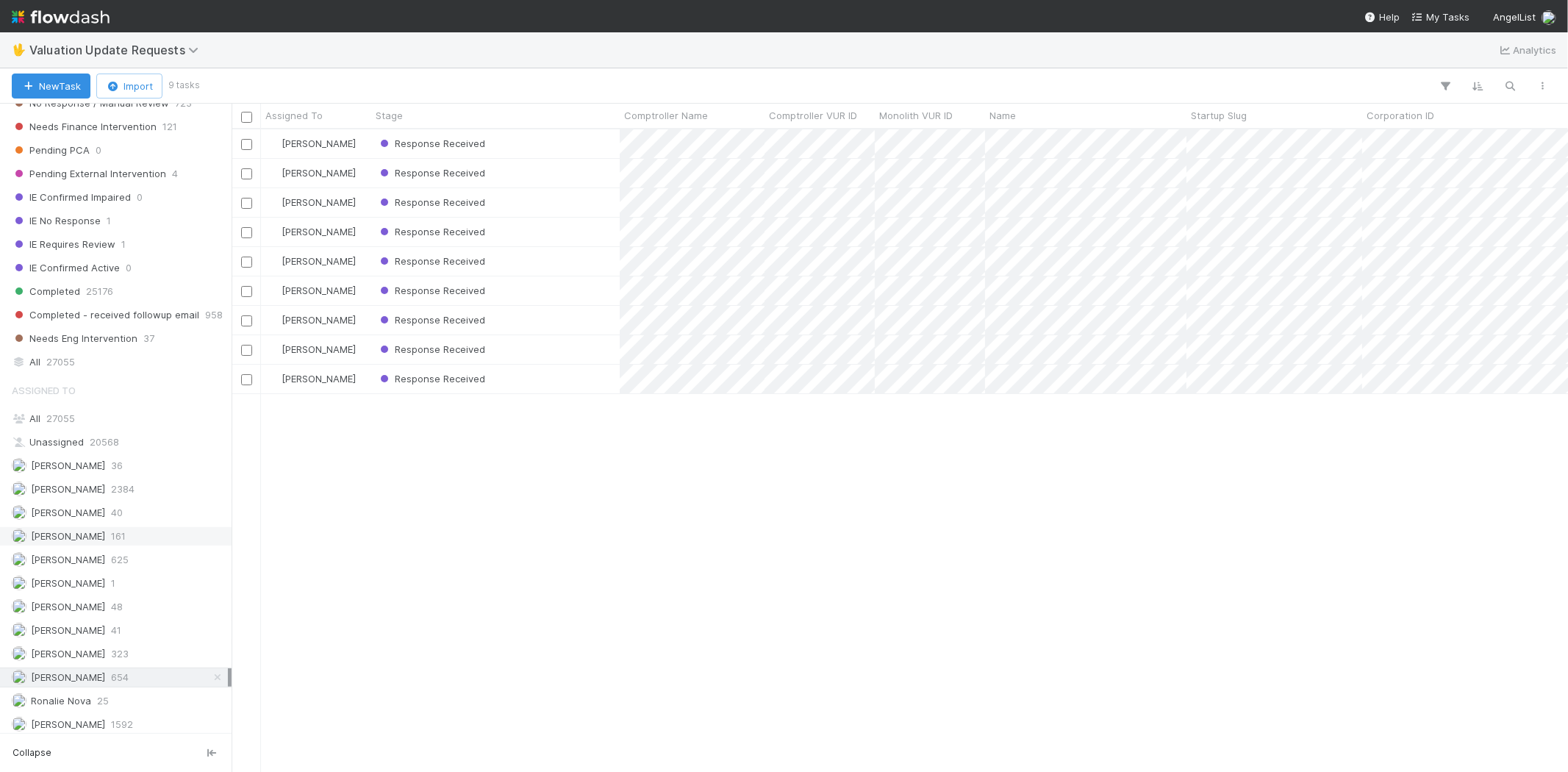
scroll to position [630, 1324]
click at [129, 562] on span "625" at bounding box center [119, 559] width 18 height 18
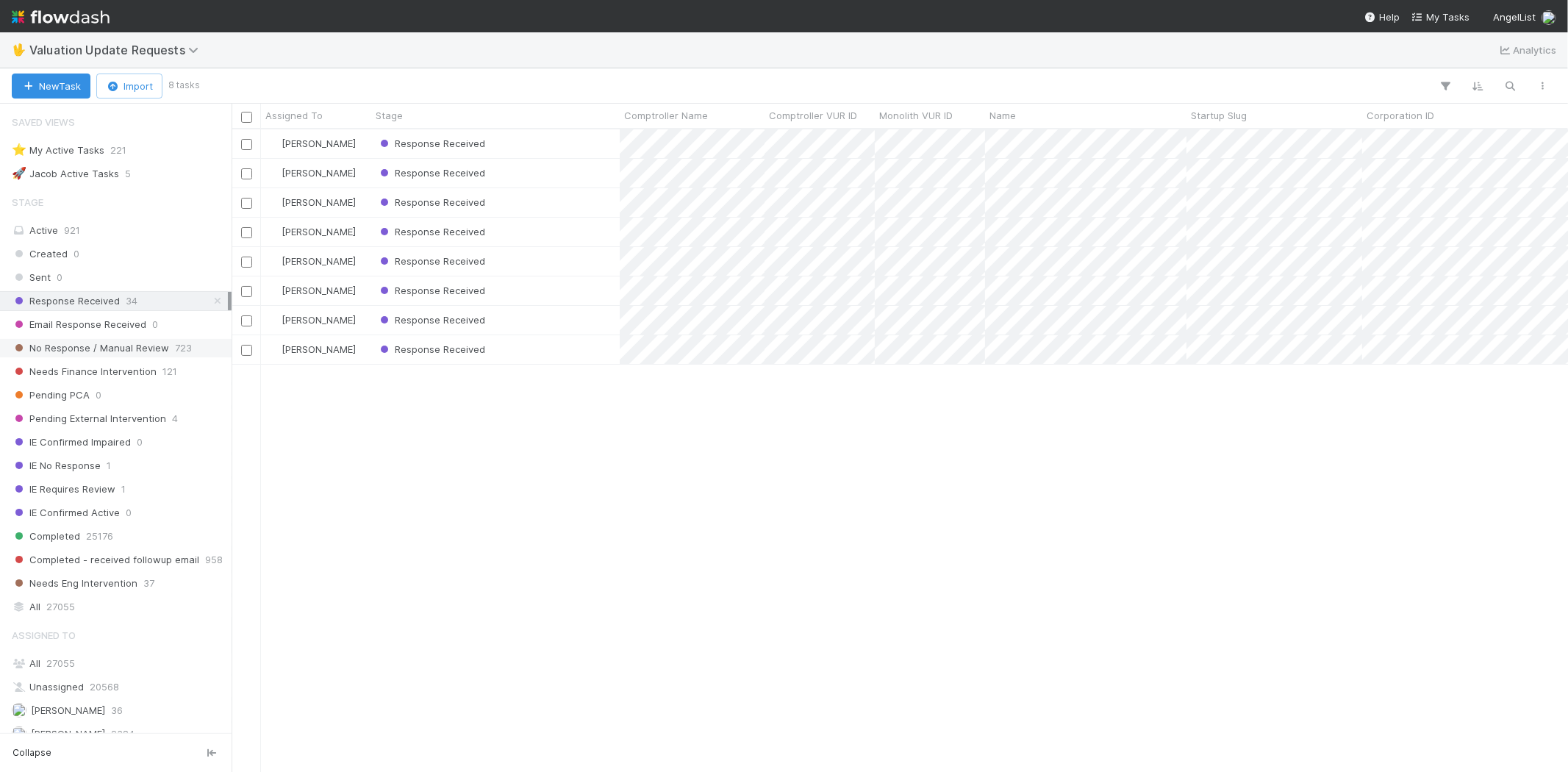
click at [142, 355] on span "No Response / Manual Review" at bounding box center [90, 347] width 157 height 18
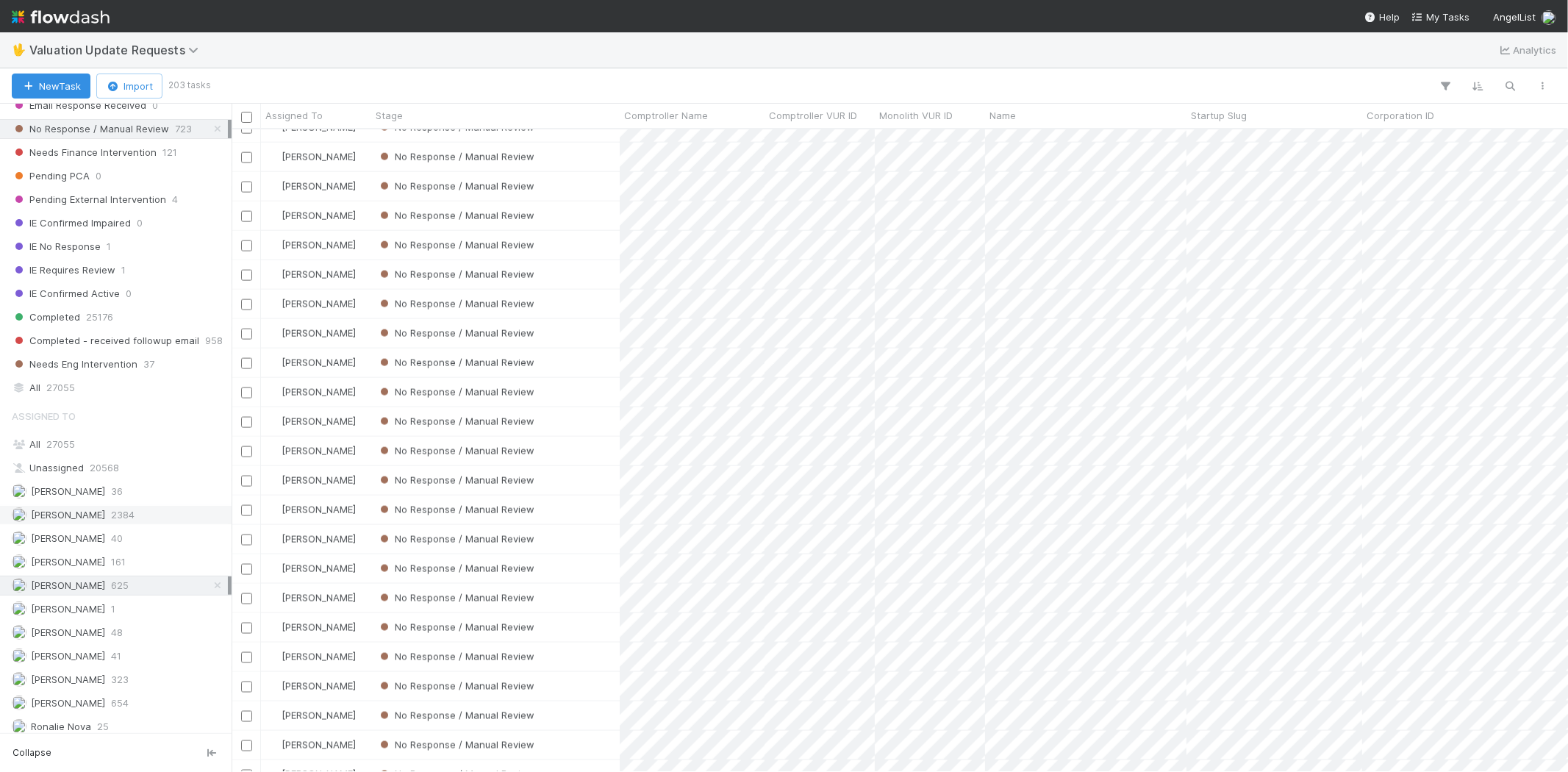
scroll to position [245, 0]
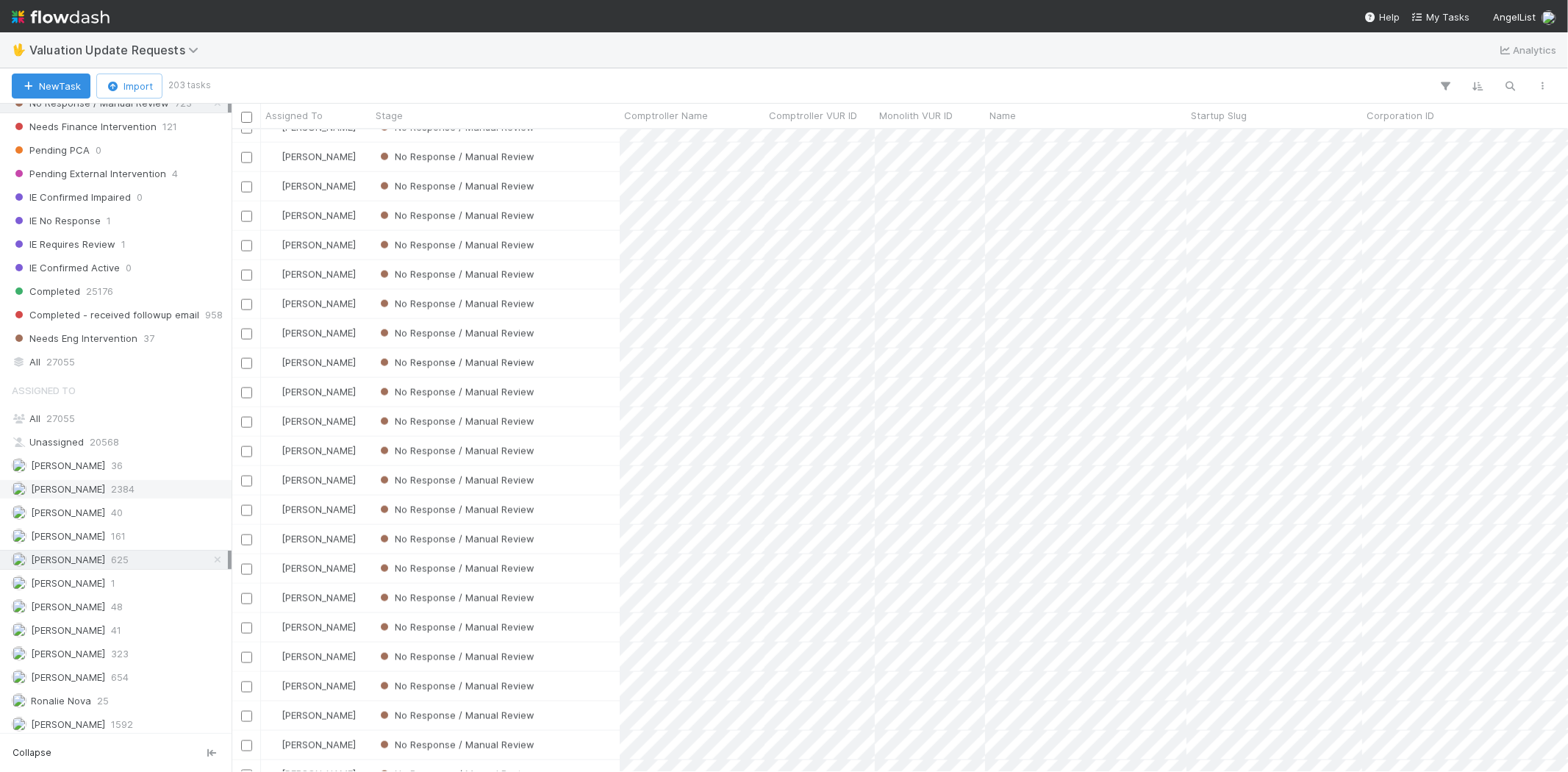
click at [111, 496] on div "Febbie Cervantes 2384" at bounding box center [119, 488] width 216 height 18
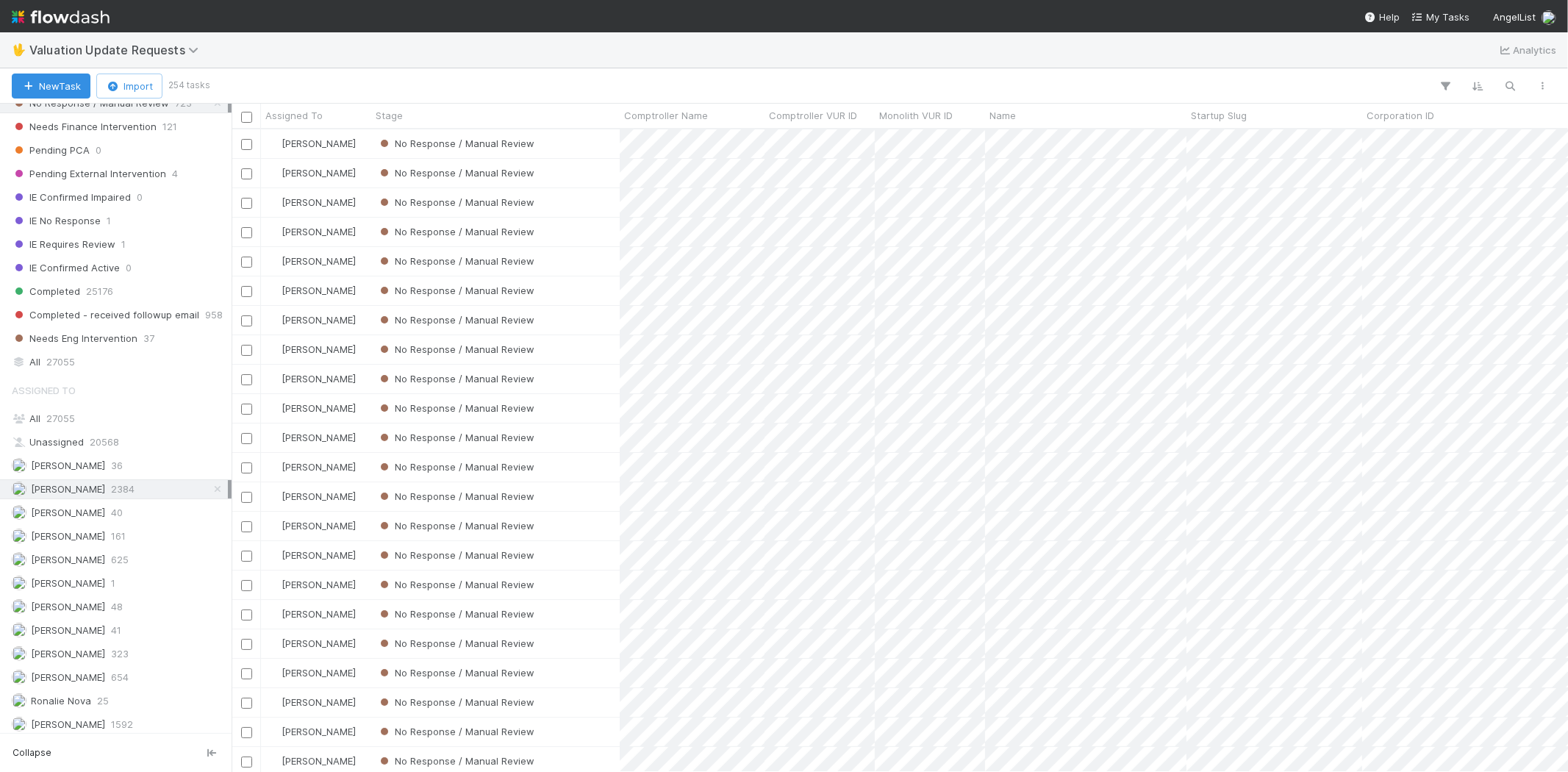
scroll to position [630, 1324]
click at [111, 677] on div "Michael Capilitan 654" at bounding box center [119, 676] width 216 height 18
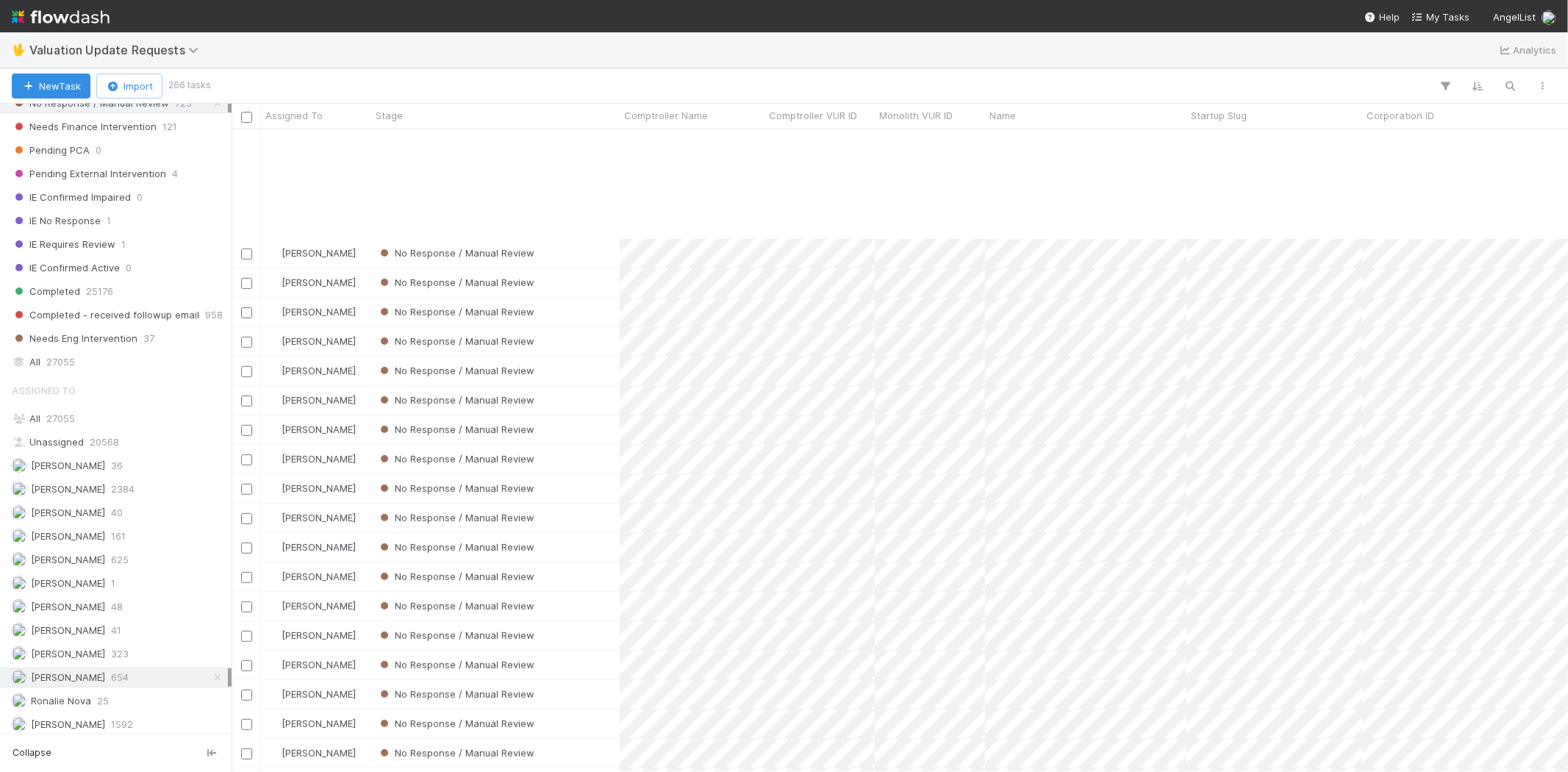
scroll to position [571, 0]
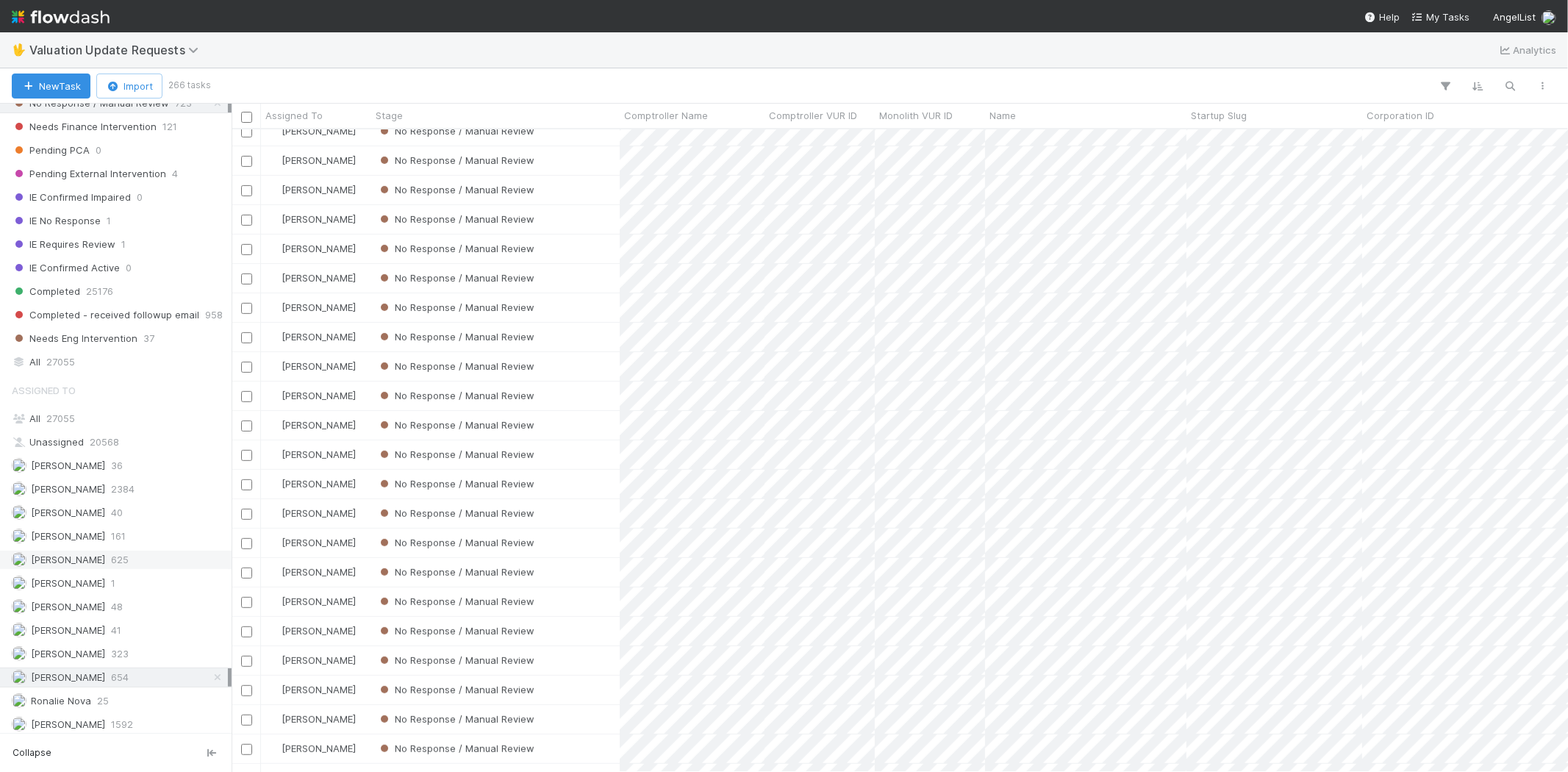
click at [105, 557] on span "[PERSON_NAME]" at bounding box center [68, 559] width 74 height 11
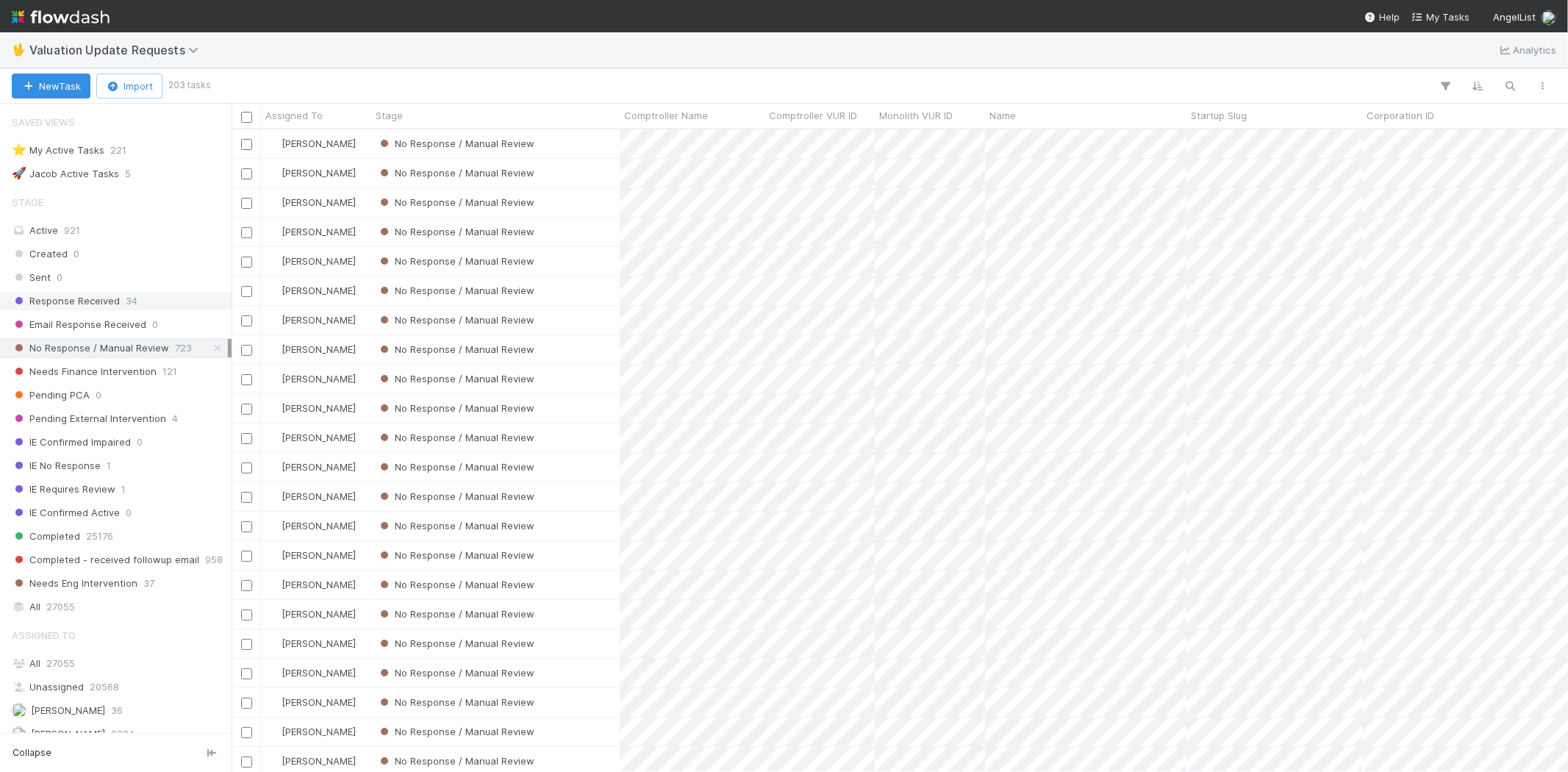
click at [88, 302] on span "Response Received" at bounding box center [65, 300] width 108 height 18
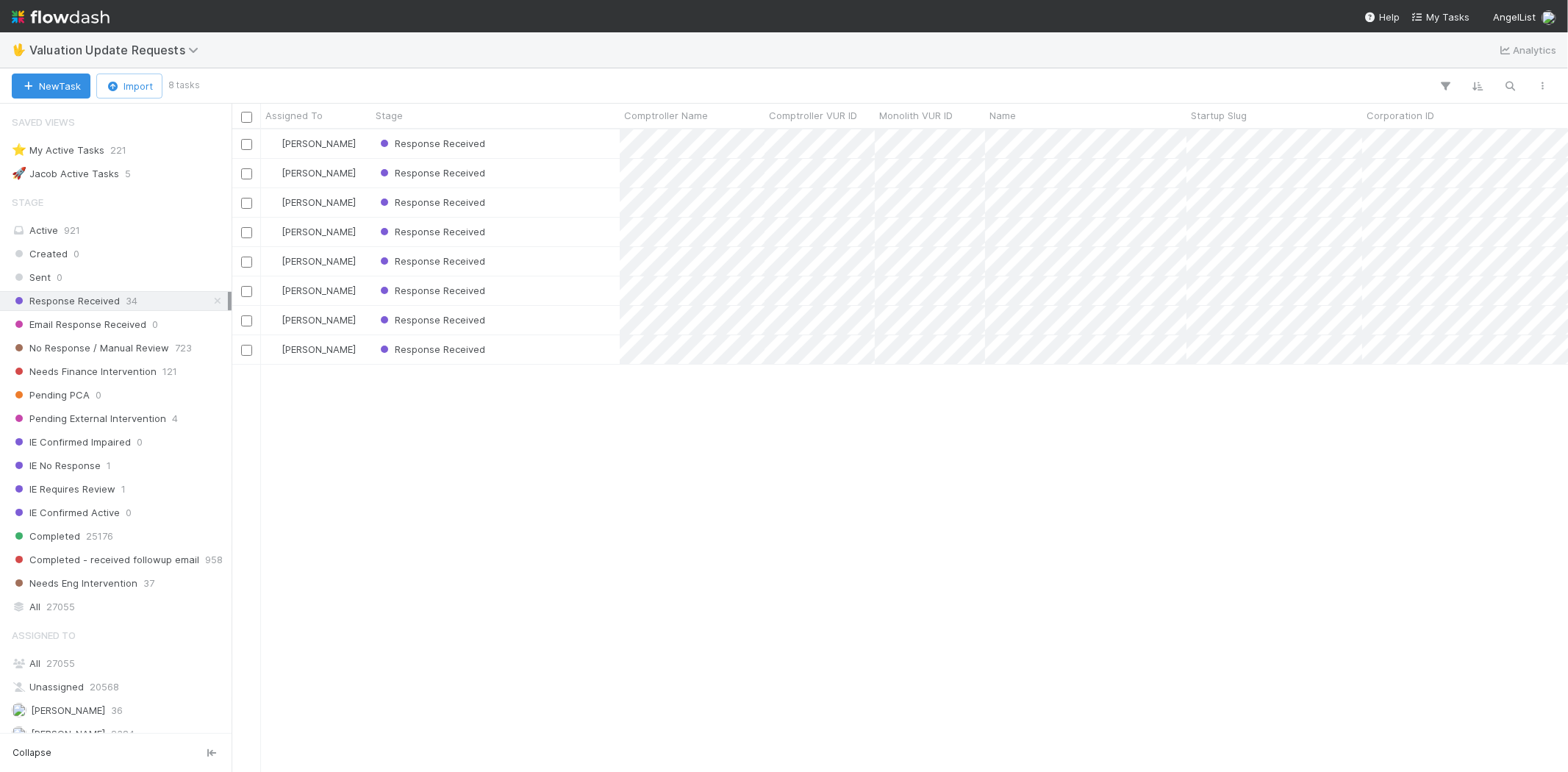
scroll to position [630, 1324]
click at [545, 469] on div "Karen Jane Salcedo Response Received 8/2/25, 3:05:42 AM 8/21/25, 5:14:36 PM 0 K…" at bounding box center [900, 450] width 1337 height 641
click at [506, 142] on div "Response Received" at bounding box center [495, 144] width 249 height 28
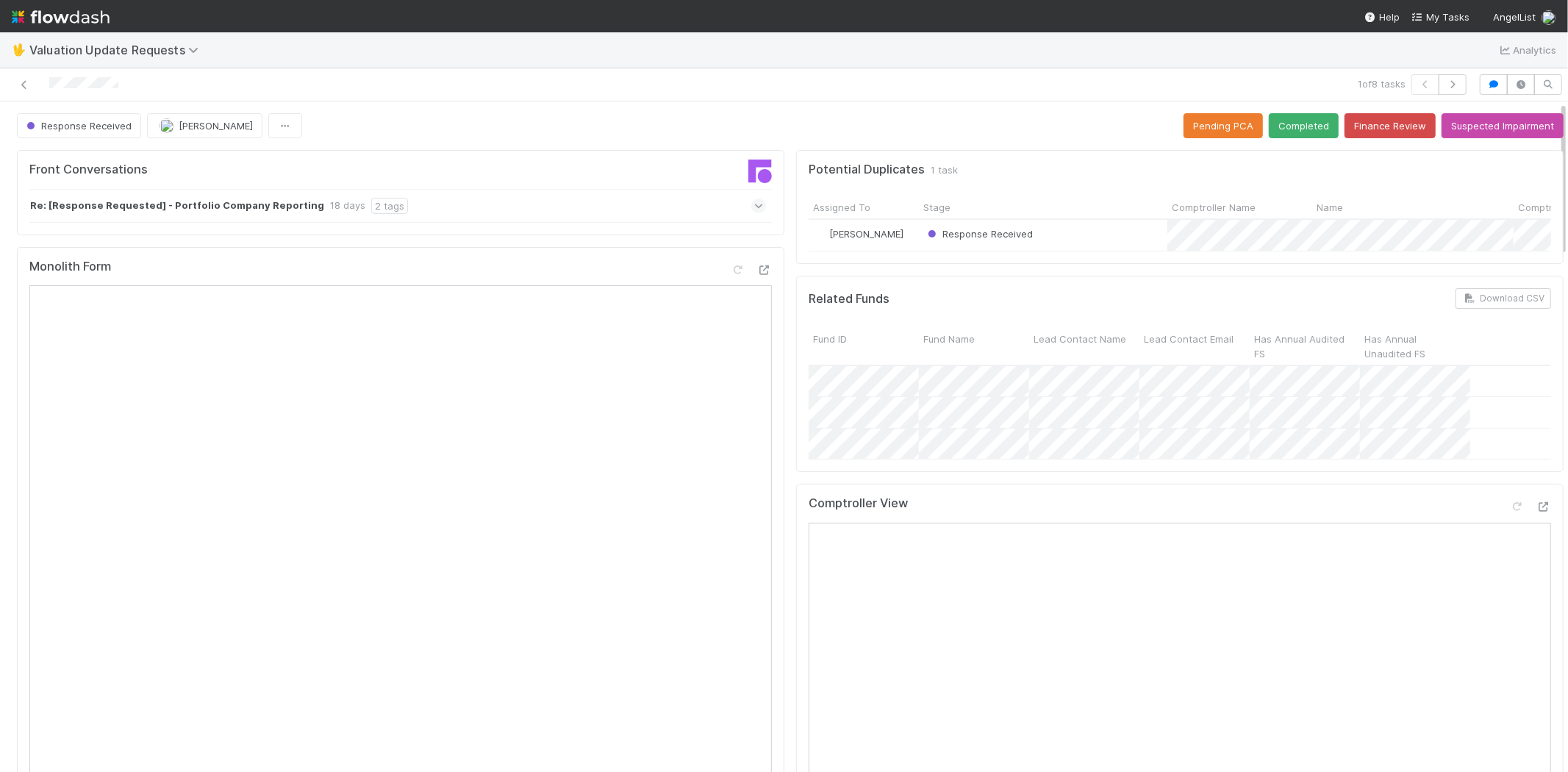
click at [723, 203] on div "Re: [Response Requested] - Portfolio Company Reporting 18 days 2 tags" at bounding box center [397, 206] width 737 height 34
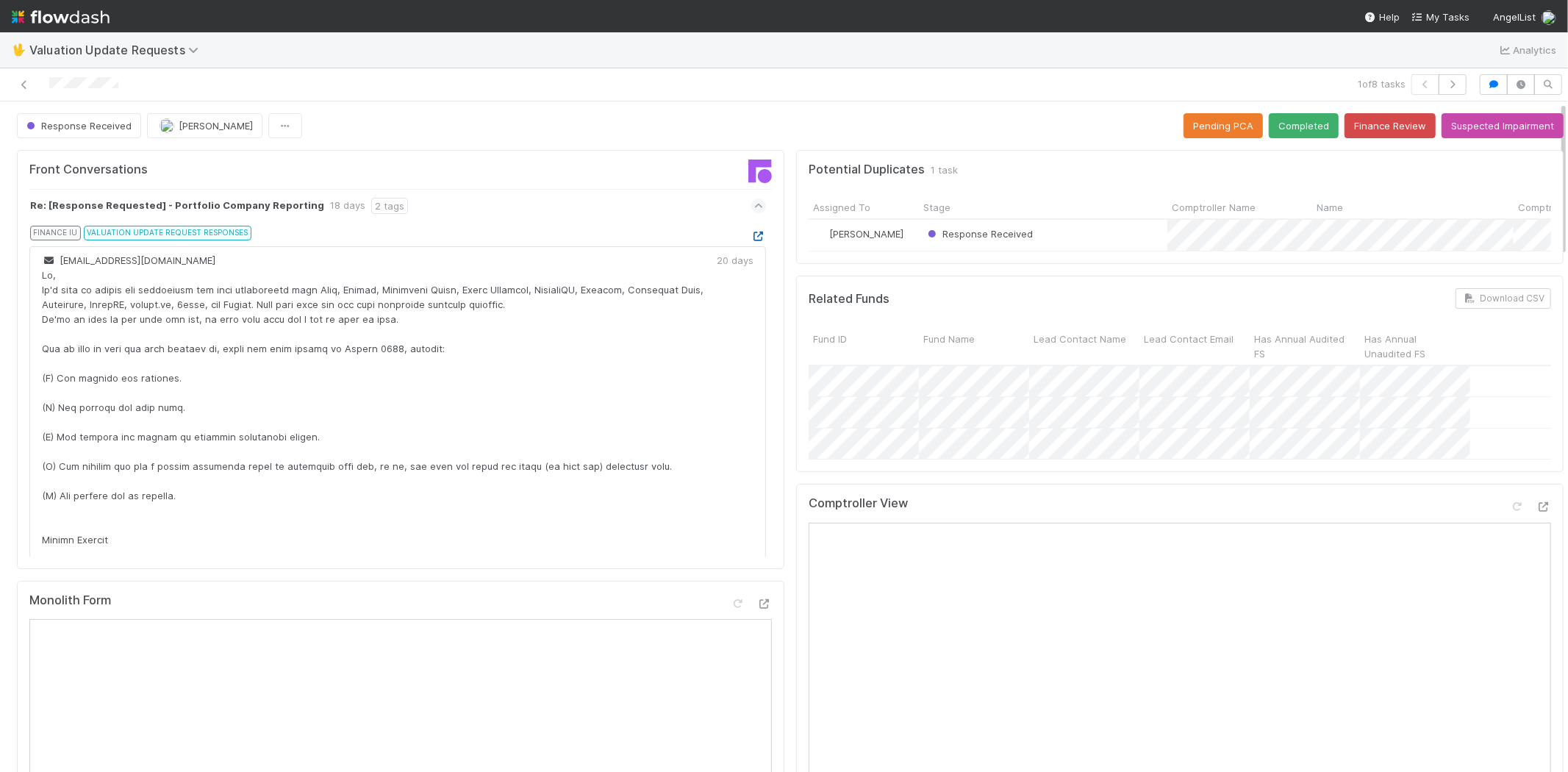
click at [751, 240] on icon at bounding box center [759, 237] width 15 height 9
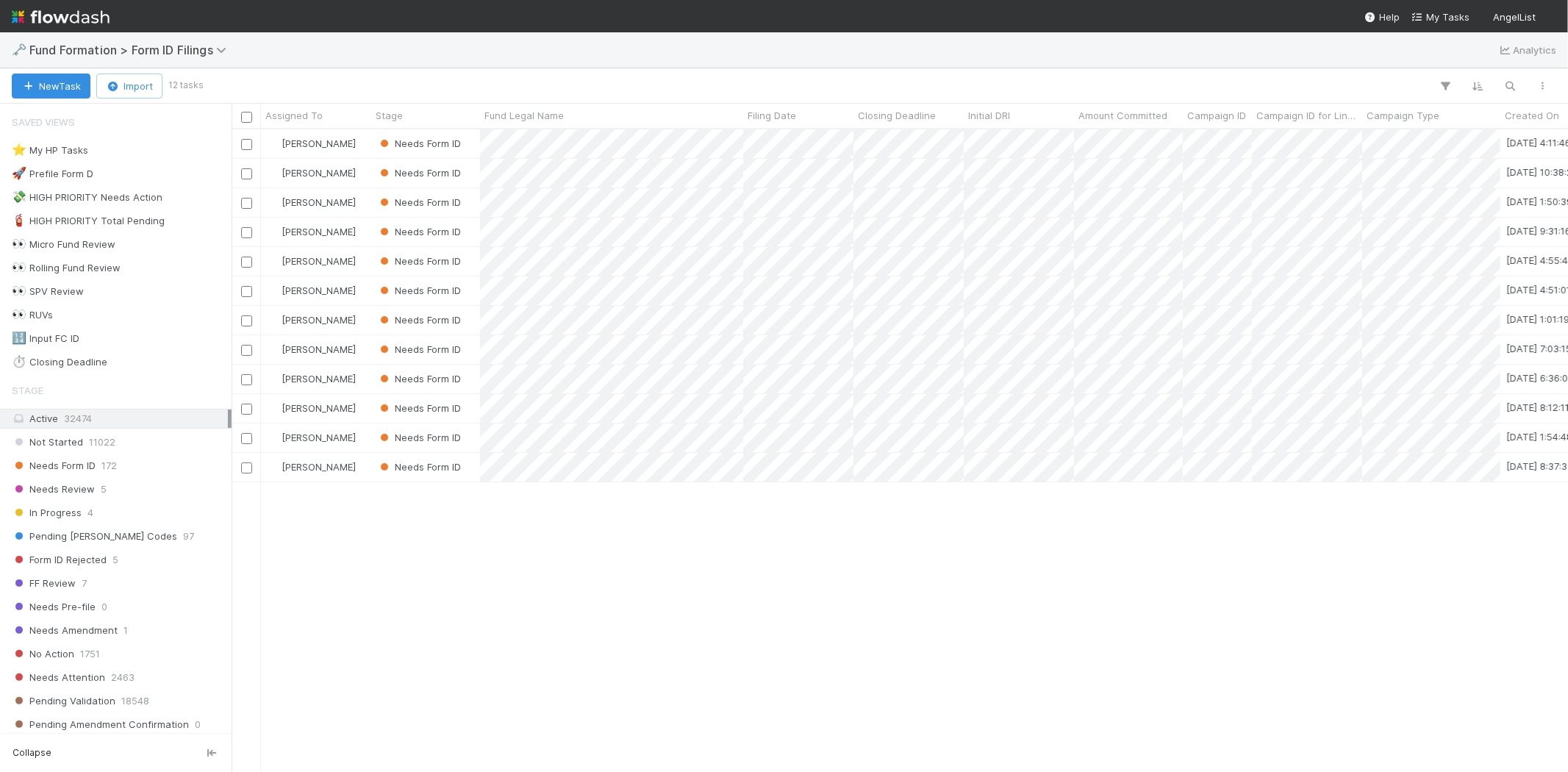
scroll to position [630, 1324]
click at [630, 606] on div "[PERSON_NAME] Needs Form ID [DATE] 4:11:46 AM [DATE] 6:18:52 PM 0 [PERSON_NAME]…" at bounding box center [900, 450] width 1337 height 641
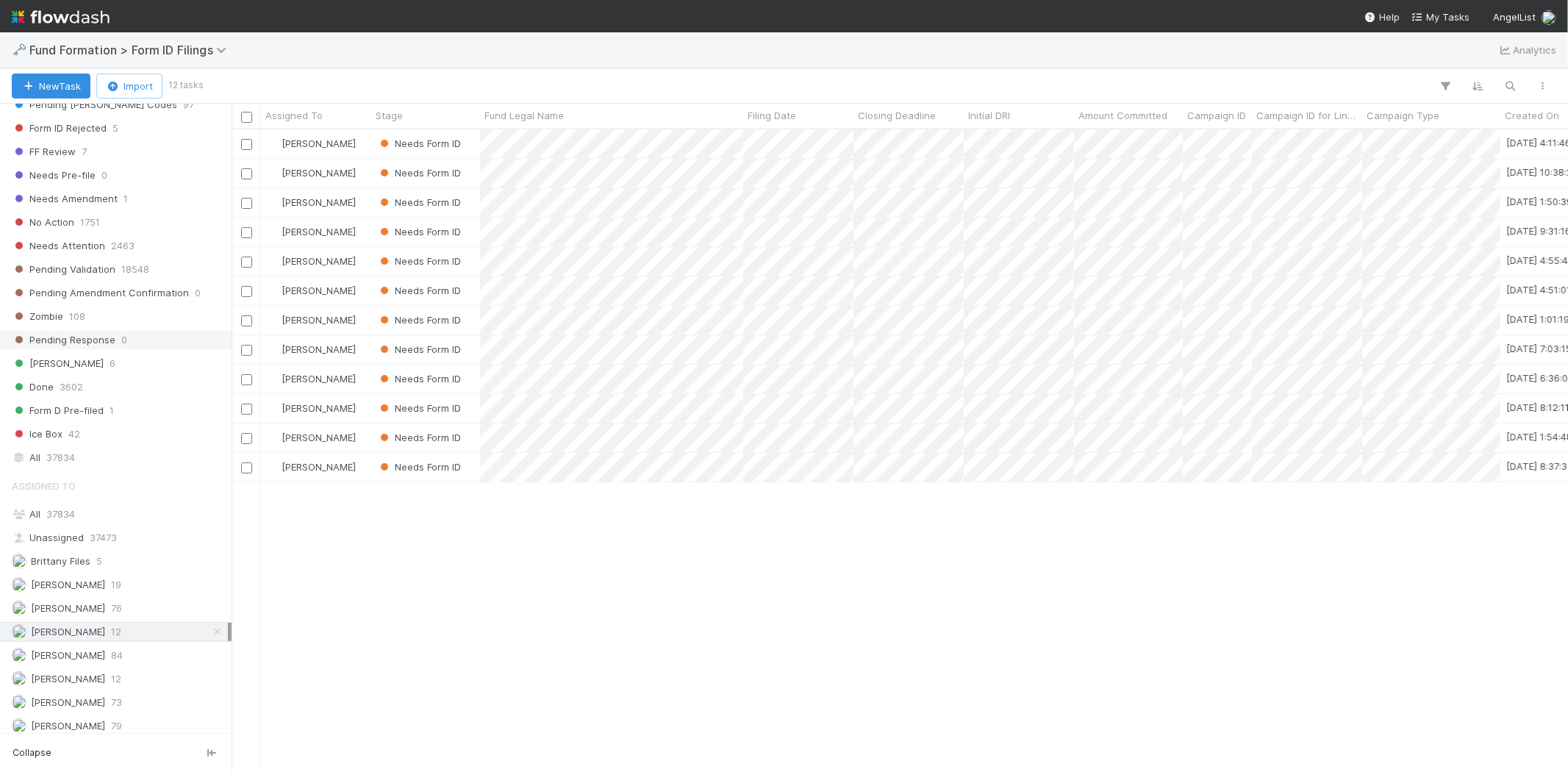
scroll to position [445, 0]
click at [444, 632] on div "[PERSON_NAME] Needs Form ID [DATE] 4:11:46 AM [DATE] 6:18:52 PM 0 [PERSON_NAME]…" at bounding box center [900, 450] width 1337 height 641
click at [618, 641] on div "[PERSON_NAME] Needs Form ID [DATE] 4:11:46 AM [DATE] 6:18:52 PM 0 [PERSON_NAME]…" at bounding box center [900, 450] width 1337 height 641
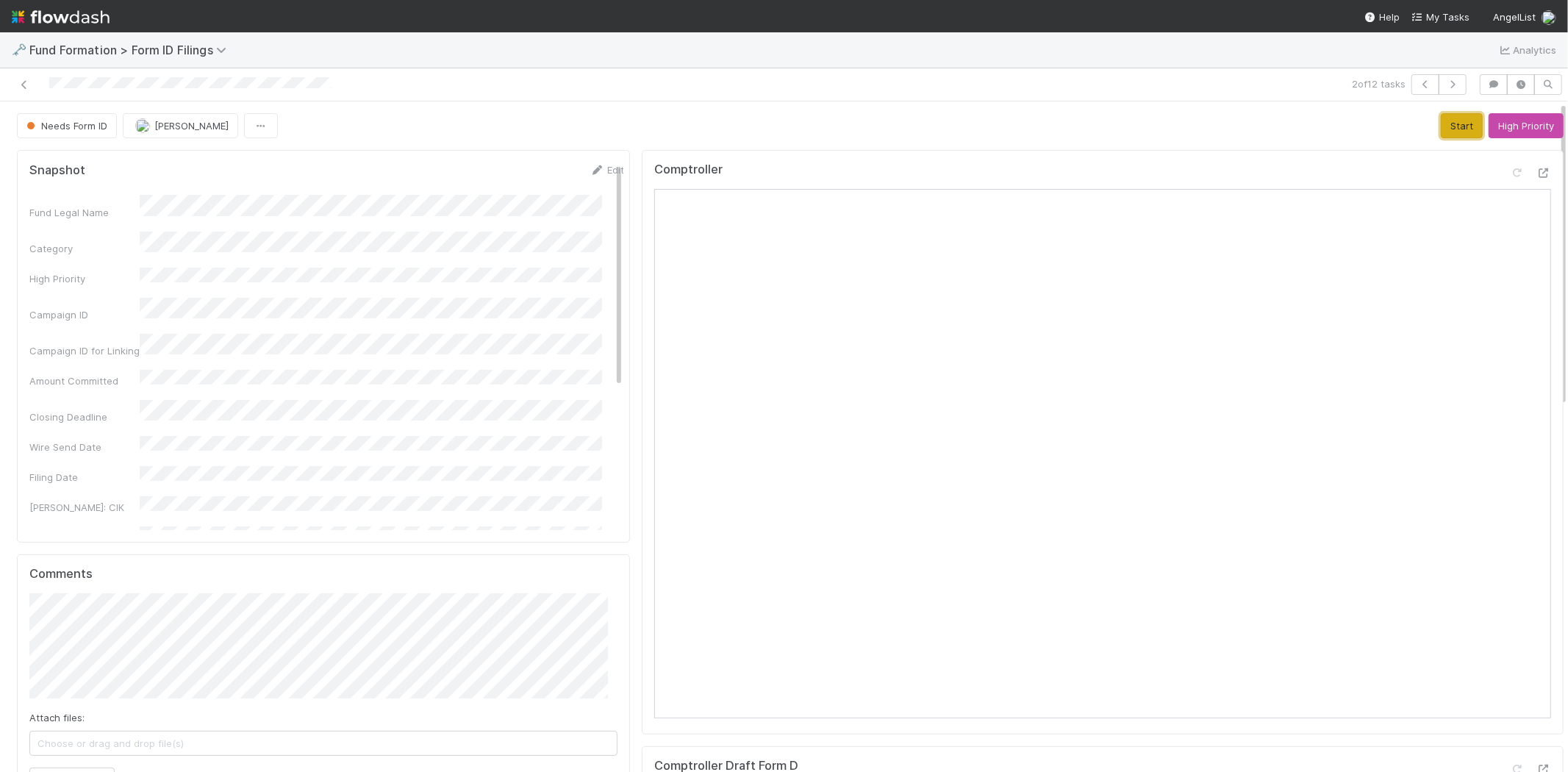
click at [1441, 131] on button "Start" at bounding box center [1462, 126] width 42 height 25
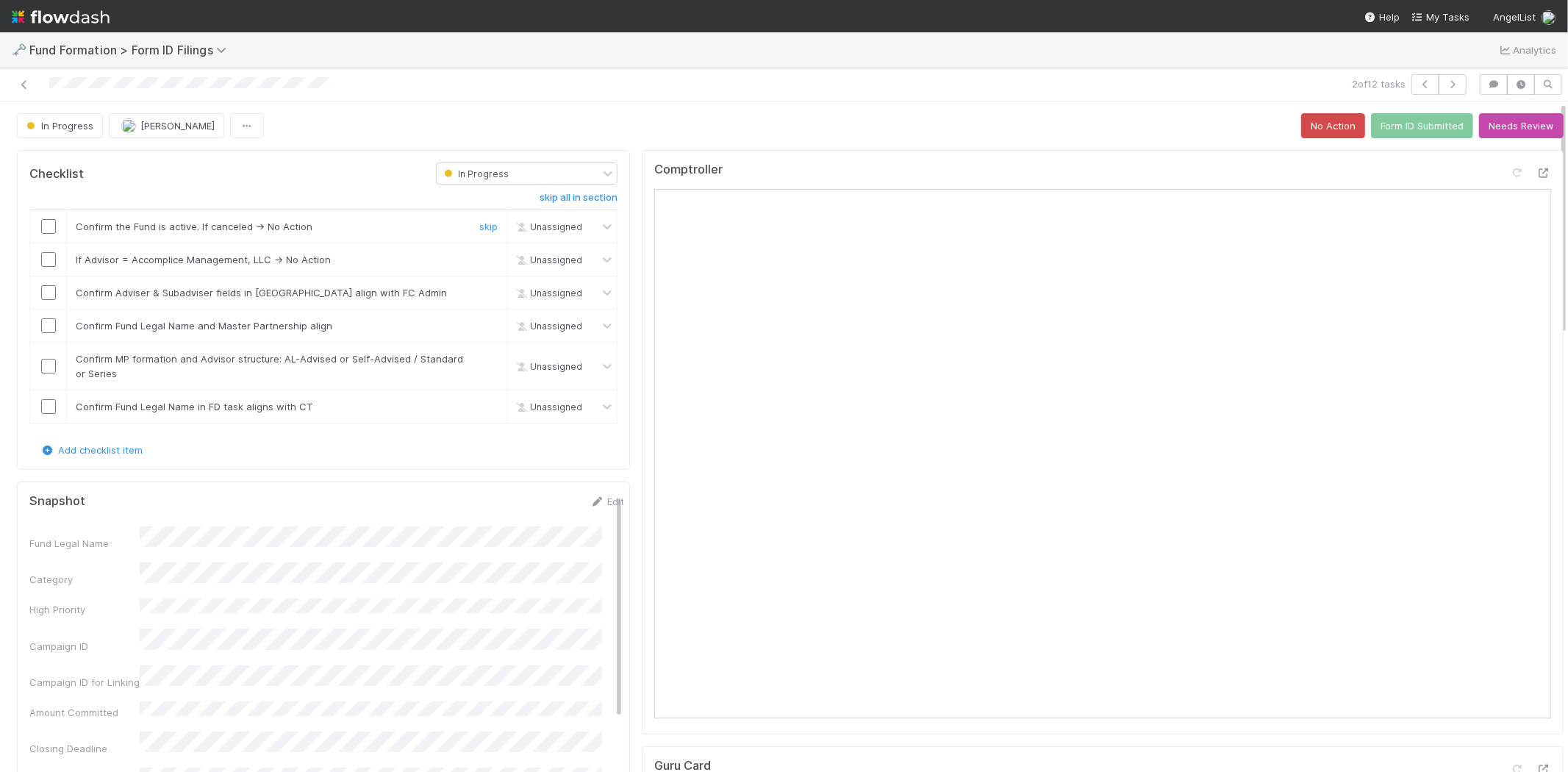
click at [48, 230] on input "checkbox" at bounding box center [49, 227] width 15 height 15
click at [42, 255] on input "checkbox" at bounding box center [49, 260] width 15 height 15
checkbox input "true"
click at [1537, 169] on icon at bounding box center [1544, 173] width 15 height 9
click at [46, 285] on input "checkbox" at bounding box center [49, 292] width 15 height 15
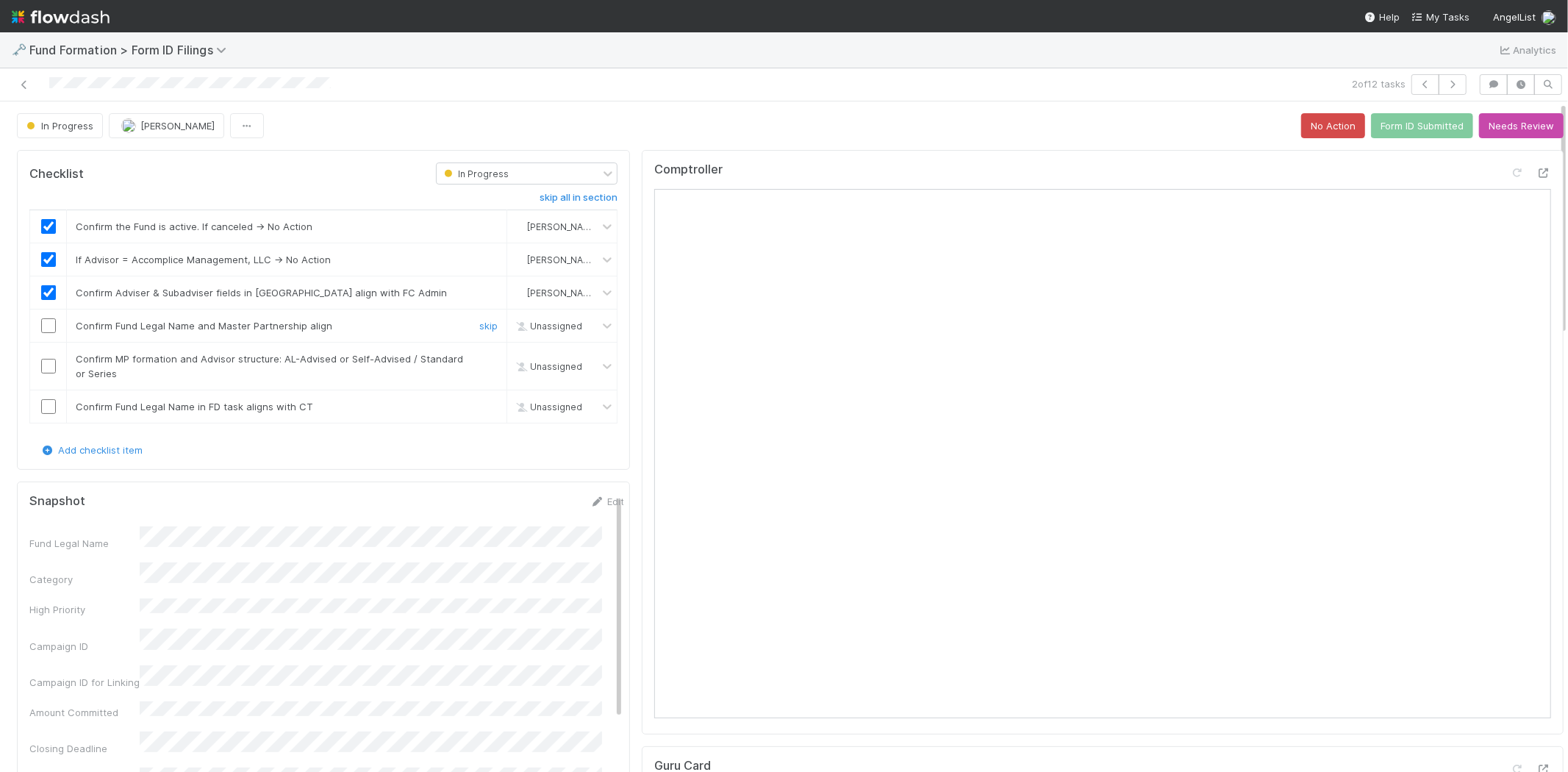
click at [51, 325] on input "checkbox" at bounding box center [49, 325] width 15 height 15
click at [42, 368] on input "checkbox" at bounding box center [49, 366] width 15 height 15
drag, startPoint x: 137, startPoint y: 410, endPoint x: 253, endPoint y: 400, distance: 116.4
click at [253, 400] on div "Confirm Fund Legal Name in FD task aligns with CT" at bounding box center [264, 407] width 400 height 15
drag, startPoint x: 275, startPoint y: 402, endPoint x: 236, endPoint y: 403, distance: 39.0
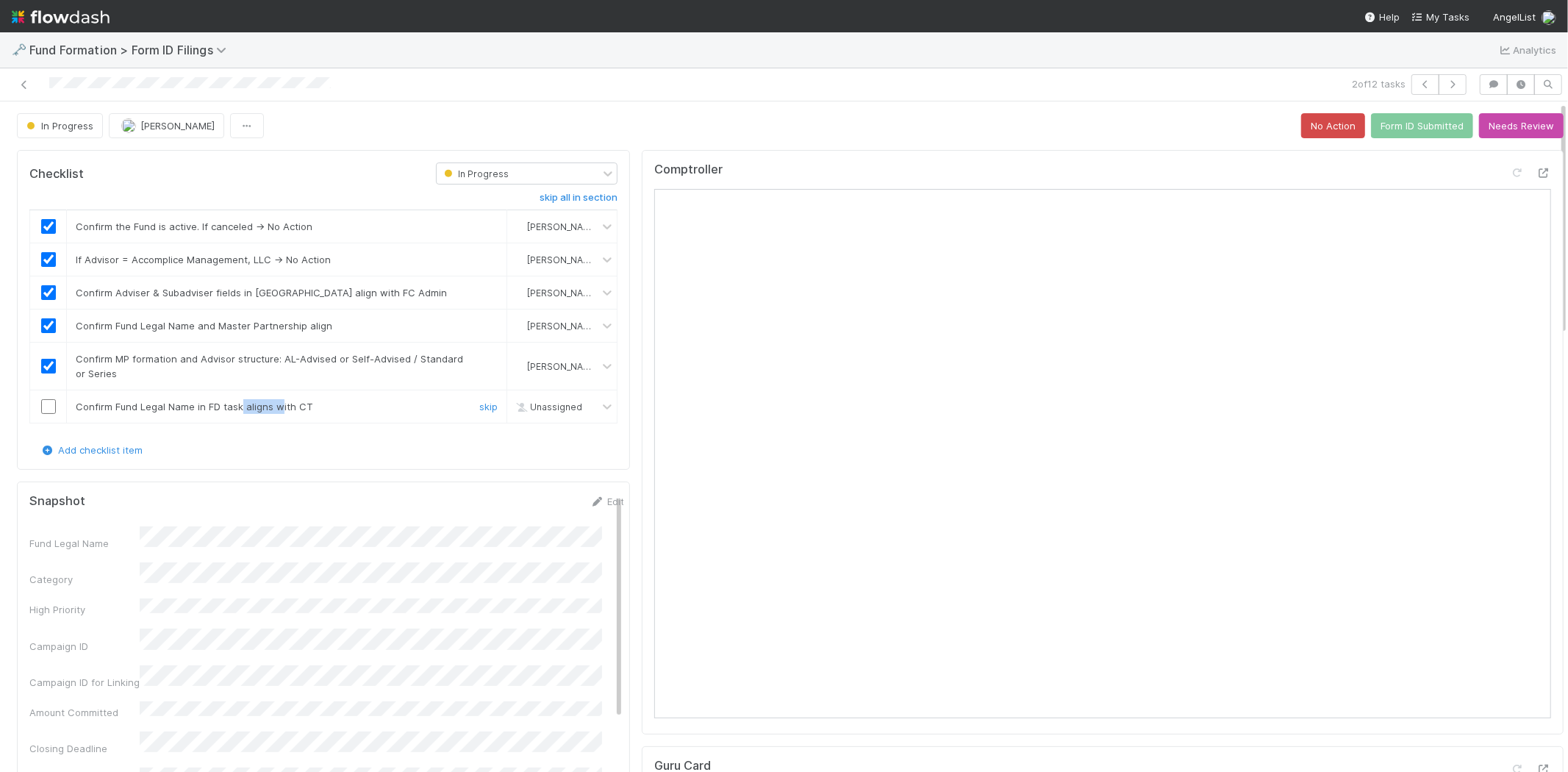
click at [237, 403] on span "Confirm Fund Legal Name in FD task aligns with CT" at bounding box center [194, 406] width 238 height 11
click at [174, 409] on span "Confirm Fund Legal Name in FD task aligns with CT" at bounding box center [194, 406] width 238 height 11
click at [44, 412] on input "checkbox" at bounding box center [49, 407] width 15 height 15
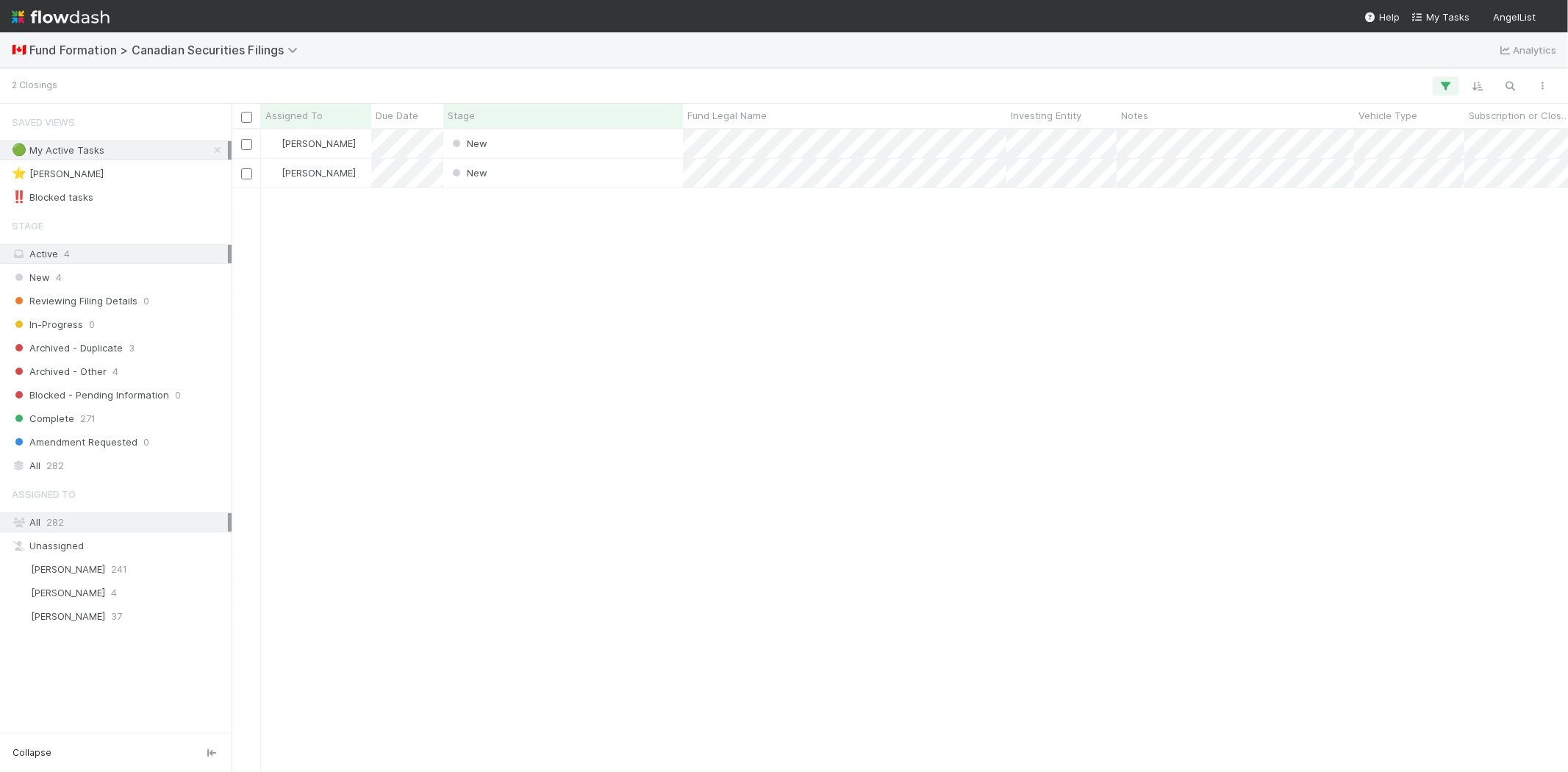
scroll to position [630, 1324]
click at [94, 593] on span "[PERSON_NAME]" at bounding box center [68, 592] width 74 height 11
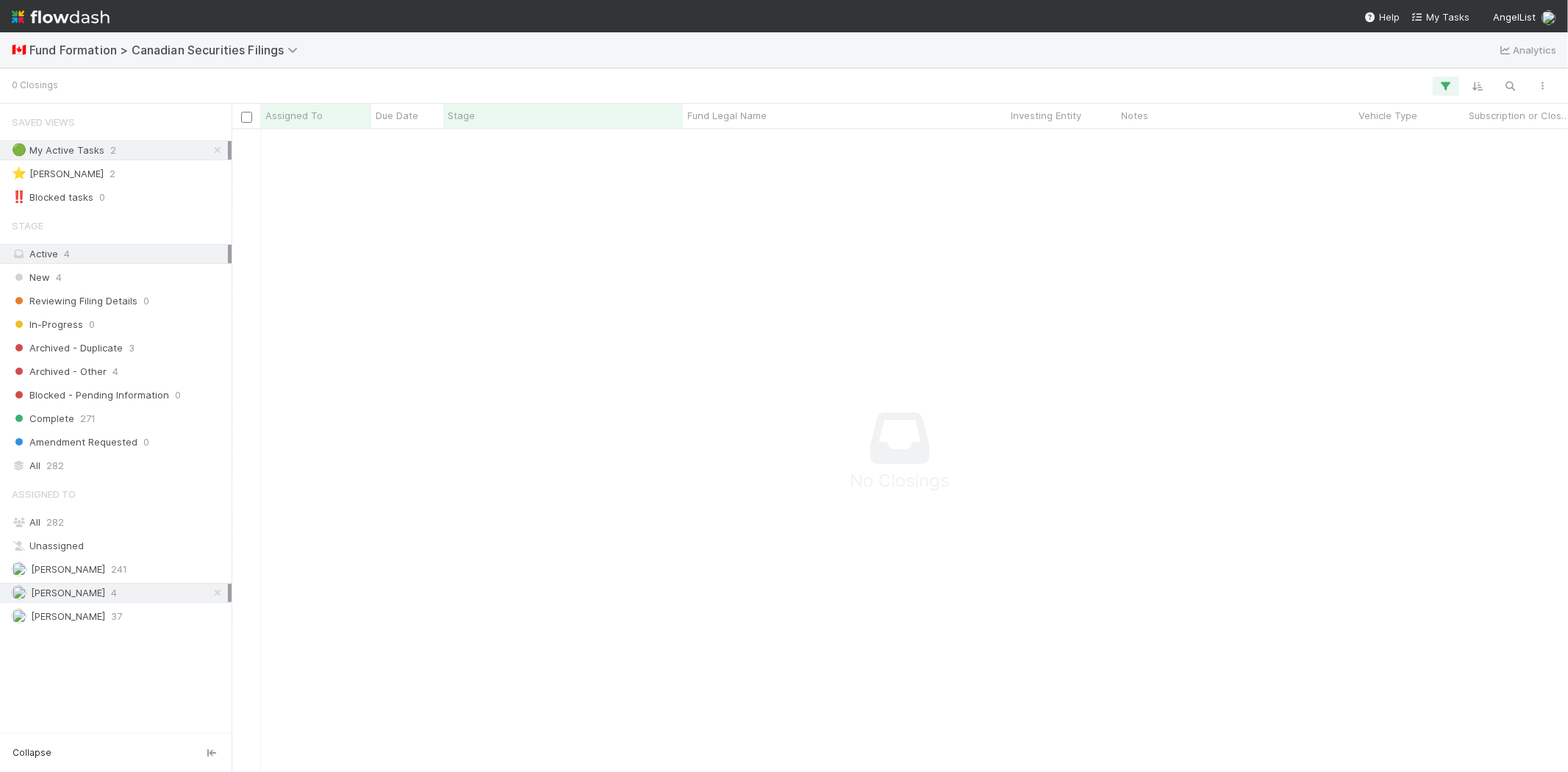
scroll to position [618, 1312]
click at [1449, 79] on icon "button" at bounding box center [1447, 86] width 15 height 13
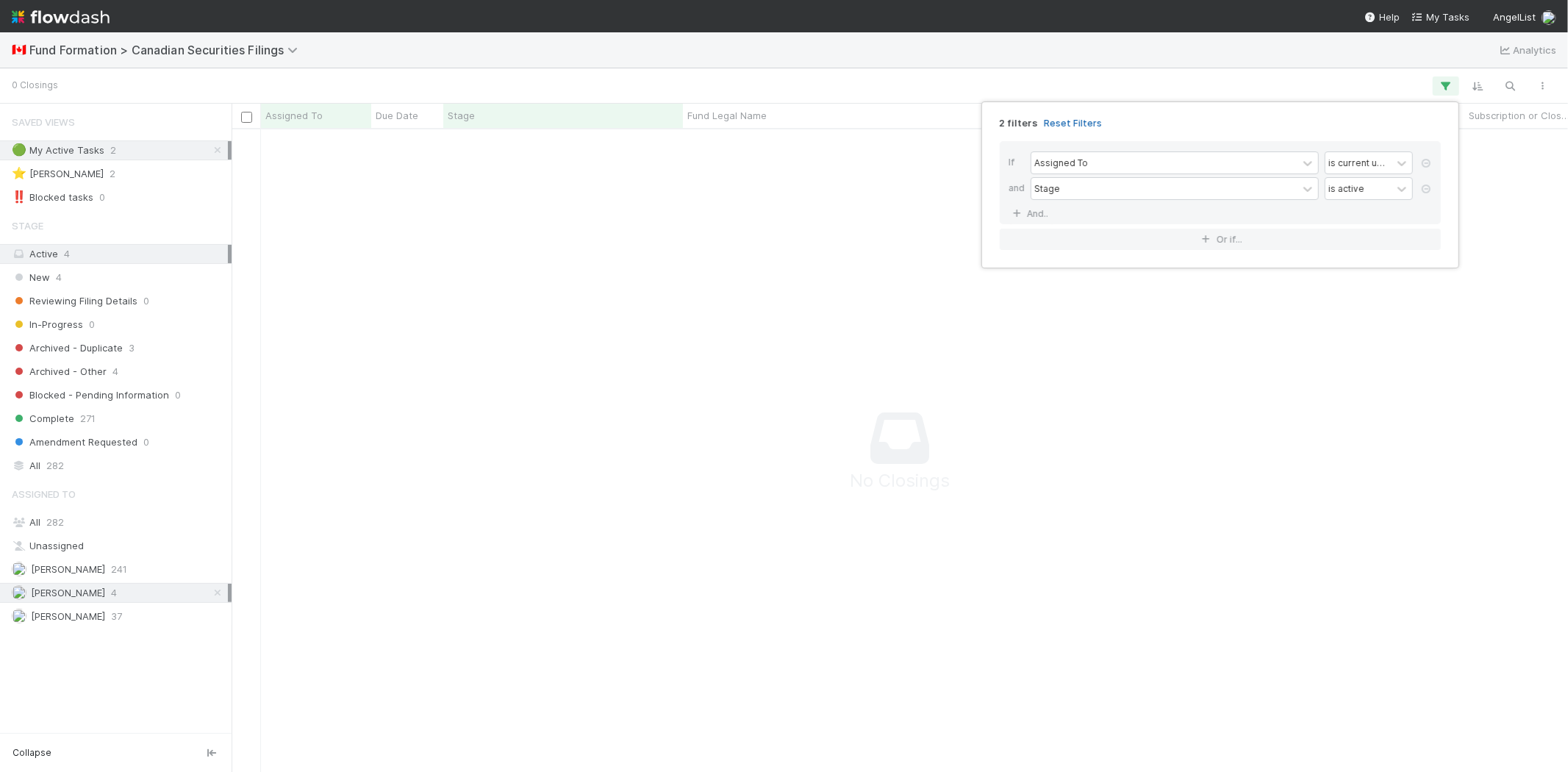
click at [1063, 125] on link "Reset Filters" at bounding box center [1072, 123] width 58 height 12
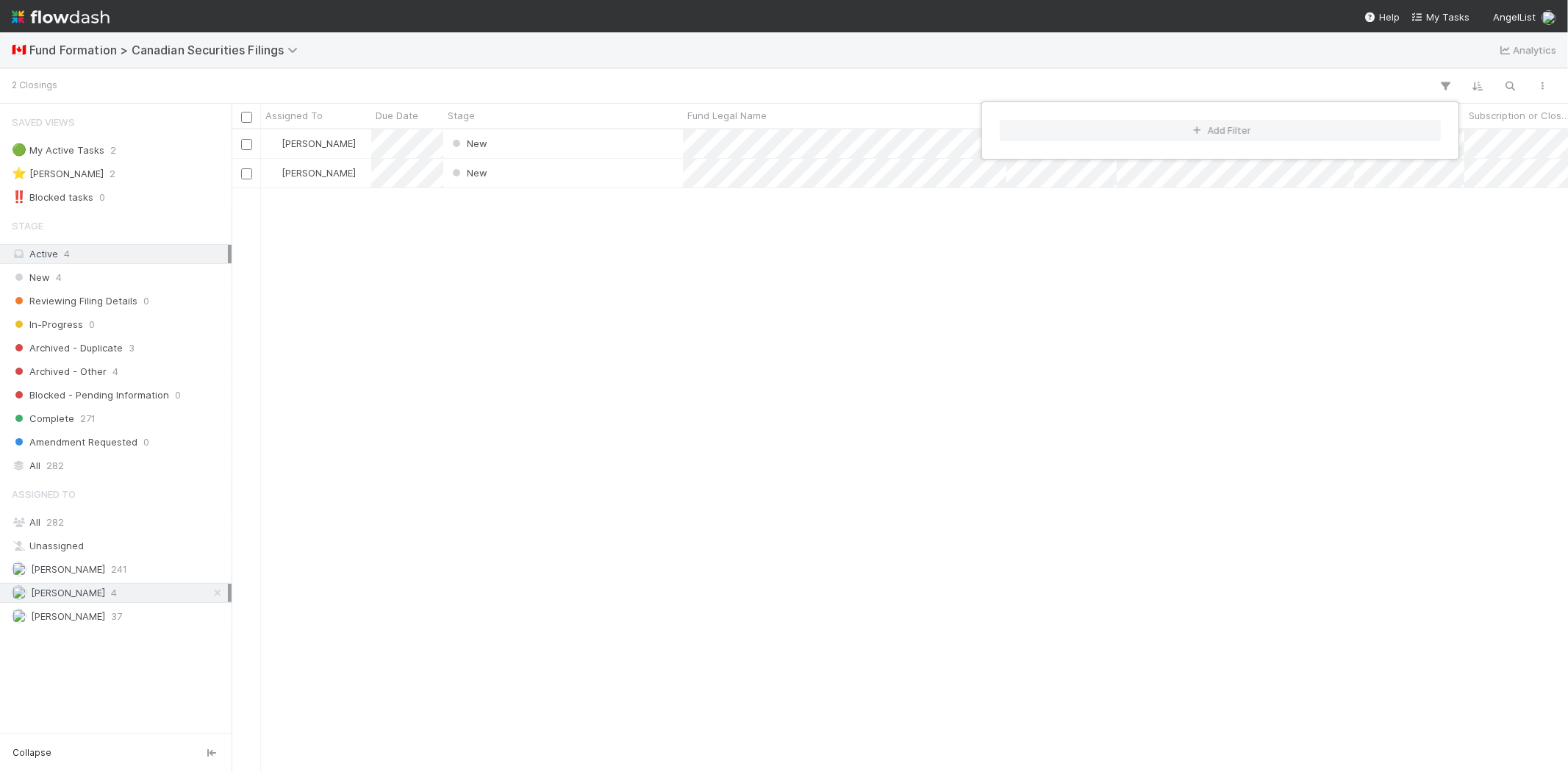
click at [737, 64] on div "Add Filter" at bounding box center [784, 386] width 1568 height 772
click at [522, 273] on div "Add Filter" at bounding box center [784, 386] width 1568 height 772
click at [520, 165] on div "New" at bounding box center [563, 173] width 239 height 28
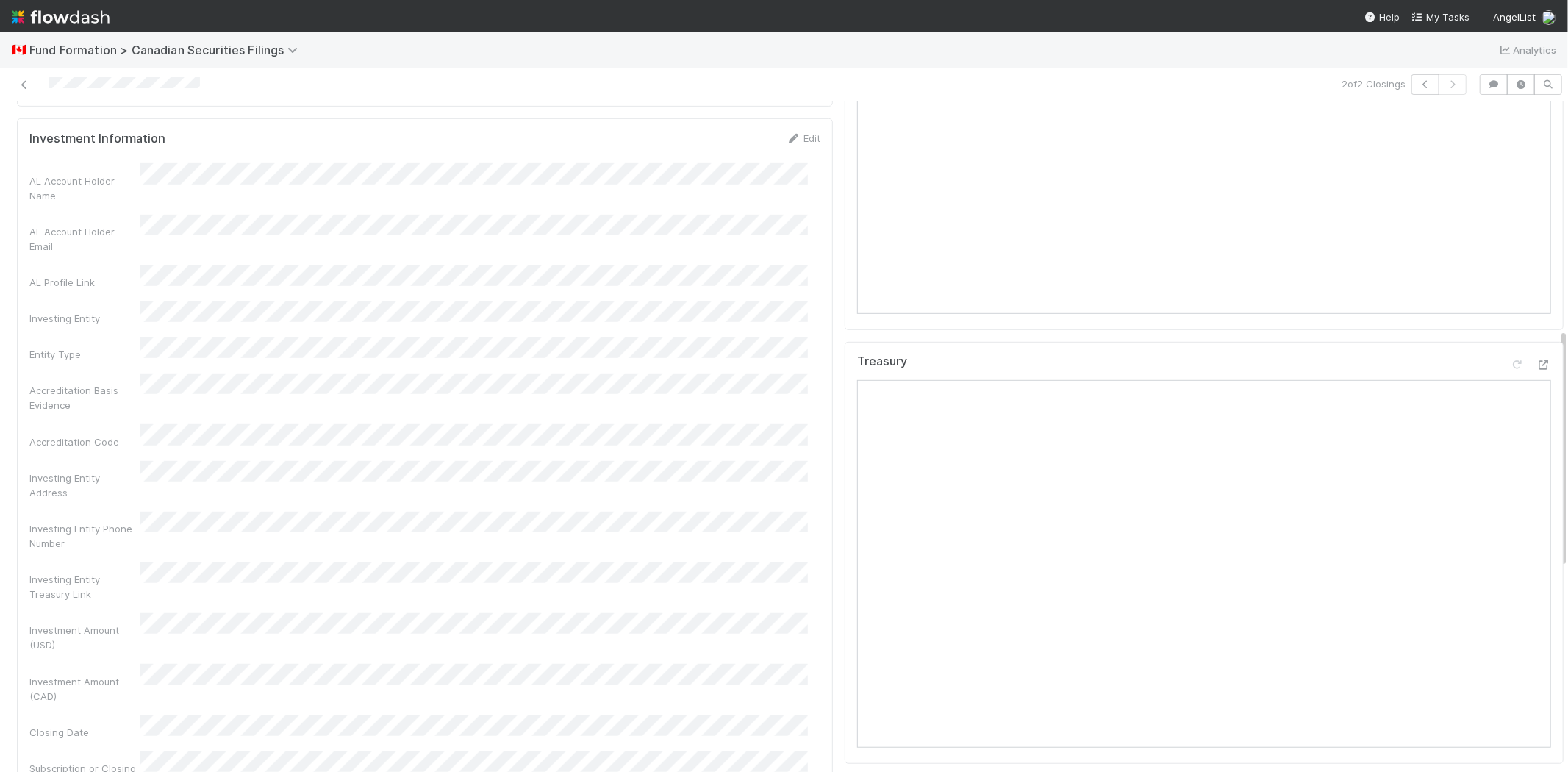
scroll to position [653, 0]
click at [202, 502] on div "Investing Entity Phone Number" at bounding box center [425, 521] width 791 height 39
click at [61, 433] on div "AL Account Holder Name AL Account Holder Email AL Profile Link Investing Entity…" at bounding box center [425, 484] width 791 height 663
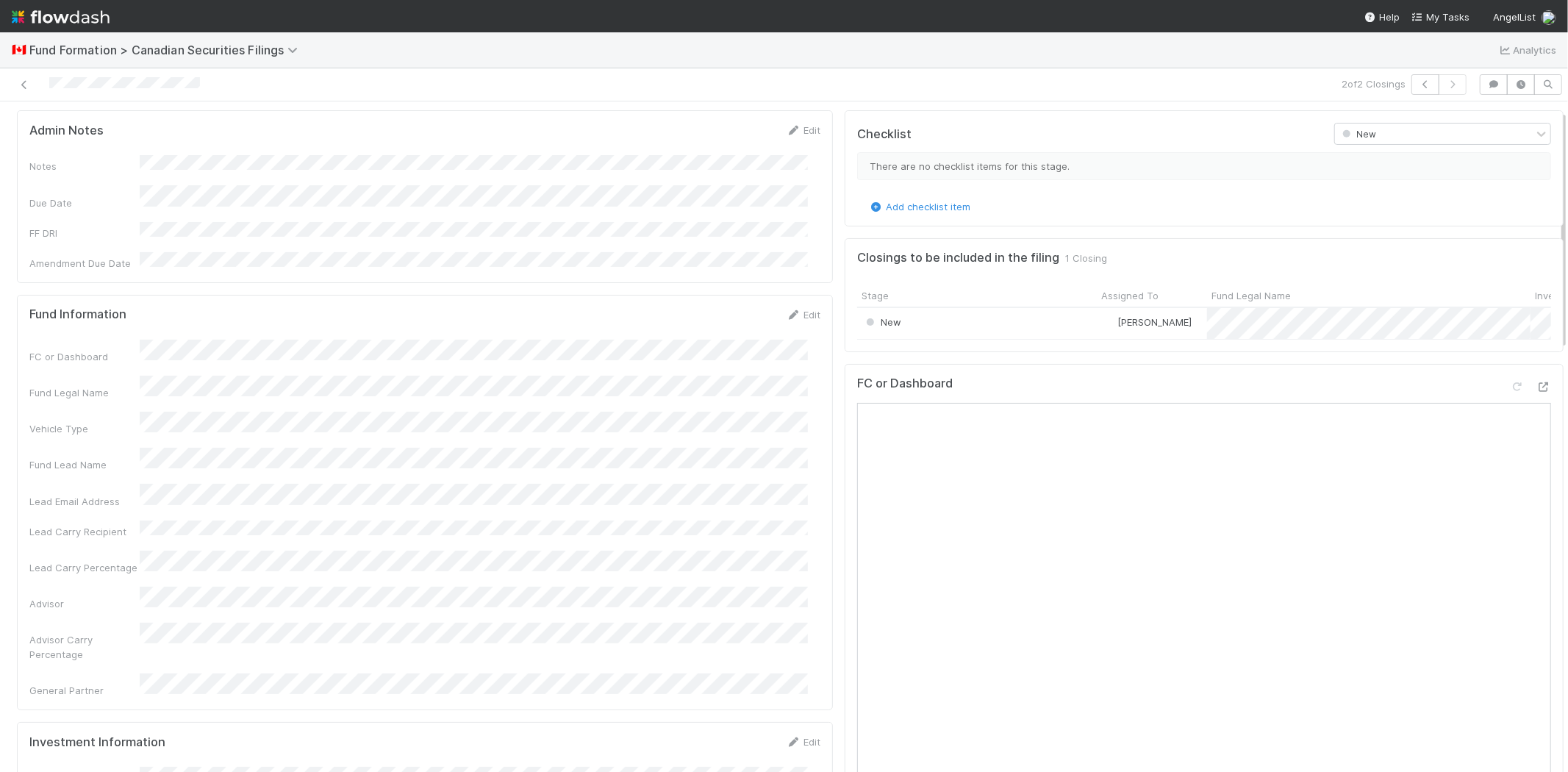
scroll to position [0, 0]
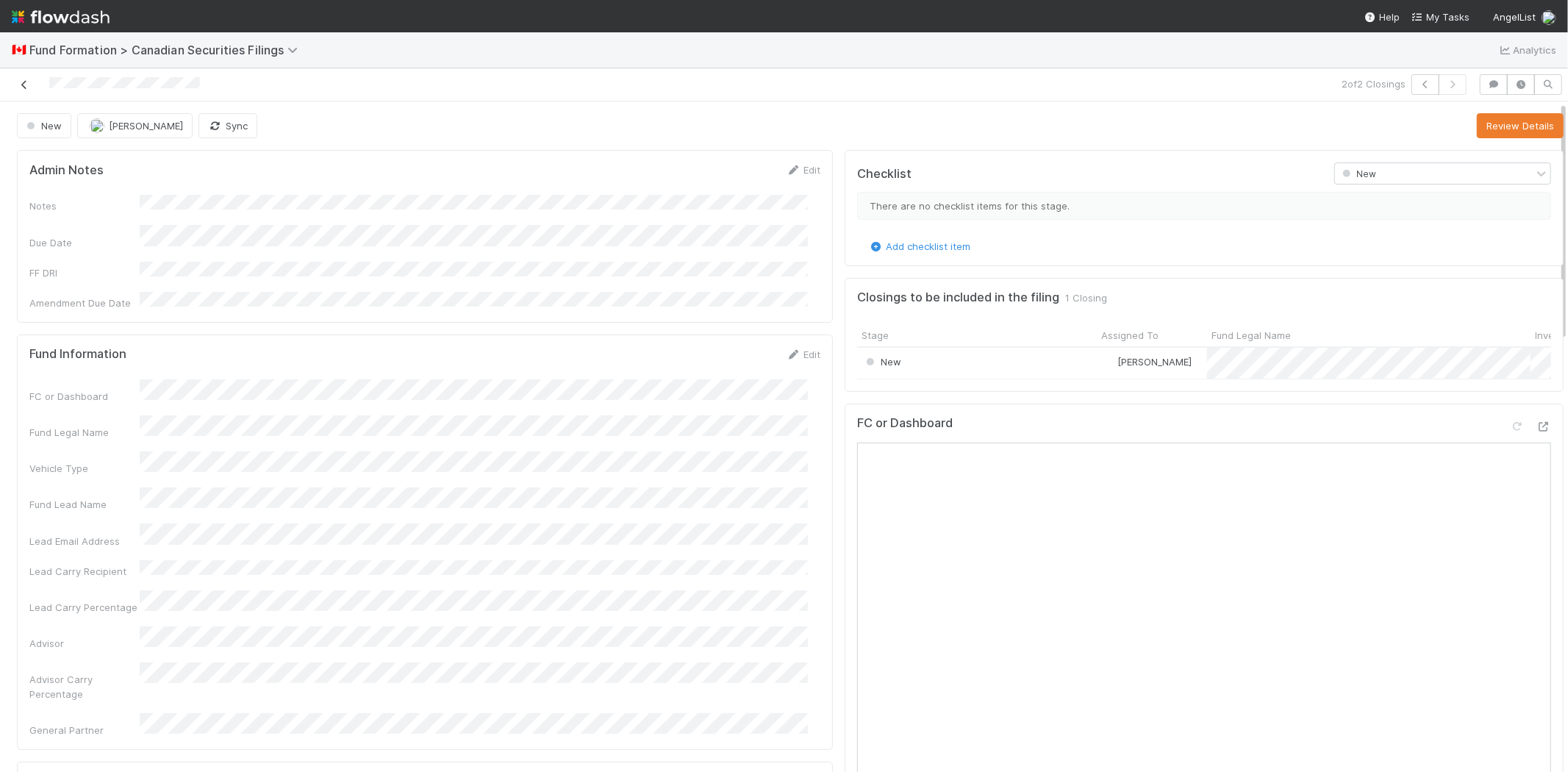
click at [24, 86] on icon at bounding box center [25, 85] width 15 height 9
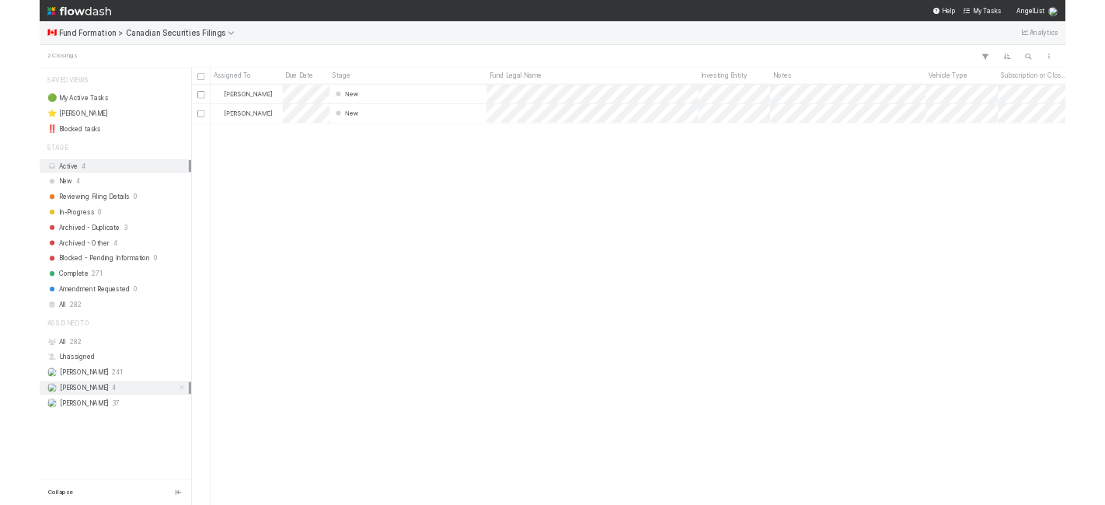
scroll to position [666, 1399]
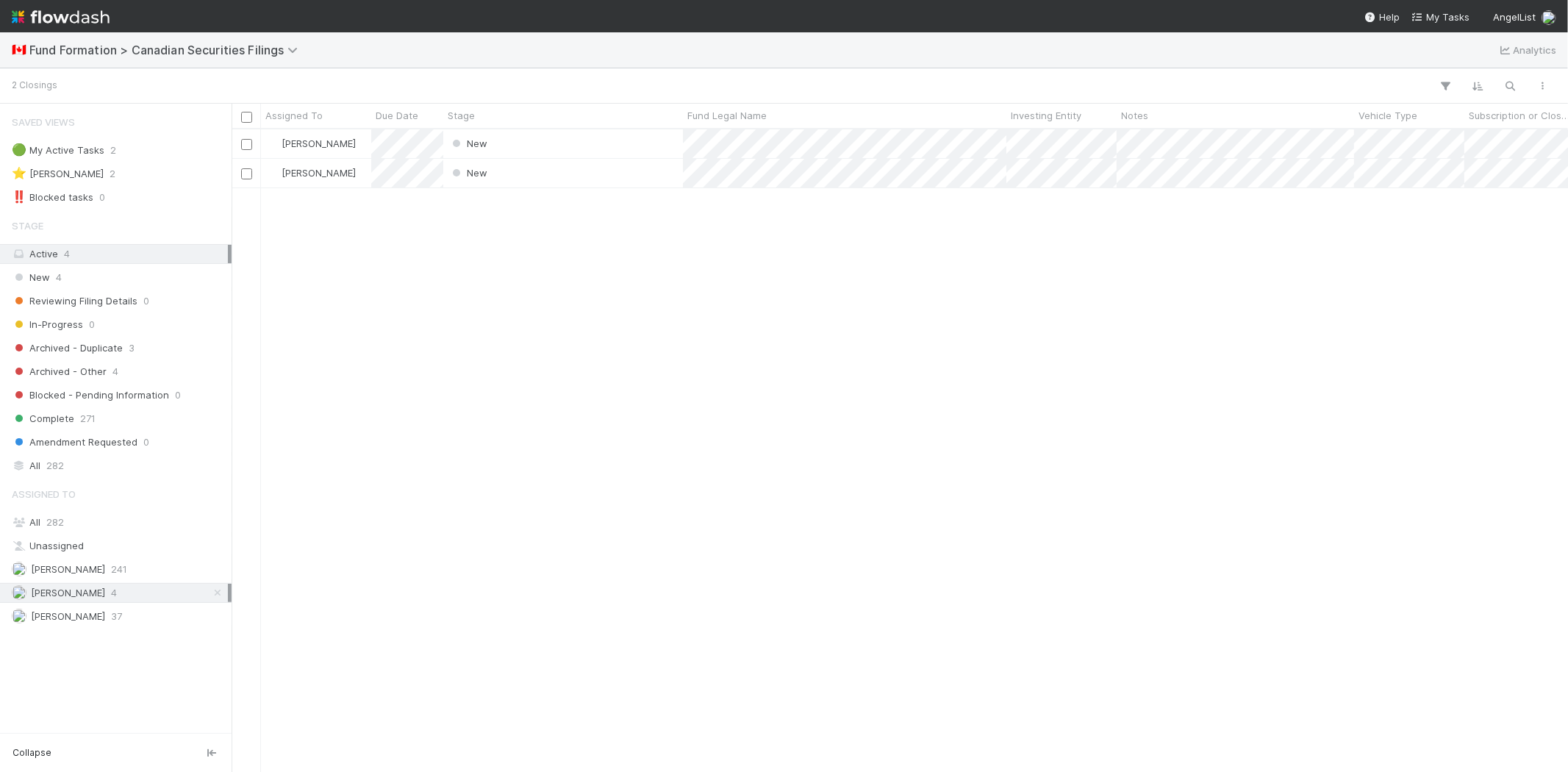
click at [645, 439] on div "[PERSON_NAME] New [DATE] 7:30:07 PM [DATE] 3:34:10 PM [PERSON_NAME] New [DATE] …" at bounding box center [900, 450] width 1337 height 641
click at [526, 141] on div "New" at bounding box center [563, 144] width 239 height 28
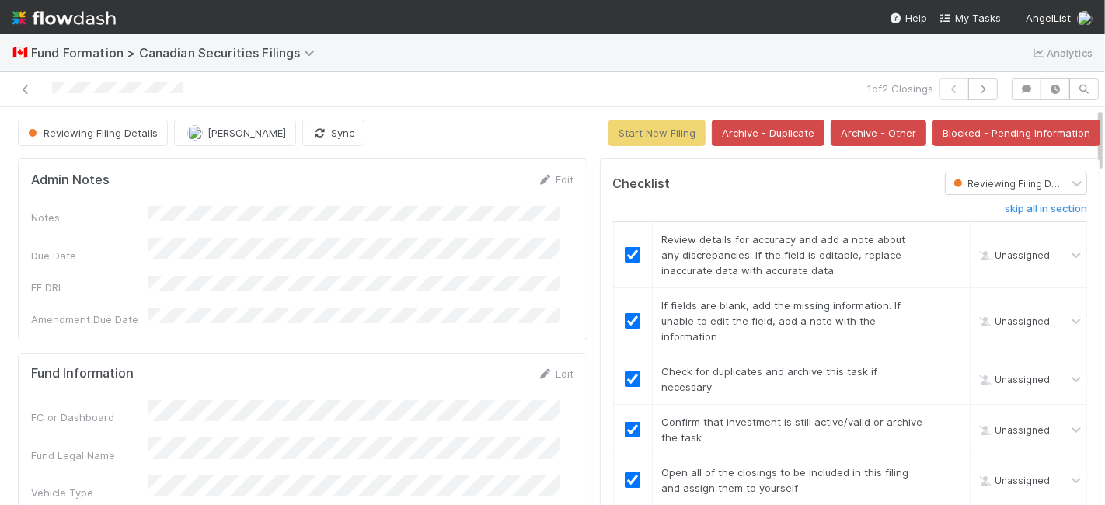
checkbox input "true"
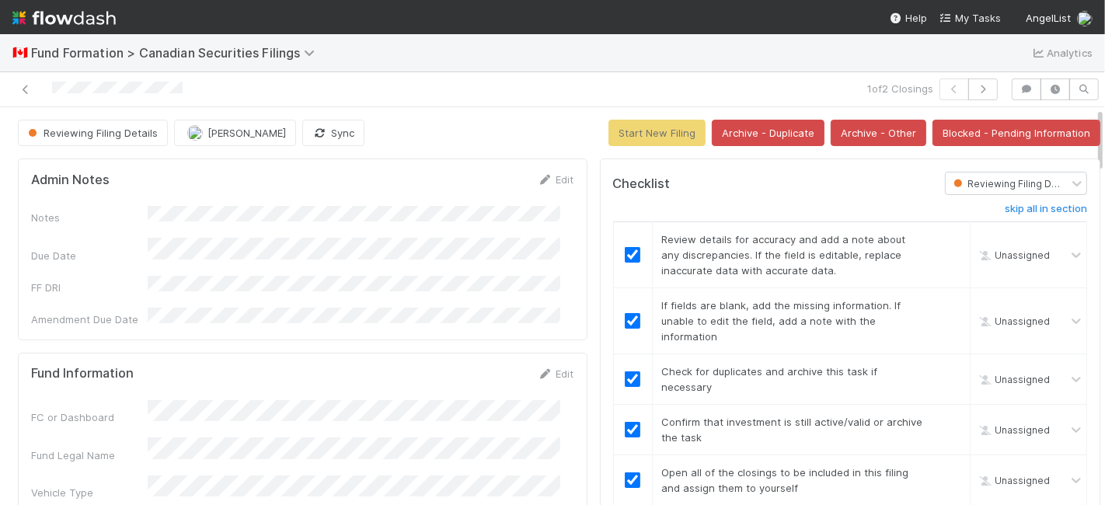
checkbox input "true"
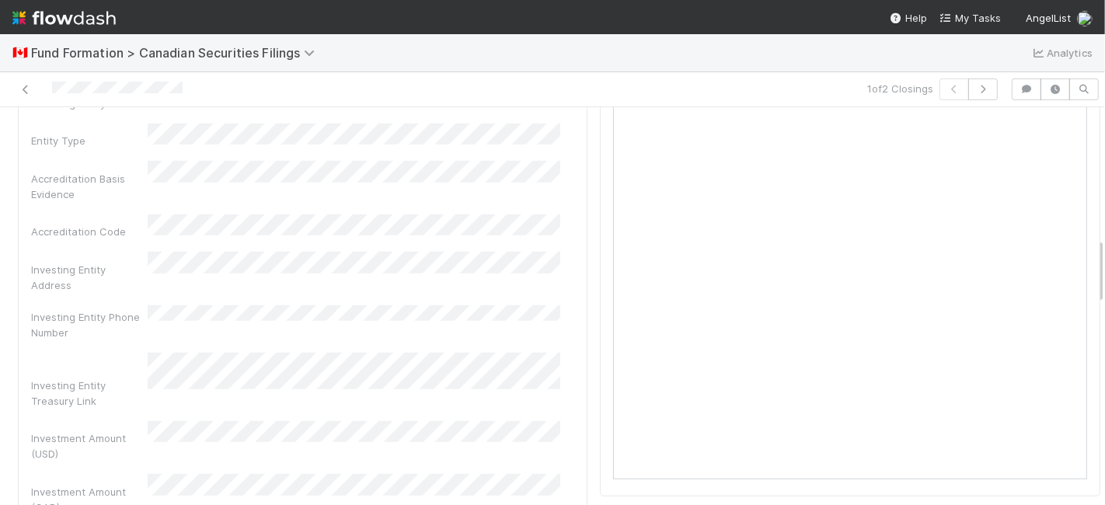
scroll to position [950, 0]
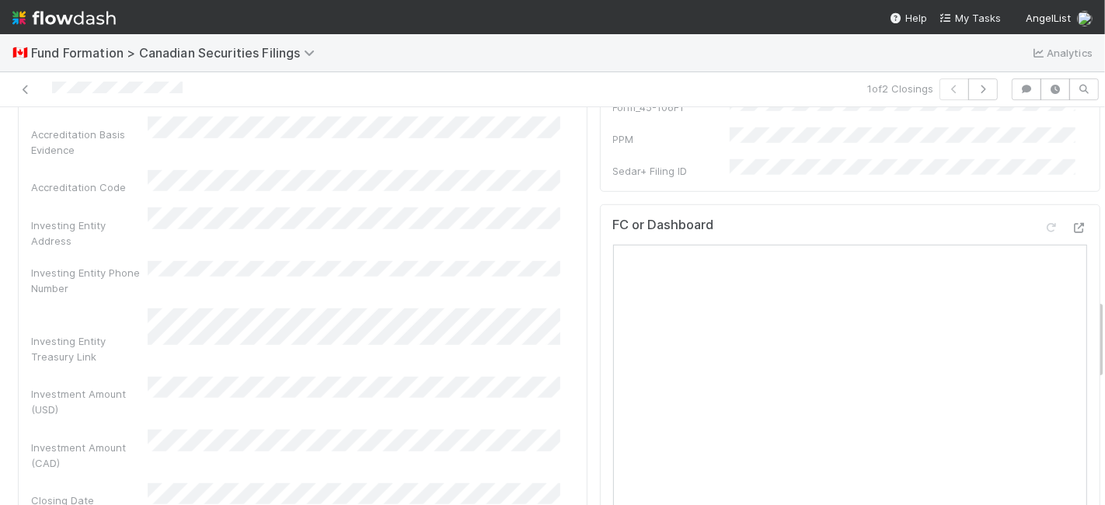
checkbox input "true"
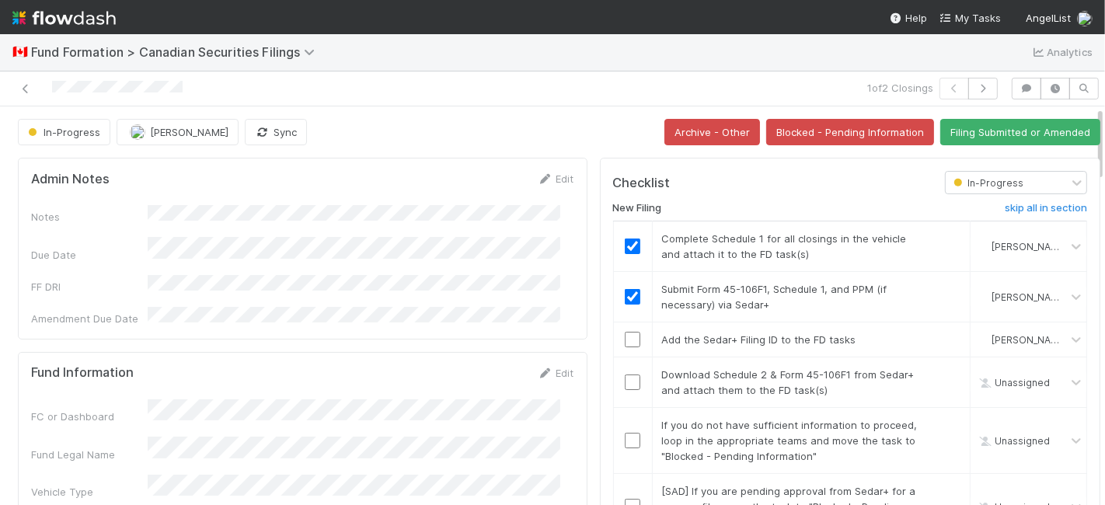
scroll to position [0, 0]
click at [26, 89] on icon at bounding box center [26, 90] width 16 height 10
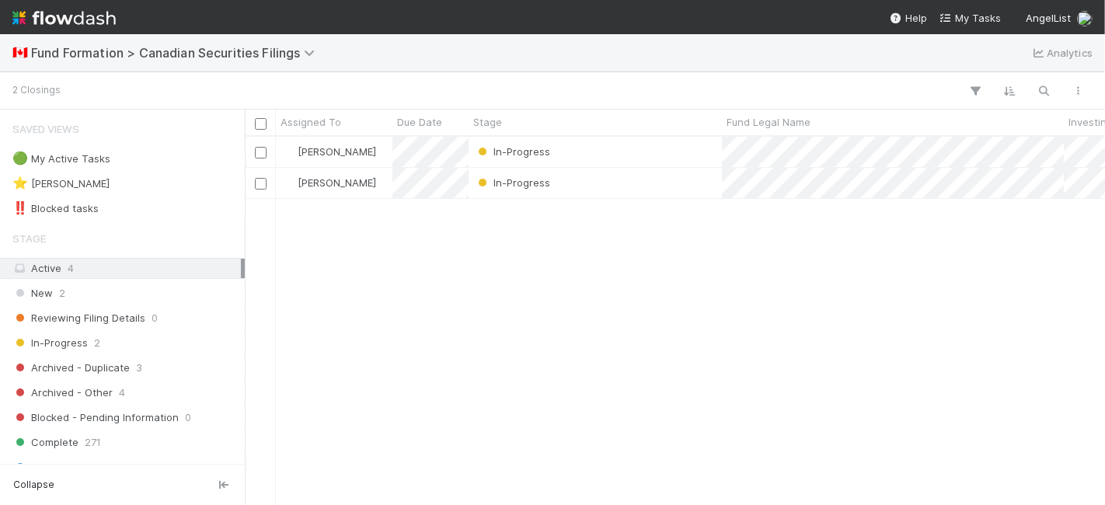
scroll to position [355, 847]
click at [488, 297] on div "[PERSON_NAME] In-Progress [DATE] 7:30:07 PM [DATE] 8:05:26 AM [PERSON_NAME] In-…" at bounding box center [675, 321] width 860 height 368
click at [598, 190] on div "In-Progress" at bounding box center [595, 183] width 253 height 30
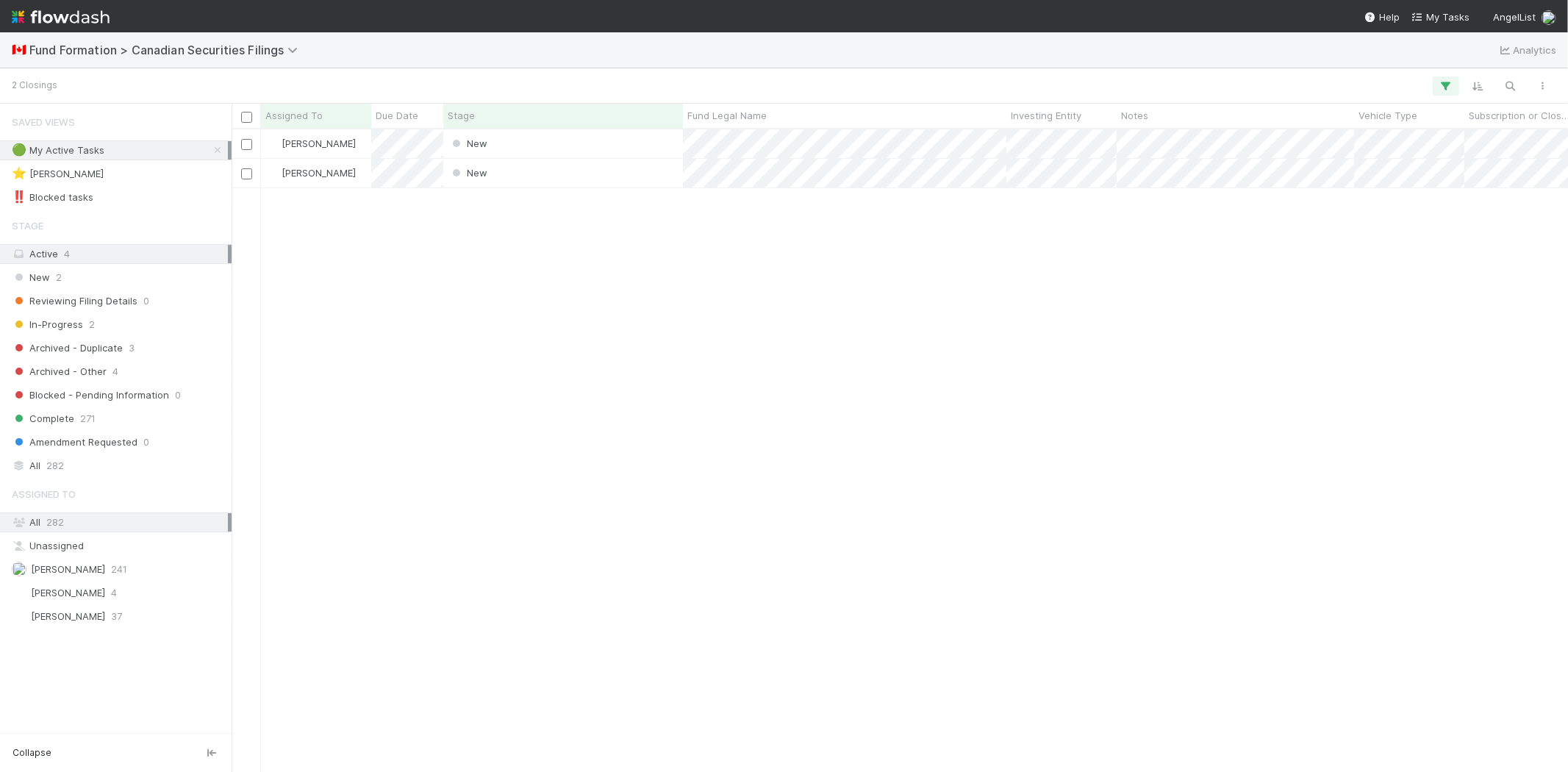
scroll to position [630, 1324]
click at [505, 307] on div "[PERSON_NAME] New [DATE] 7:30:10 PM [DATE] 7:30:16 PM [PERSON_NAME] New [DATE] …" at bounding box center [900, 450] width 1337 height 641
click at [513, 146] on div "New" at bounding box center [563, 144] width 239 height 28
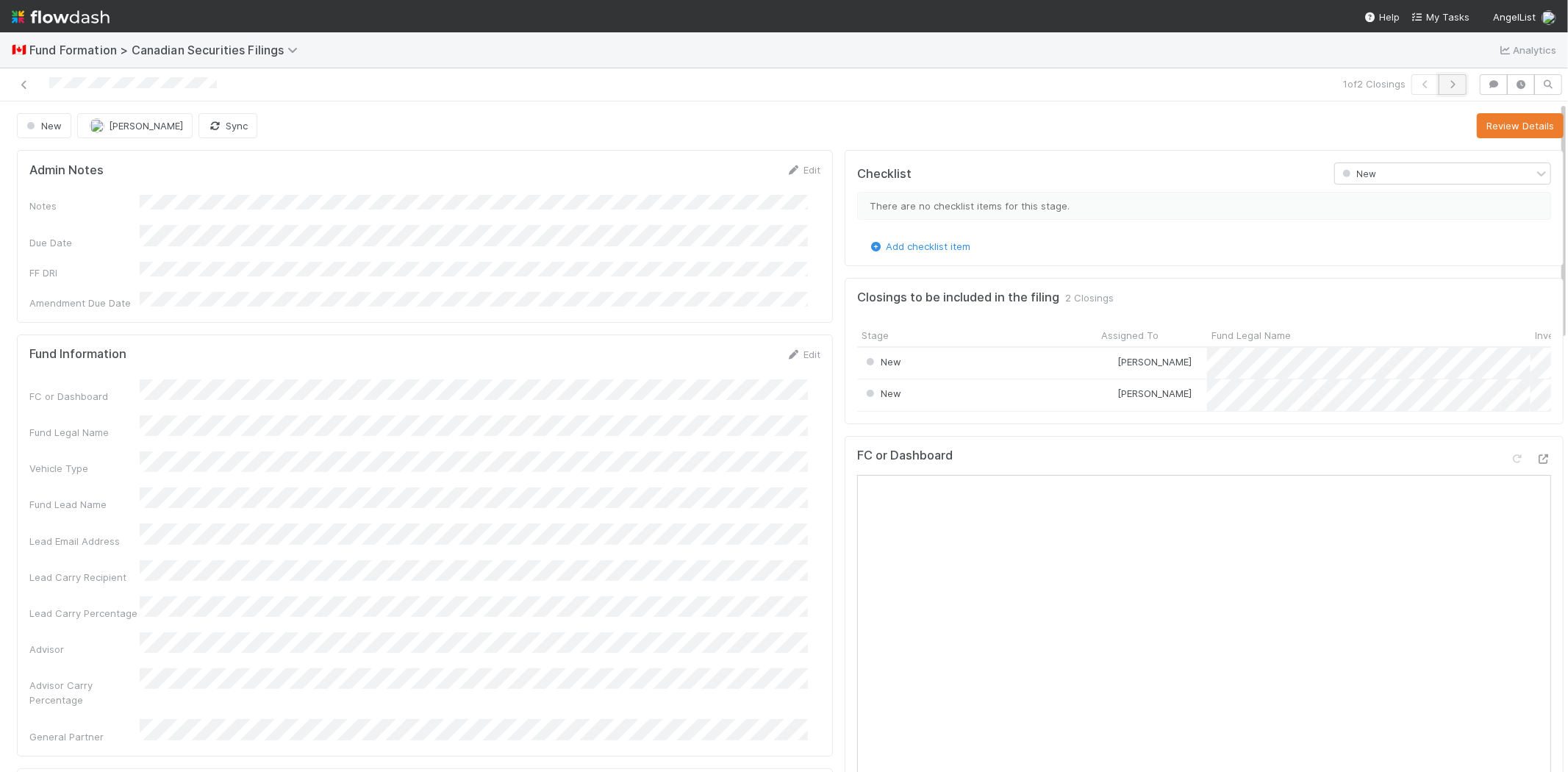
click at [1446, 80] on icon "button" at bounding box center [1453, 84] width 15 height 9
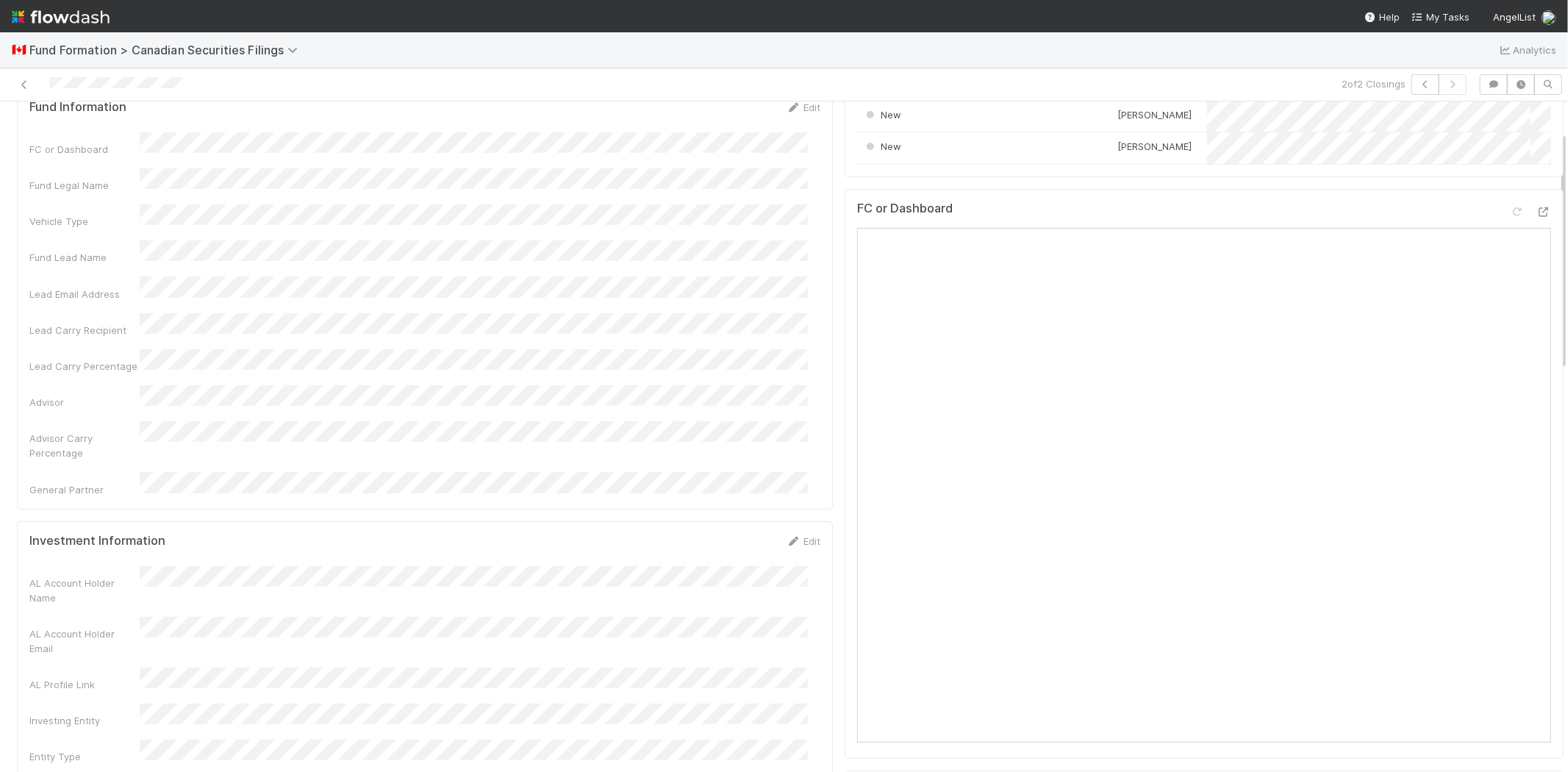
scroll to position [81, 0]
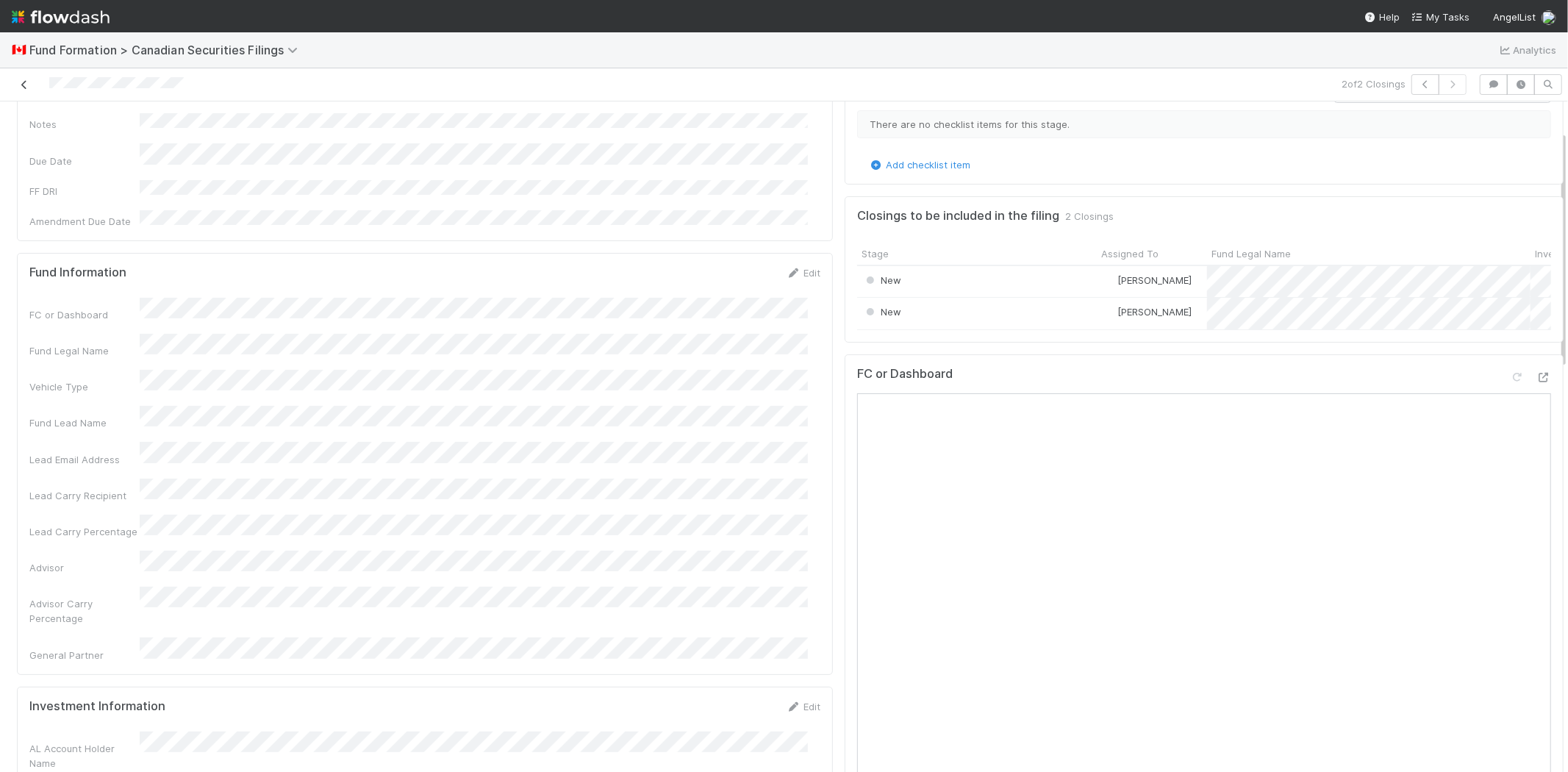
click at [18, 83] on icon at bounding box center [25, 85] width 15 height 9
